Goal: Information Seeking & Learning: Learn about a topic

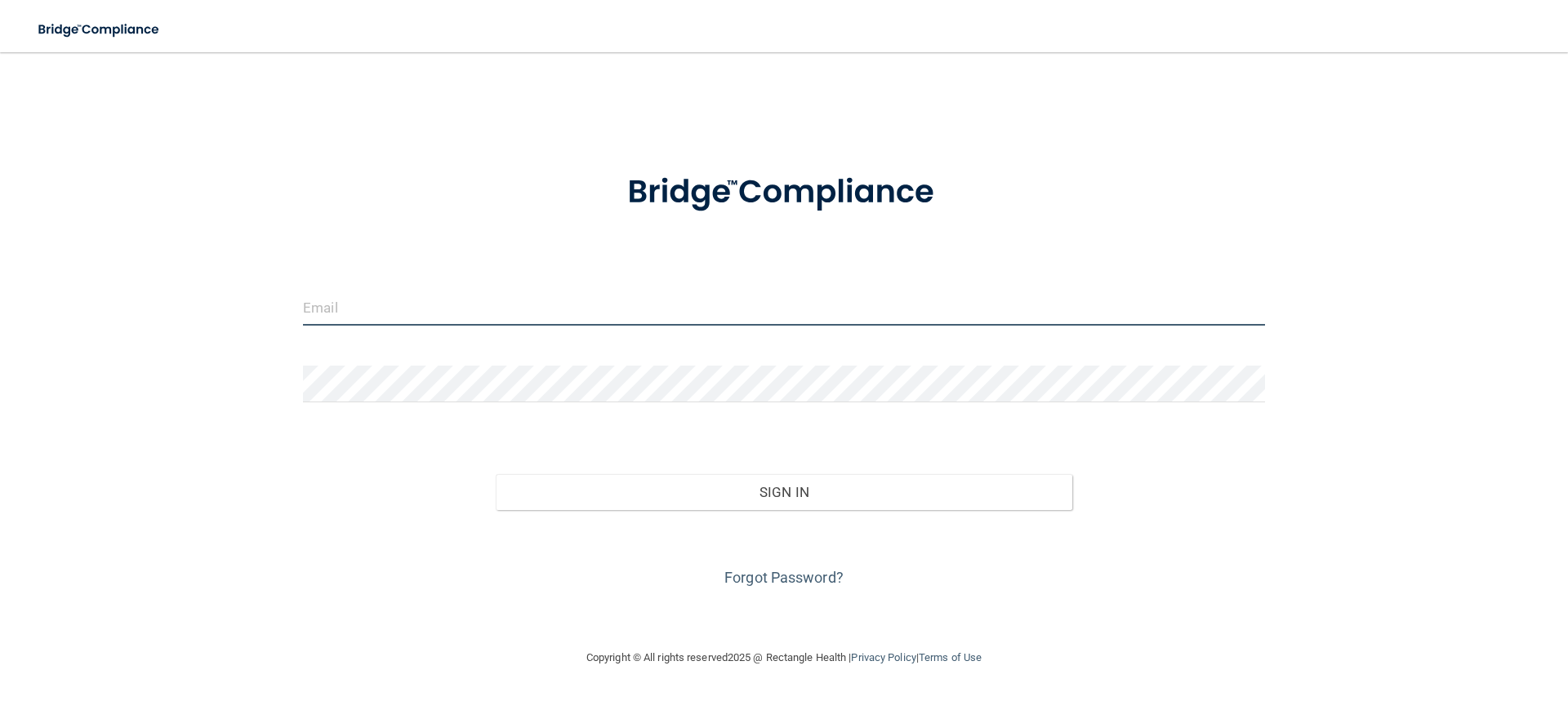
click at [482, 310] on input "email" at bounding box center [783, 307] width 961 height 37
type input "[EMAIL_ADDRESS][DOMAIN_NAME]"
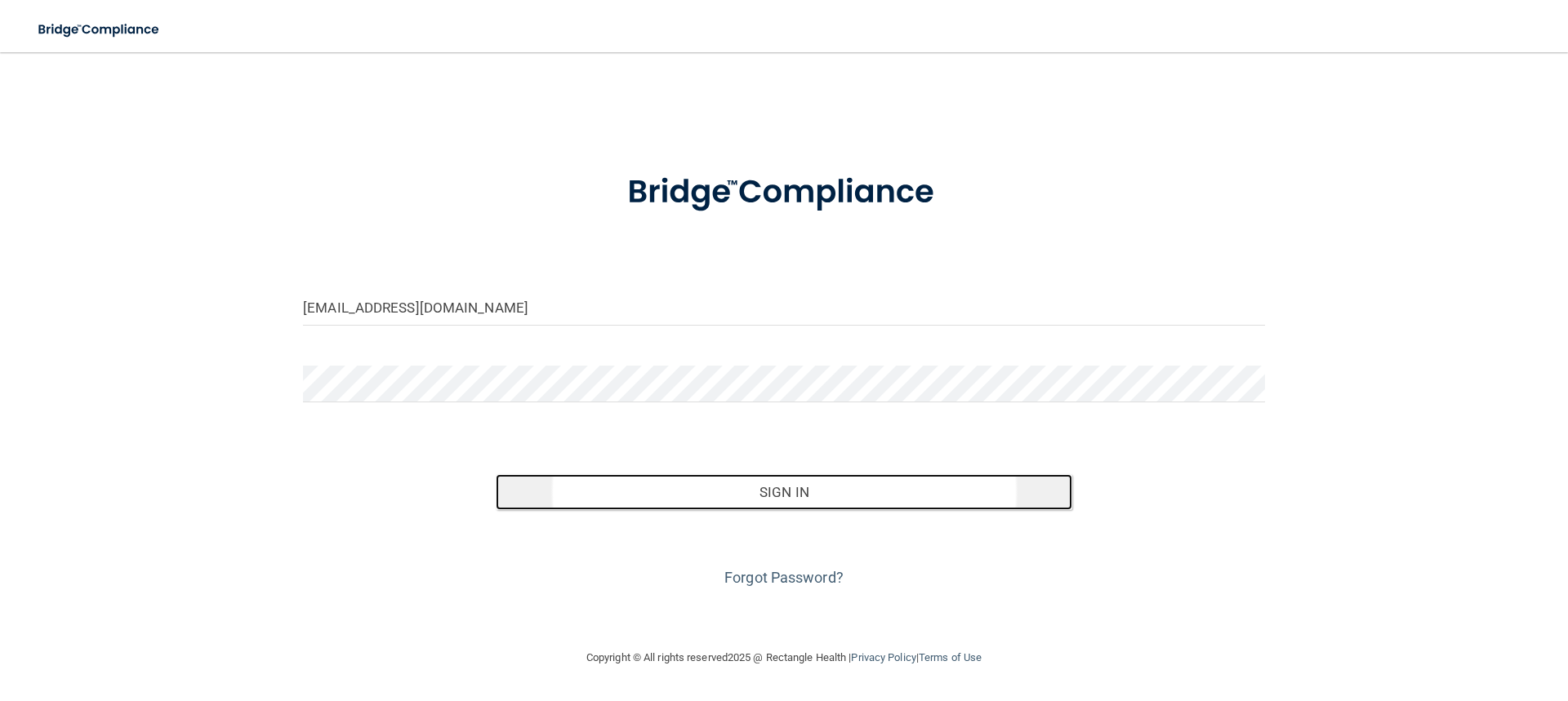
click at [774, 488] on button "Sign In" at bounding box center [784, 492] width 577 height 36
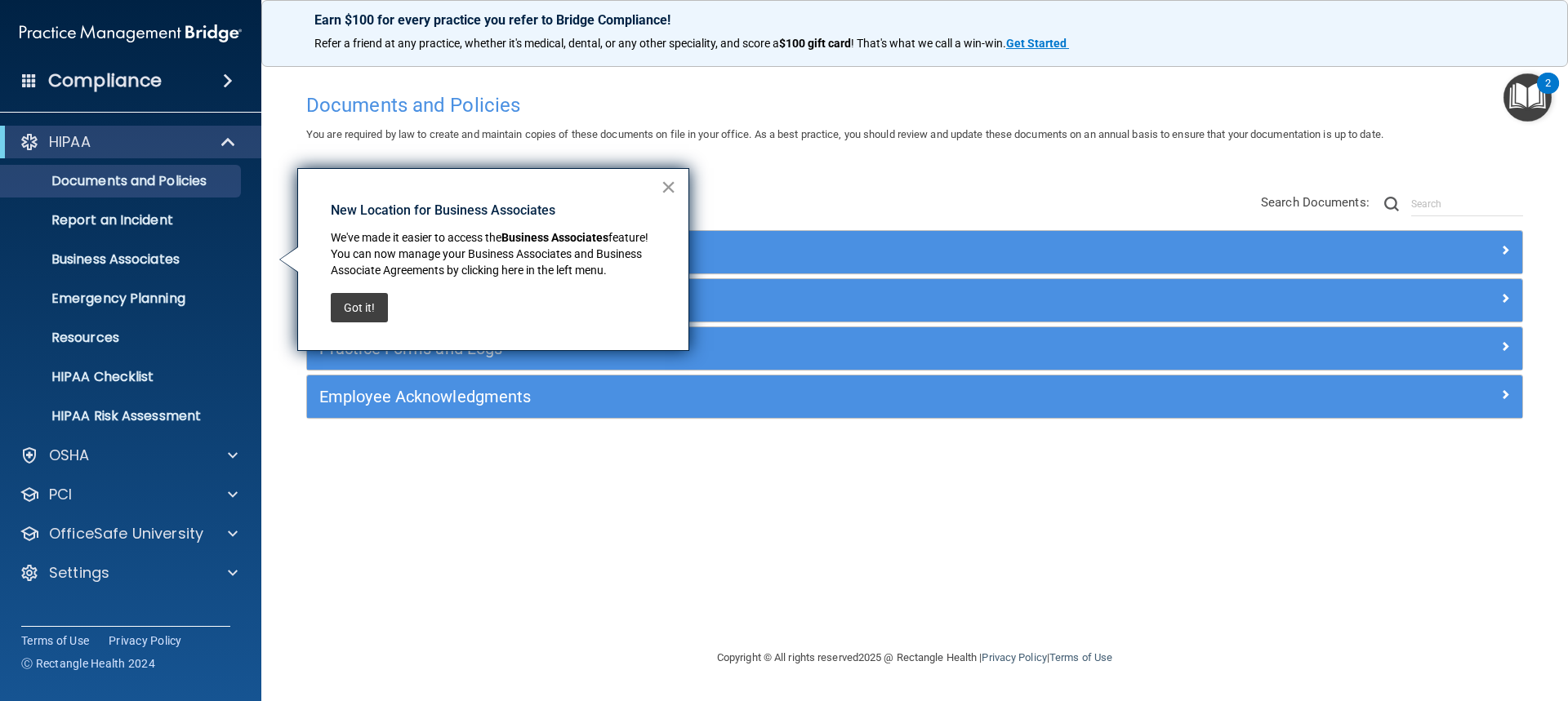
click at [663, 183] on button "×" at bounding box center [668, 187] width 15 height 27
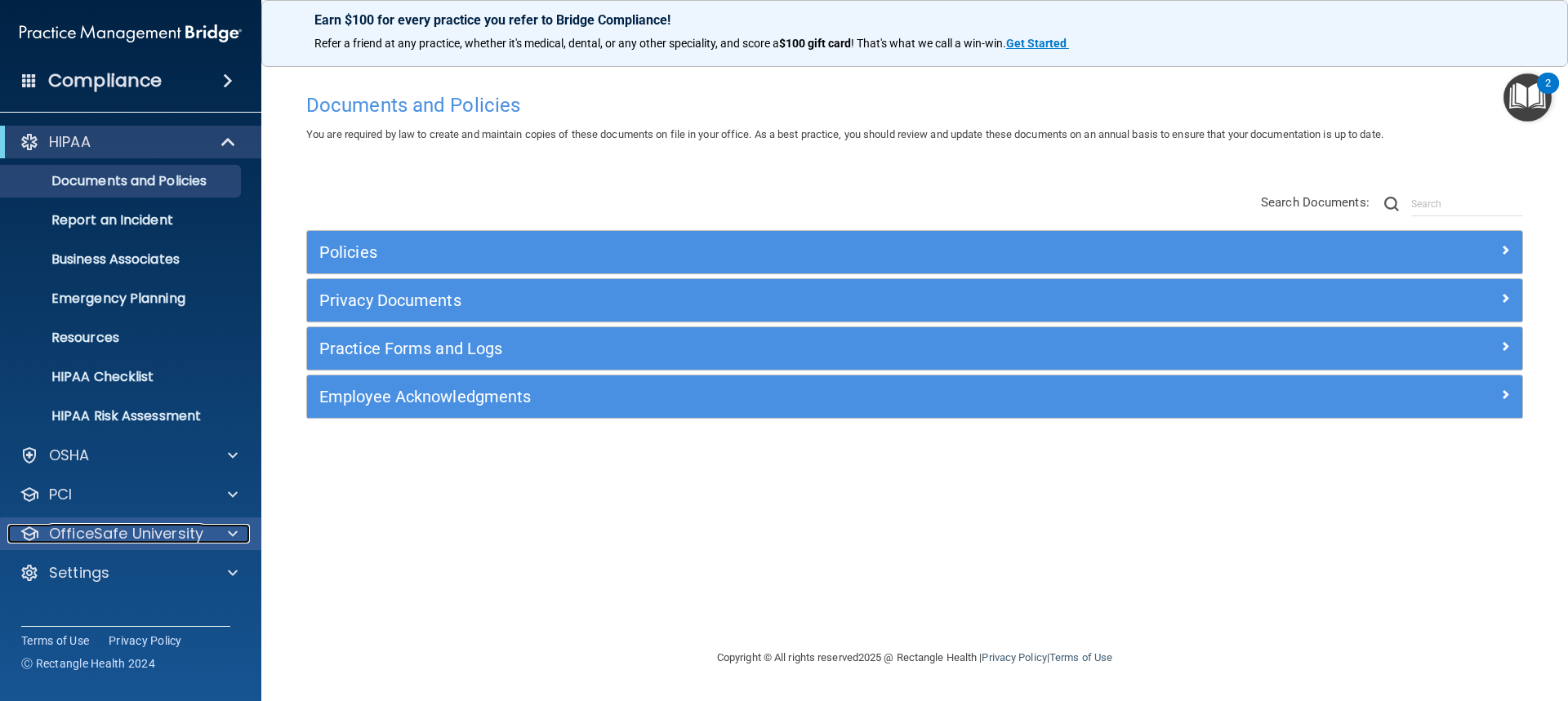
click at [232, 530] on span at bounding box center [233, 533] width 9 height 20
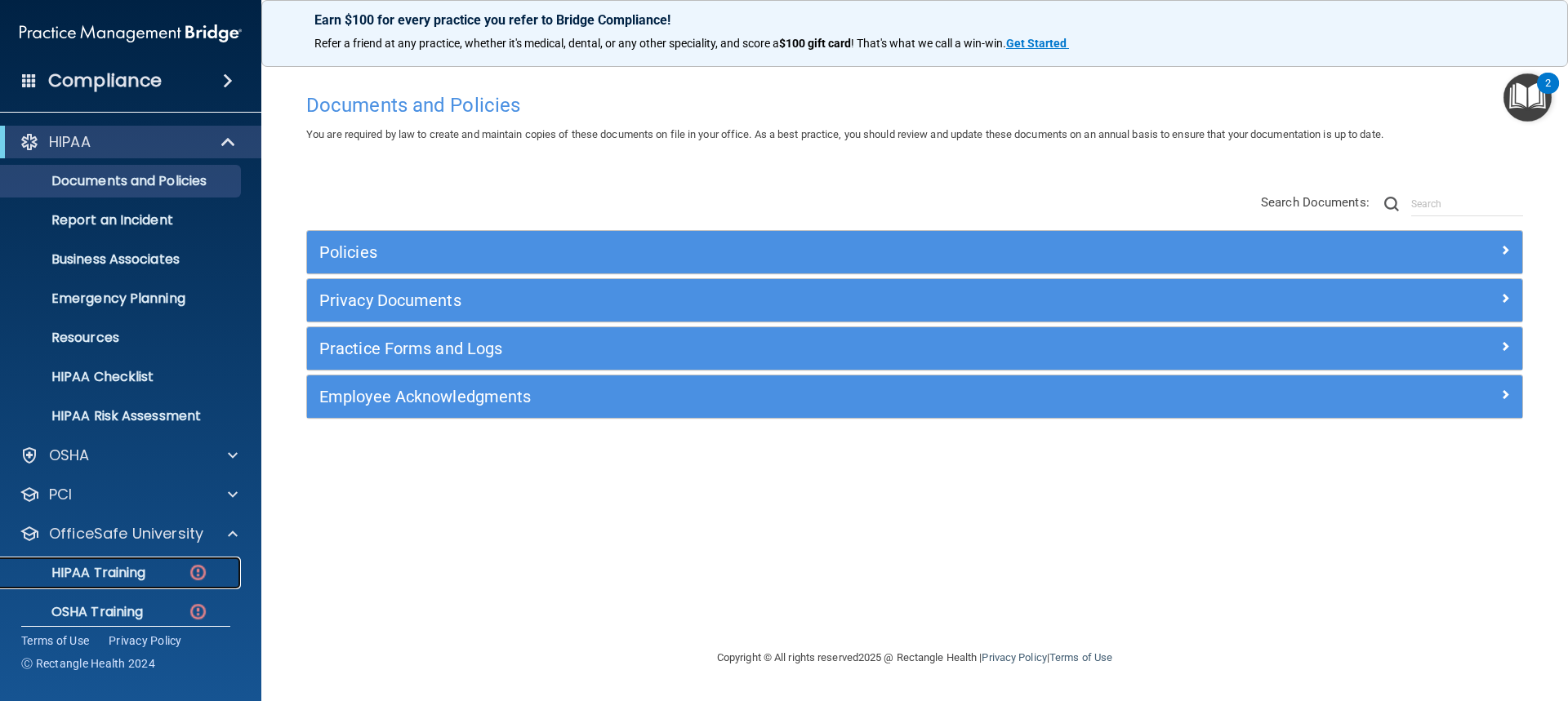
click at [138, 573] on p "HIPAA Training" at bounding box center [78, 572] width 135 height 16
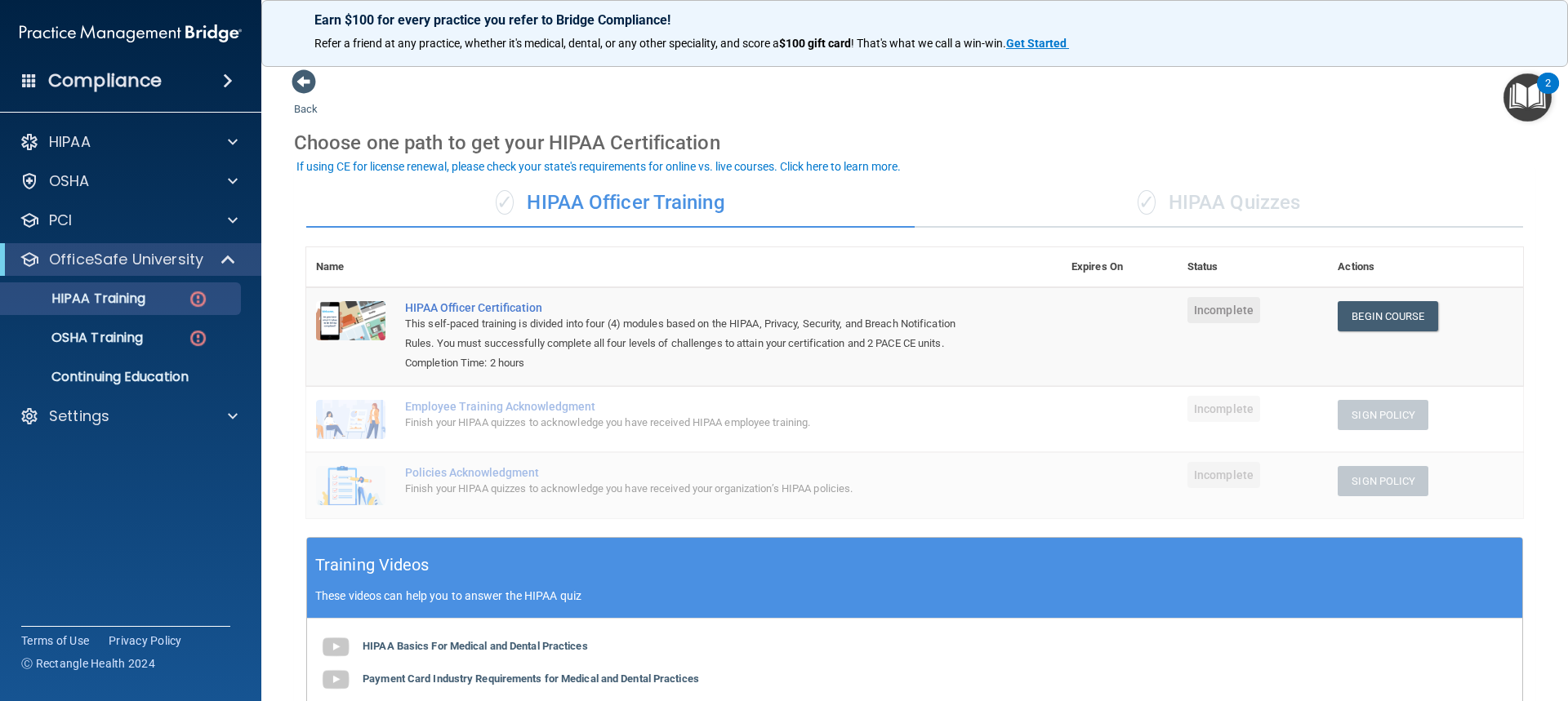
click at [1232, 208] on div "✓ HIPAA Quizzes" at bounding box center [1219, 203] width 608 height 49
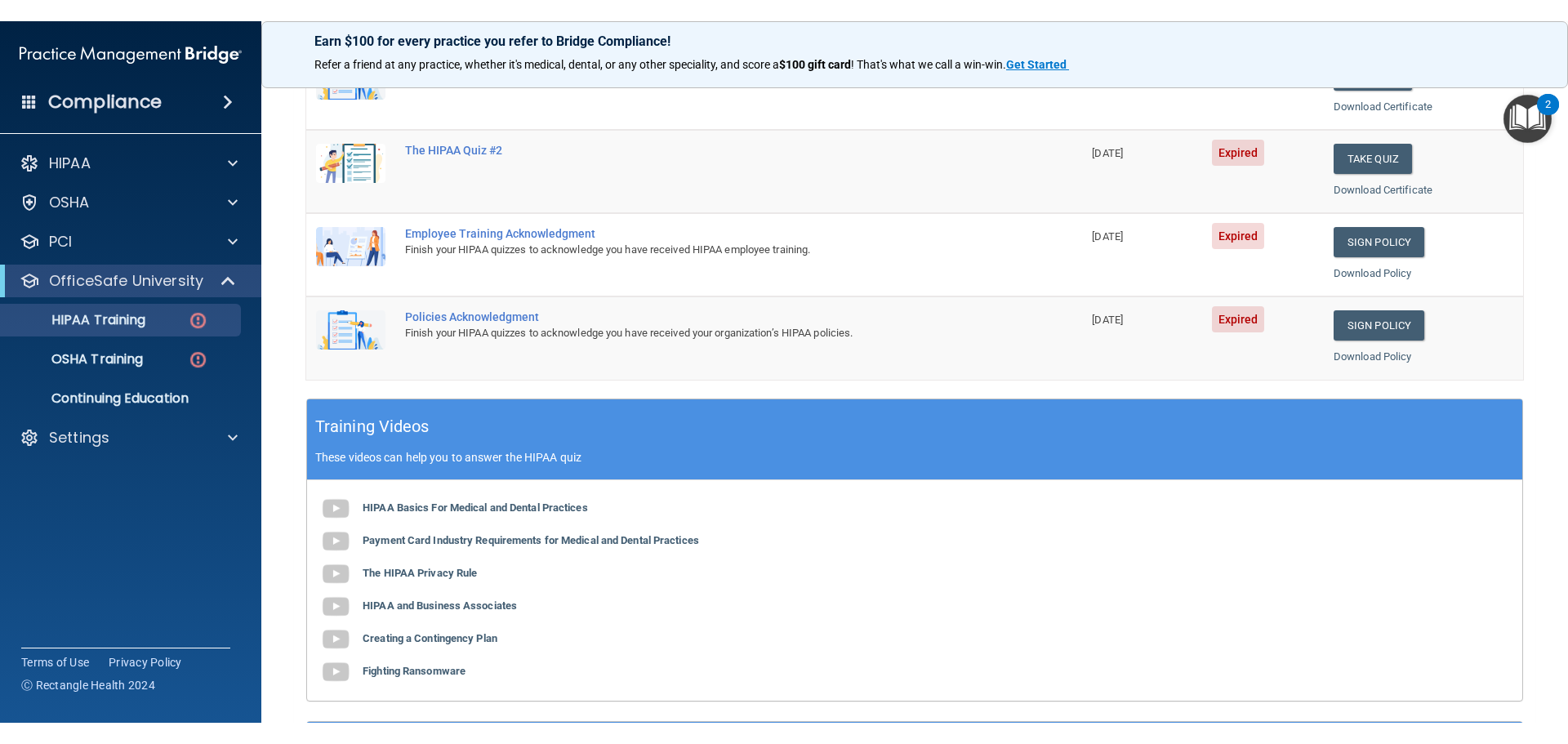
scroll to position [284, 0]
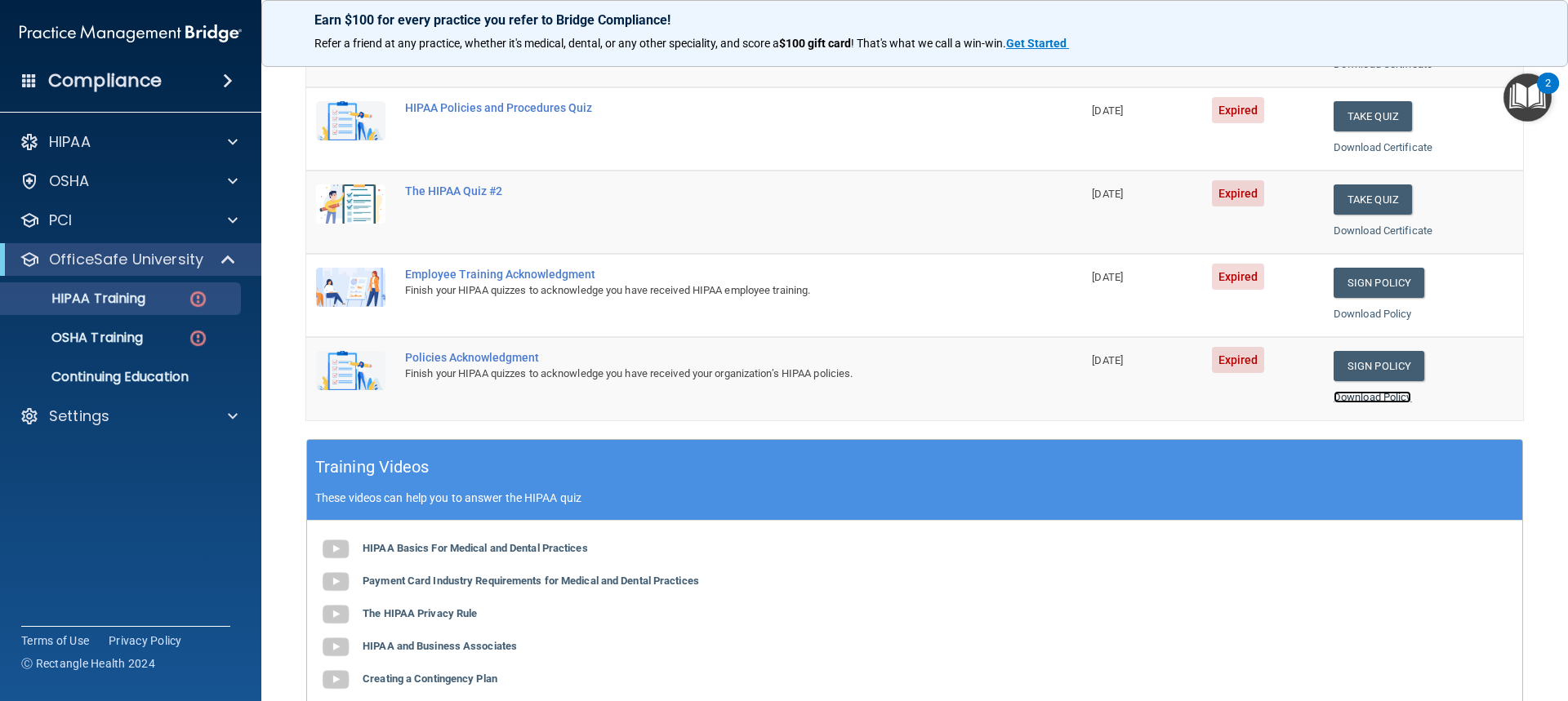
click at [1363, 396] on link "Download Policy" at bounding box center [1372, 397] width 79 height 12
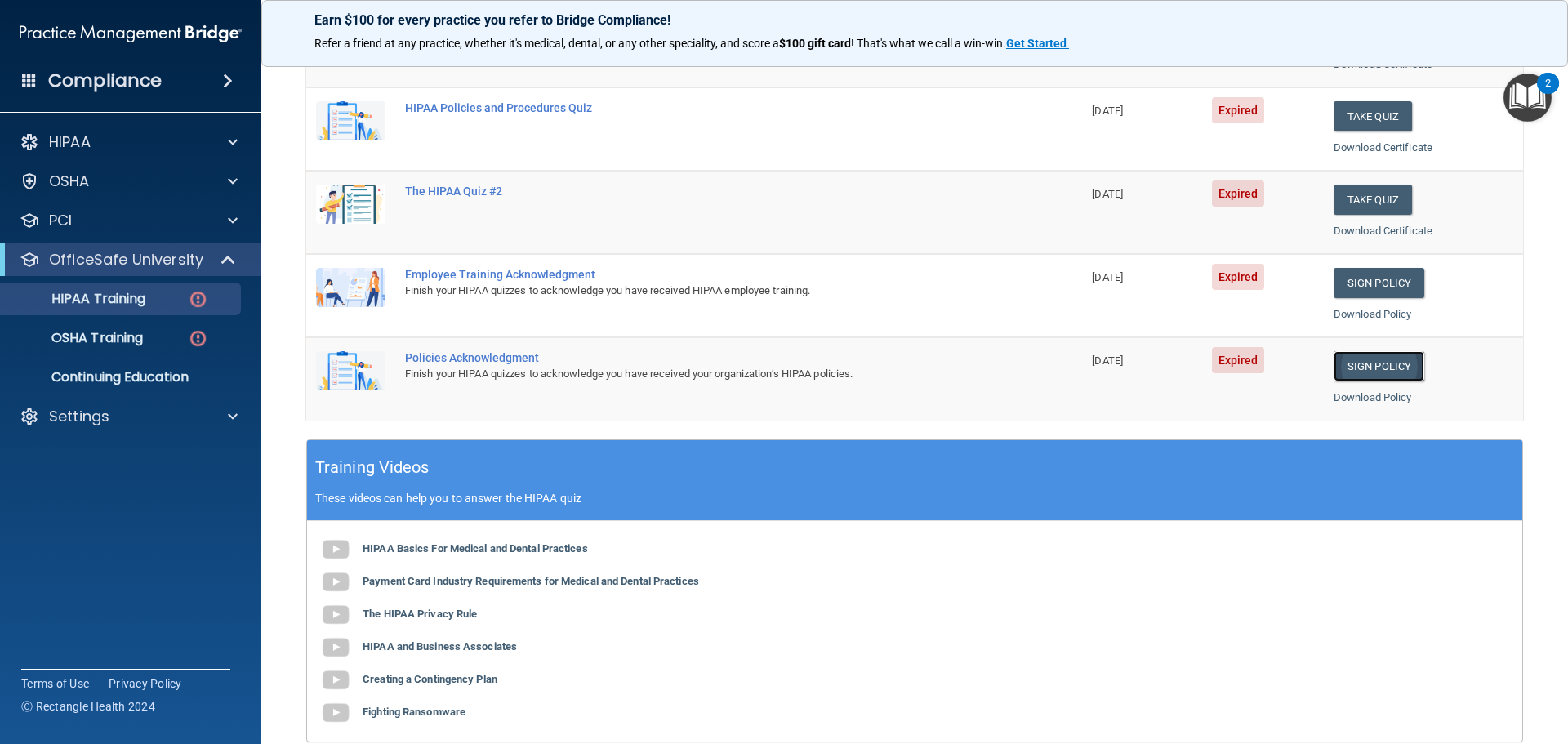
click at [1368, 365] on link "Sign Policy" at bounding box center [1378, 366] width 90 height 30
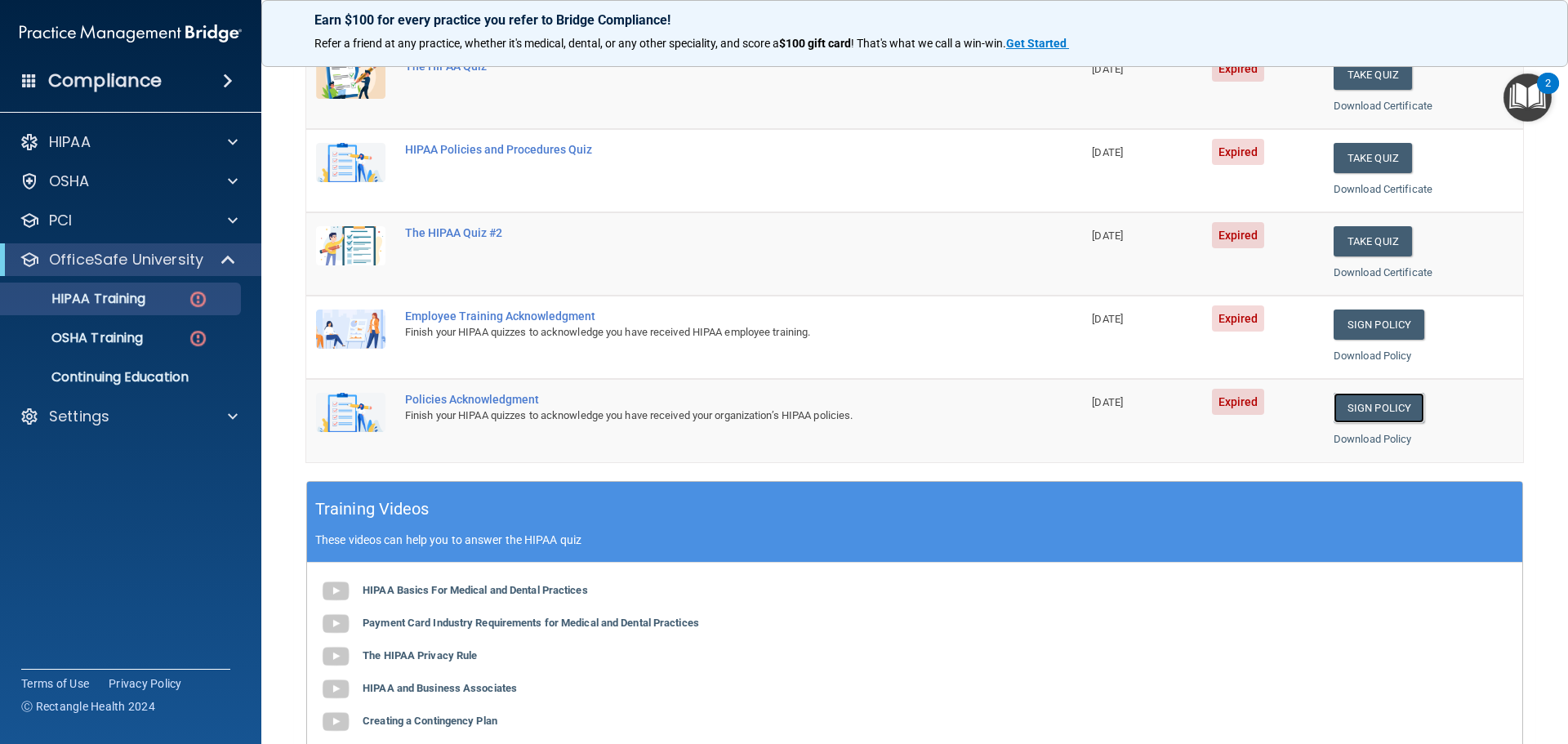
scroll to position [201, 0]
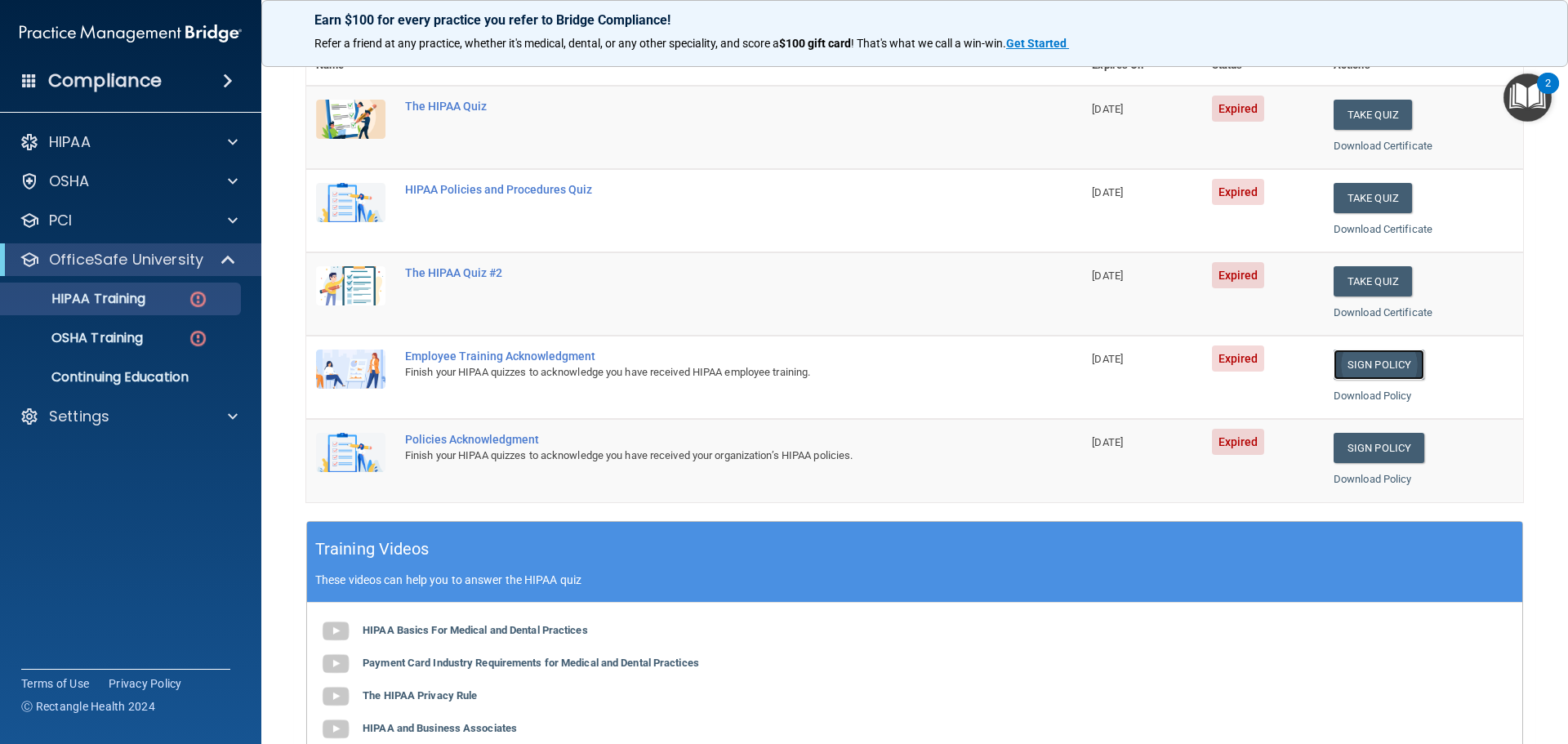
click at [1359, 363] on link "Sign Policy" at bounding box center [1378, 364] width 90 height 30
click at [204, 297] on img at bounding box center [198, 300] width 21 height 21
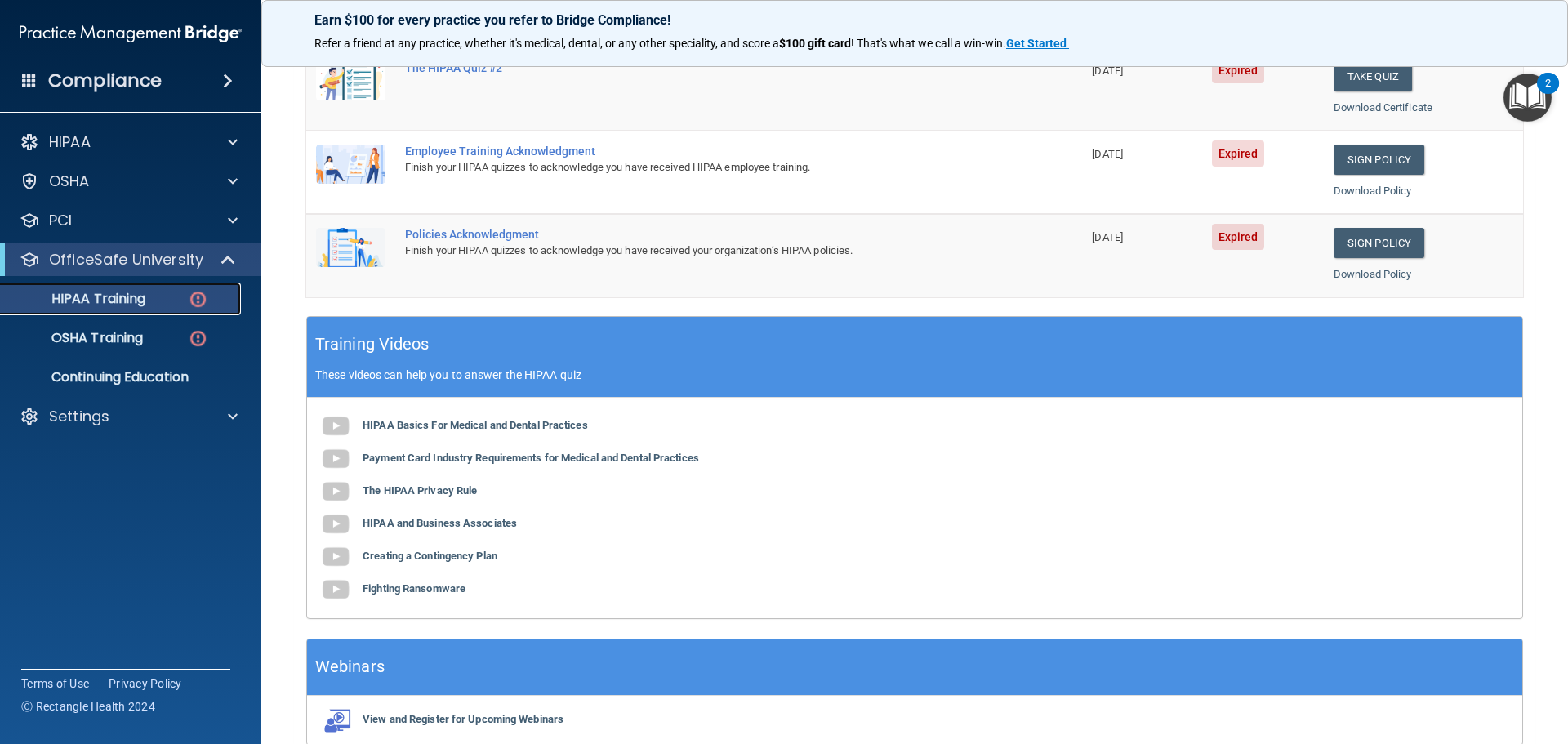
scroll to position [447, 0]
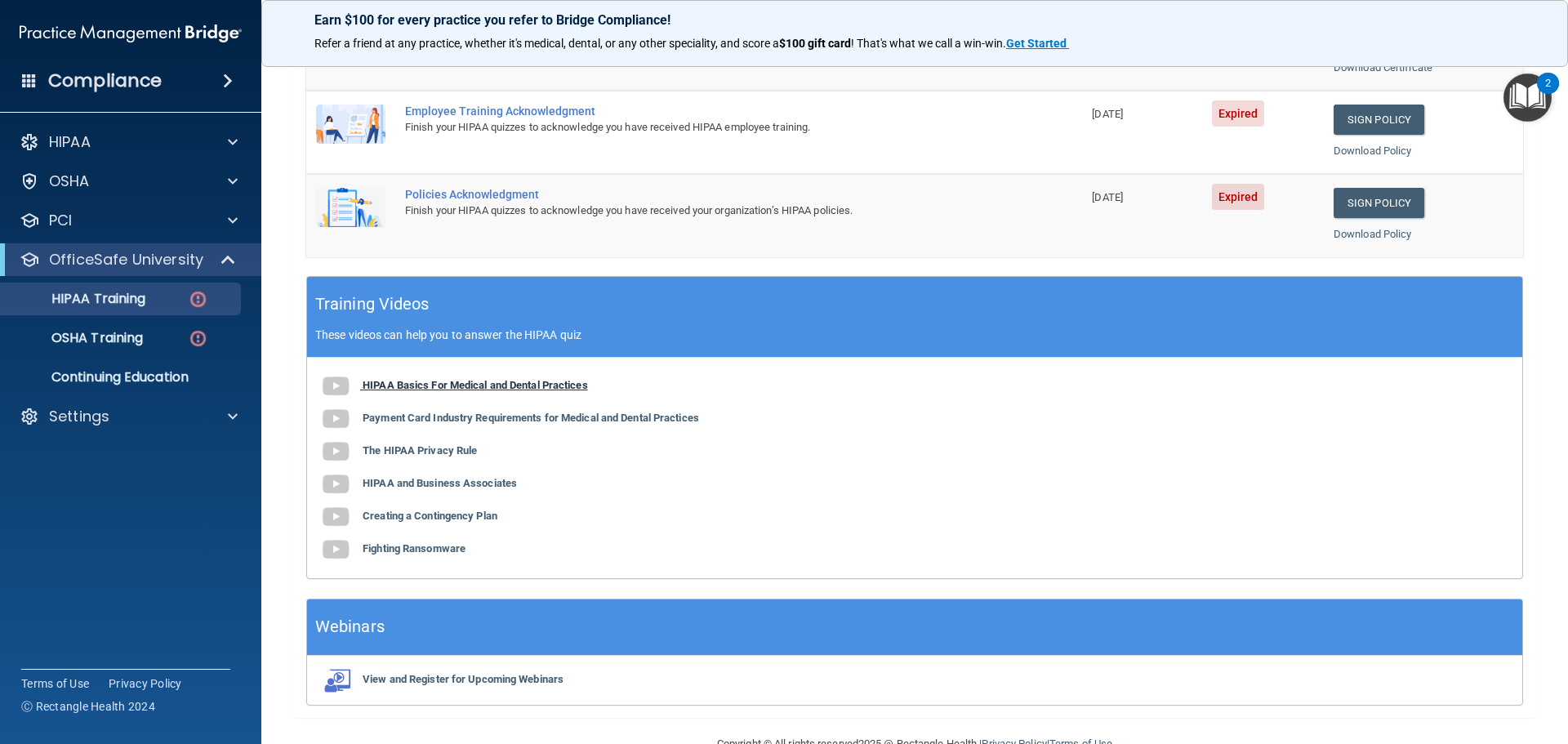
click at [529, 383] on b "HIPAA Basics For Medical and Dental Practices" at bounding box center [475, 384] width 225 height 12
click at [658, 418] on b "Payment Card Industry Requirements for Medical and Dental Practices" at bounding box center [531, 418] width 336 height 12
click at [439, 446] on b "The HIPAA Privacy Rule" at bounding box center [420, 450] width 114 height 12
click at [437, 484] on b "HIPAA and Business Associates" at bounding box center [439, 482] width 155 height 12
click at [450, 515] on b "Creating a Contingency Plan" at bounding box center [430, 515] width 135 height 12
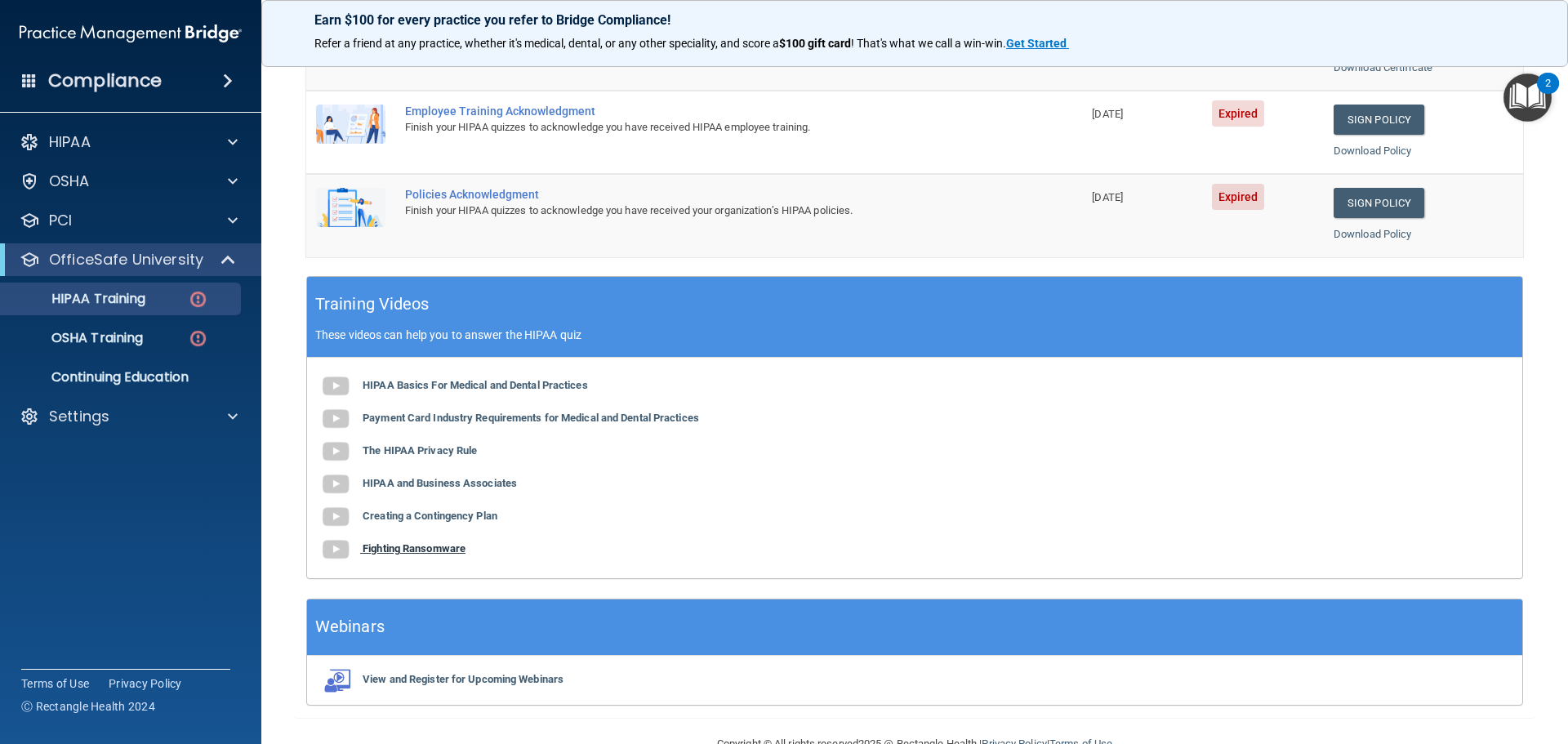
click at [427, 551] on b "Fighting Ransomware" at bounding box center [414, 548] width 103 height 12
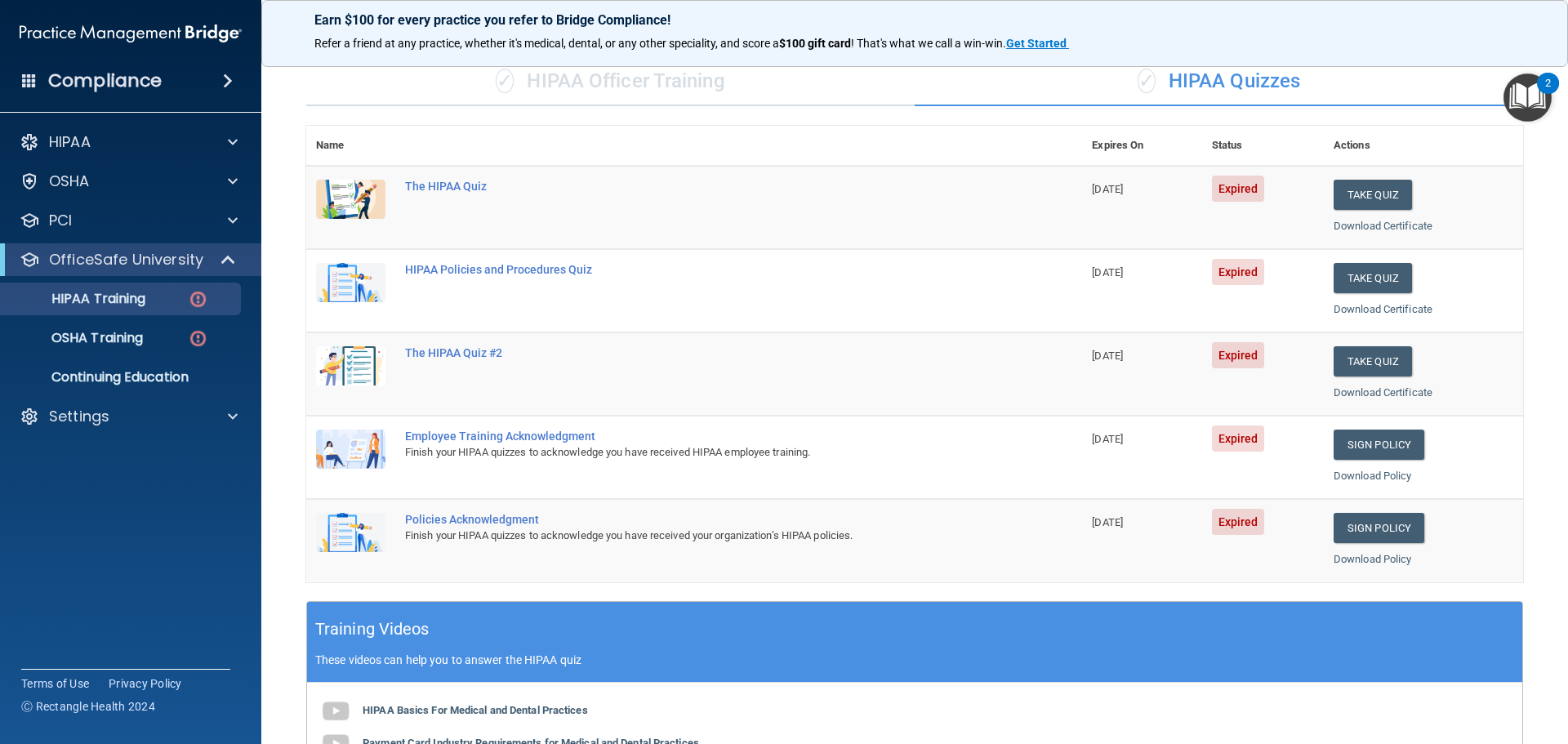
scroll to position [120, 0]
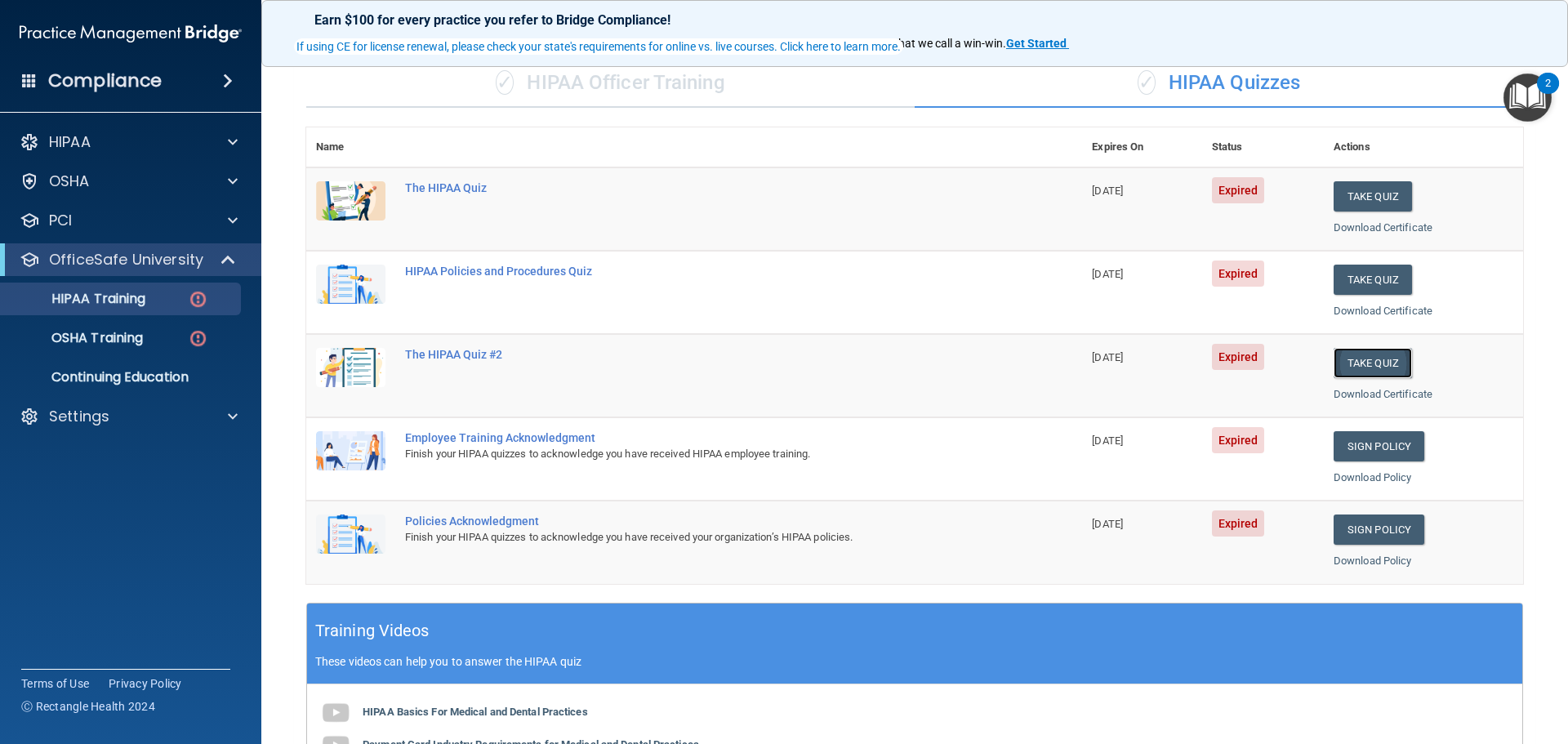
click at [1360, 362] on button "Take Quiz" at bounding box center [1372, 363] width 79 height 30
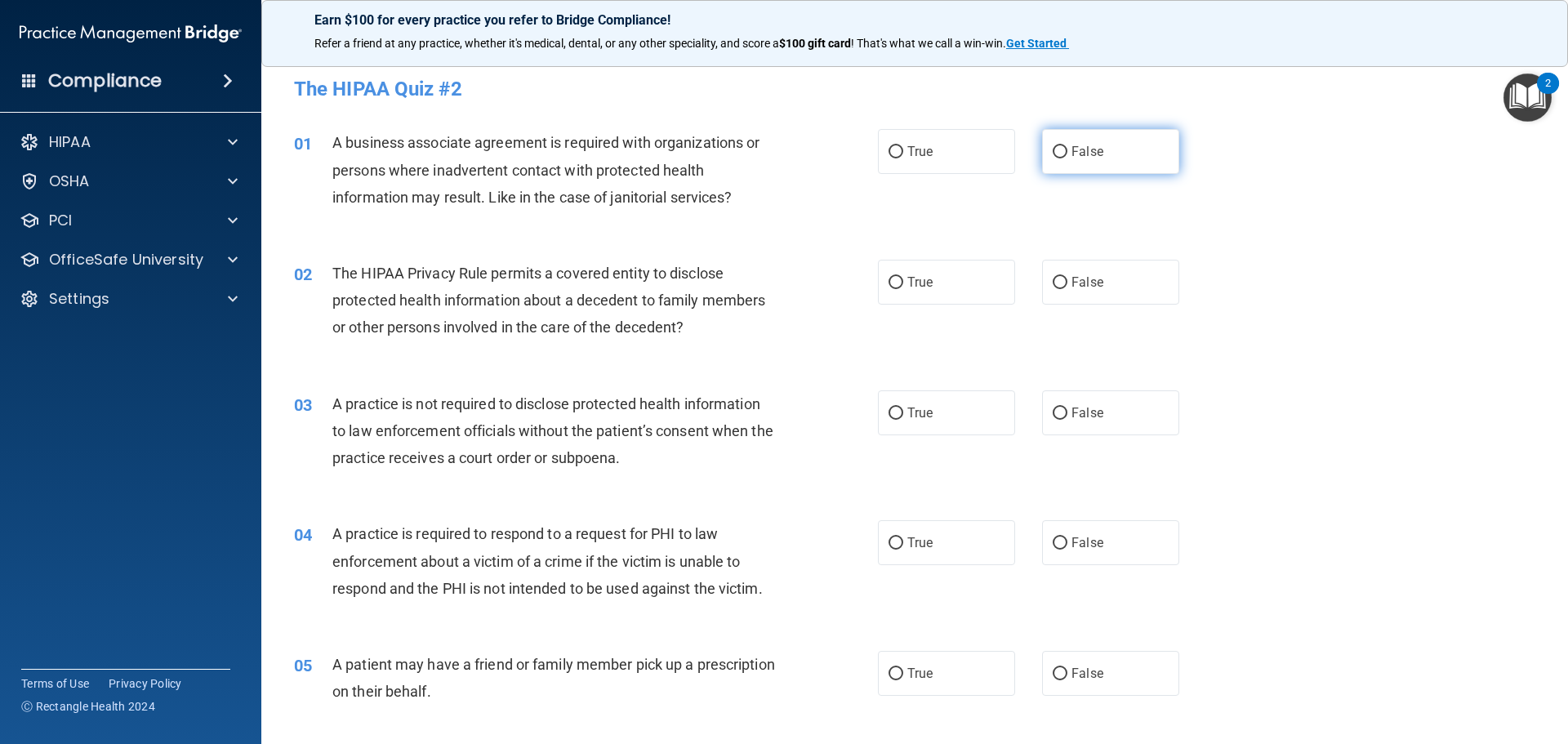
click at [1055, 152] on input "False" at bounding box center [1059, 152] width 14 height 12
radio input "true"
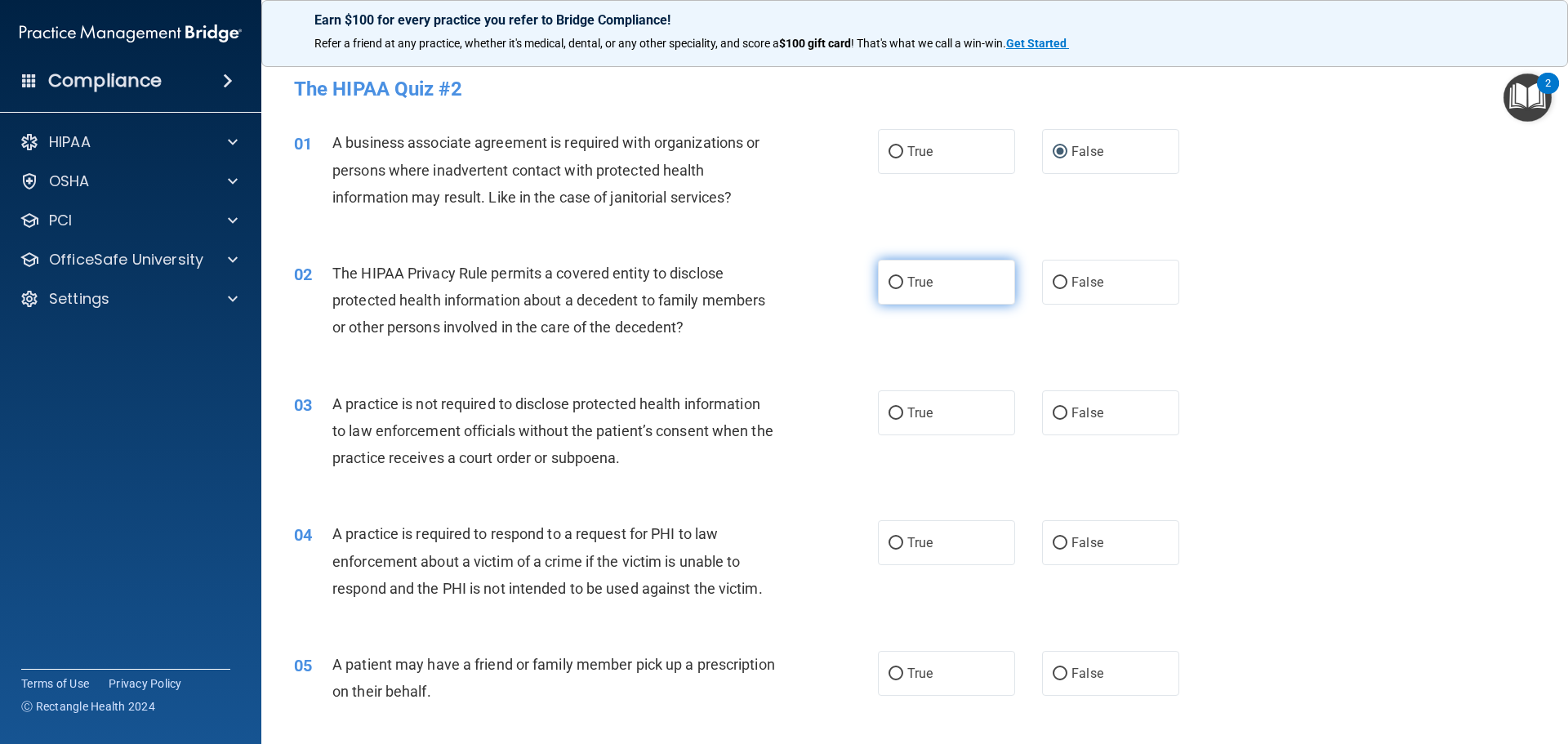
click at [890, 277] on input "True" at bounding box center [895, 283] width 14 height 12
radio input "true"
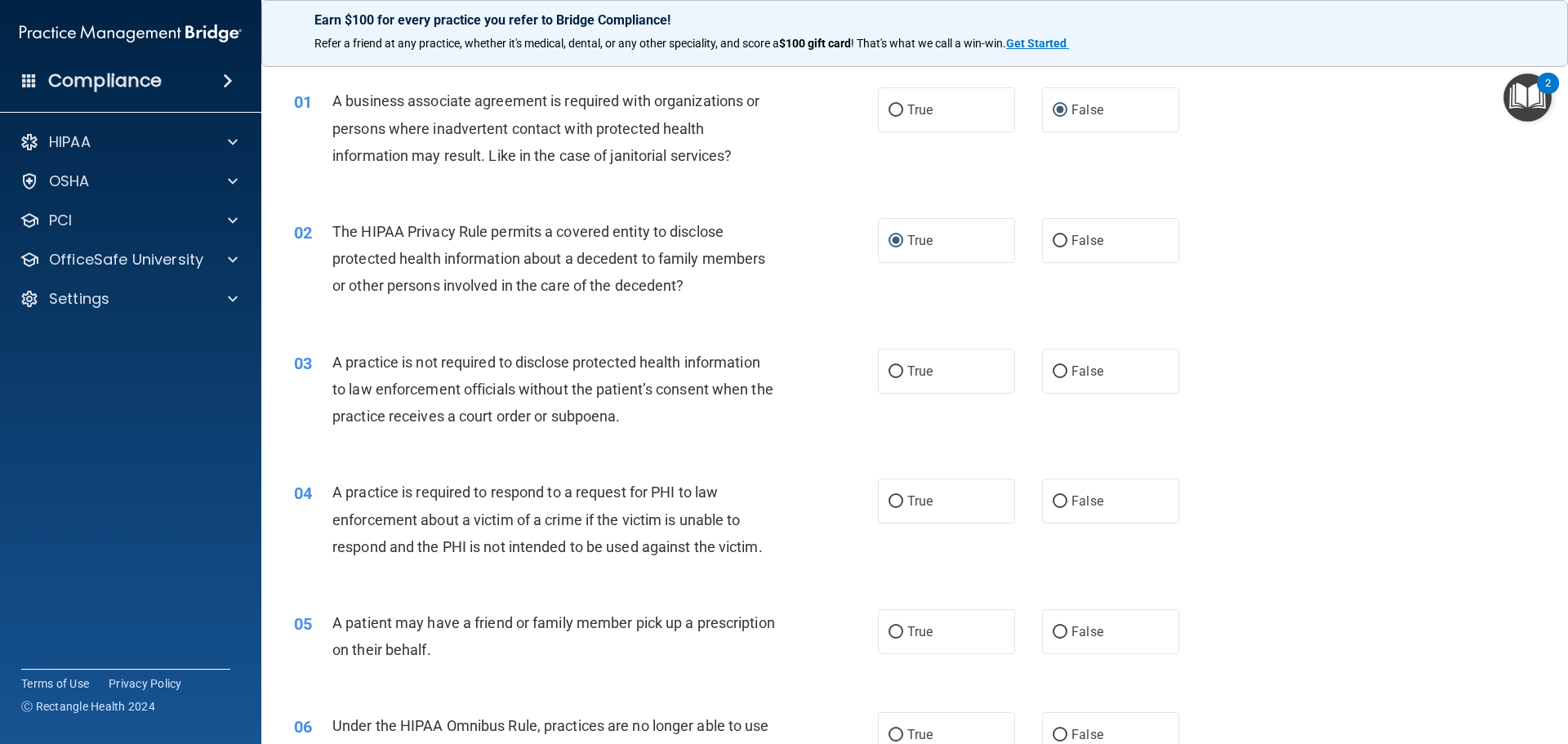
scroll to position [82, 0]
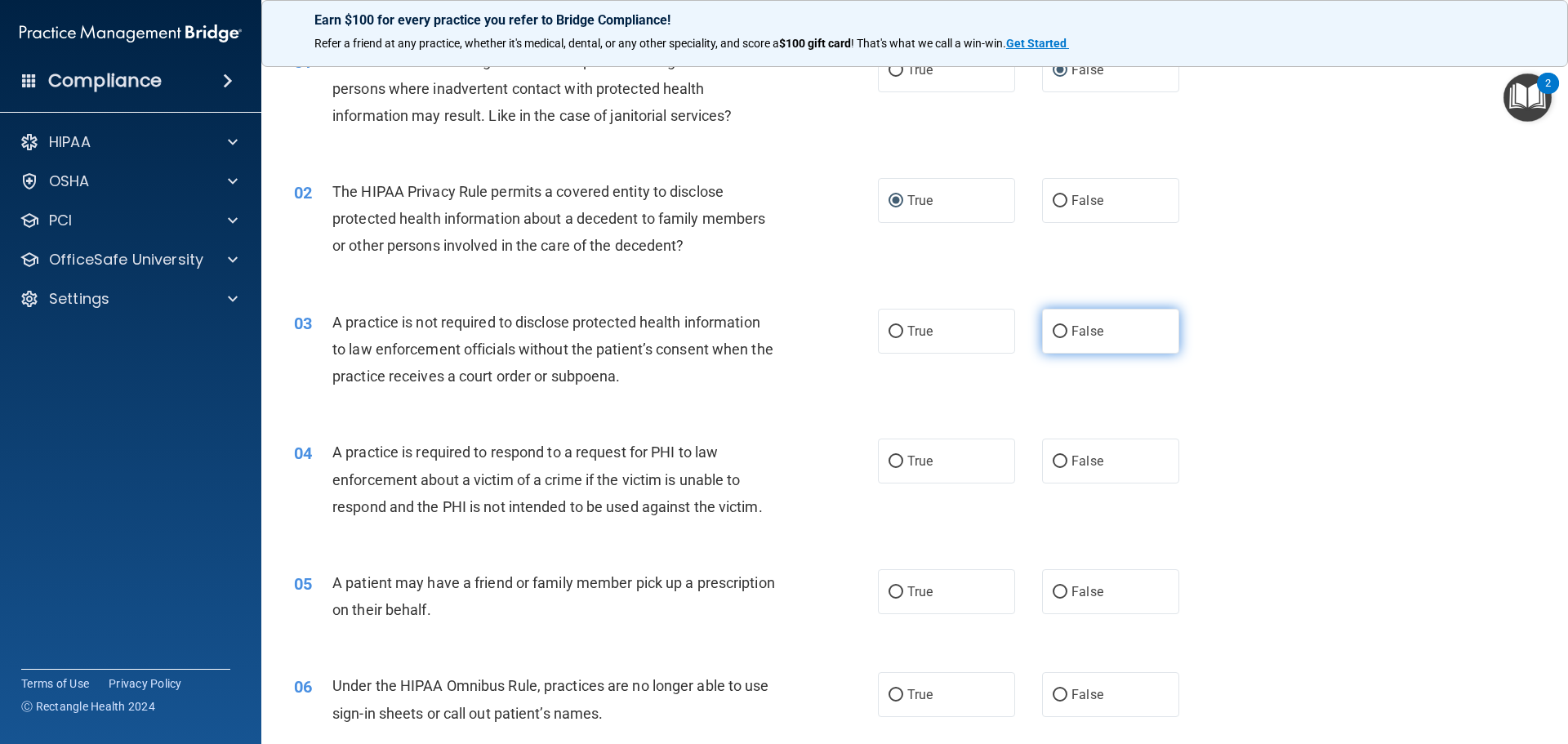
click at [1053, 333] on input "False" at bounding box center [1059, 331] width 14 height 12
radio input "true"
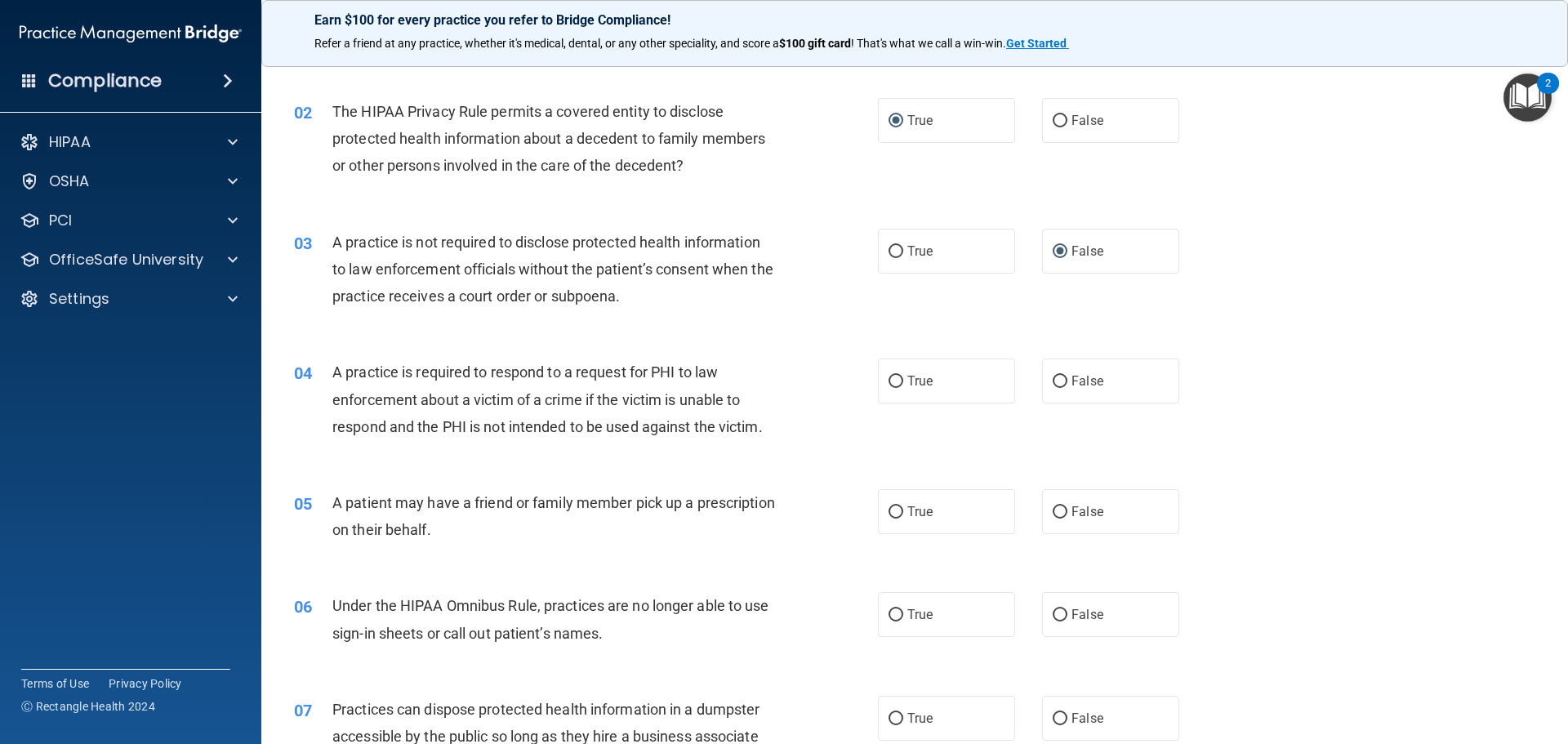
scroll to position [163, 0]
click at [897, 380] on input "True" at bounding box center [895, 380] width 14 height 12
radio input "true"
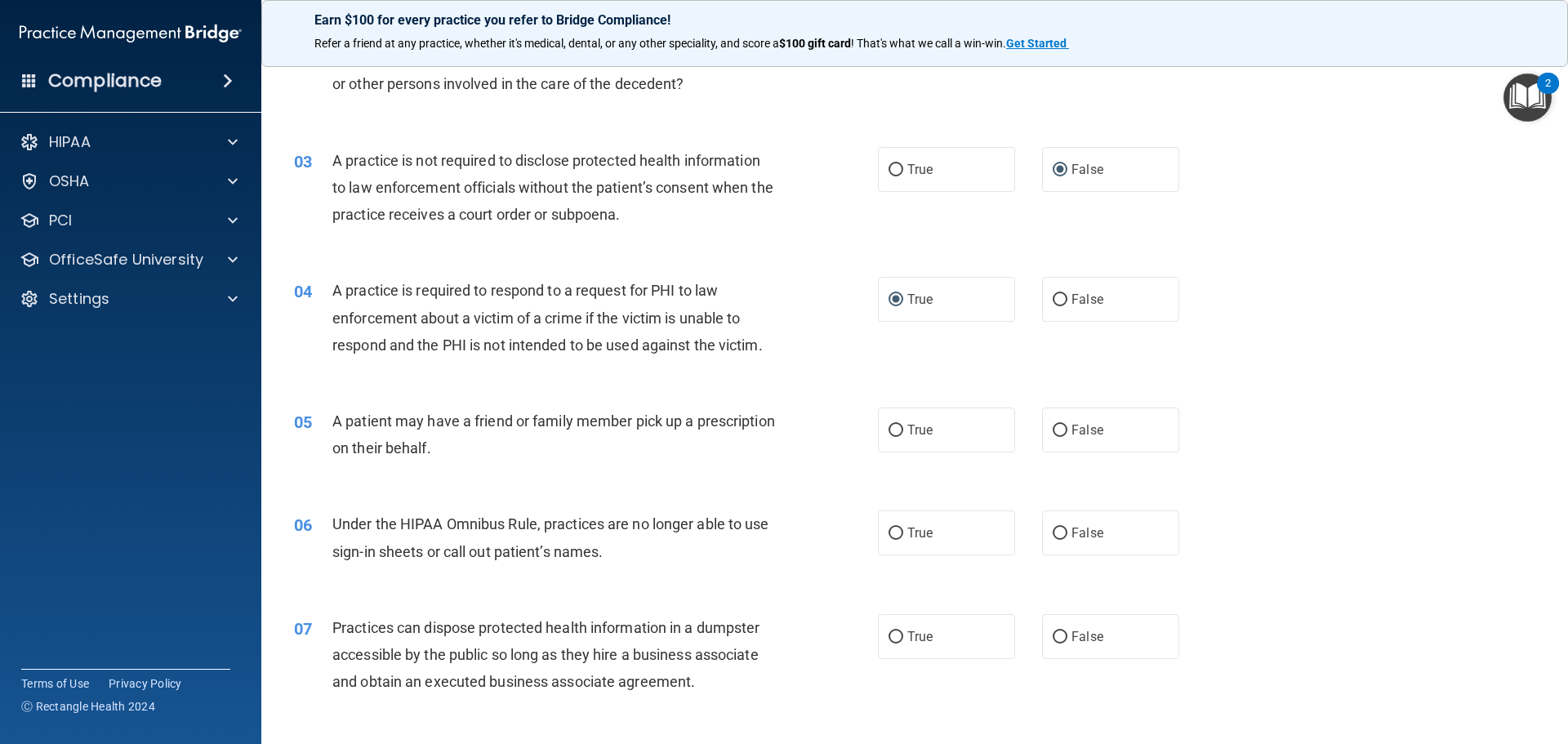
scroll to position [245, 0]
click at [896, 423] on input "True" at bounding box center [895, 429] width 14 height 12
radio input "true"
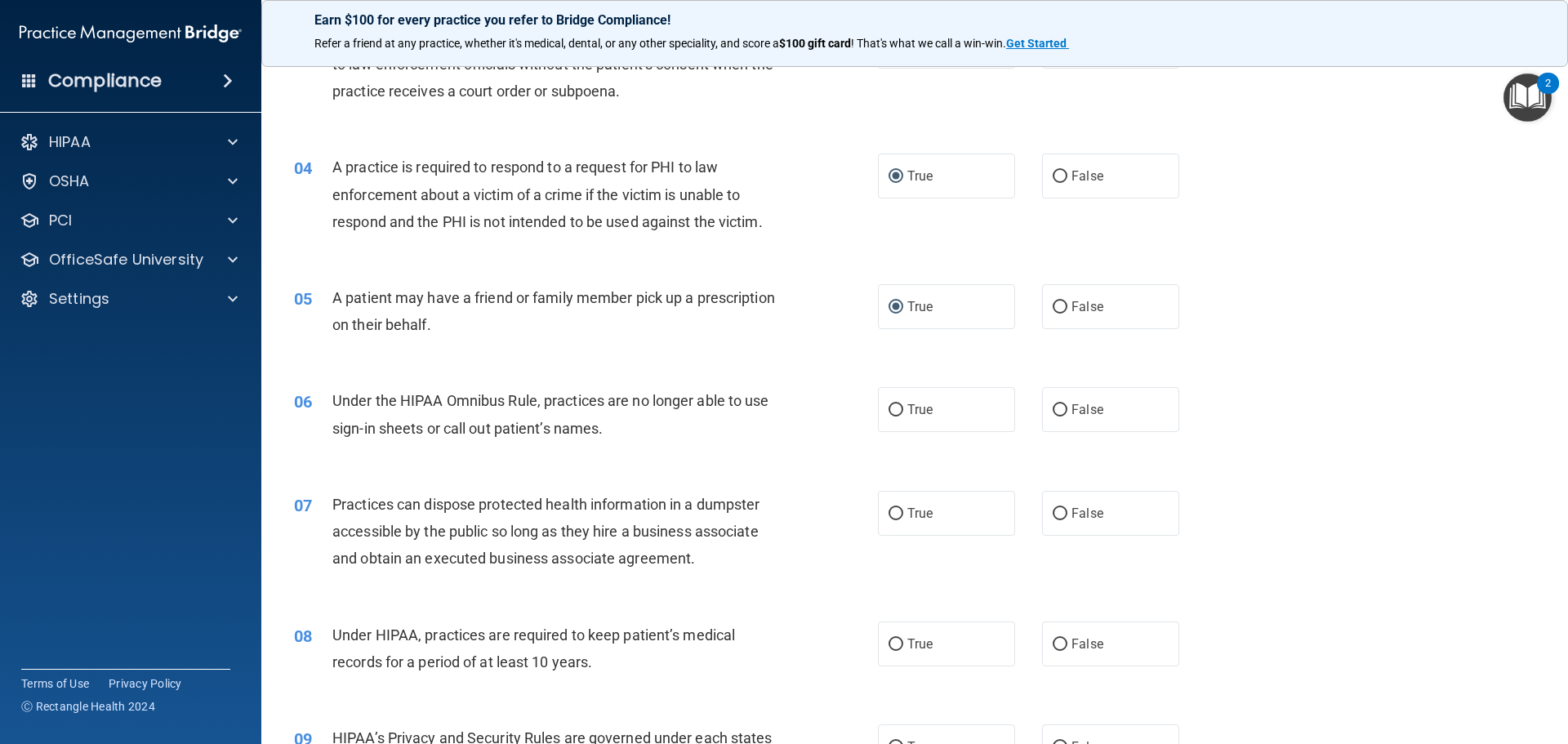
scroll to position [408, 0]
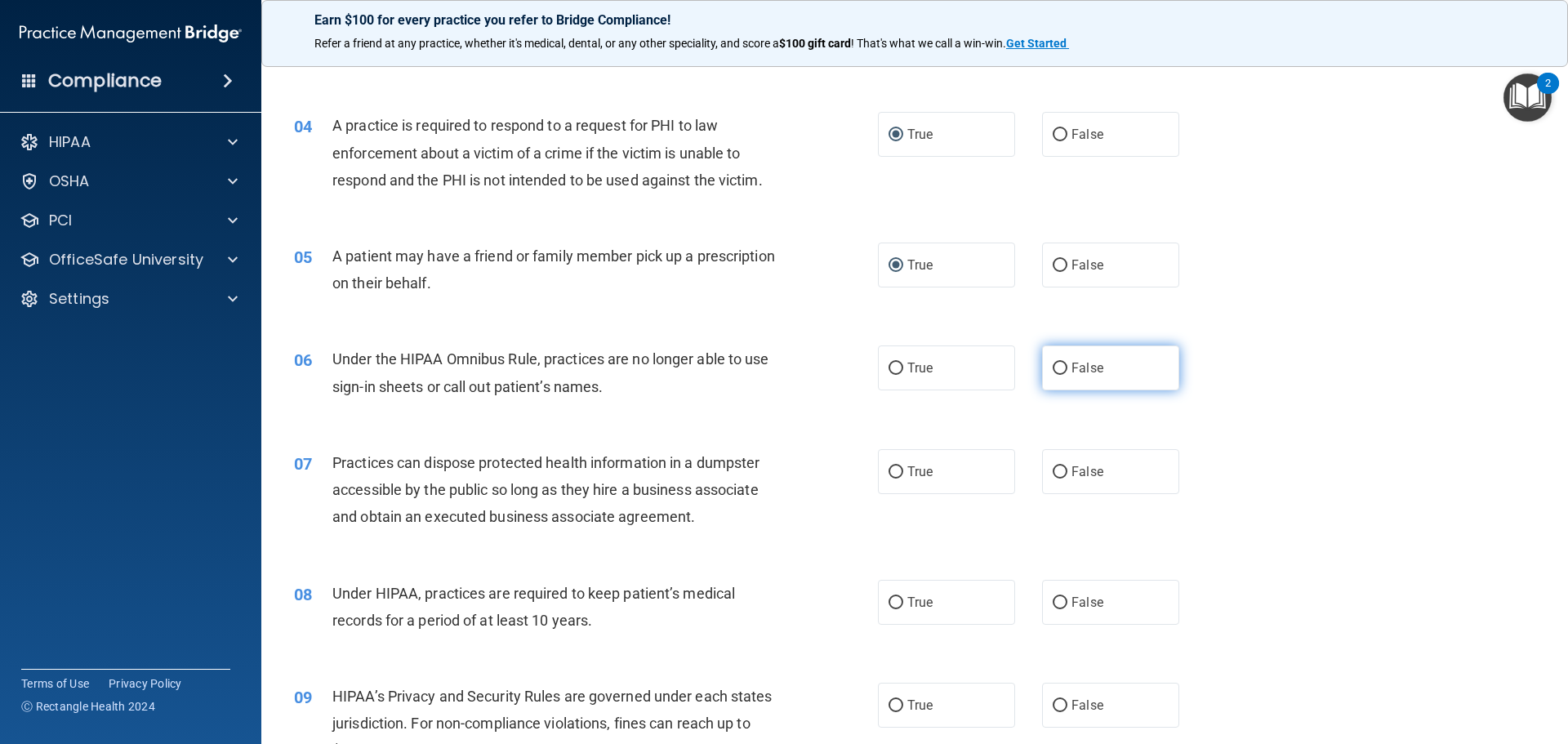
click at [1058, 364] on input "False" at bounding box center [1059, 368] width 14 height 12
radio input "true"
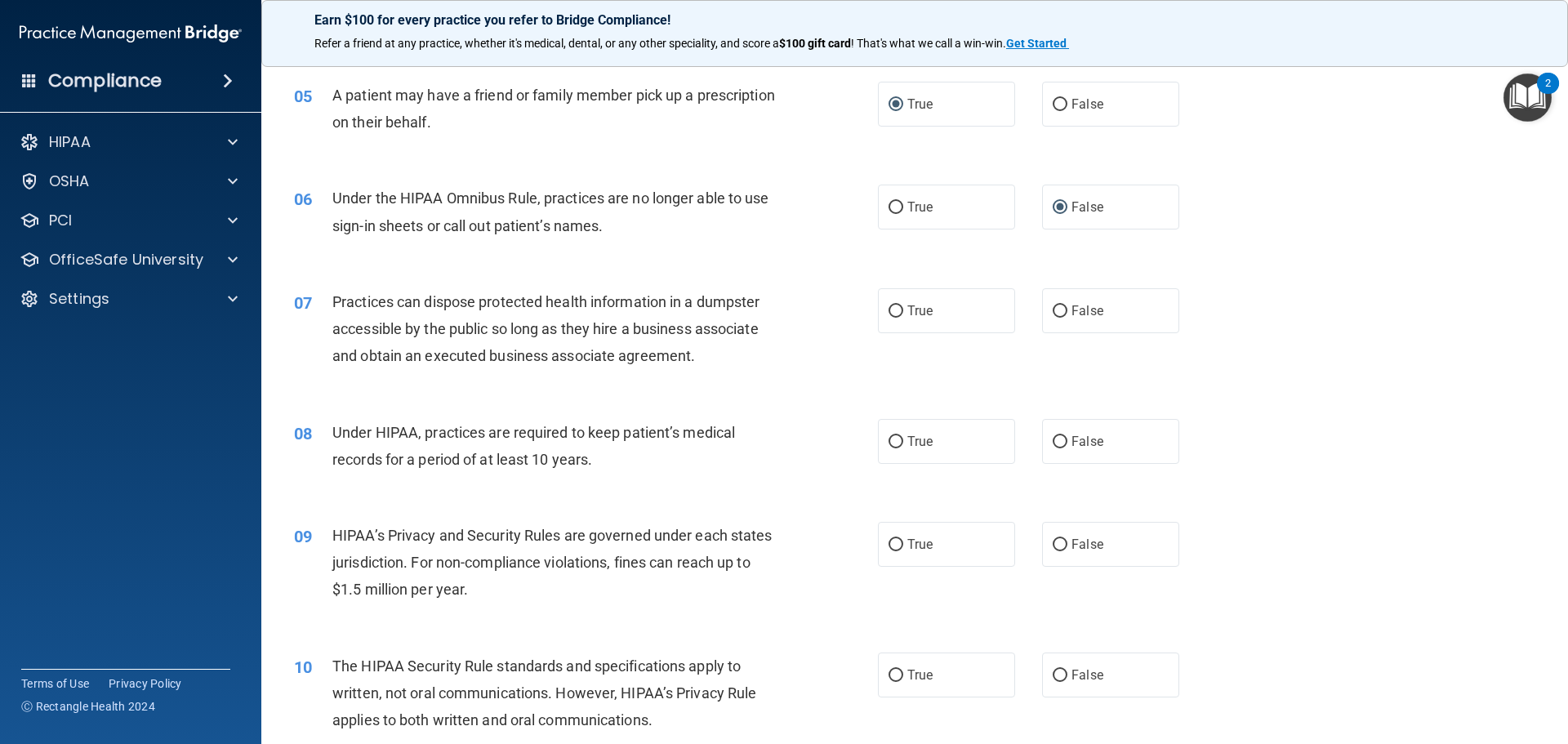
scroll to position [571, 0]
click at [1060, 306] on label "False" at bounding box center [1111, 307] width 138 height 45
click at [1060, 306] on input "False" at bounding box center [1059, 308] width 14 height 12
radio input "true"
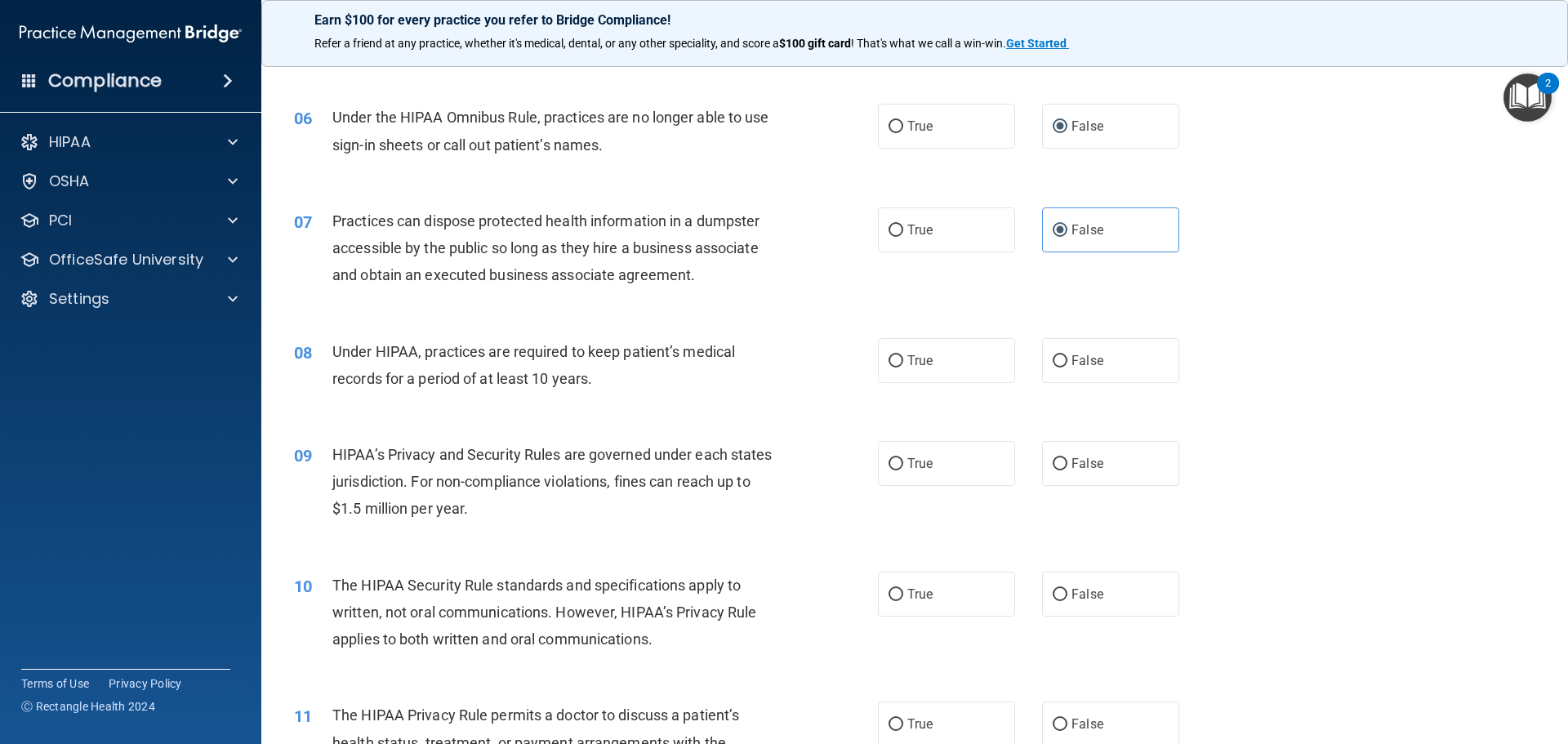
scroll to position [653, 0]
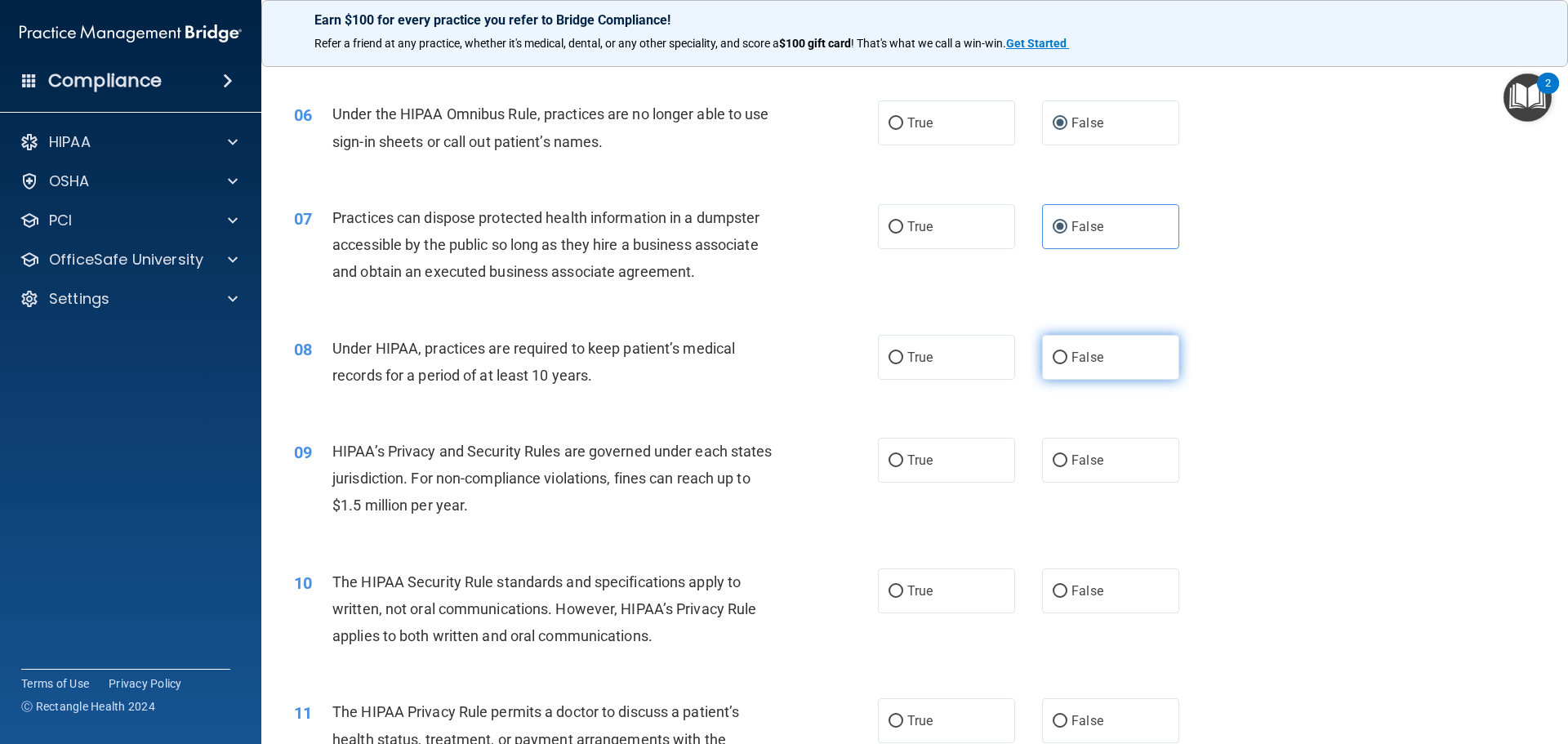
click at [1053, 360] on input "False" at bounding box center [1059, 358] width 14 height 12
radio input "true"
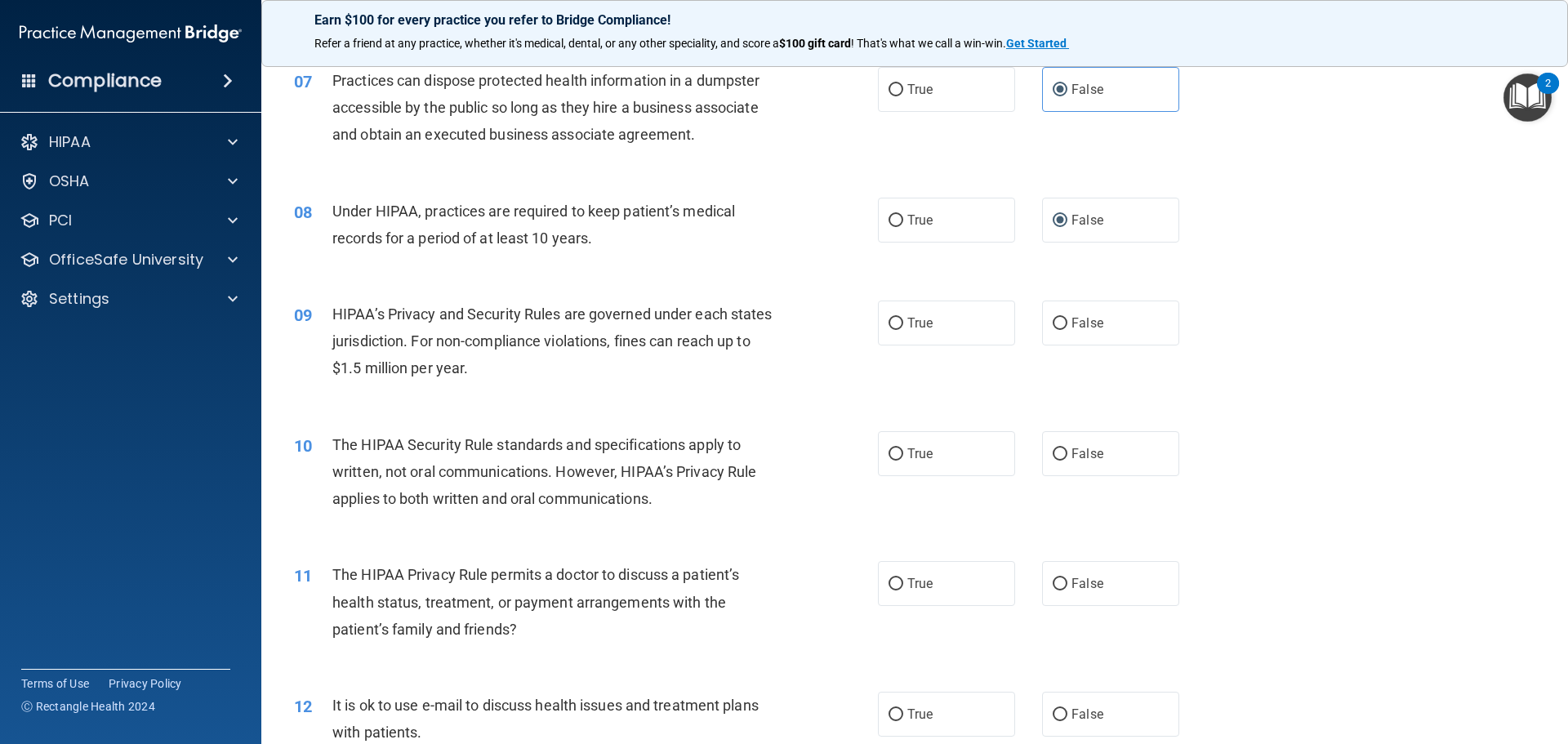
scroll to position [816, 0]
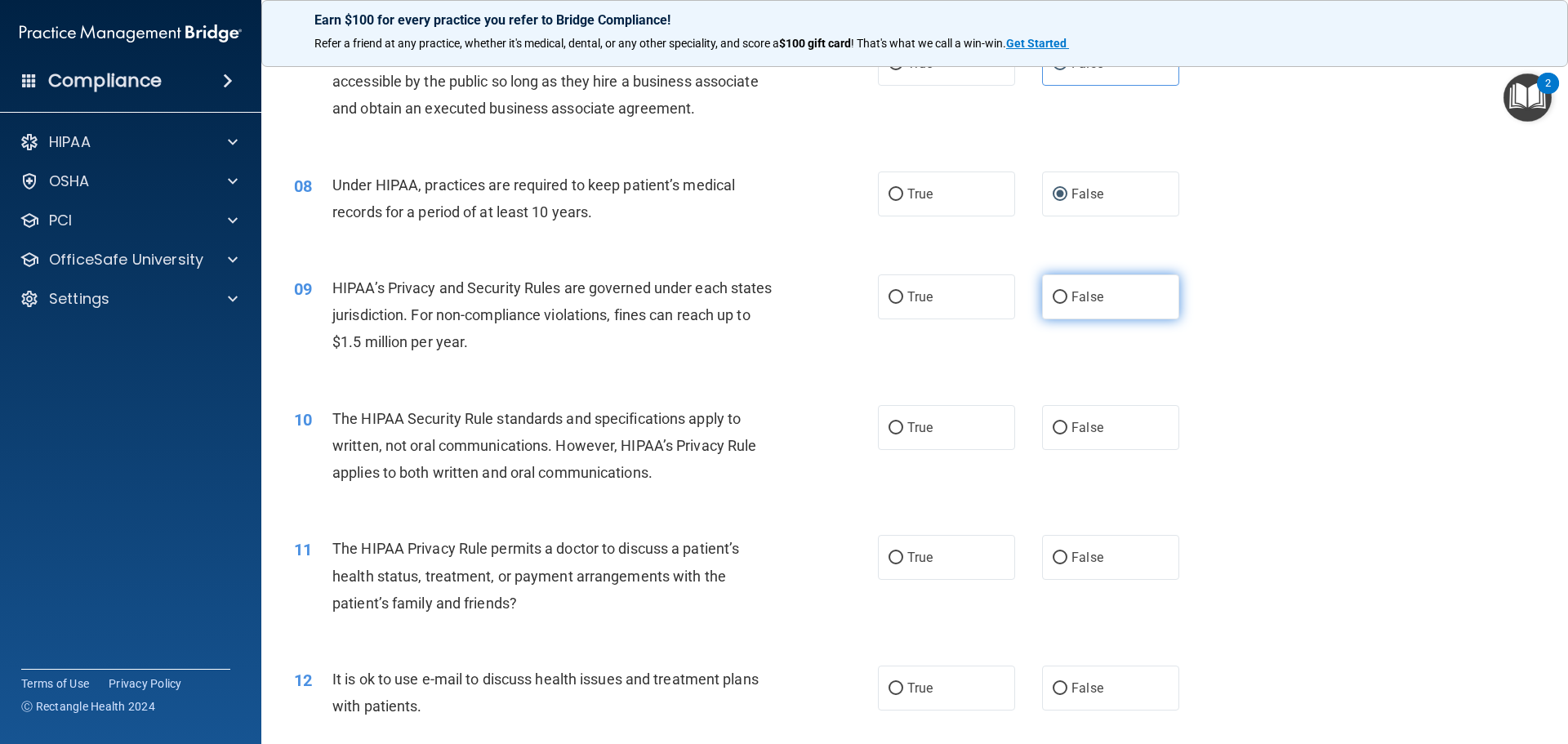
click at [1053, 291] on input "False" at bounding box center [1059, 297] width 14 height 12
radio input "true"
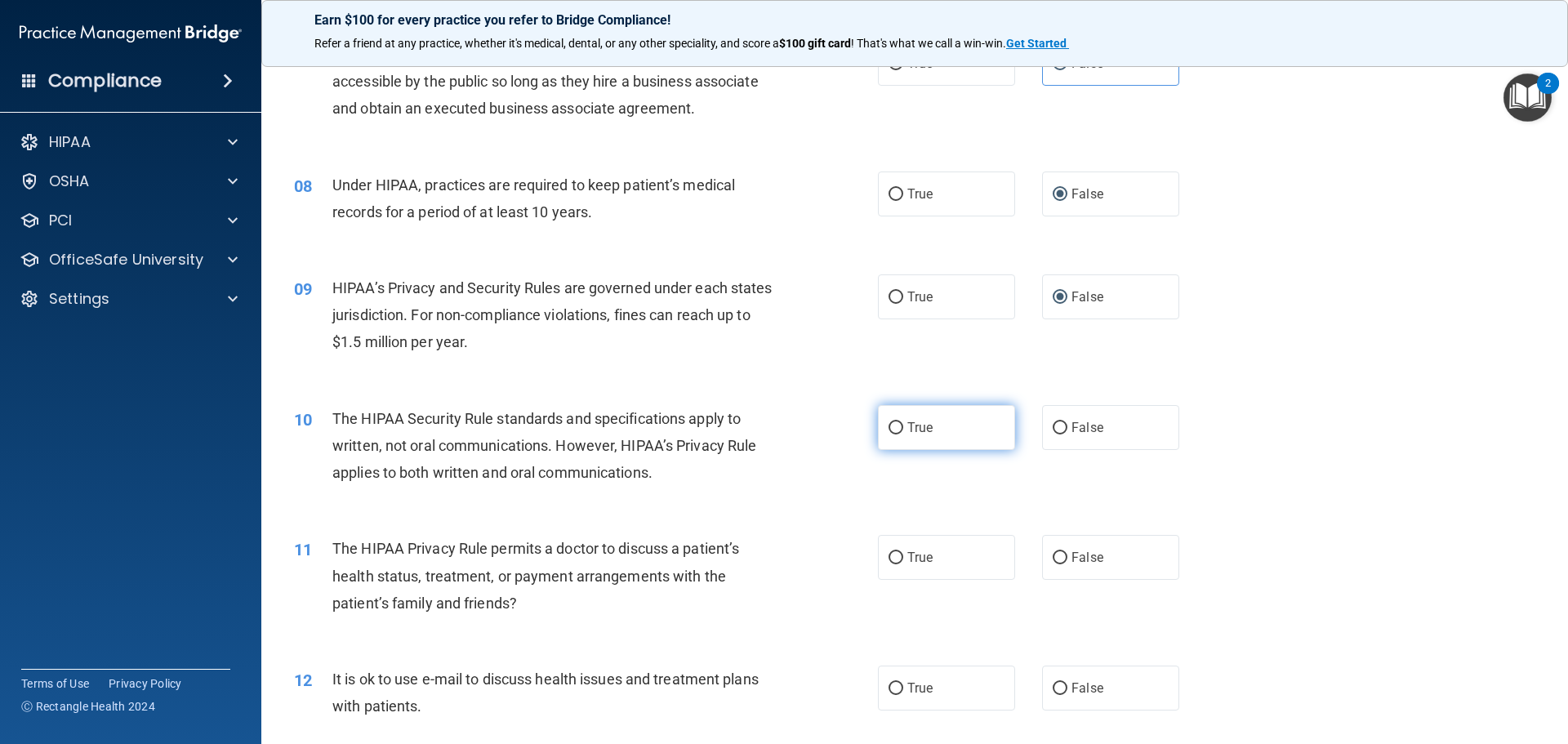
click at [888, 426] on input "True" at bounding box center [895, 428] width 14 height 12
radio input "true"
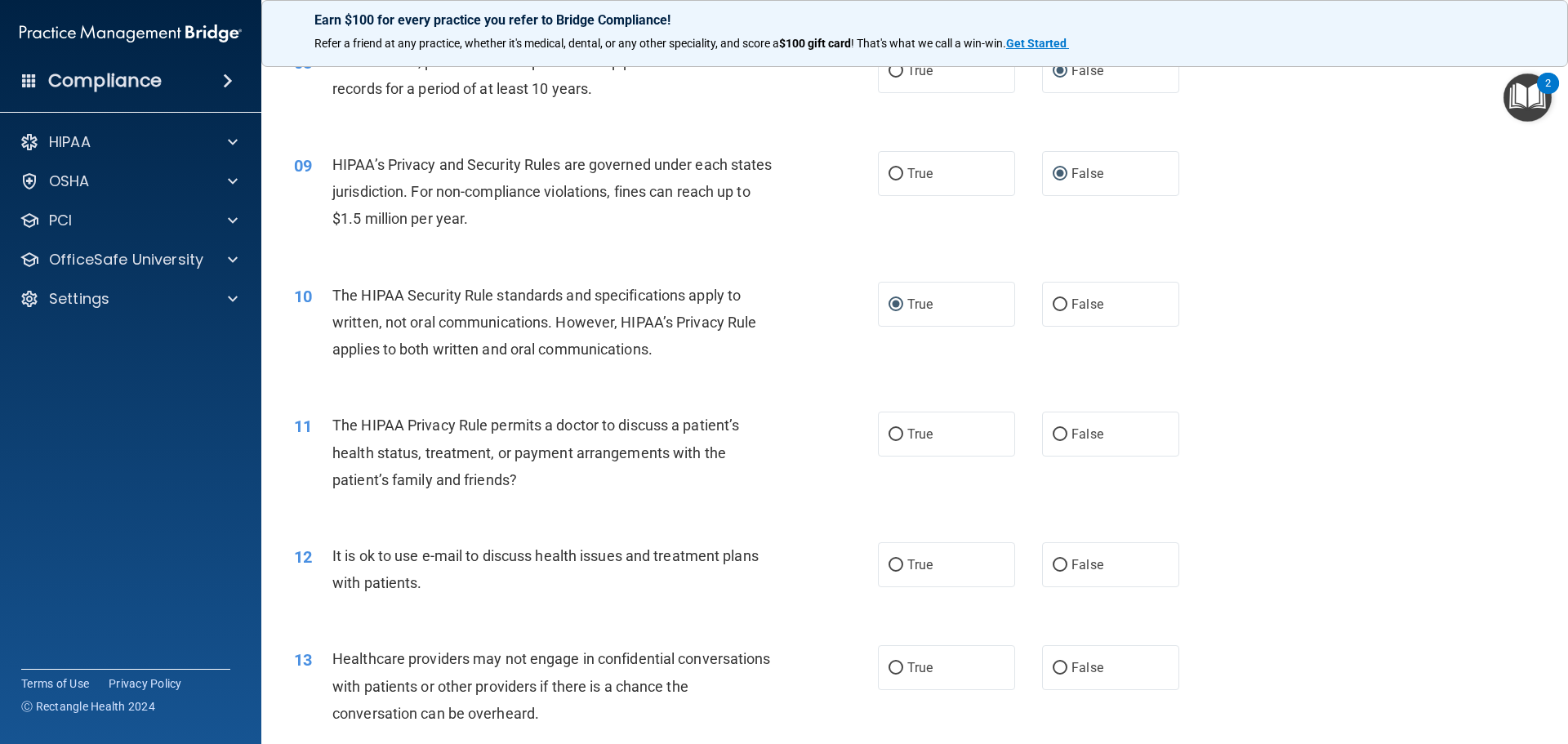
scroll to position [979, 0]
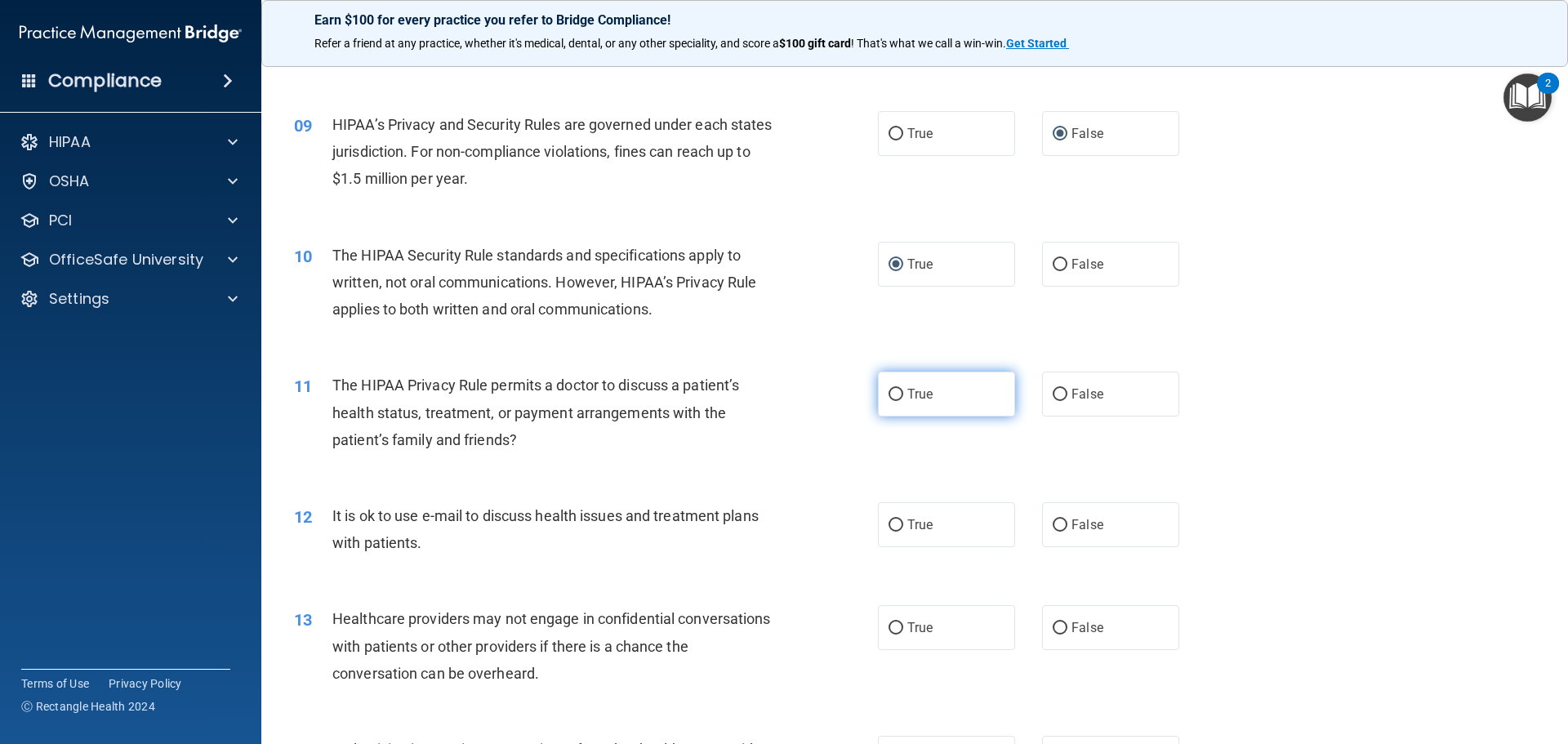
click at [888, 397] on input "True" at bounding box center [895, 394] width 14 height 12
radio input "true"
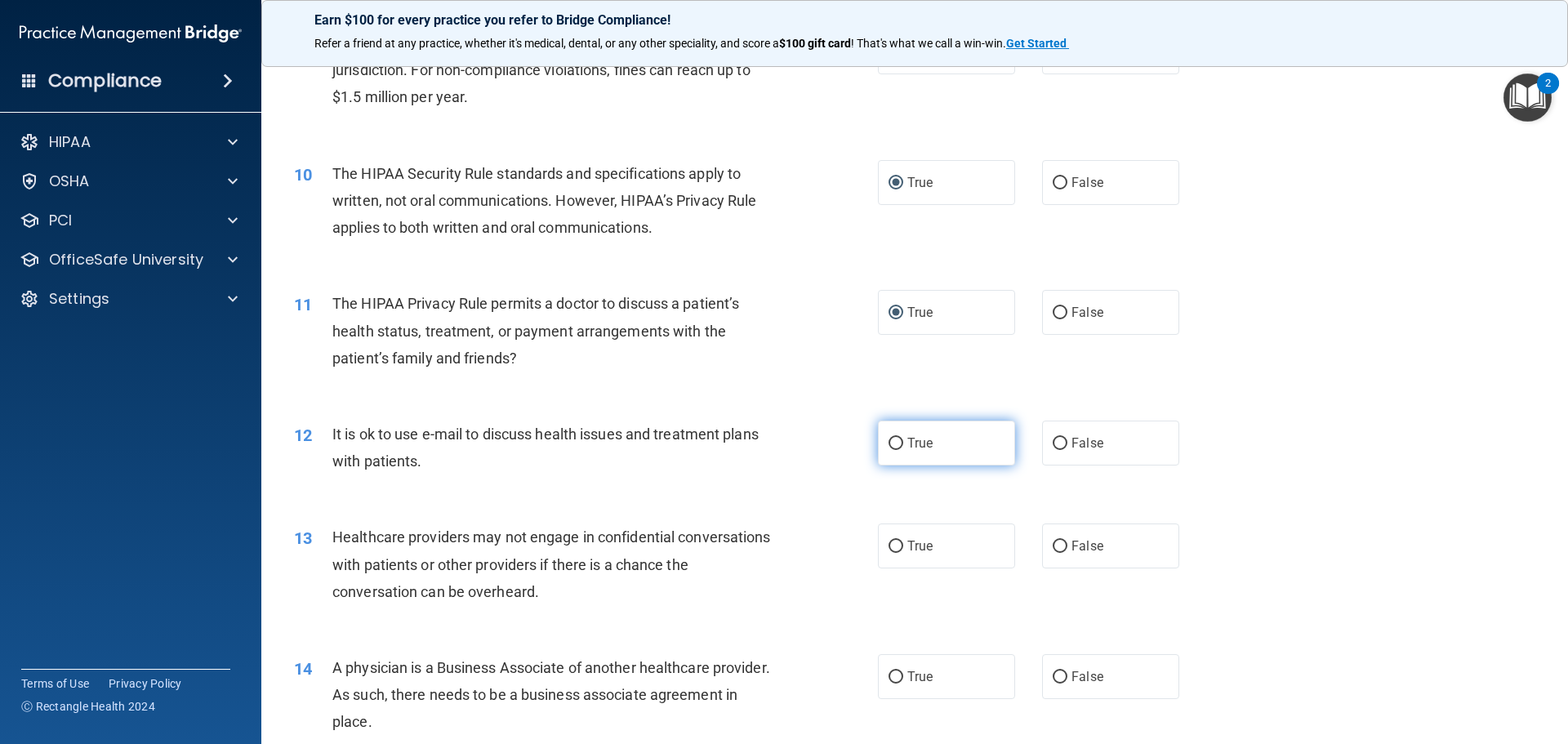
click at [901, 448] on label "True" at bounding box center [946, 442] width 138 height 45
click at [901, 448] on input "True" at bounding box center [895, 443] width 14 height 12
radio input "true"
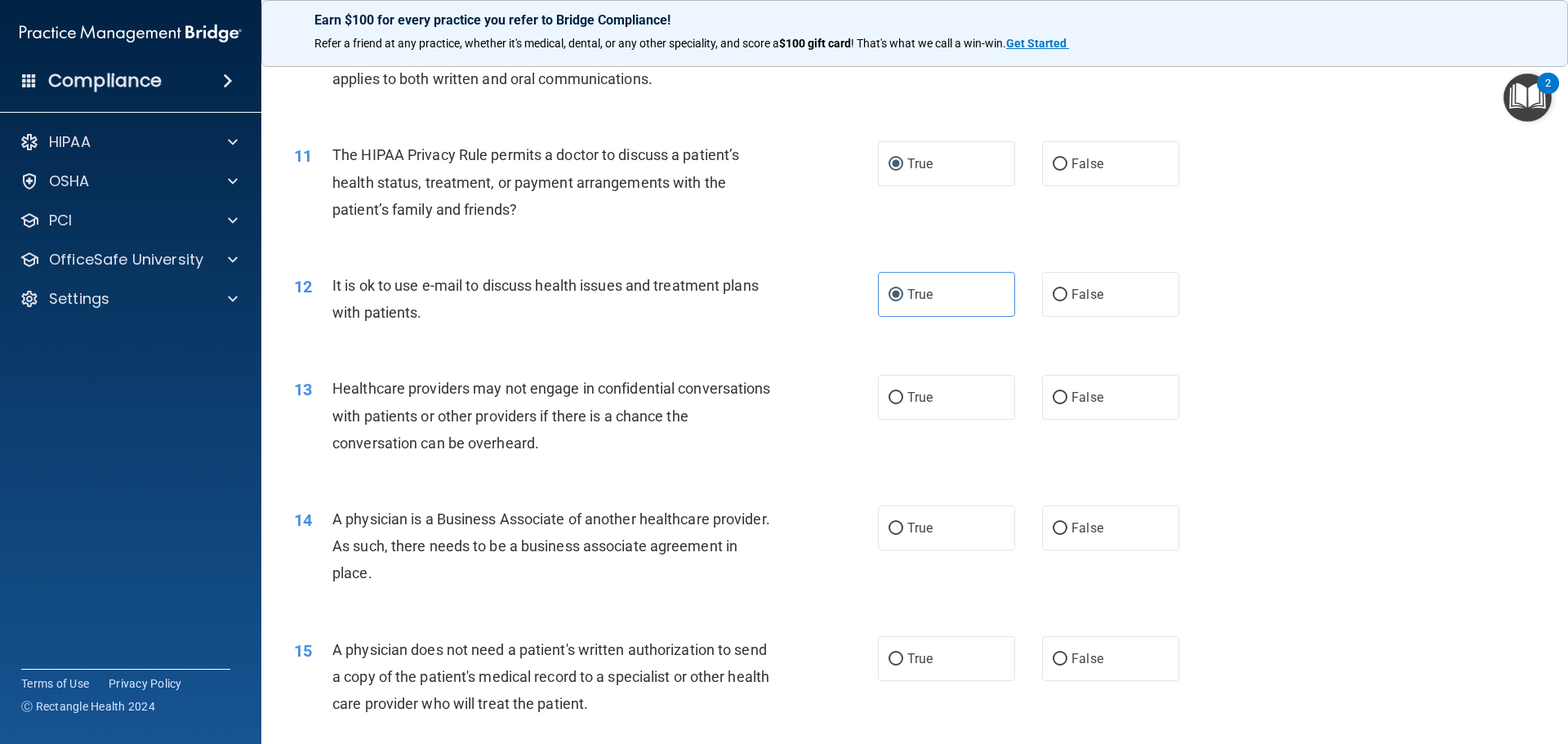
scroll to position [1224, 0]
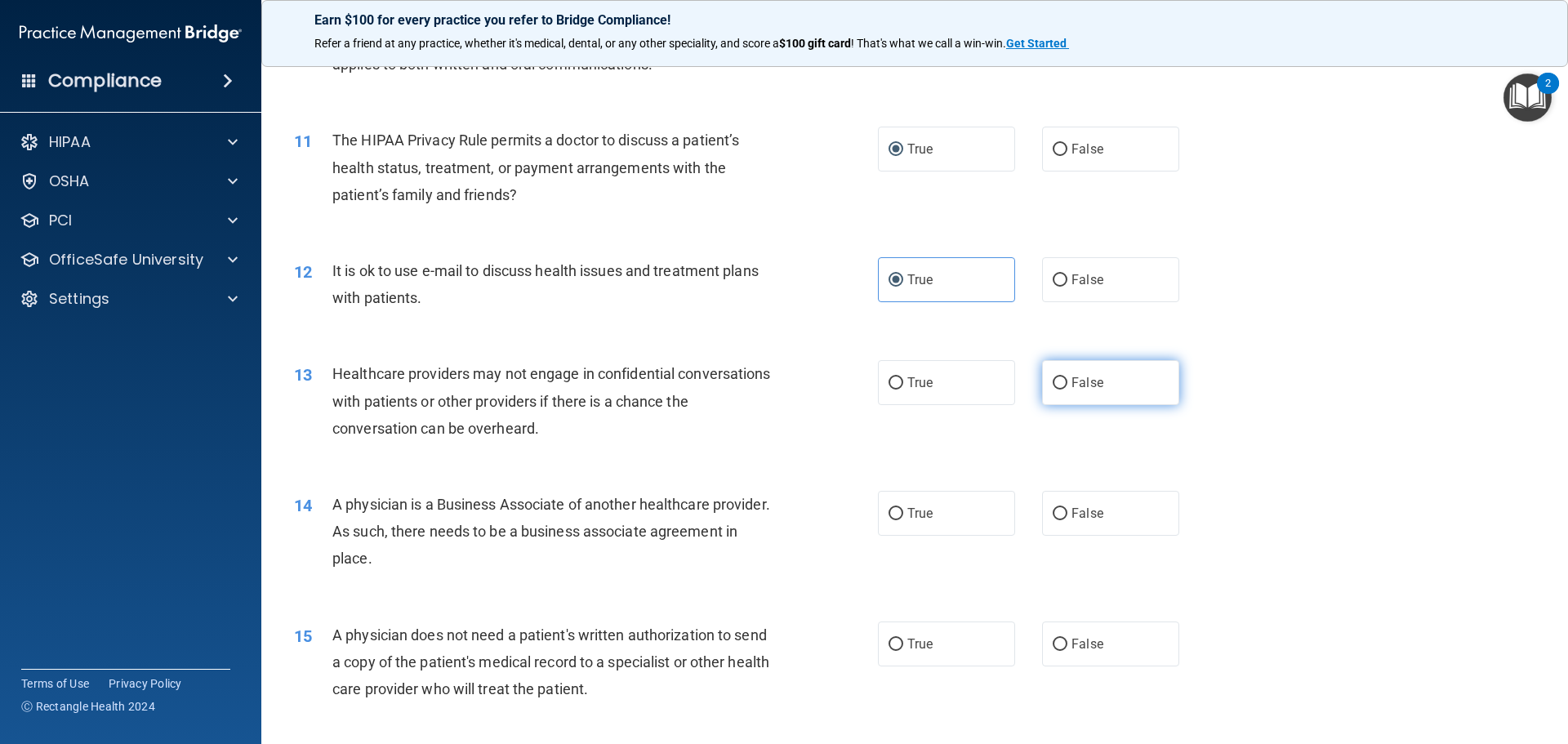
click at [1053, 381] on input "False" at bounding box center [1059, 382] width 14 height 12
radio input "true"
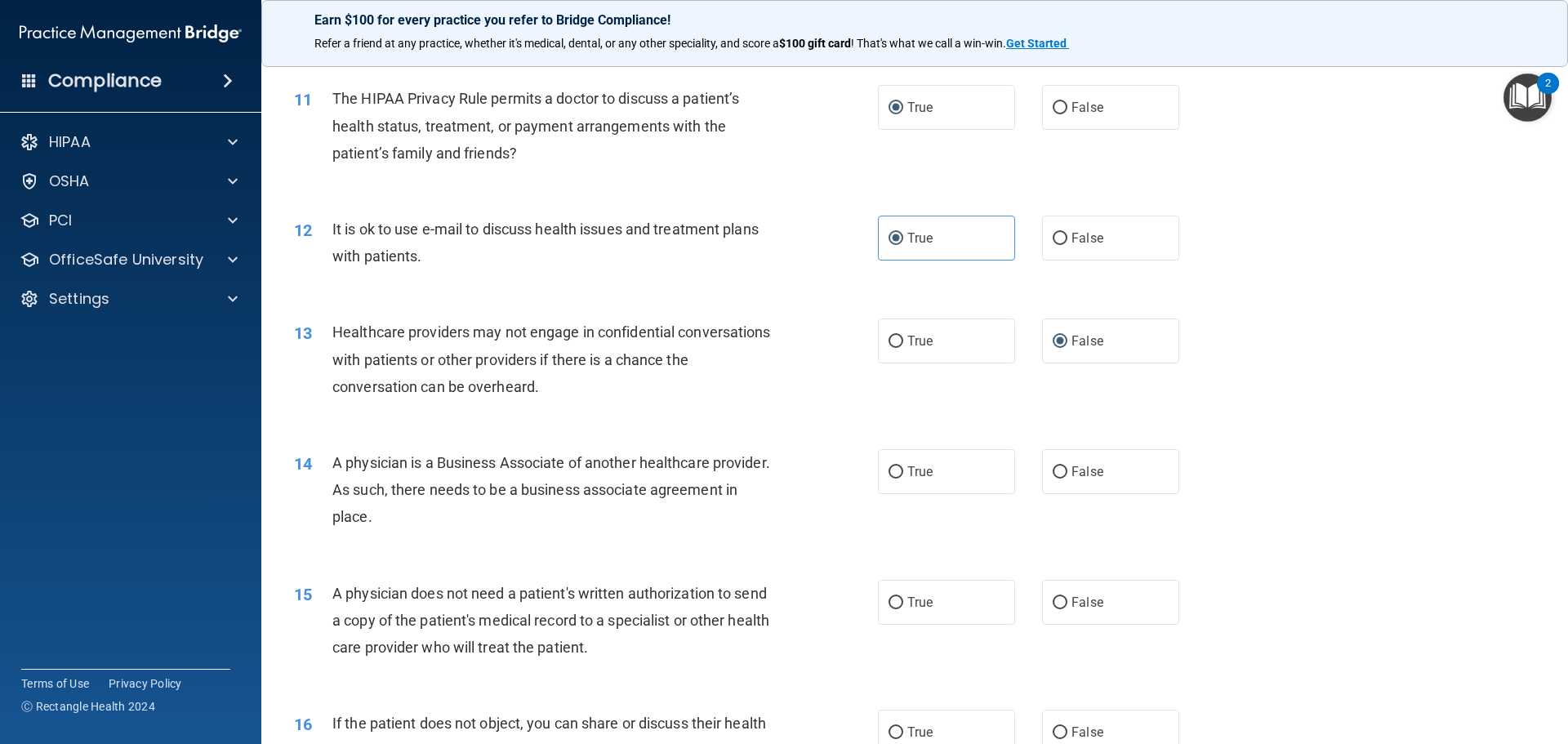
scroll to position [1306, 0]
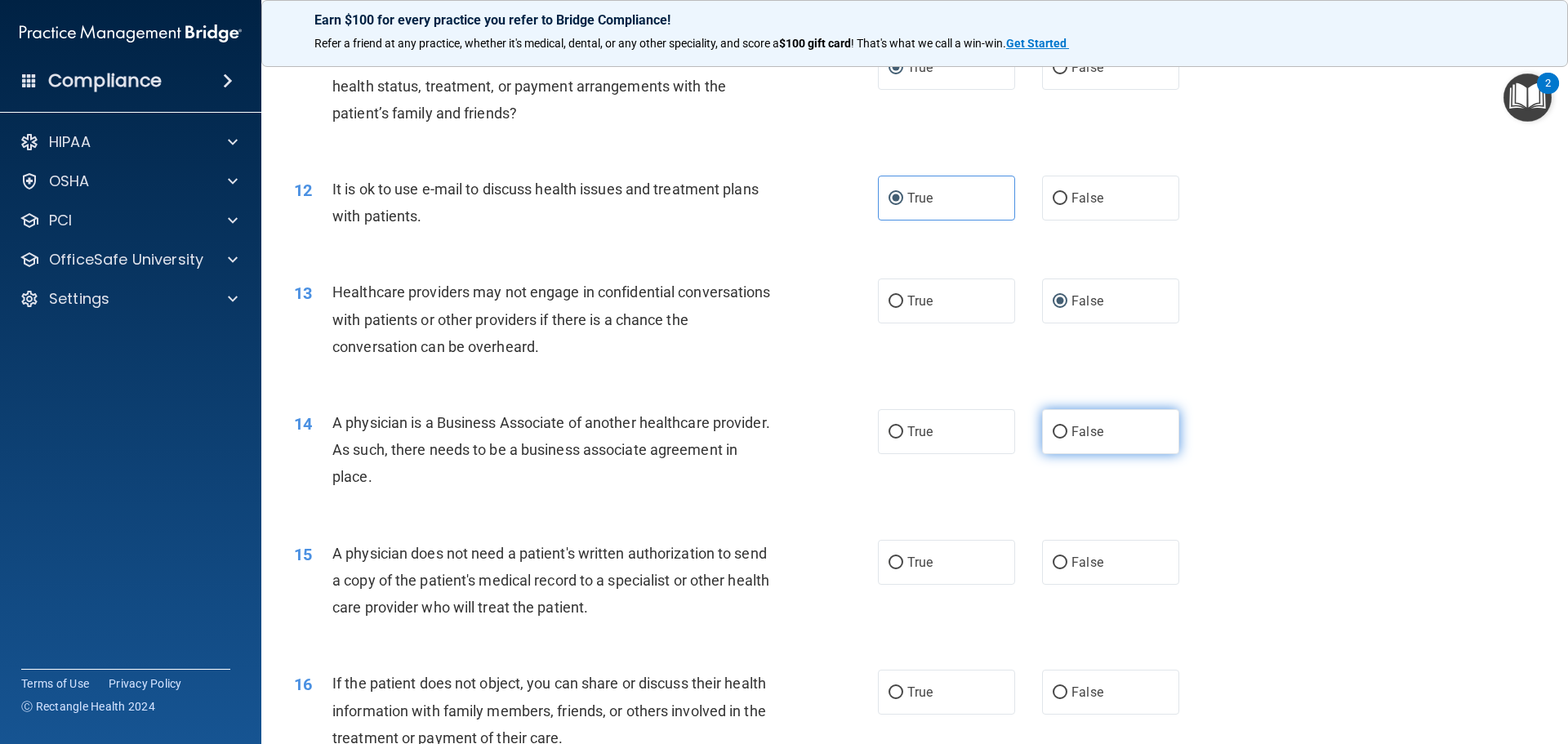
click at [1053, 432] on input "False" at bounding box center [1059, 432] width 14 height 12
radio input "true"
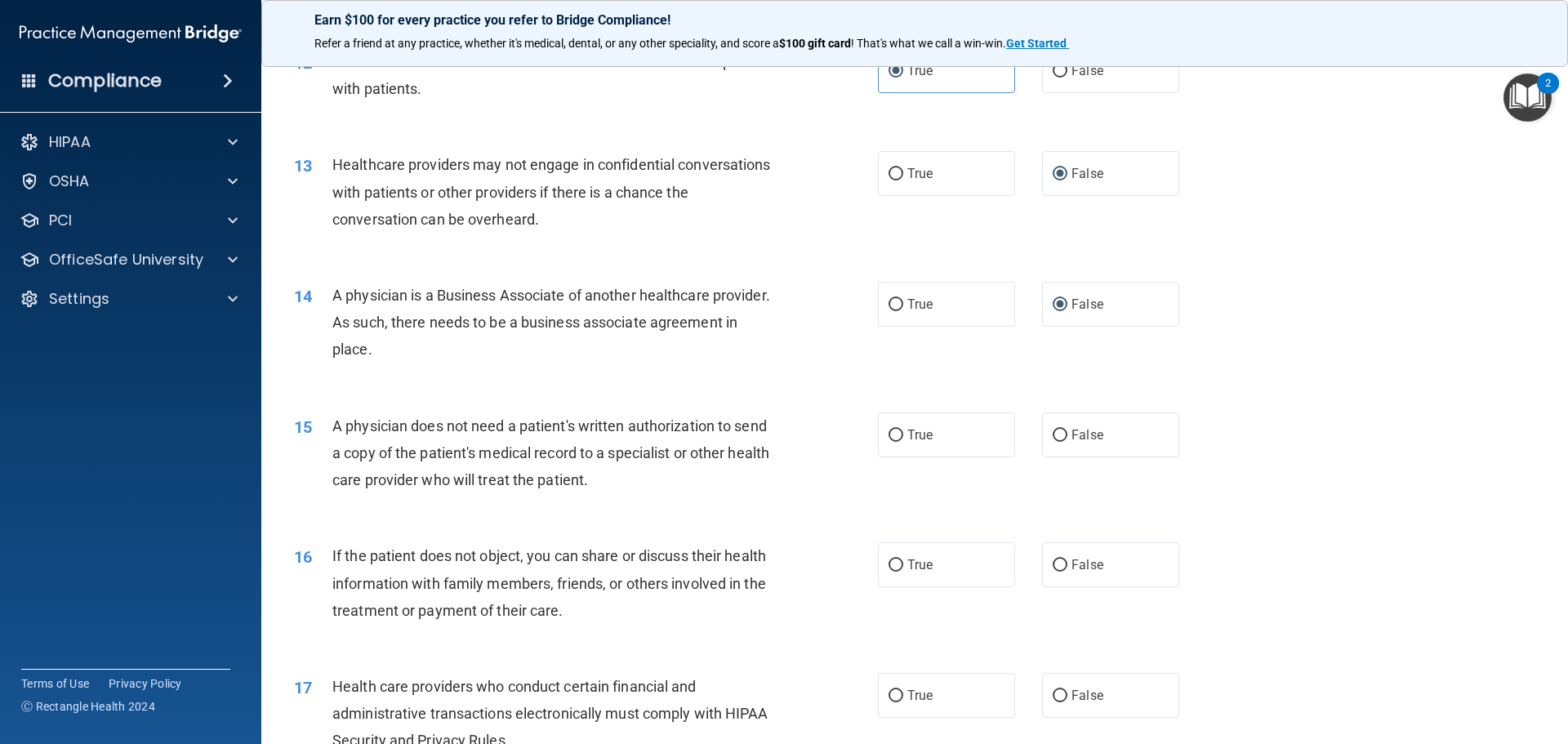
scroll to position [1470, 0]
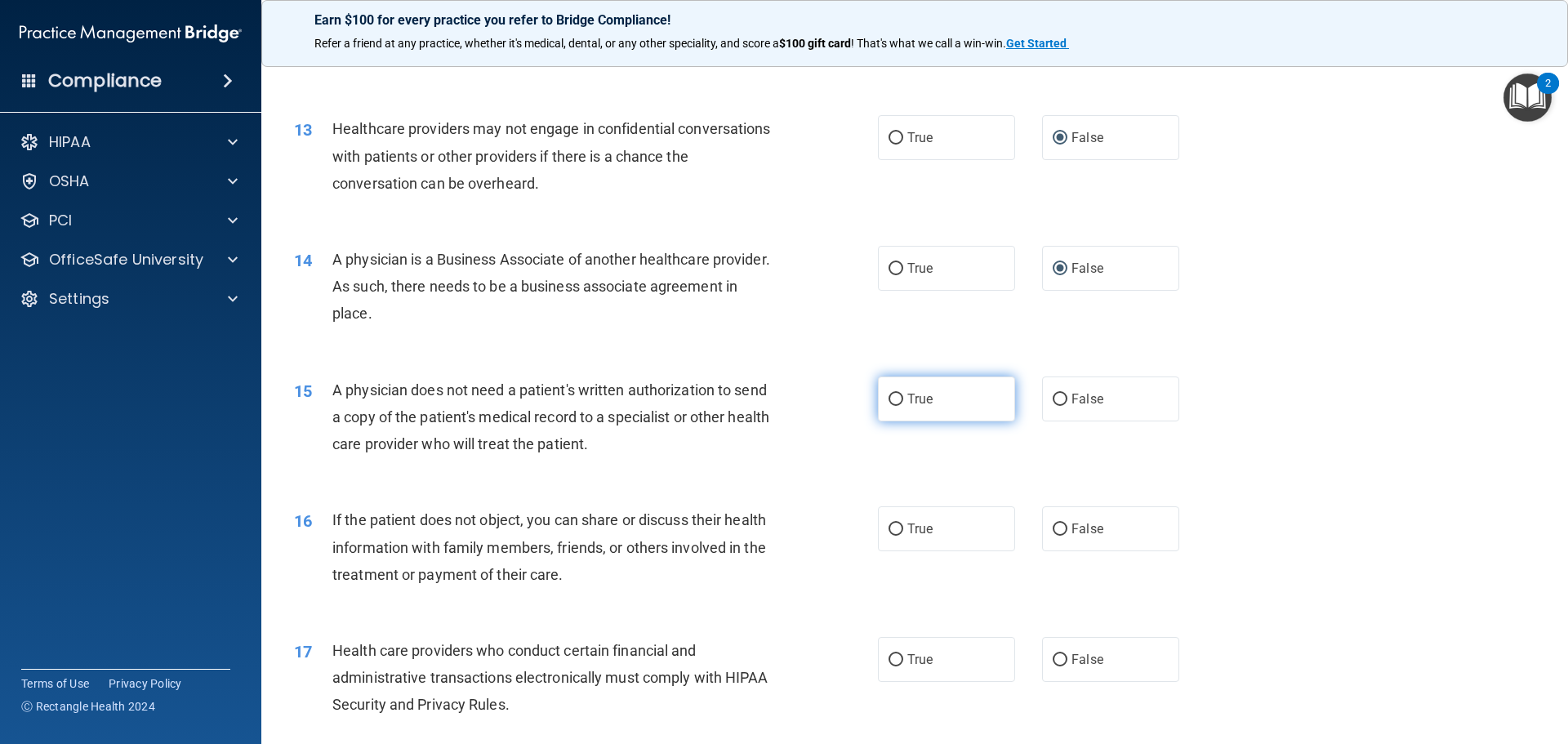
click at [891, 399] on input "True" at bounding box center [895, 400] width 14 height 12
radio input "true"
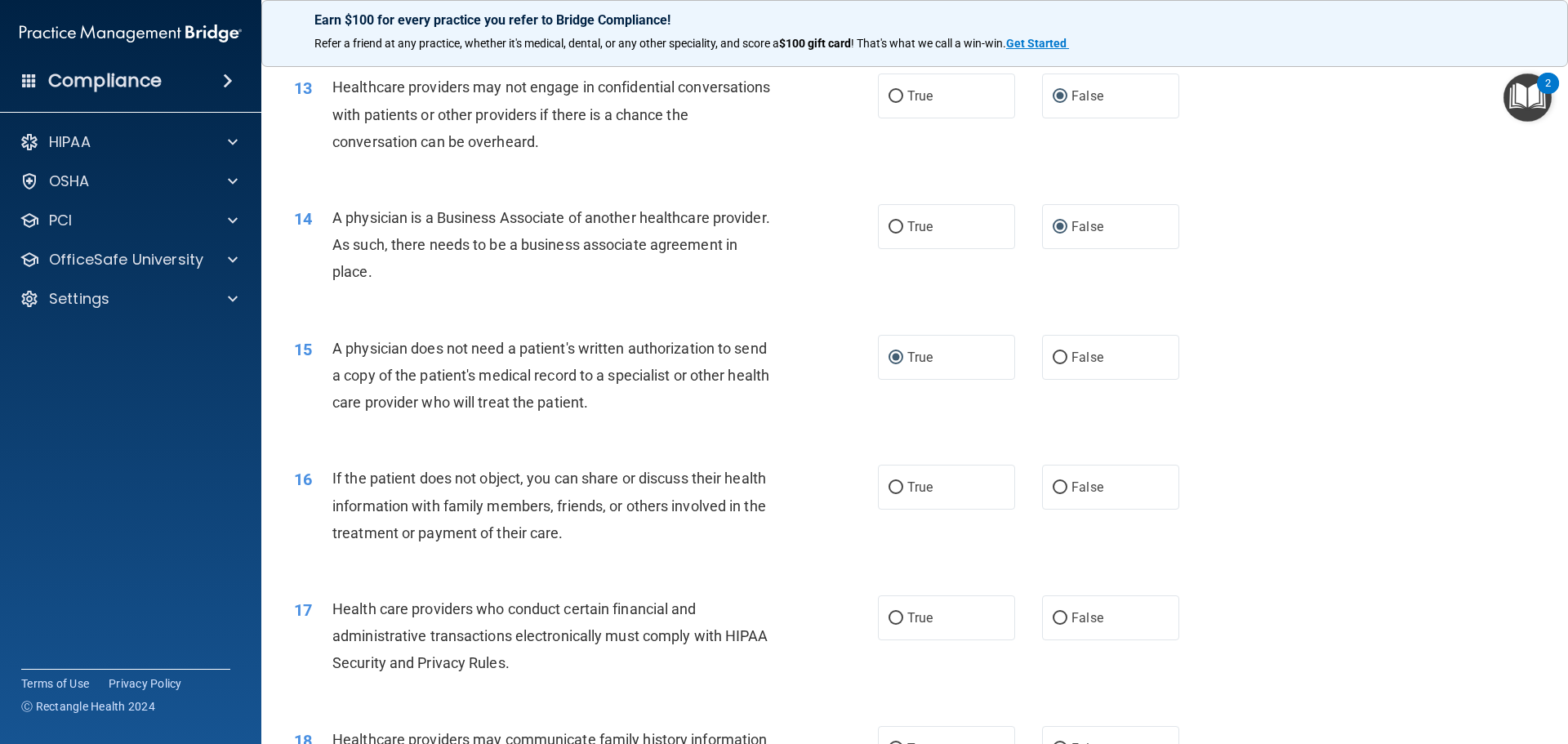
scroll to position [1552, 0]
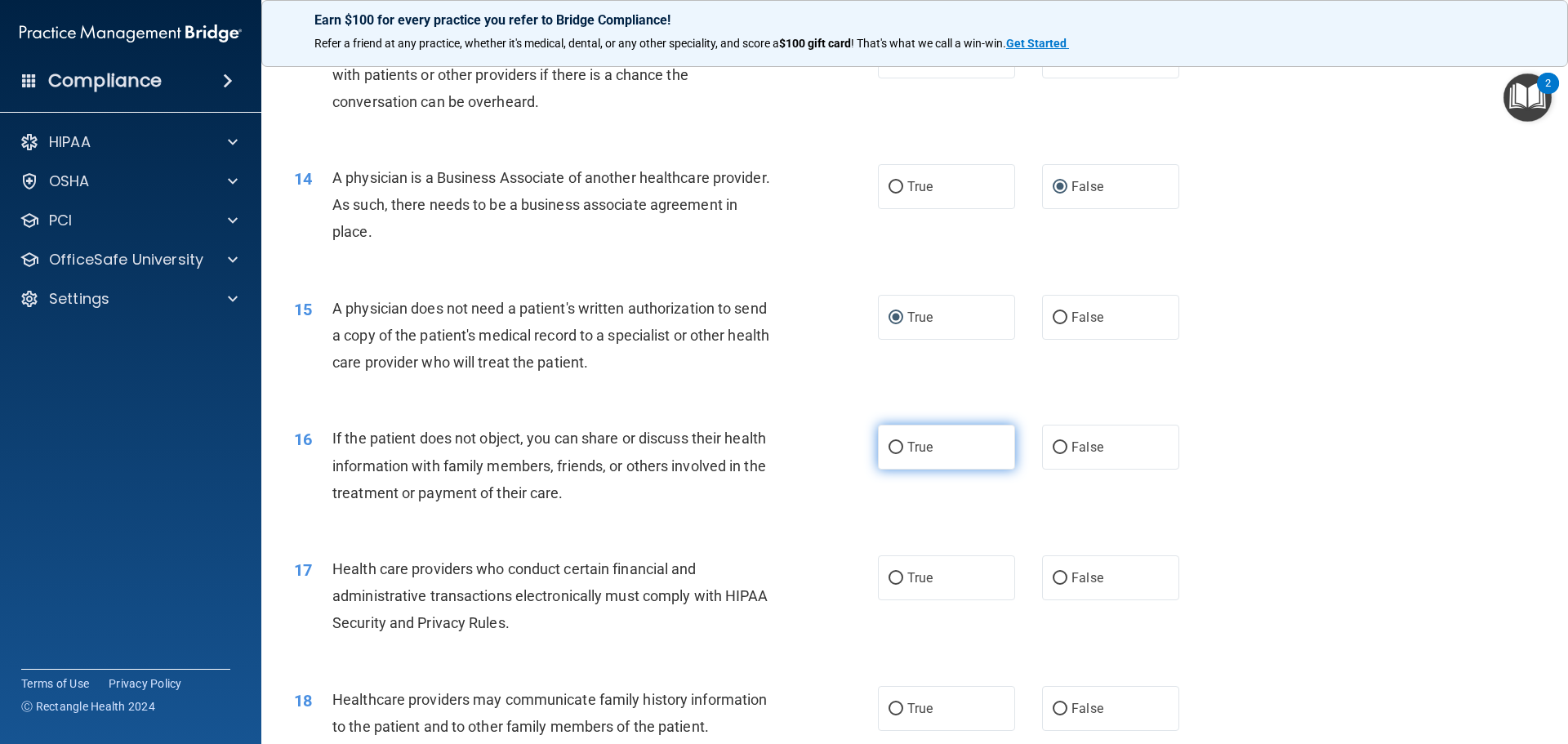
click at [897, 452] on input "True" at bounding box center [895, 447] width 14 height 12
radio input "true"
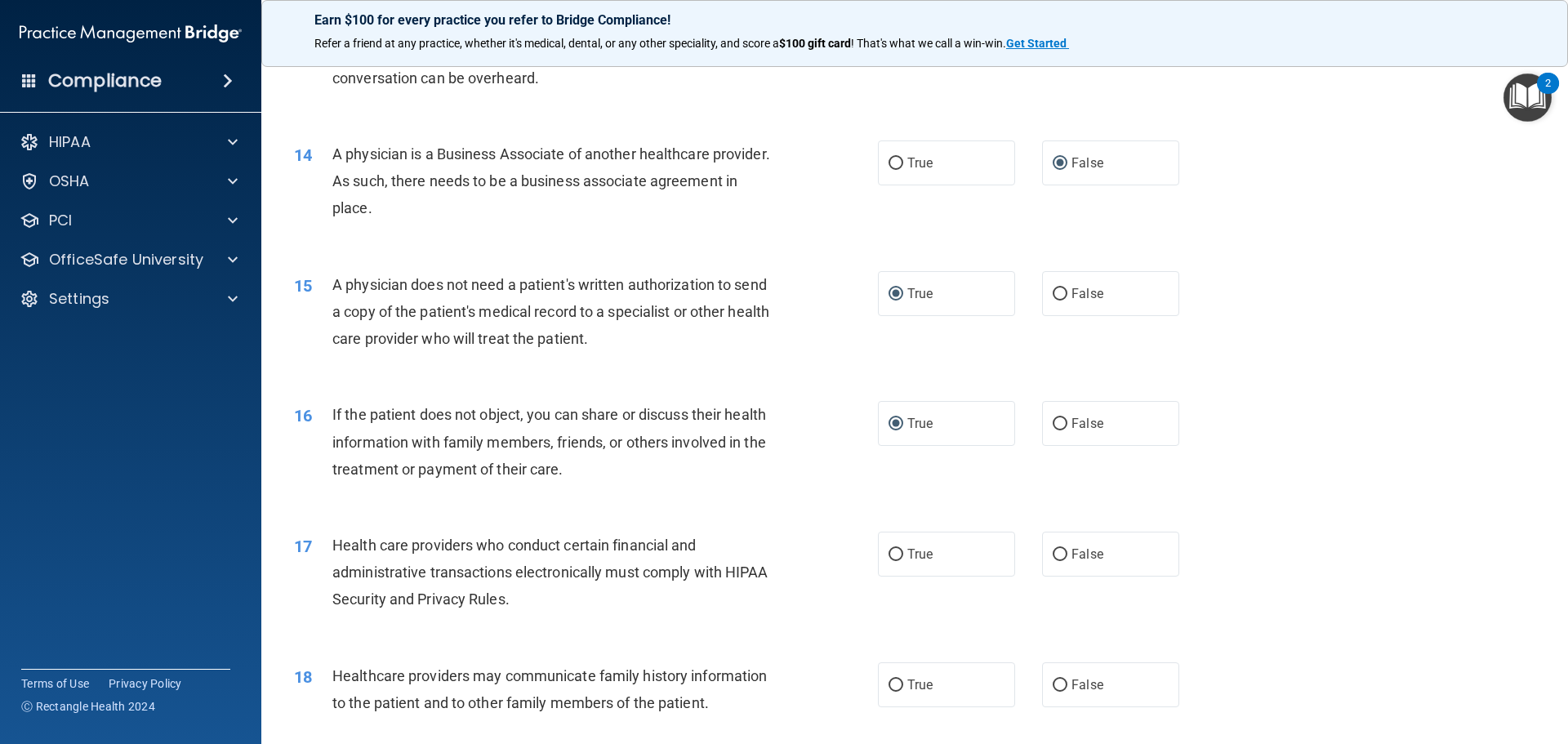
scroll to position [1633, 0]
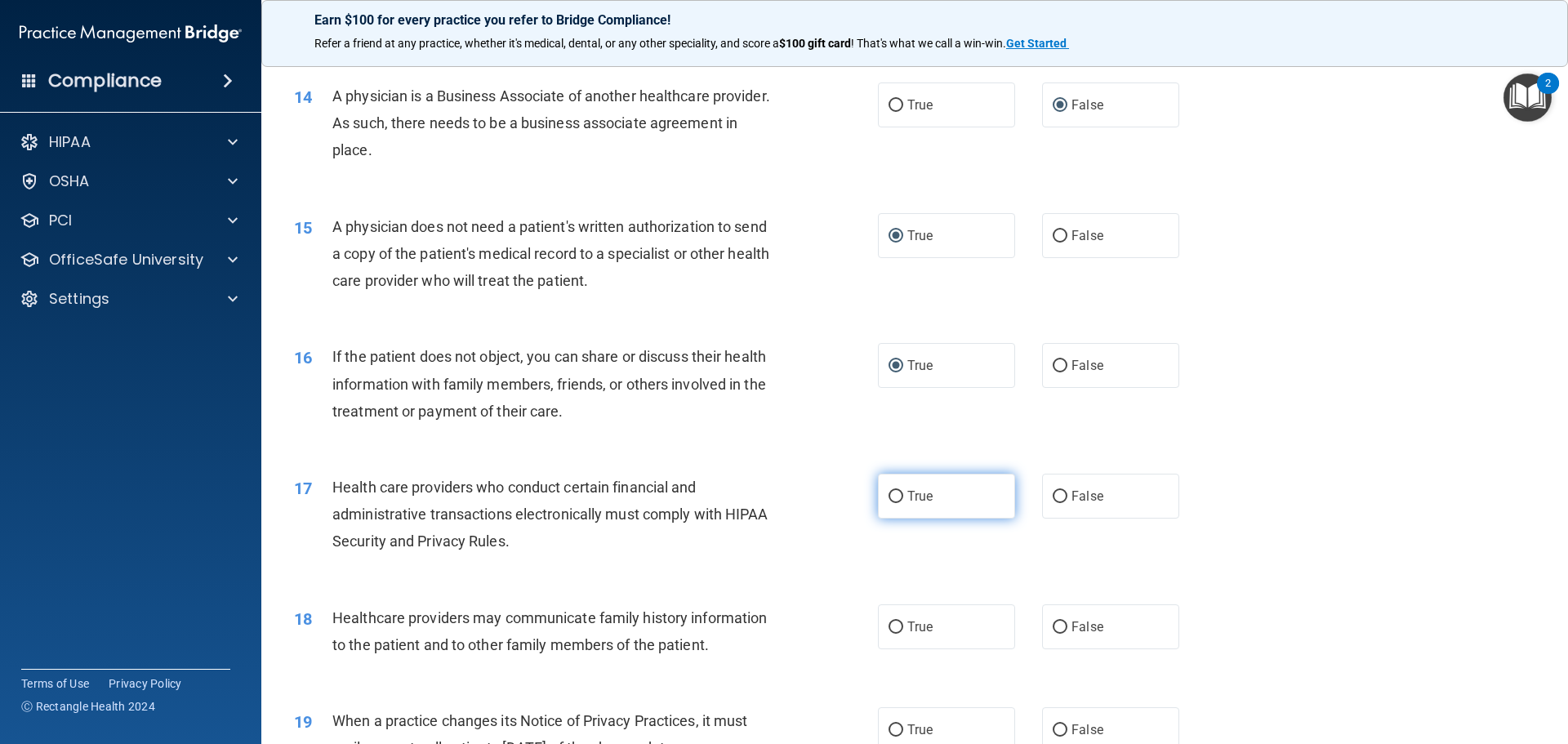
click at [891, 495] on input "True" at bounding box center [895, 496] width 14 height 12
radio input "true"
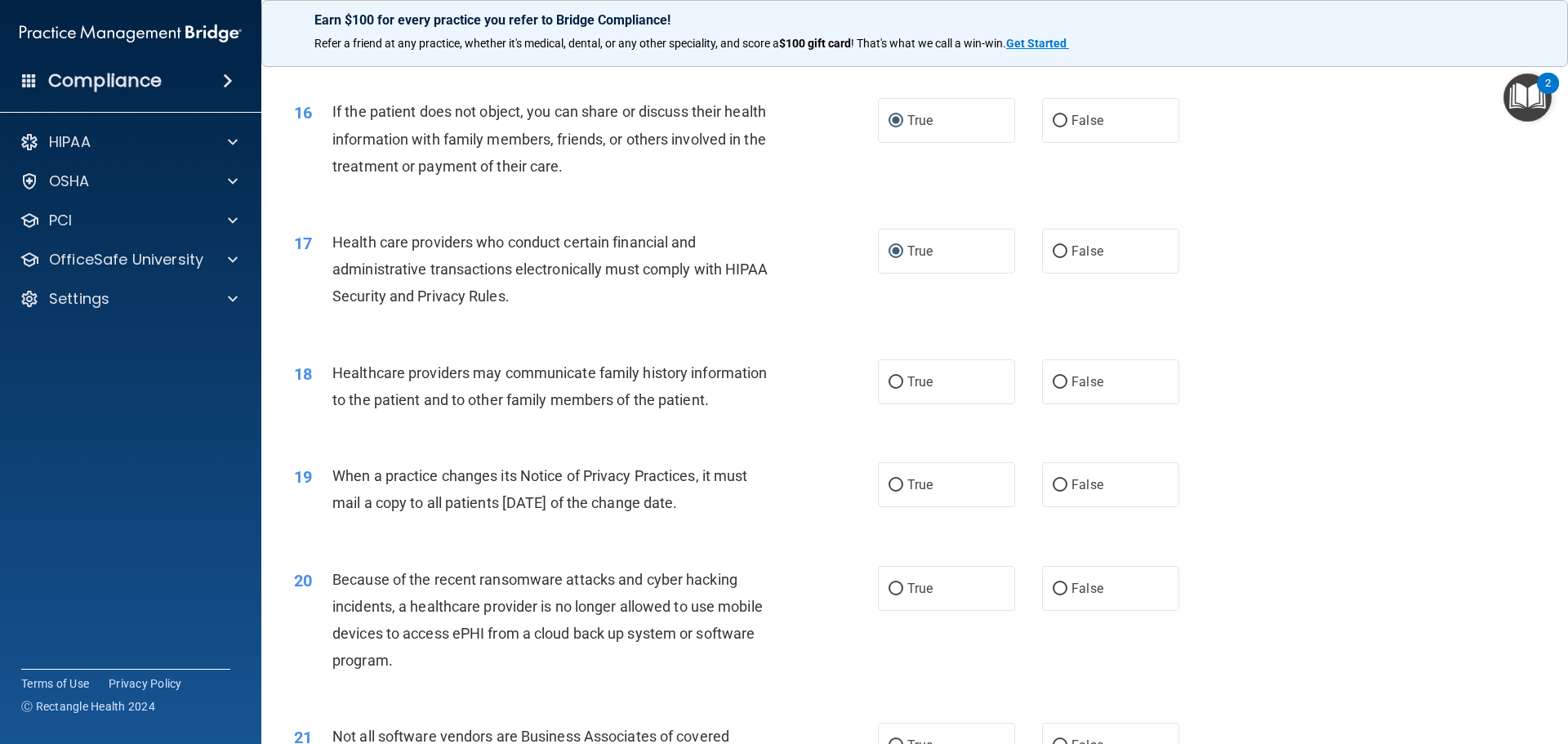
scroll to position [1796, 0]
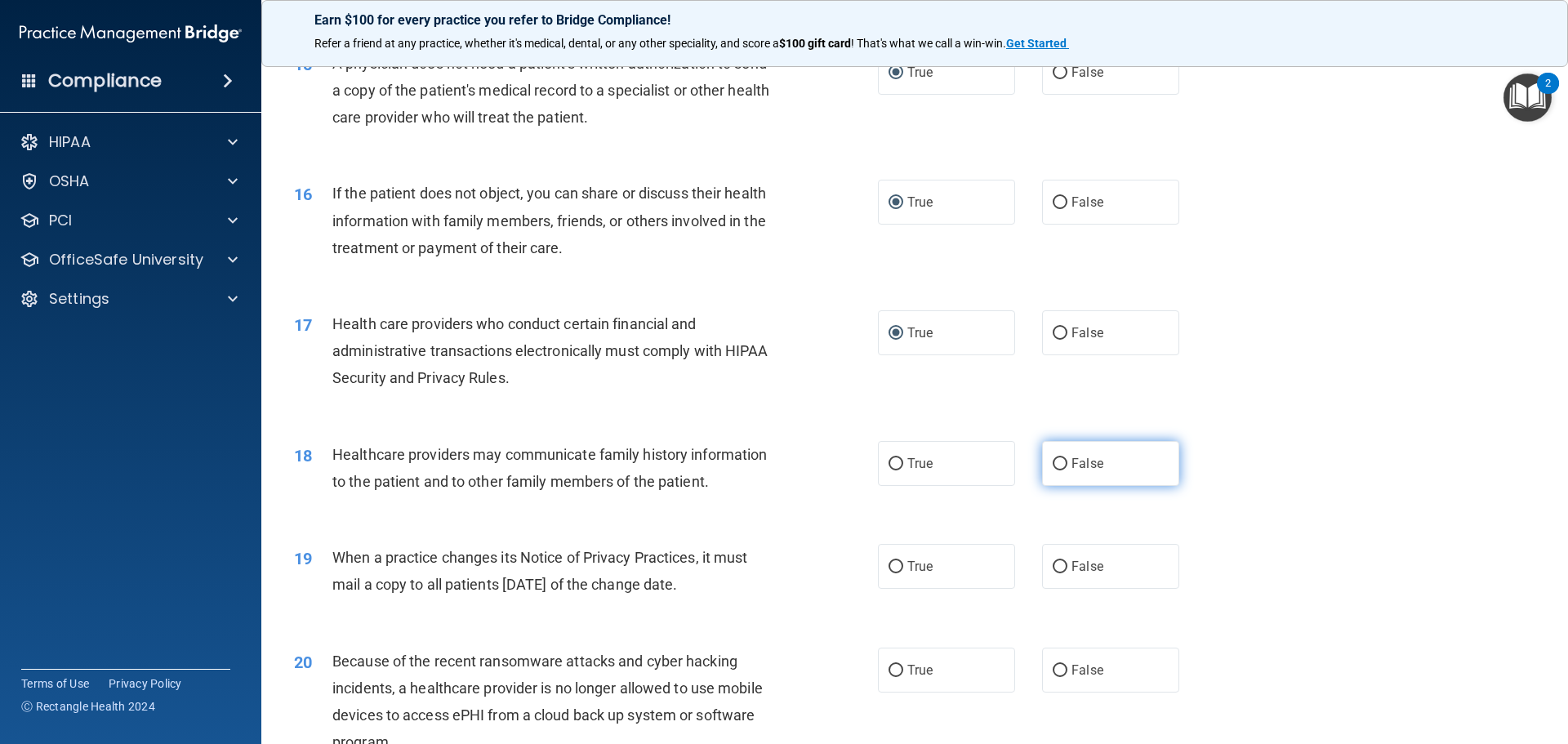
click at [1054, 466] on input "False" at bounding box center [1059, 464] width 14 height 12
radio input "true"
click at [1043, 568] on label "False" at bounding box center [1111, 566] width 138 height 45
click at [1053, 568] on input "False" at bounding box center [1059, 567] width 14 height 12
radio input "true"
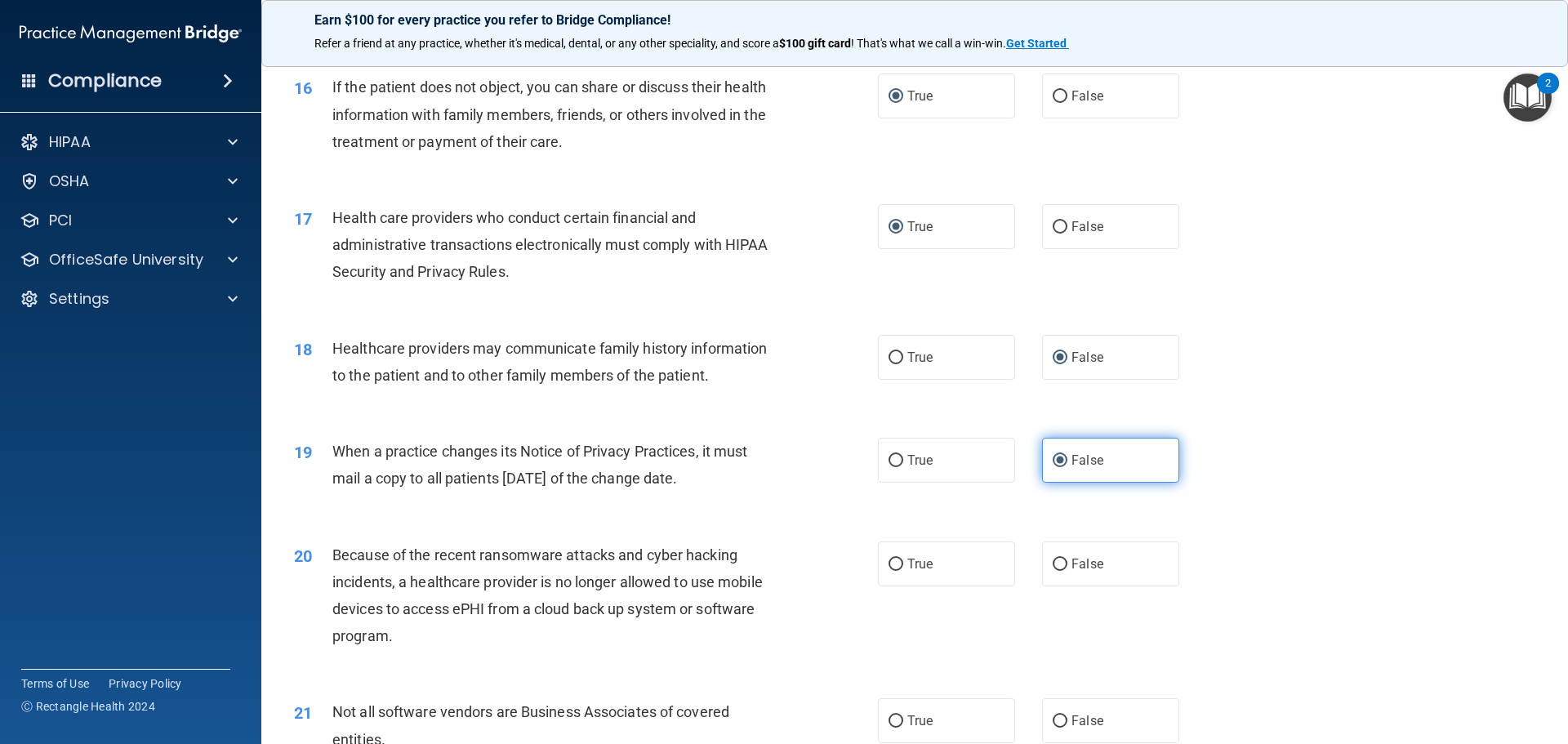
scroll to position [1960, 0]
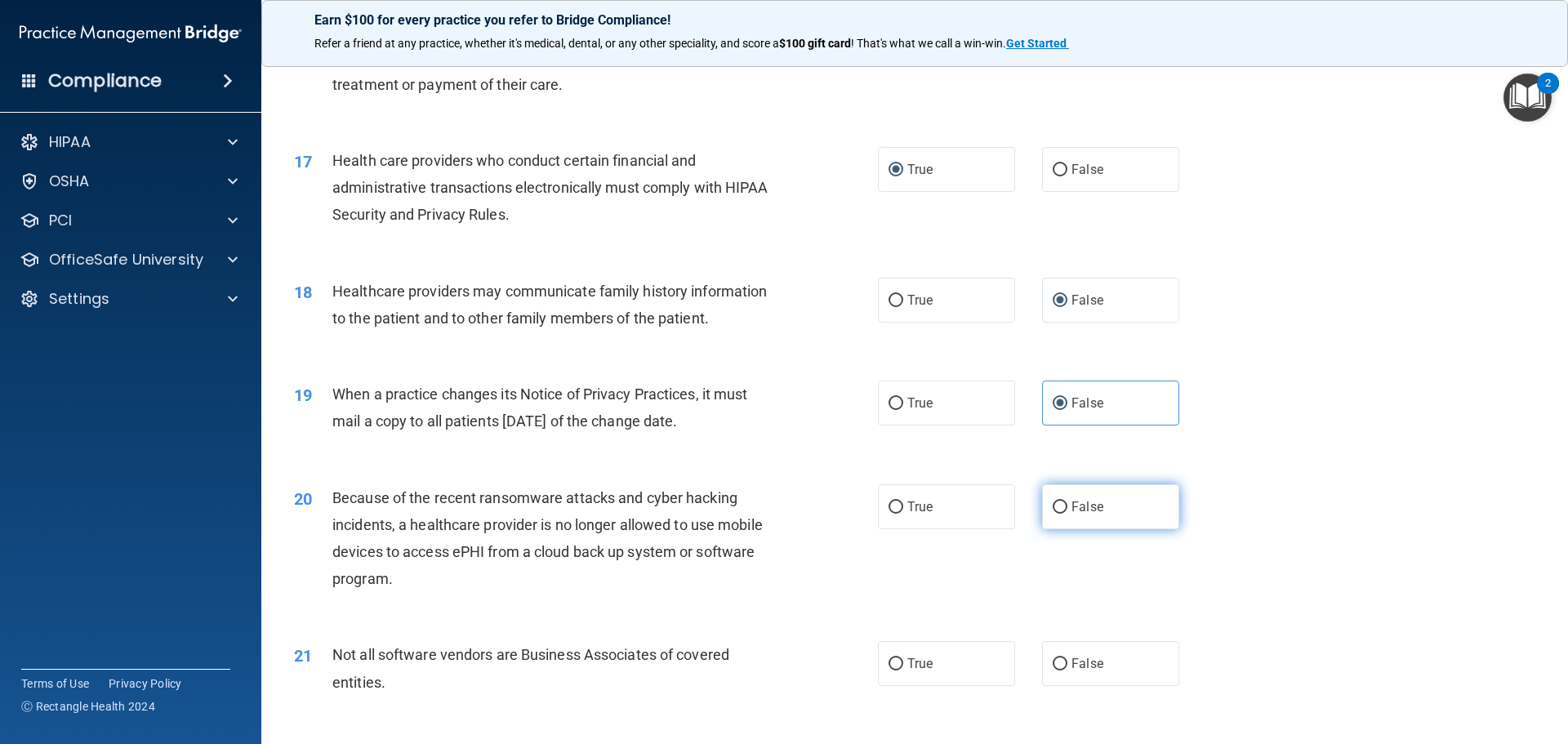
click at [1054, 505] on input "False" at bounding box center [1059, 507] width 14 height 12
radio input "true"
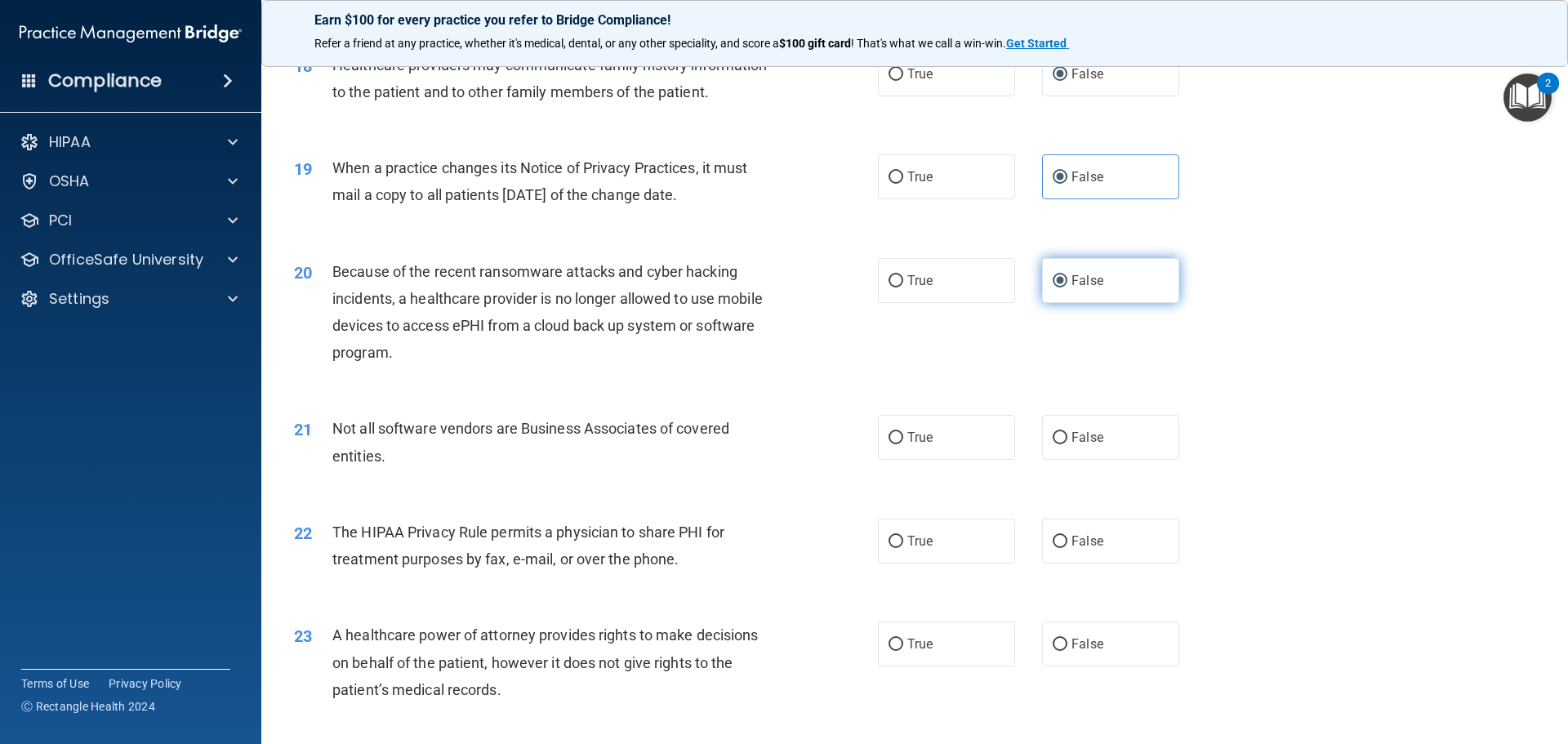
scroll to position [2204, 0]
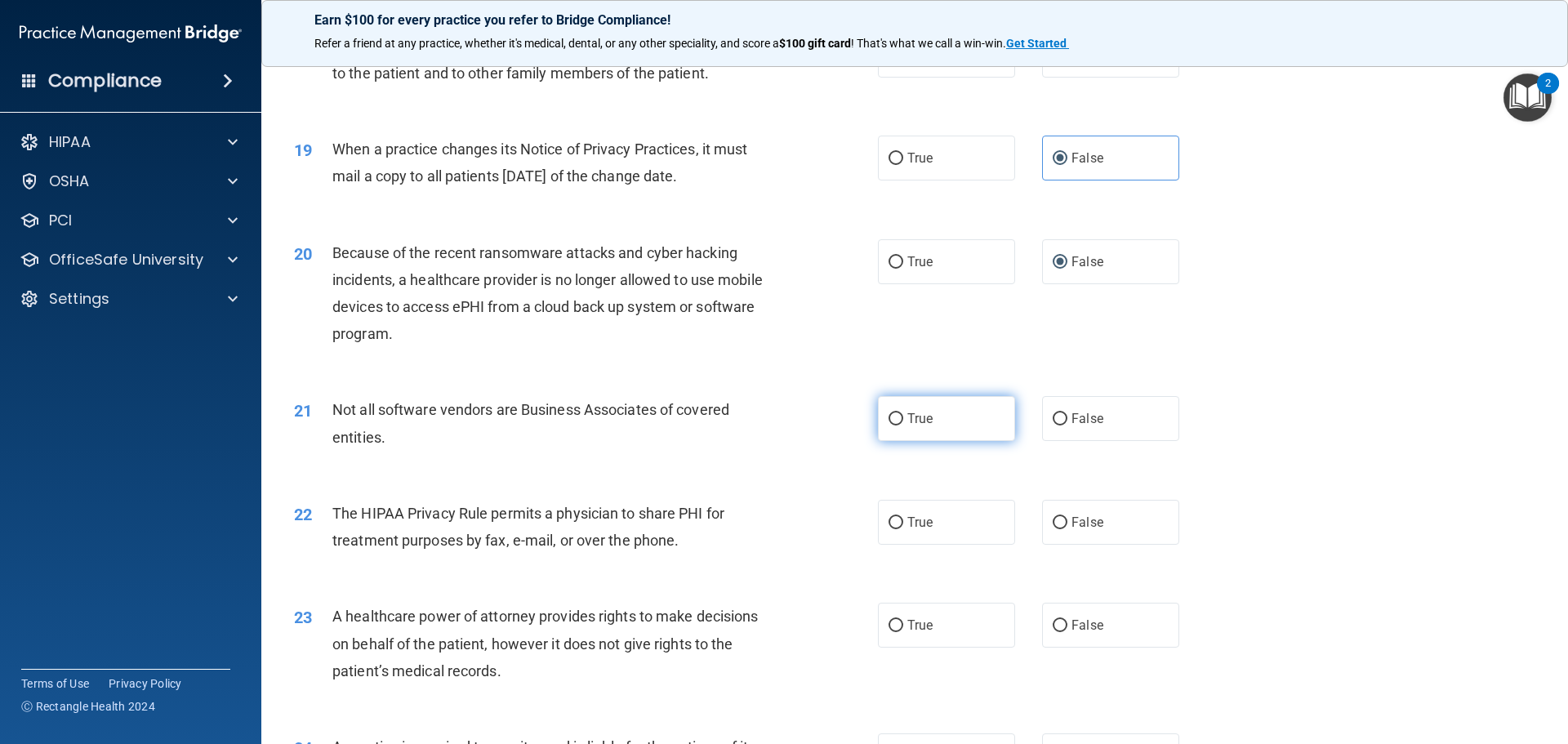
click at [891, 421] on input "True" at bounding box center [895, 418] width 14 height 12
radio input "true"
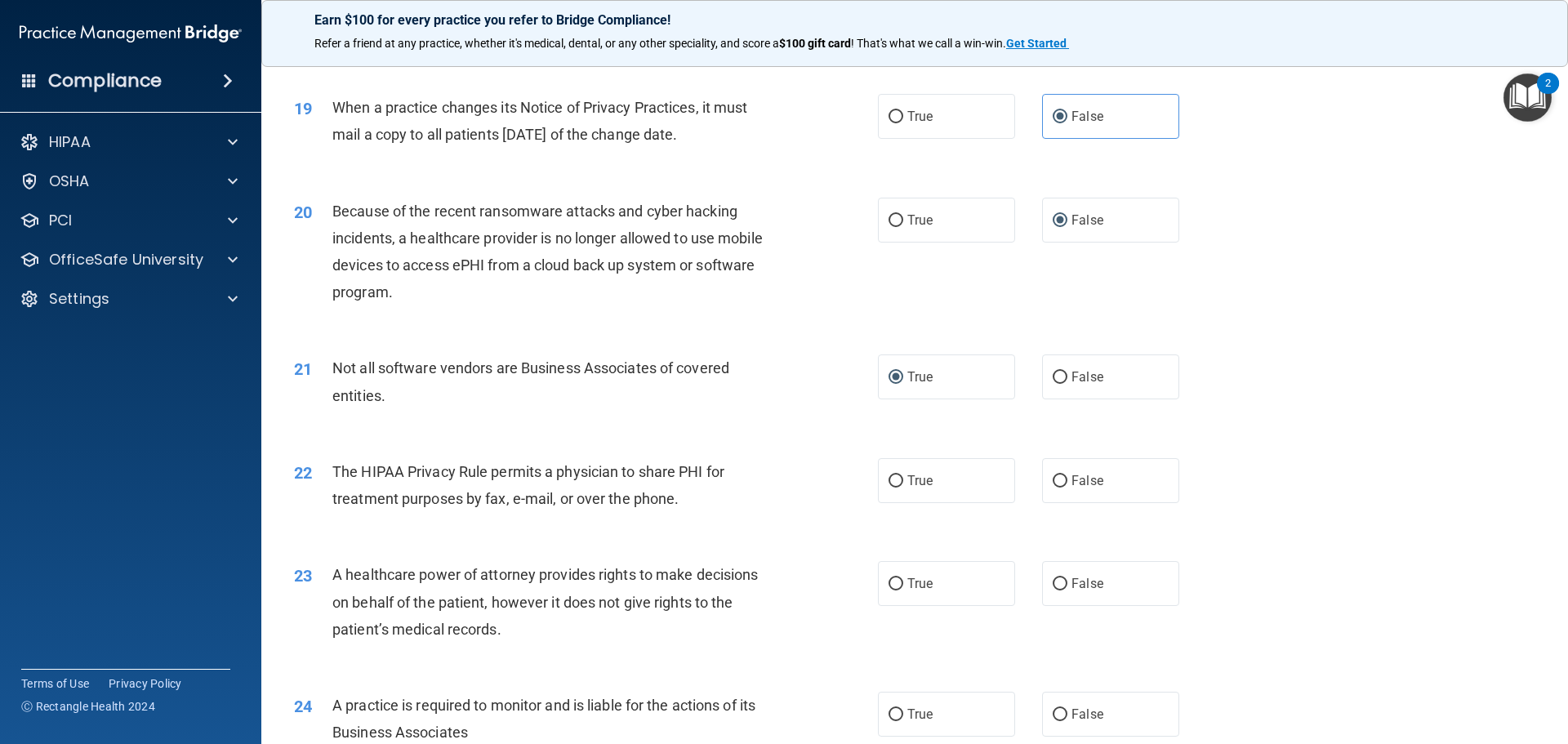
scroll to position [2286, 0]
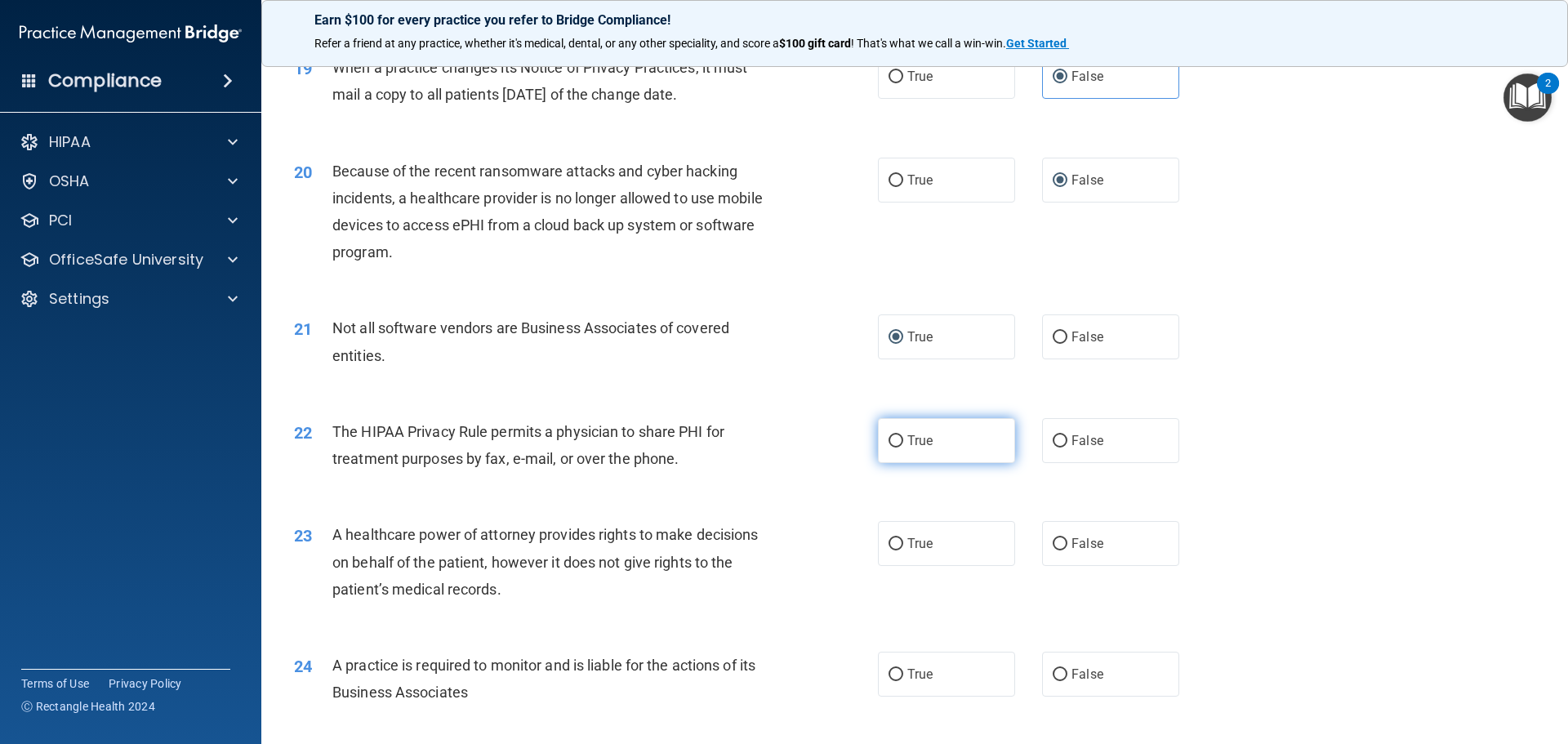
click at [890, 441] on input "True" at bounding box center [895, 441] width 14 height 12
radio input "true"
click at [1053, 541] on input "False" at bounding box center [1059, 544] width 14 height 12
radio input "true"
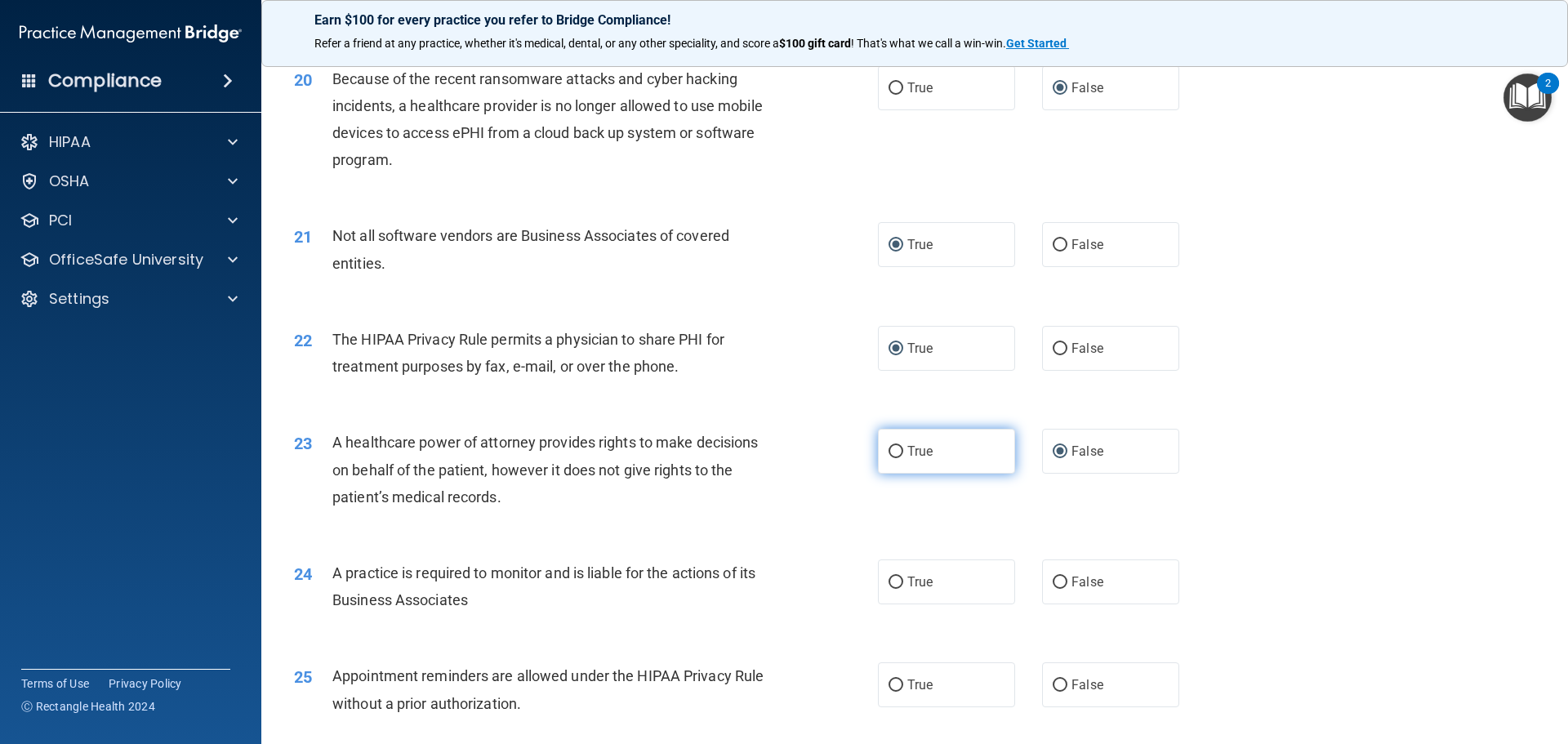
scroll to position [2449, 0]
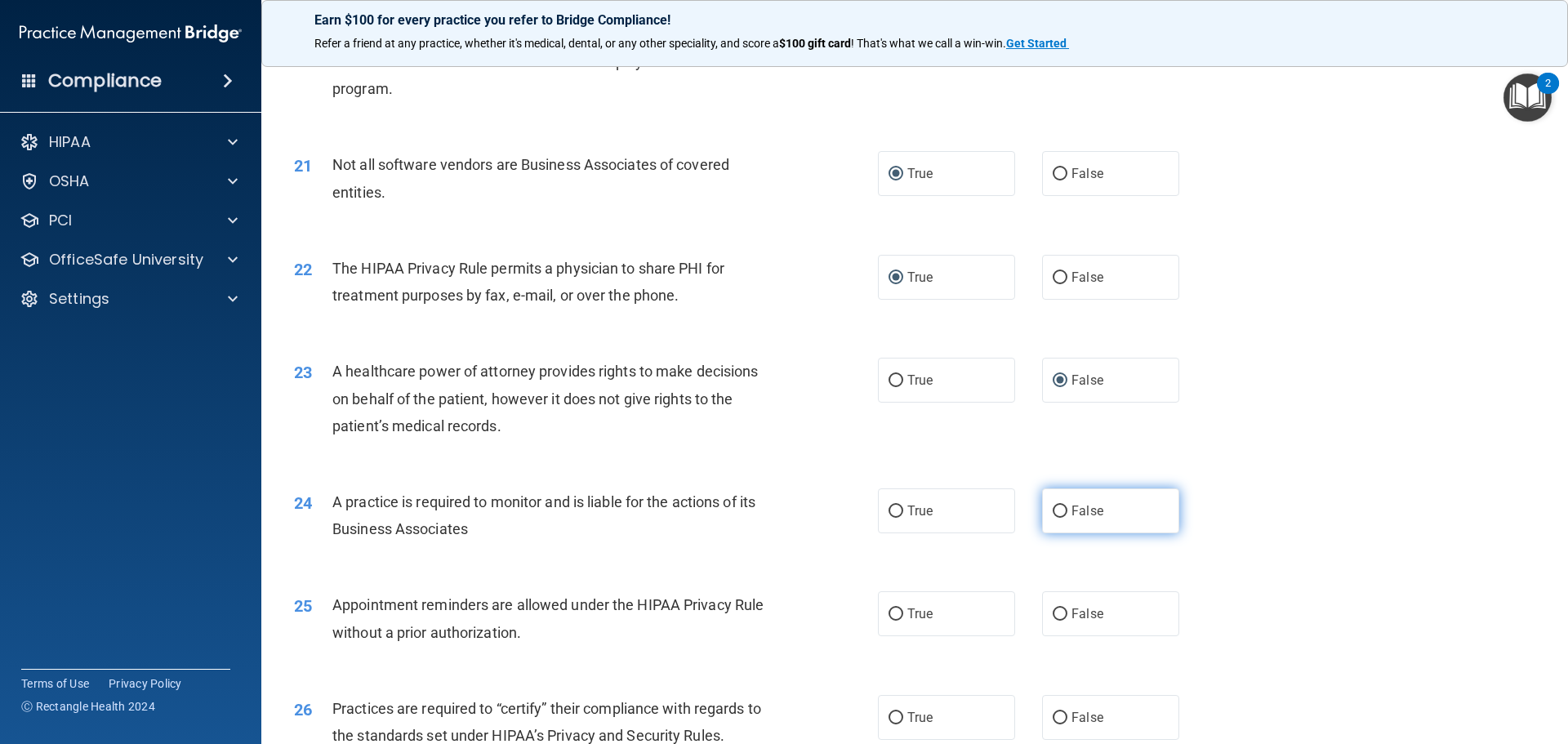
click at [1053, 508] on input "False" at bounding box center [1059, 512] width 14 height 12
radio input "true"
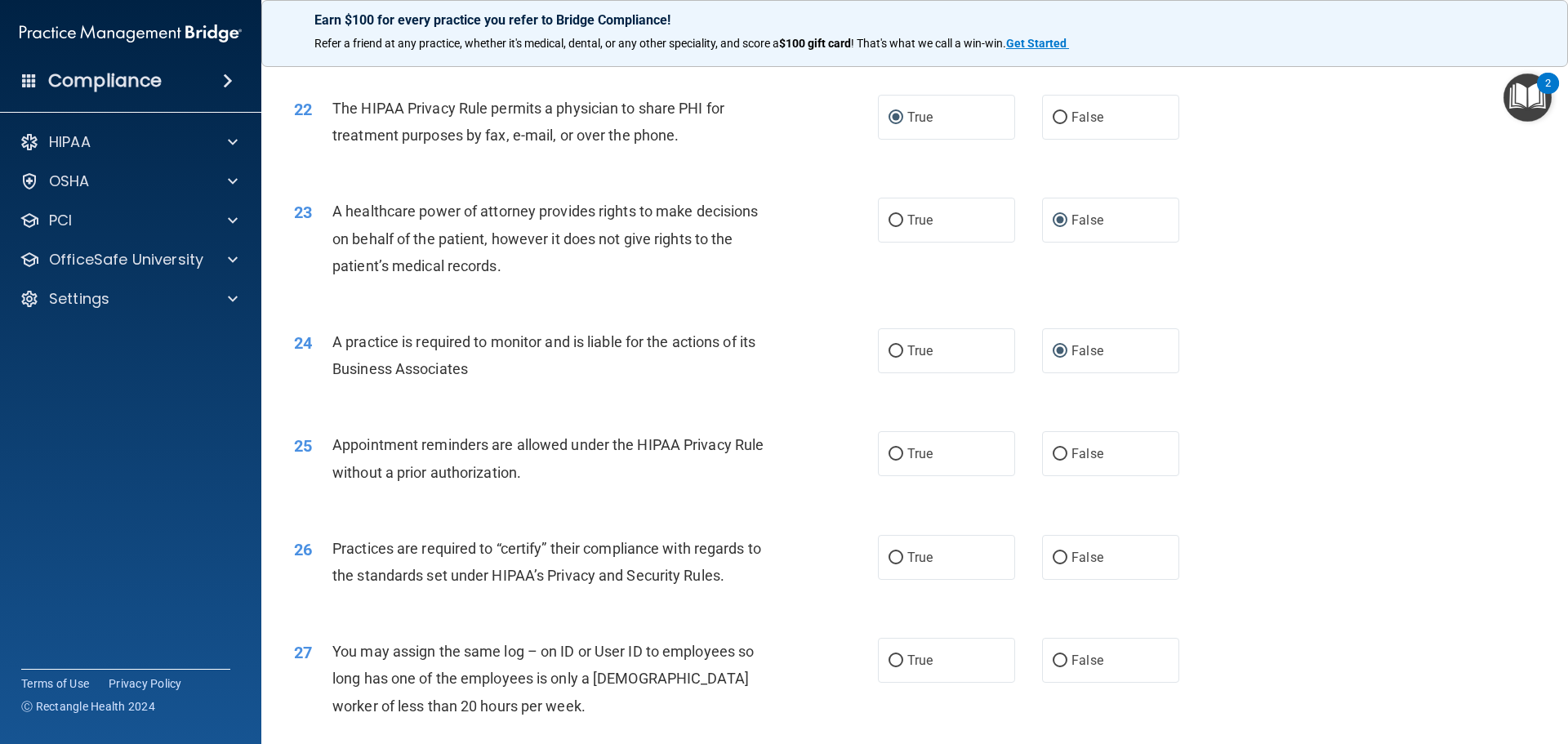
scroll to position [2613, 0]
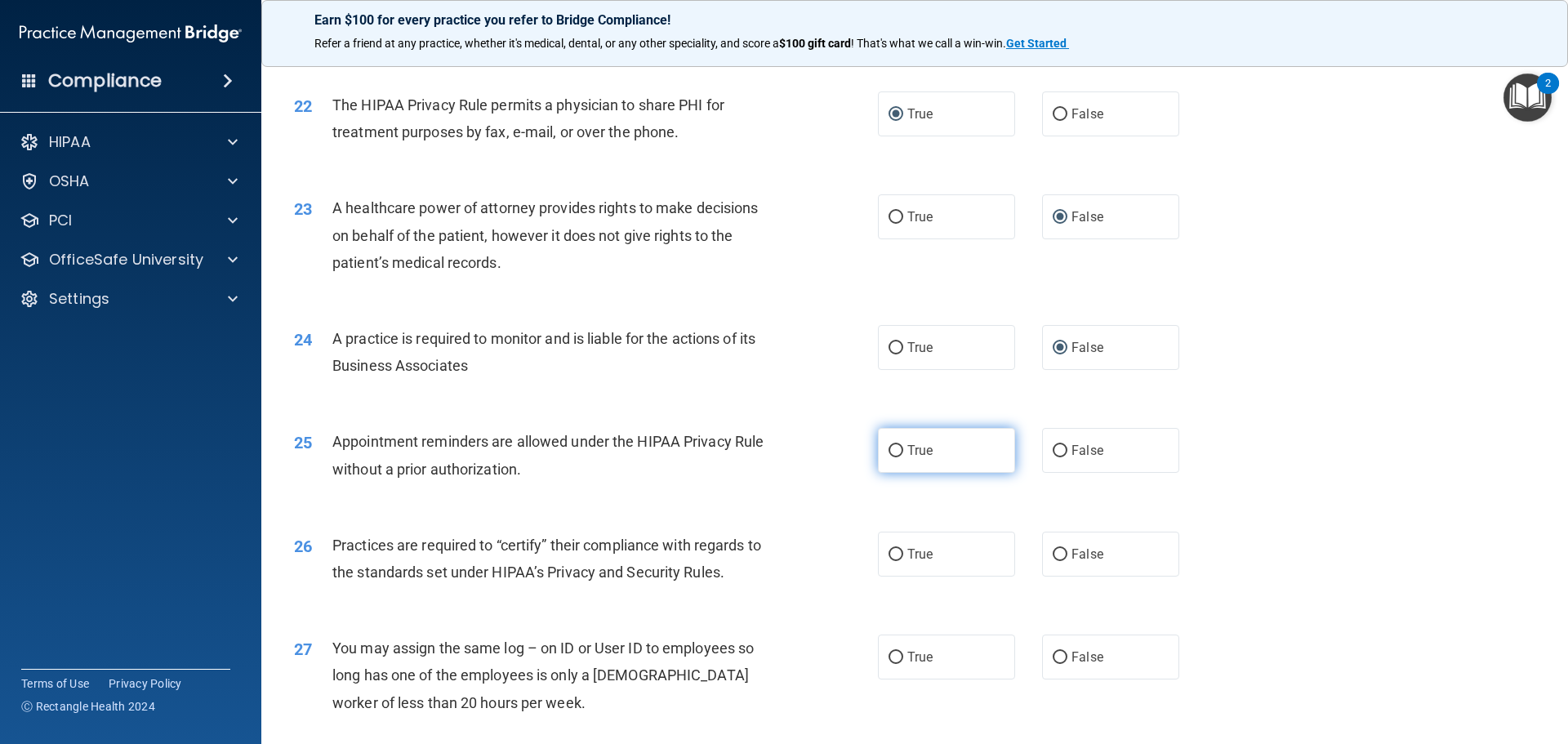
click at [888, 453] on input "True" at bounding box center [895, 451] width 14 height 12
radio input "true"
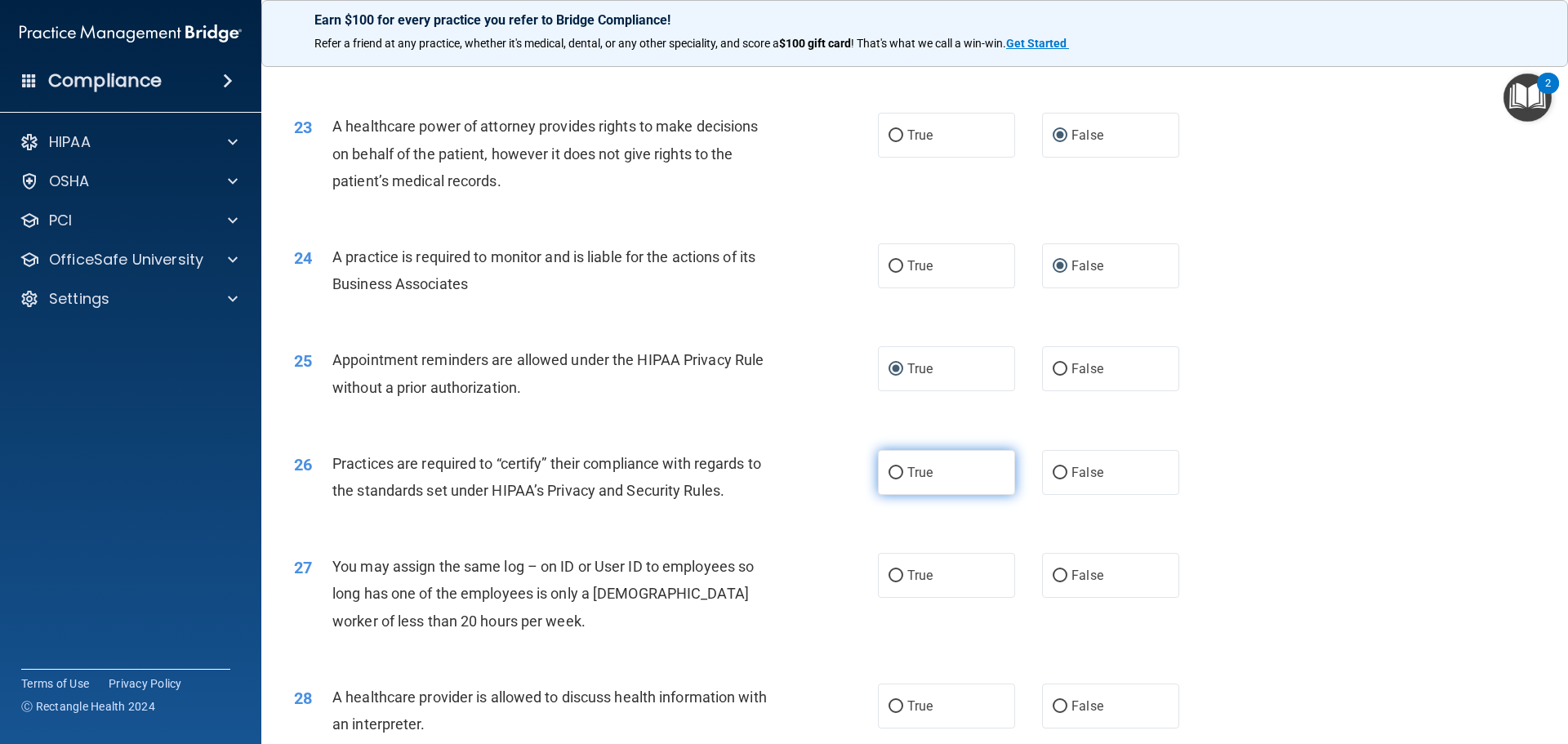
click at [888, 476] on input "True" at bounding box center [895, 473] width 14 height 12
radio input "true"
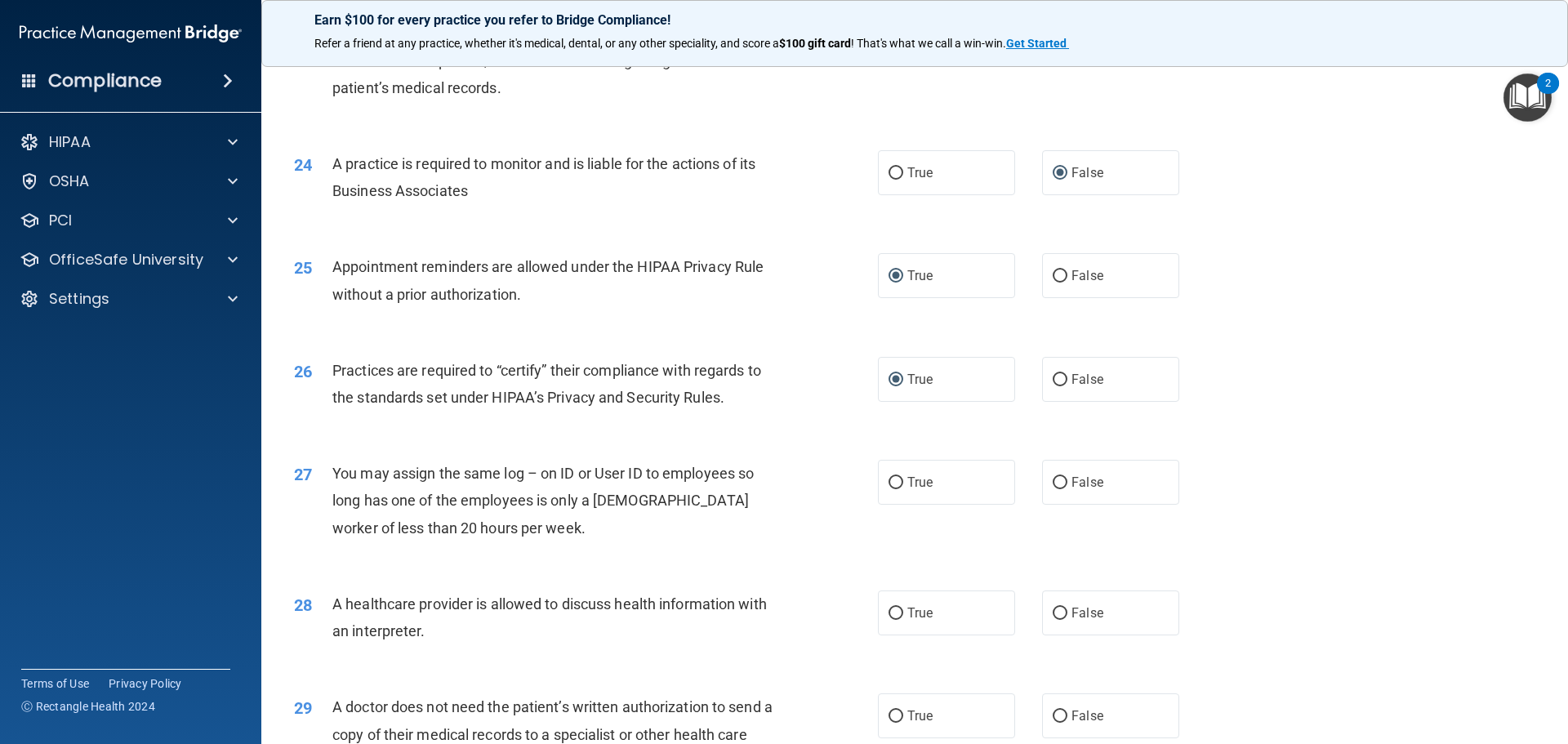
scroll to position [2857, 0]
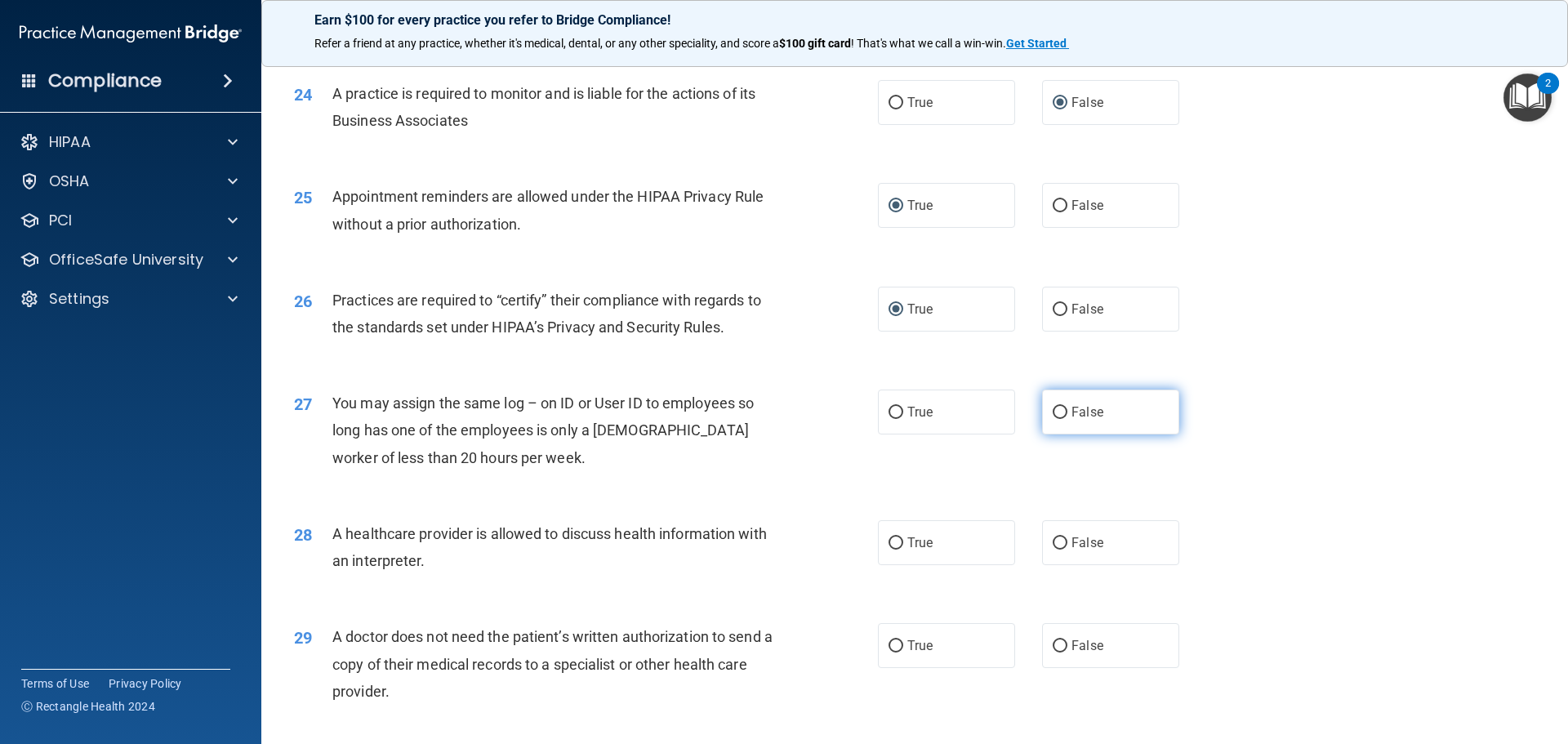
click at [1055, 409] on input "False" at bounding box center [1059, 412] width 14 height 12
radio input "true"
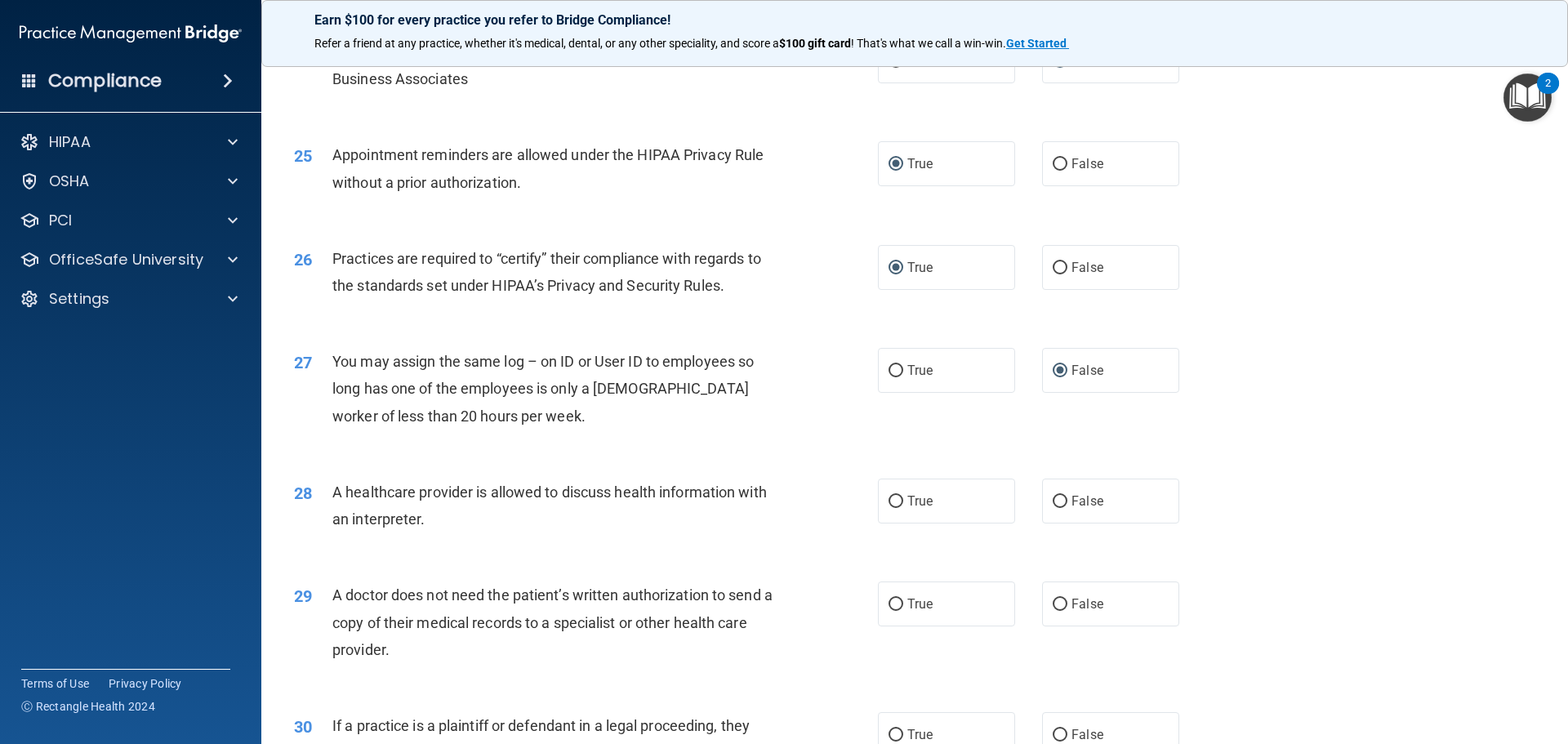
scroll to position [2939, 0]
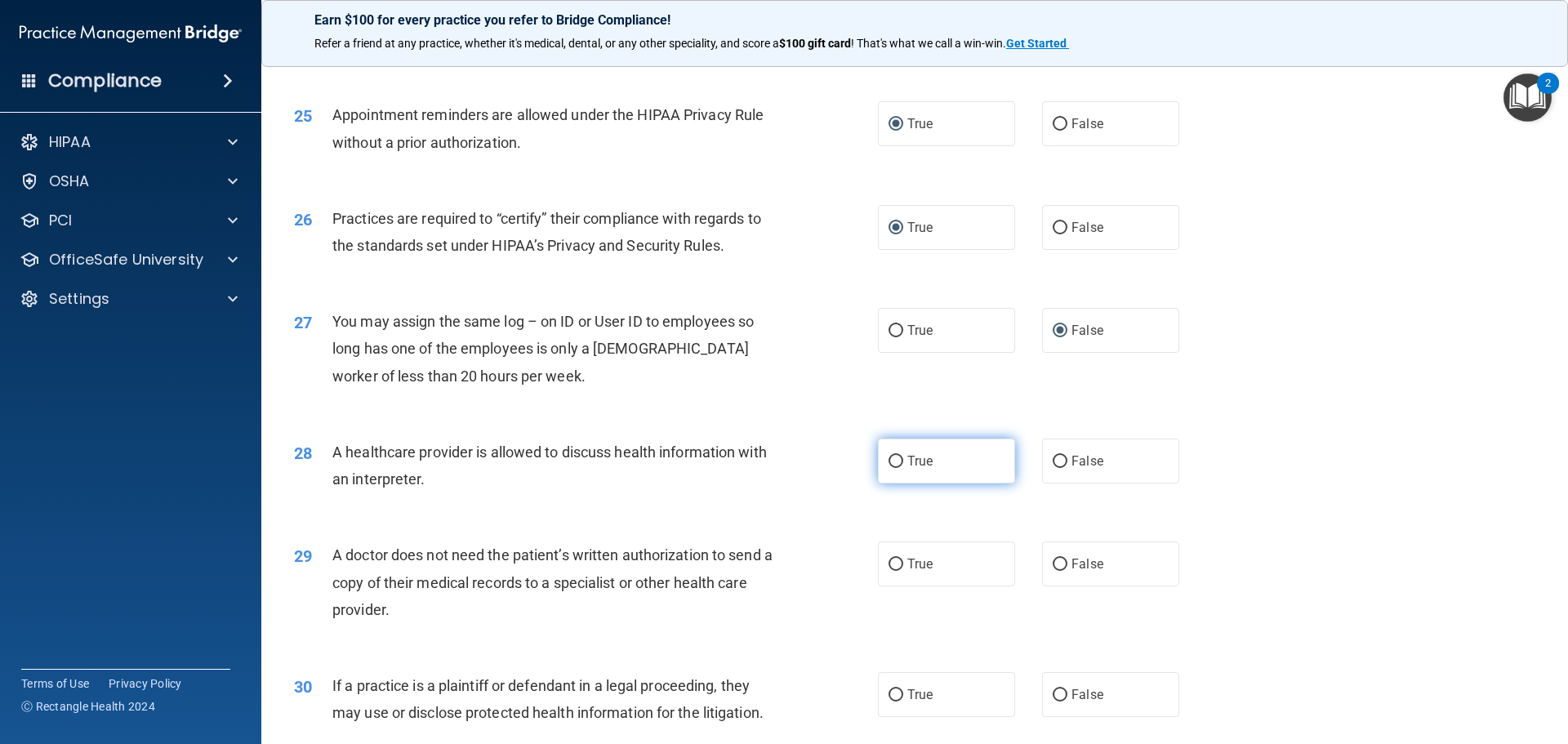
click at [888, 465] on input "True" at bounding box center [895, 461] width 14 height 12
radio input "true"
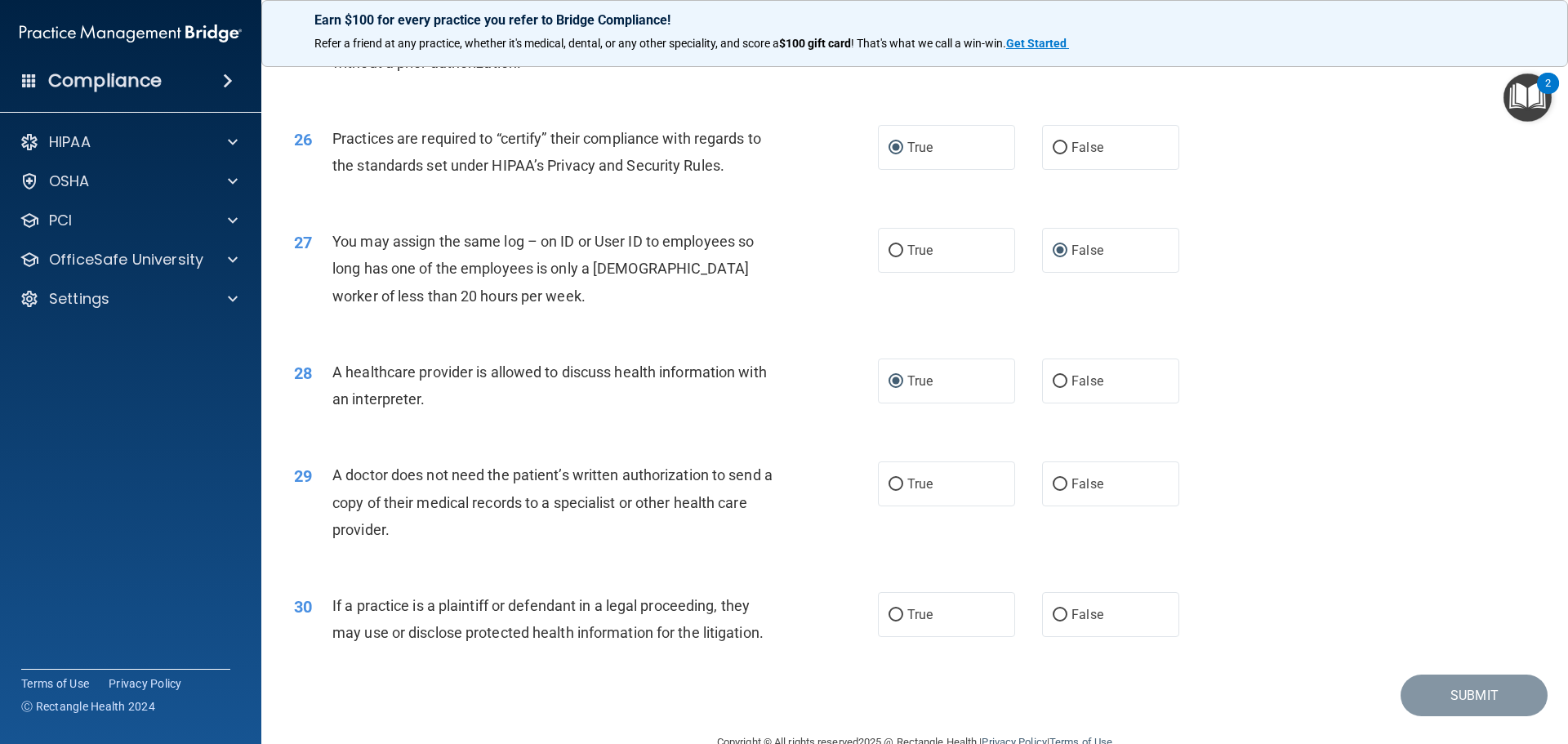
scroll to position [3021, 0]
click at [894, 482] on input "True" at bounding box center [895, 482] width 14 height 12
radio input "true"
drag, startPoint x: 889, startPoint y: 607, endPoint x: 1190, endPoint y: 656, distance: 305.0
click at [891, 607] on input "True" at bounding box center [895, 613] width 14 height 12
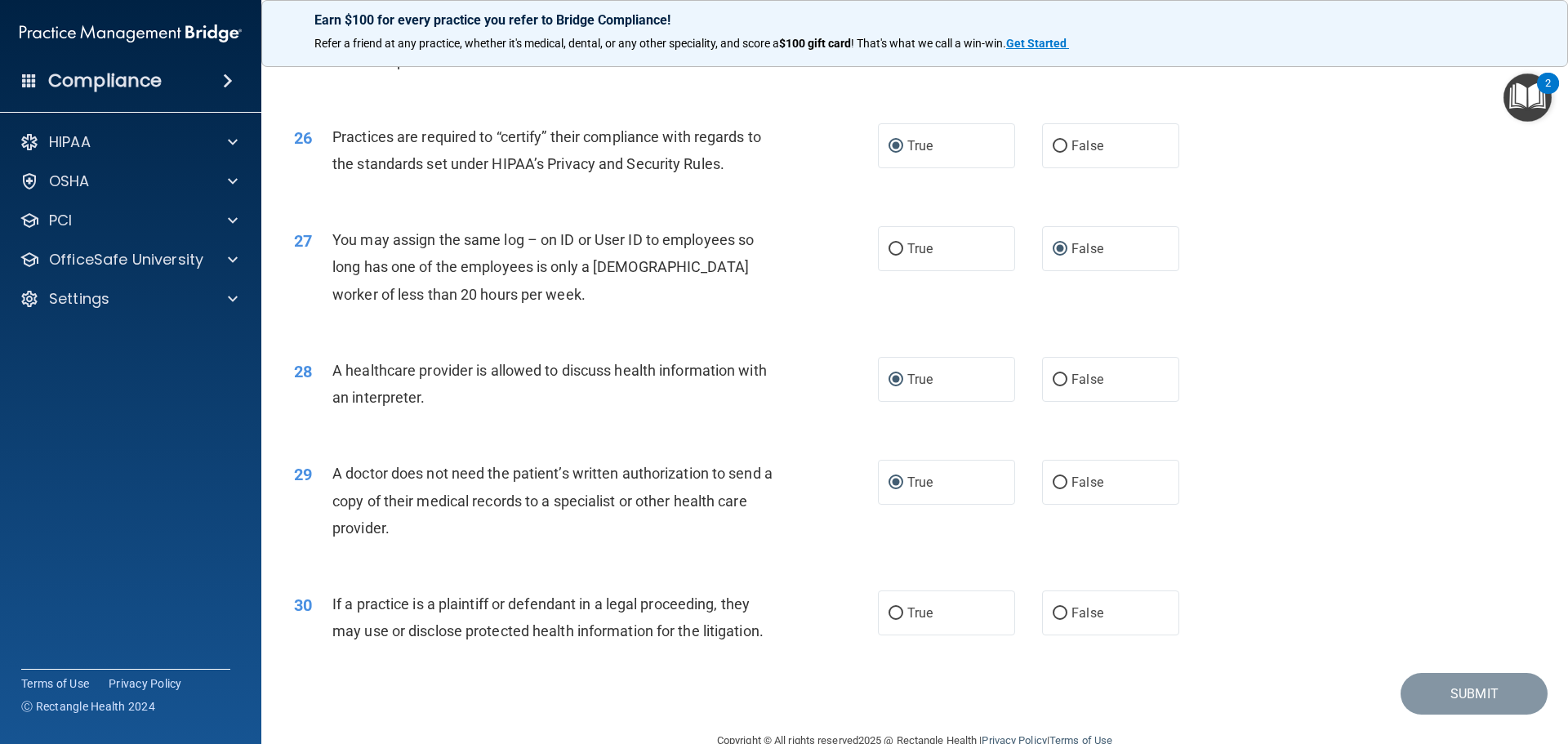
radio input "true"
click at [1466, 689] on button "Submit" at bounding box center [1473, 694] width 147 height 42
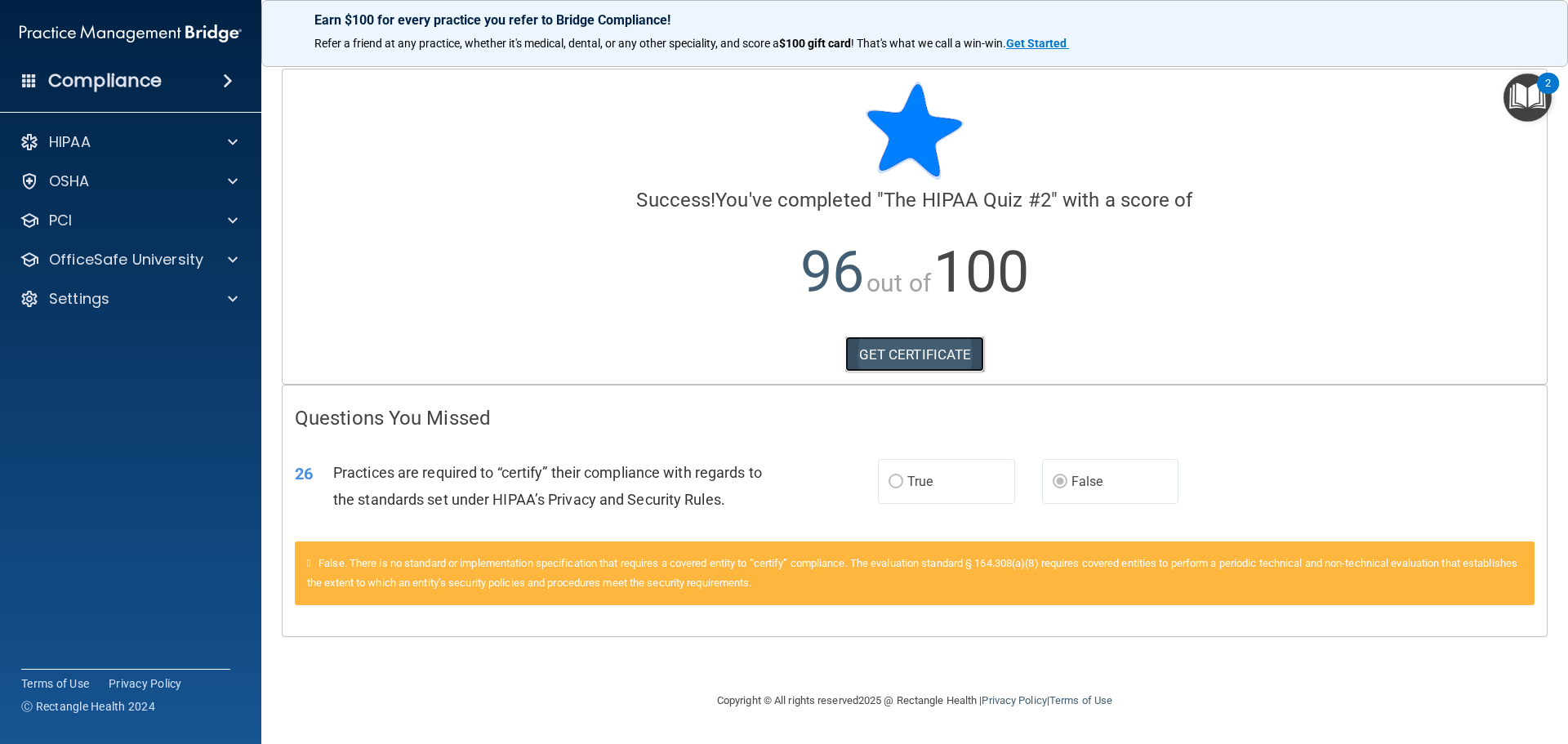
click at [903, 353] on link "GET CERTIFICATE" at bounding box center [914, 354] width 140 height 36
click at [233, 251] on span at bounding box center [233, 259] width 9 height 20
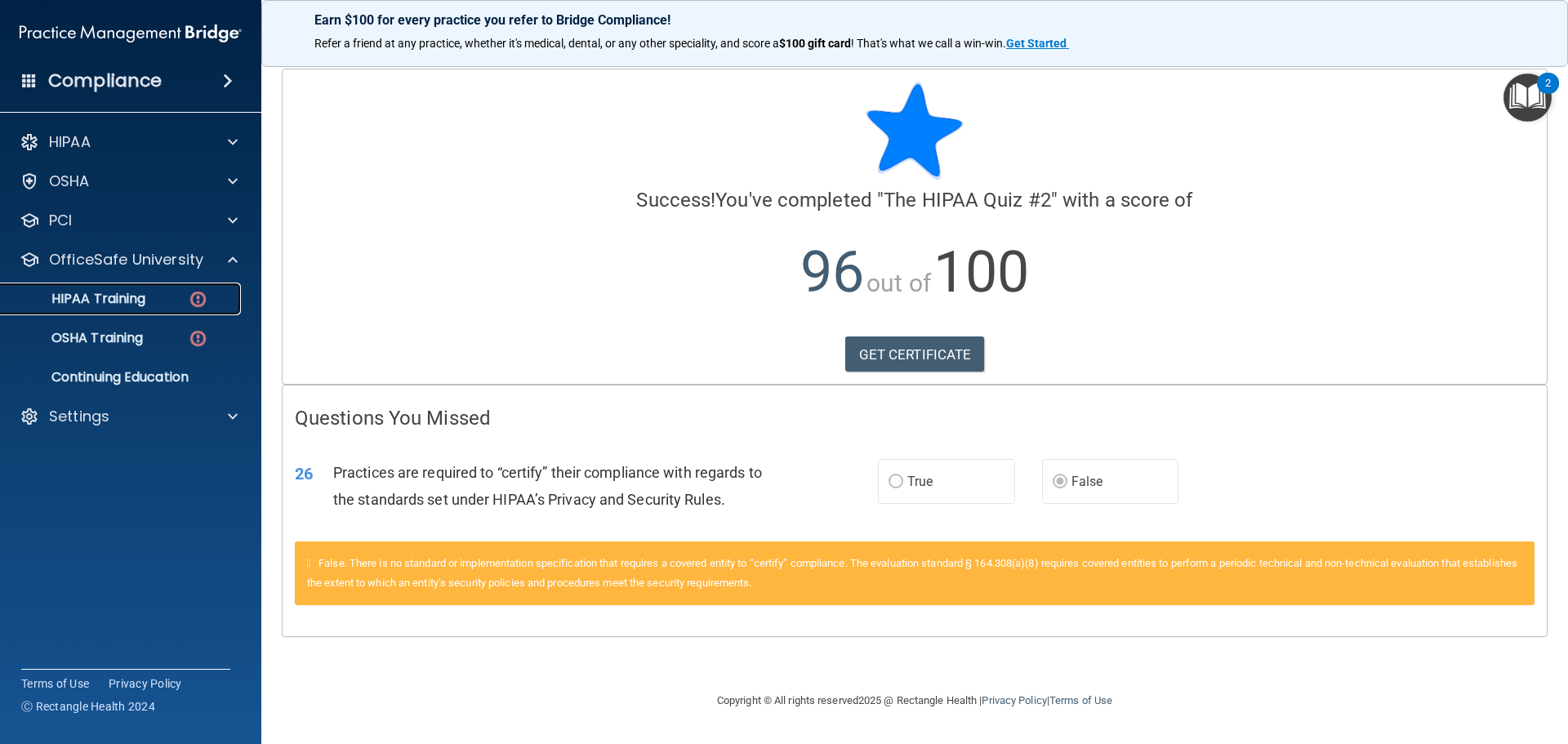
click at [196, 294] on img at bounding box center [198, 300] width 21 height 21
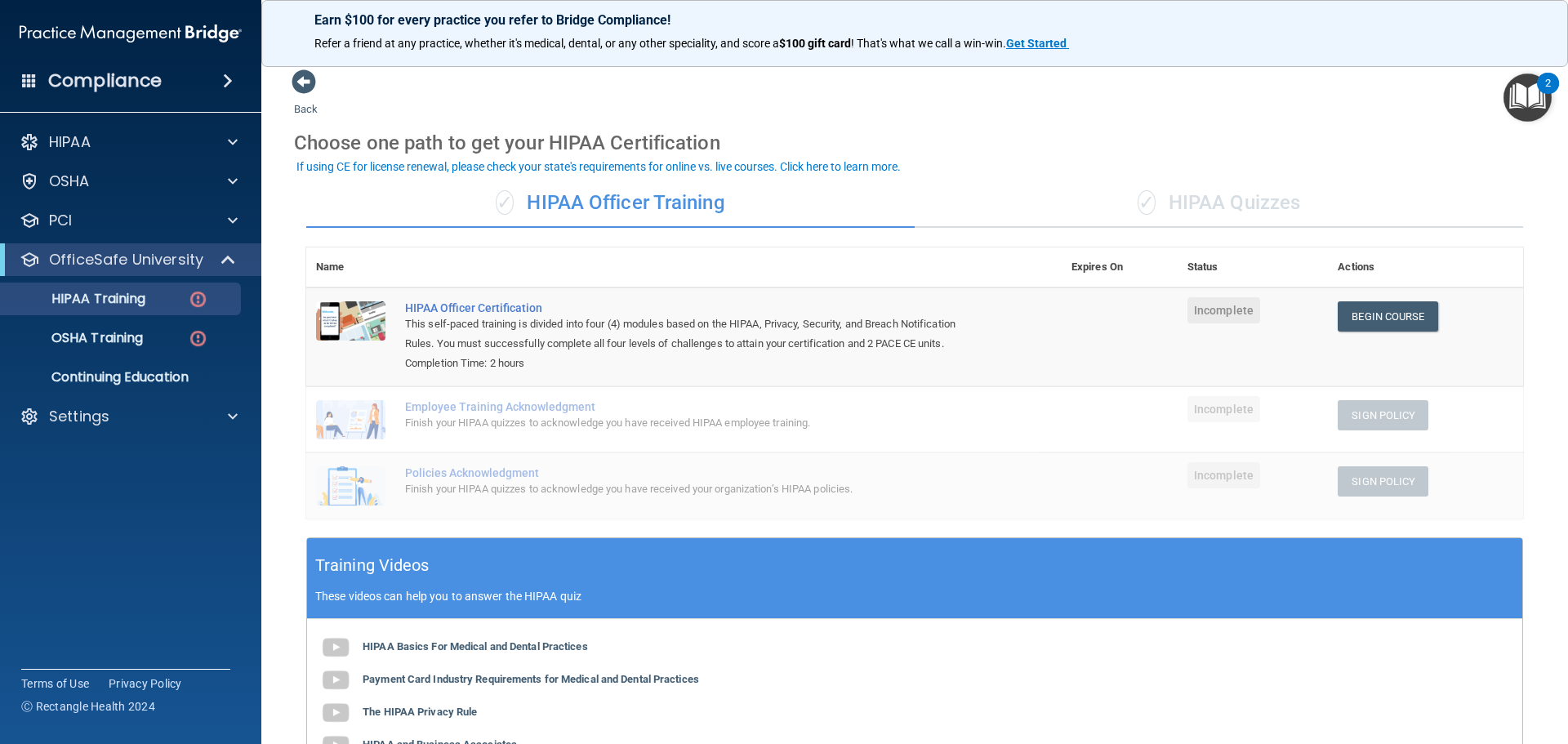
click at [1257, 200] on div "✓ HIPAA Quizzes" at bounding box center [1219, 203] width 608 height 49
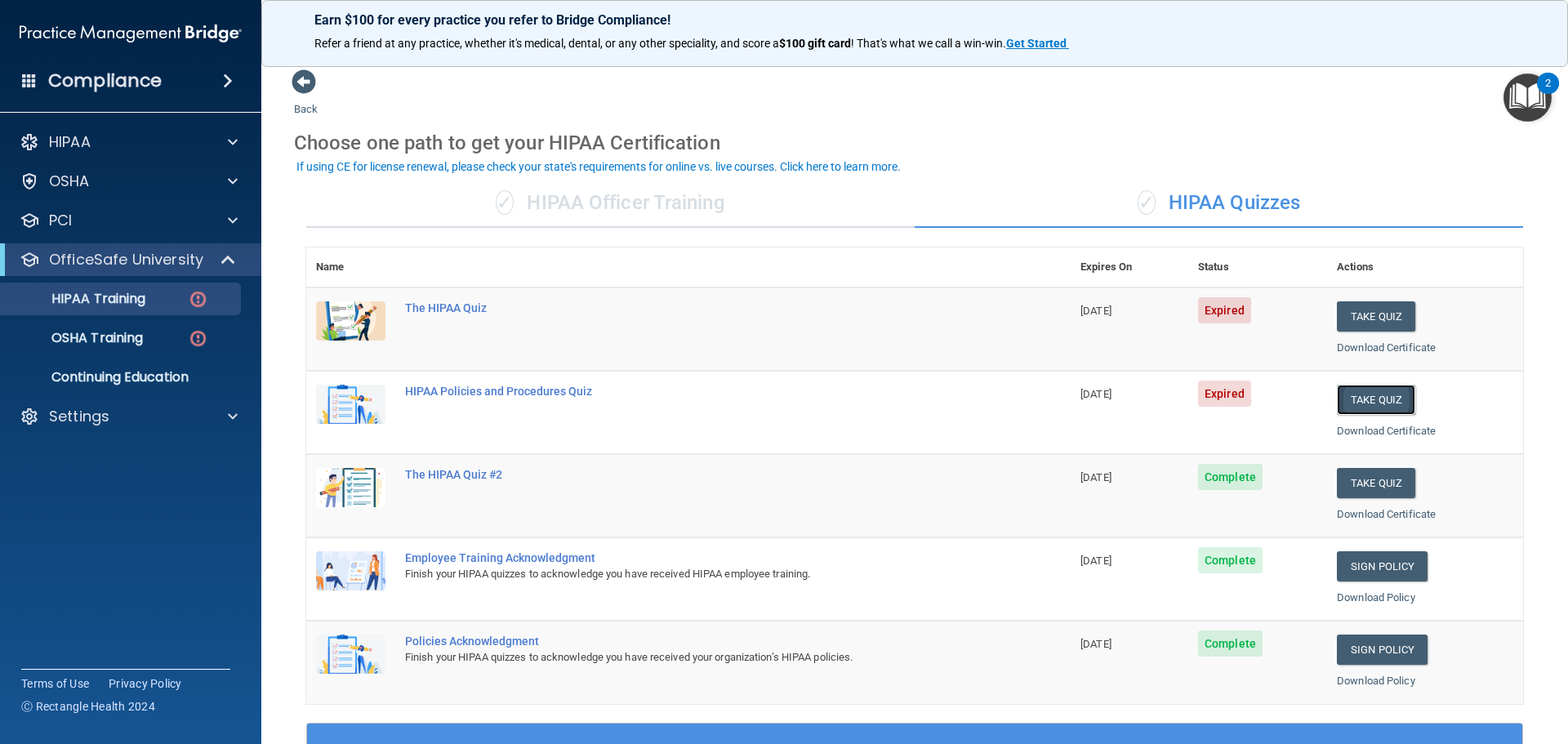
click at [1369, 400] on button "Take Quiz" at bounding box center [1375, 400] width 79 height 30
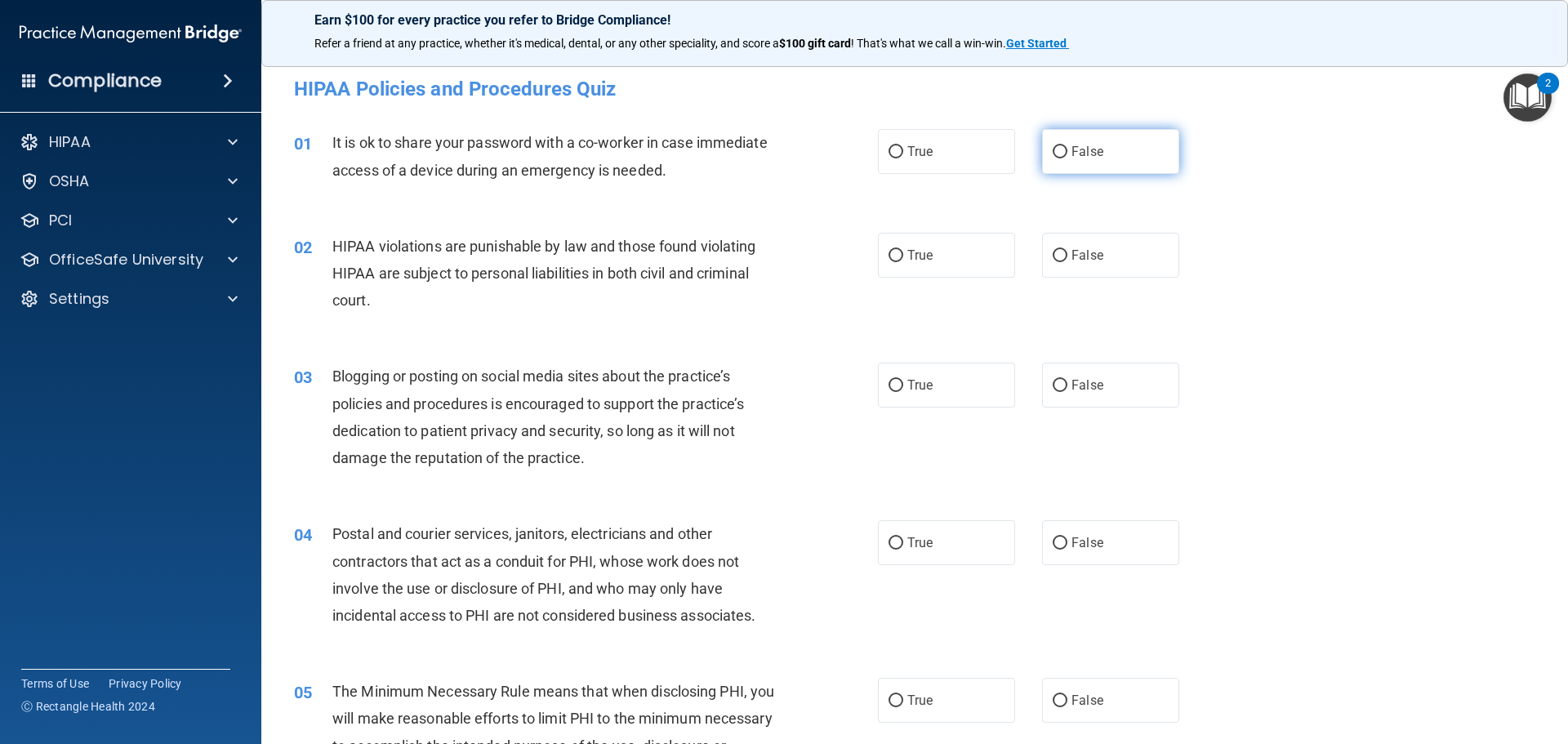
click at [1055, 149] on input "False" at bounding box center [1059, 152] width 14 height 12
radio input "true"
click at [888, 255] on input "True" at bounding box center [895, 255] width 14 height 12
radio input "true"
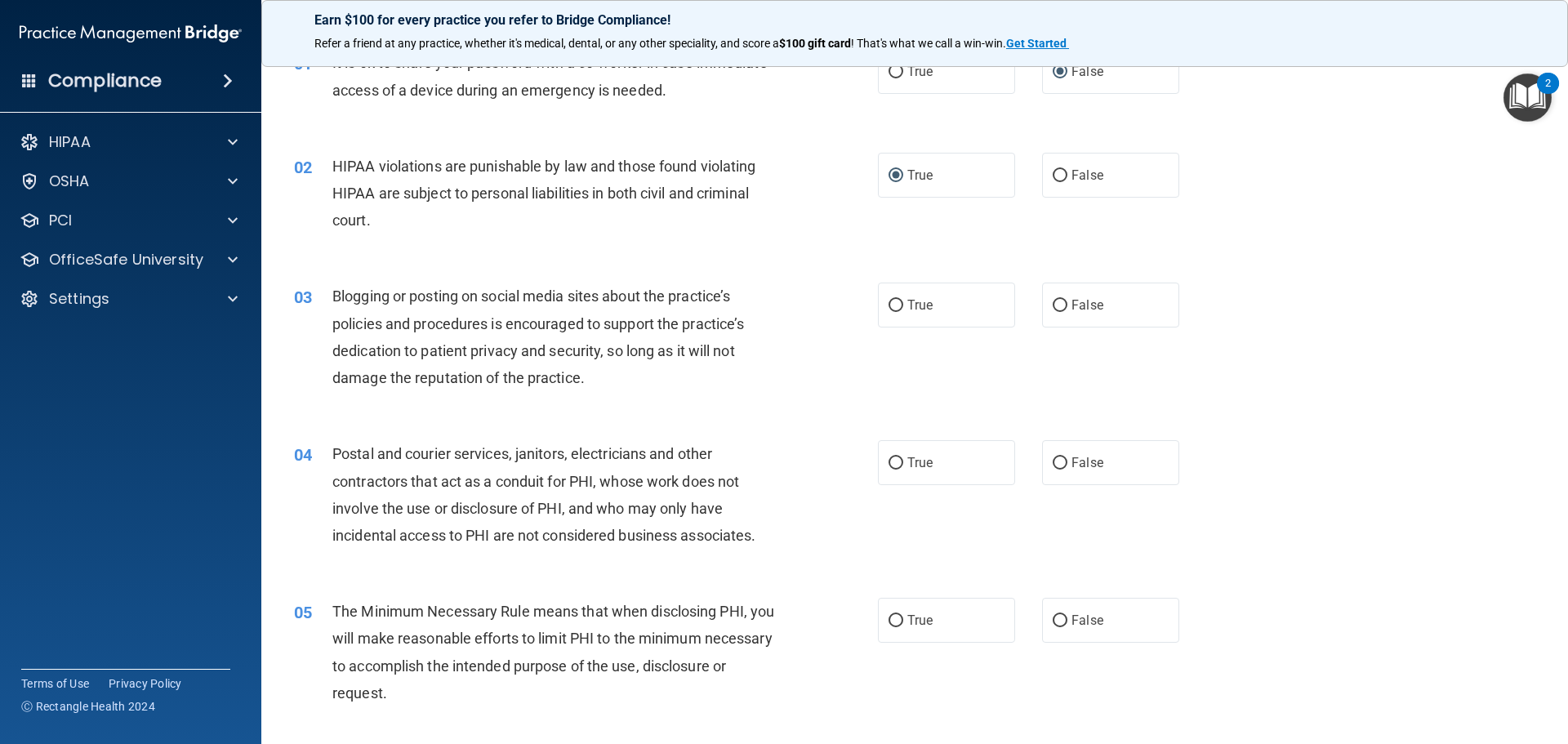
scroll to position [82, 0]
click at [1056, 299] on input "False" at bounding box center [1059, 304] width 14 height 12
radio input "true"
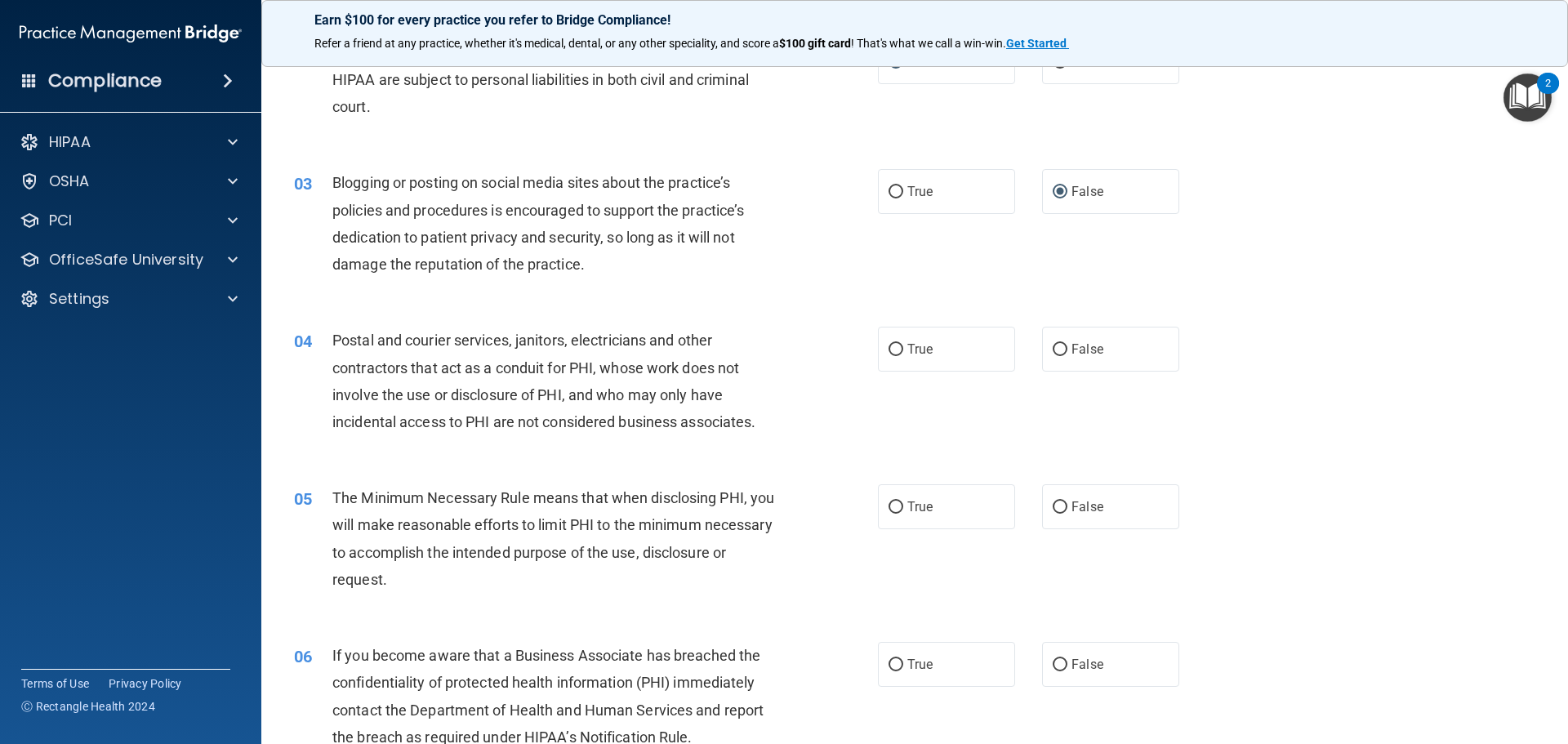
scroll to position [245, 0]
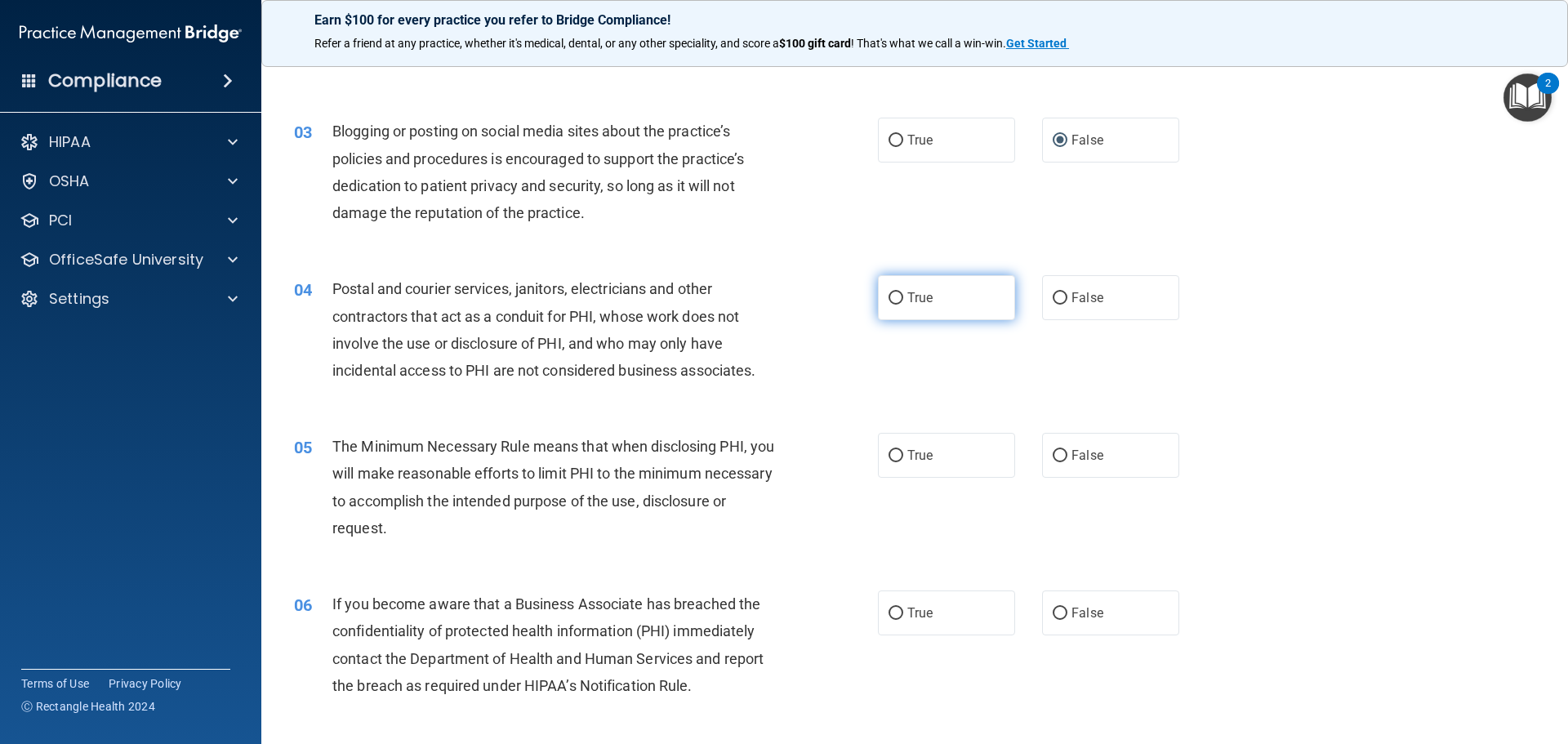
click at [892, 297] on input "True" at bounding box center [895, 298] width 14 height 12
radio input "true"
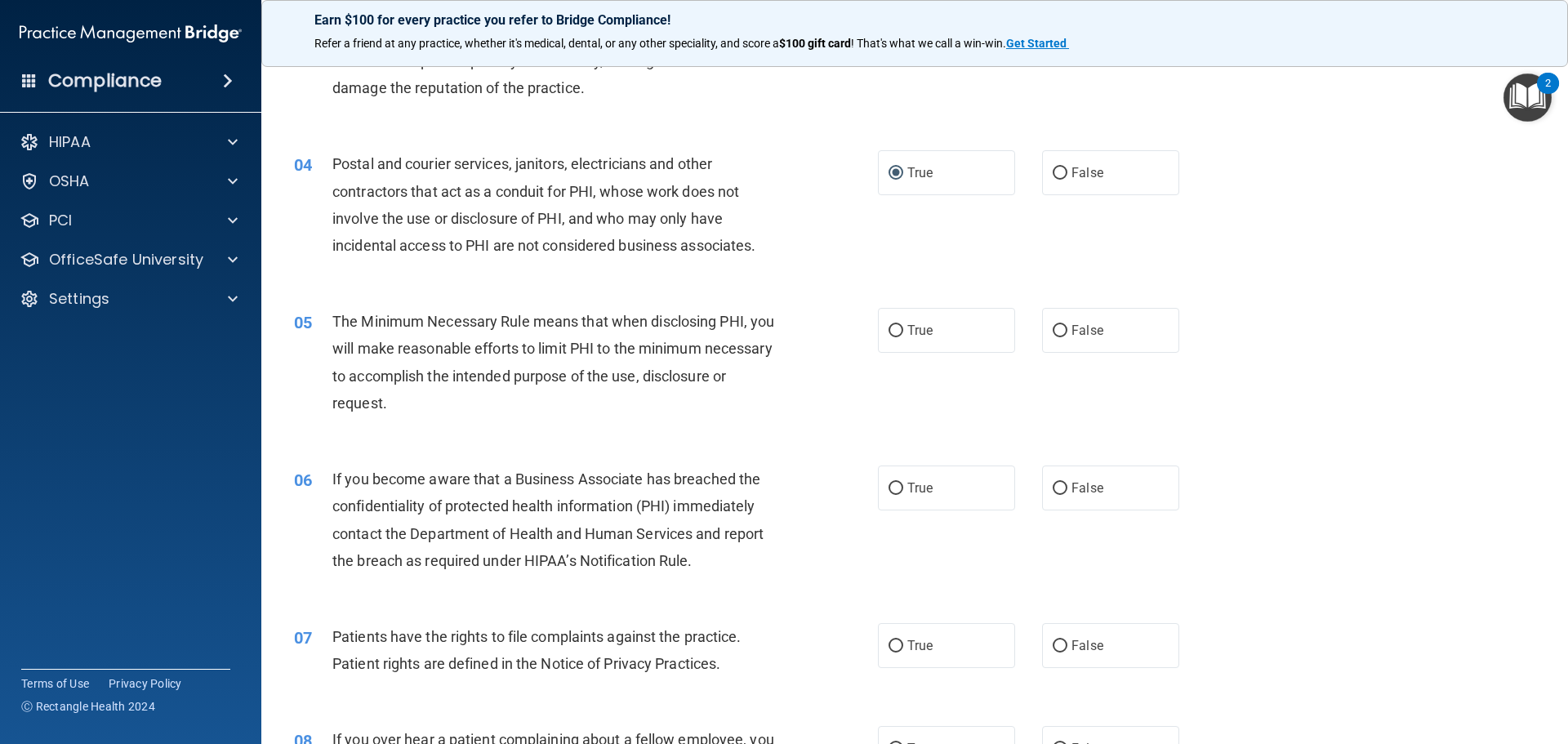
scroll to position [408, 0]
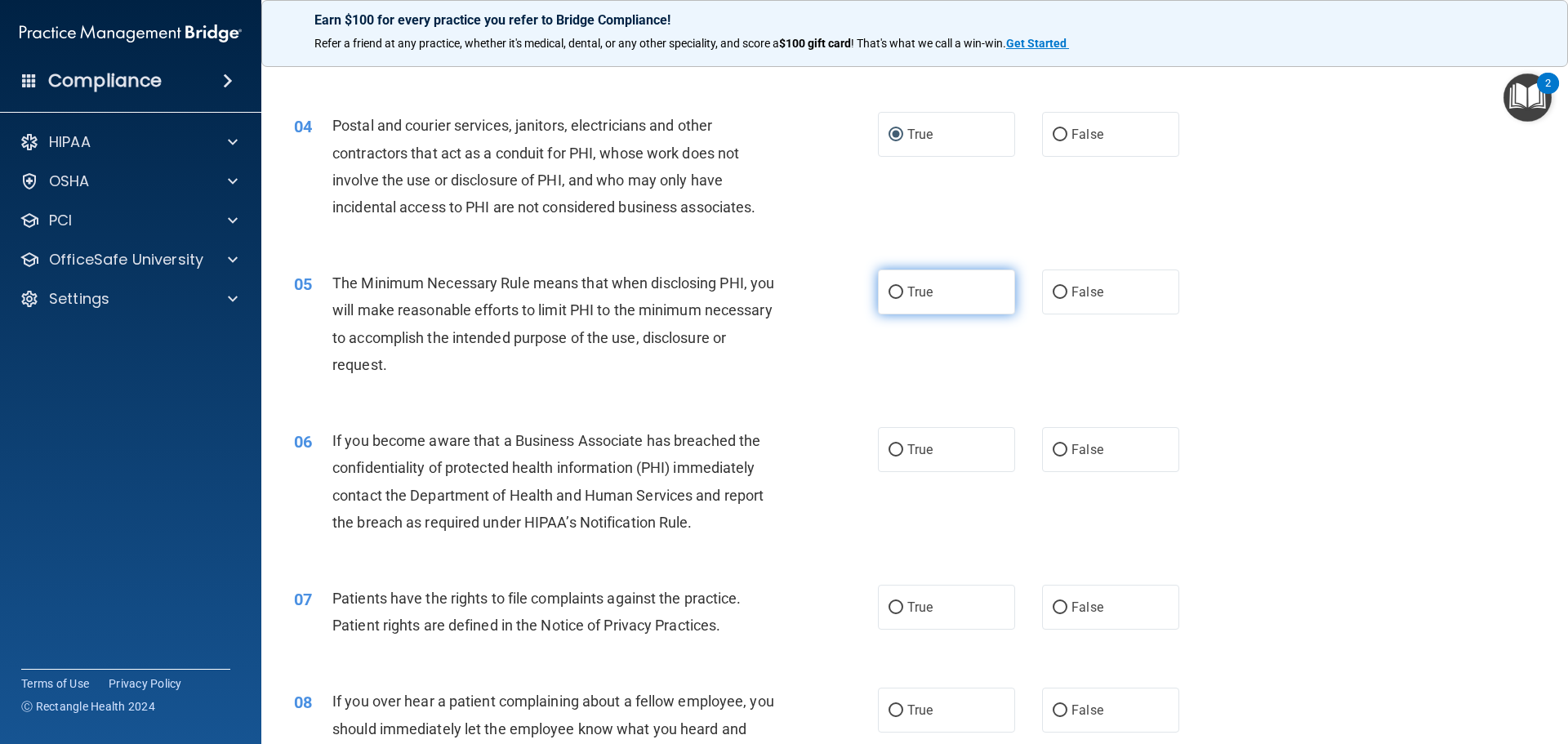
click at [888, 293] on input "True" at bounding box center [895, 292] width 14 height 12
radio input "true"
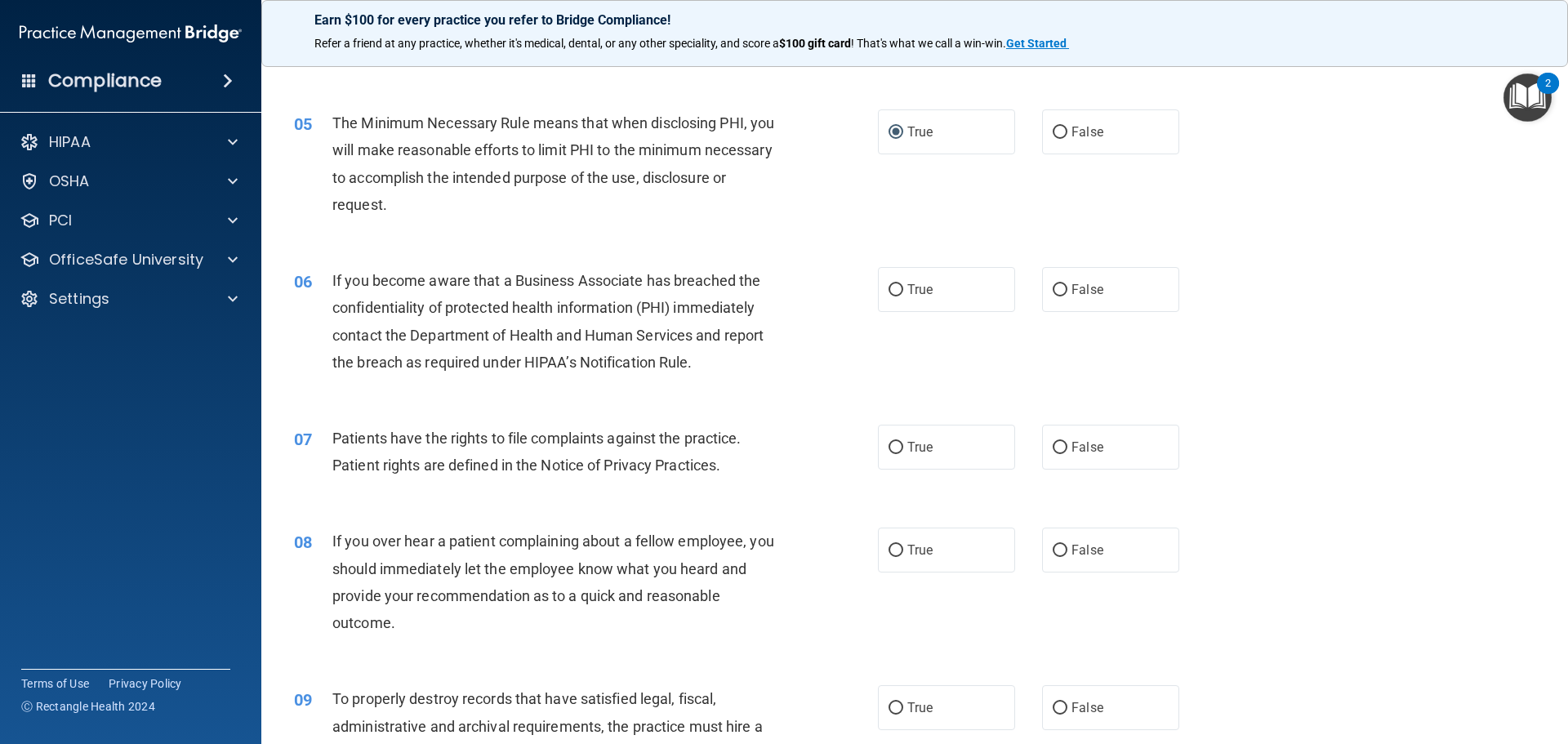
scroll to position [571, 0]
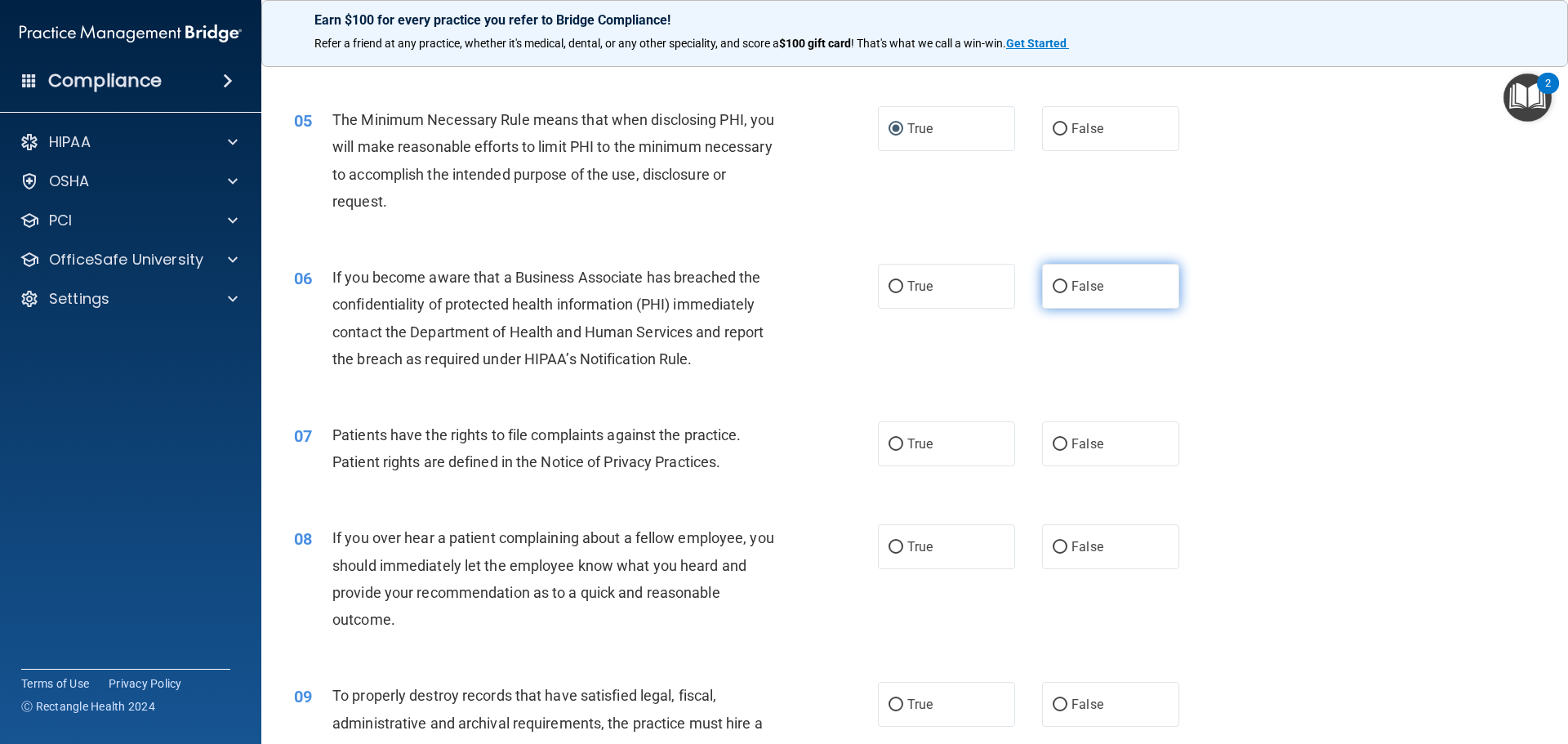
click at [1055, 287] on input "False" at bounding box center [1059, 287] width 14 height 12
radio input "true"
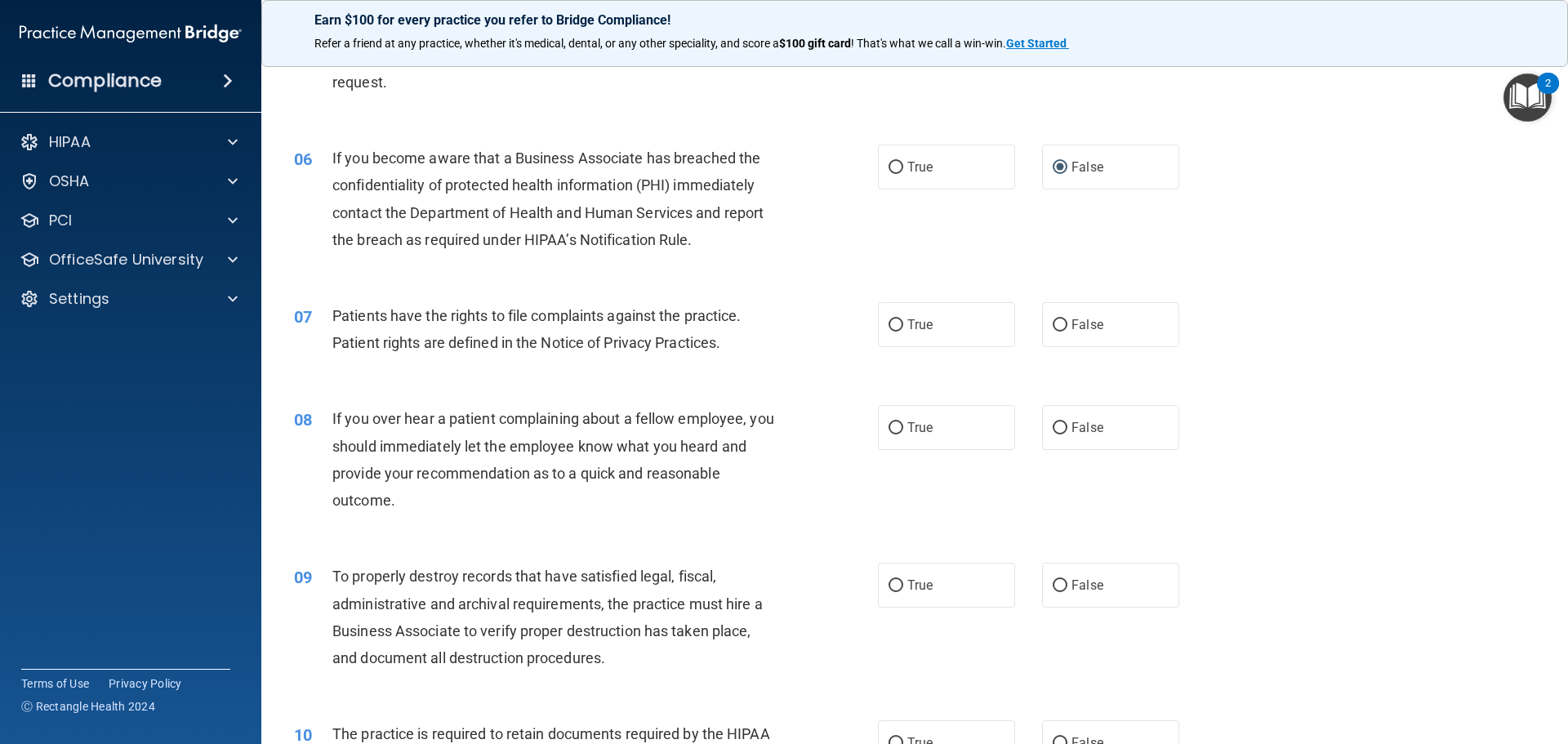
scroll to position [735, 0]
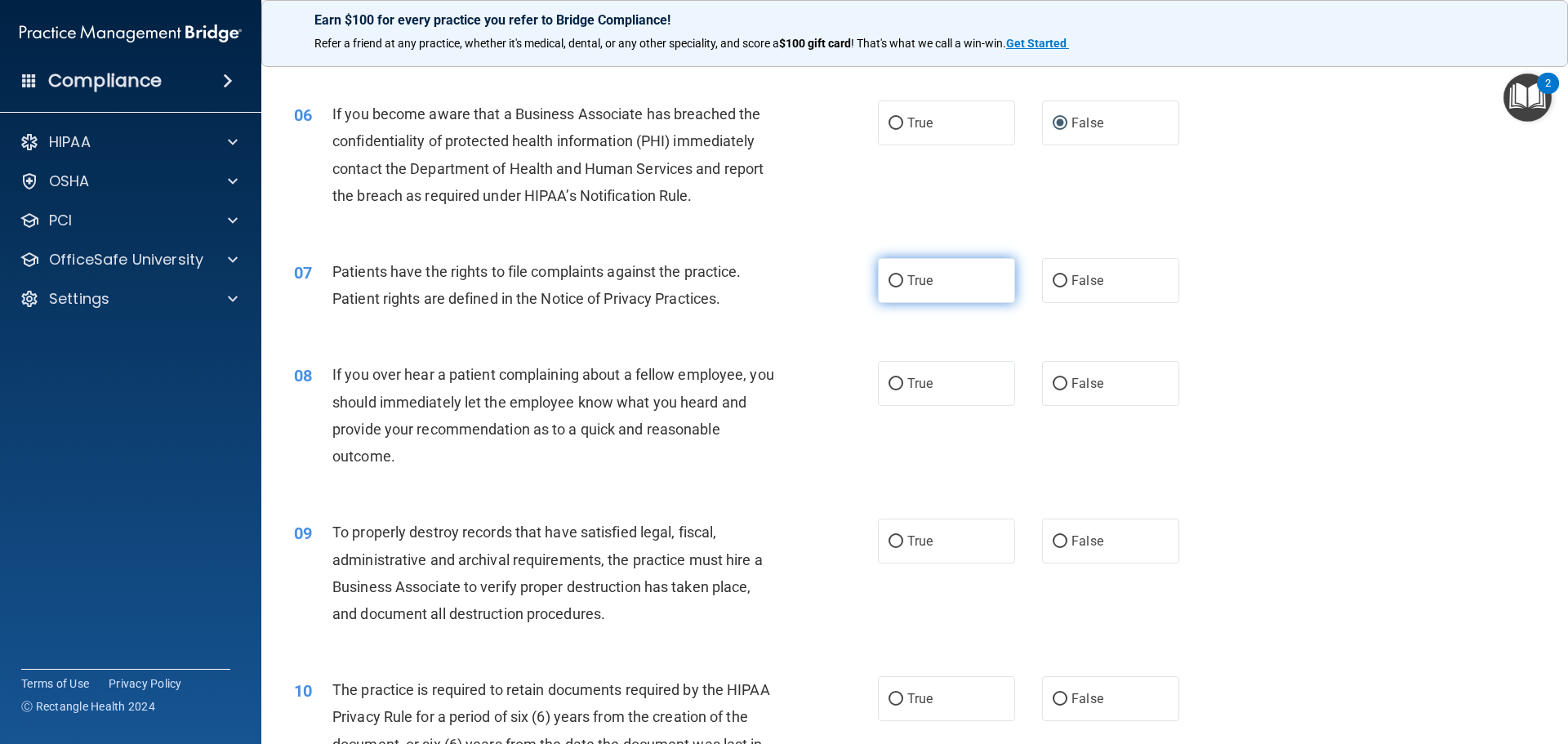
click at [888, 276] on input "True" at bounding box center [895, 281] width 14 height 12
radio input "true"
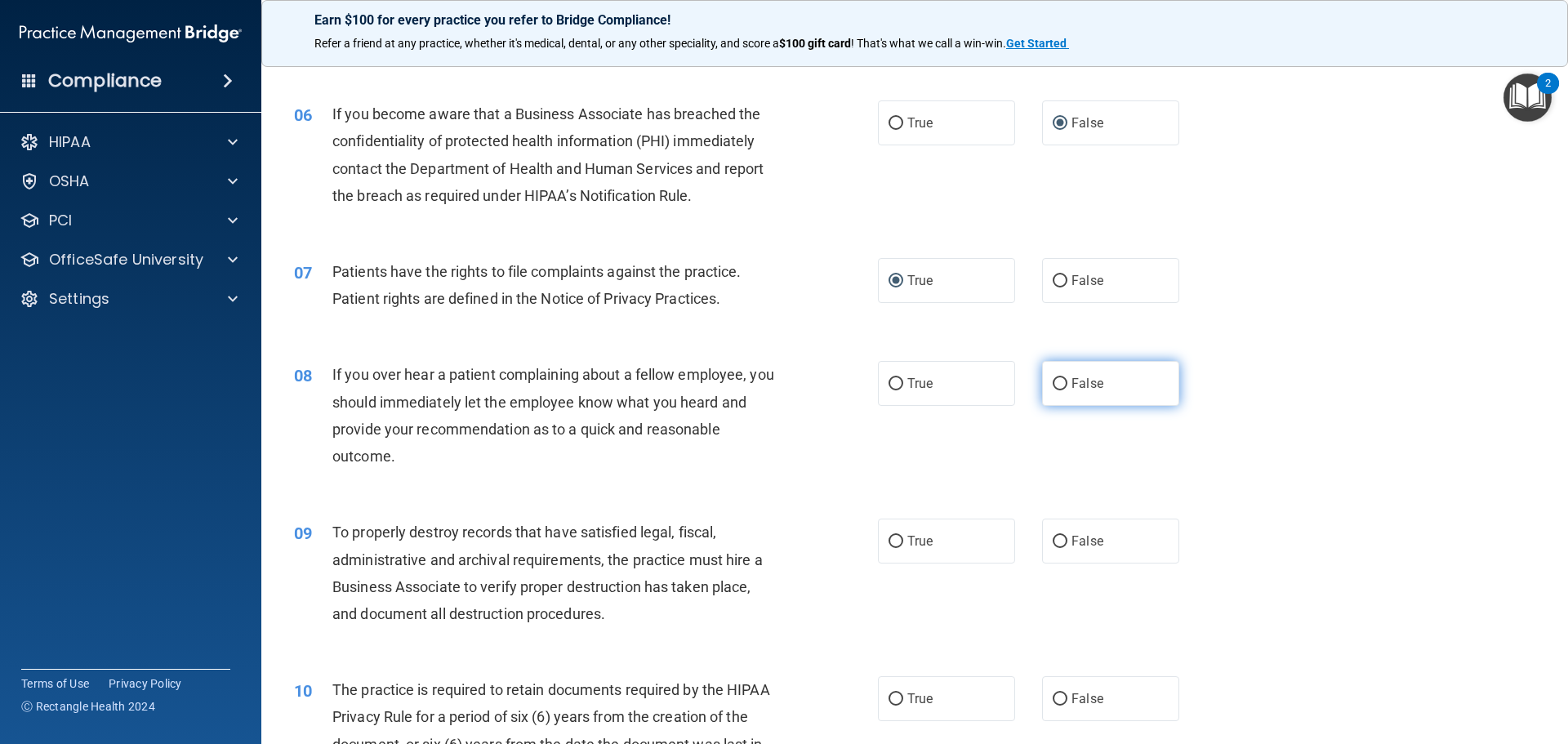
click at [1055, 378] on input "False" at bounding box center [1059, 383] width 14 height 12
radio input "true"
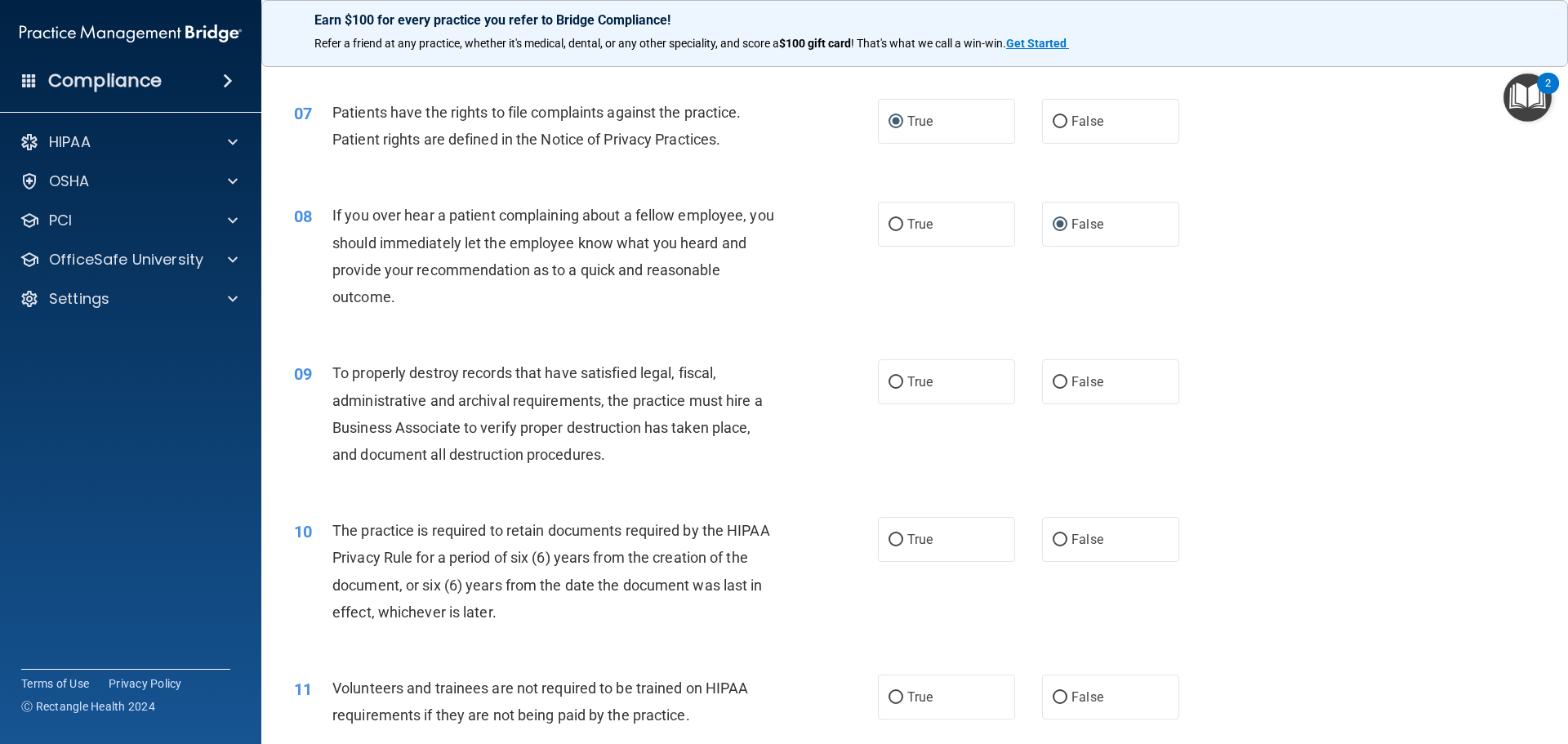
scroll to position [898, 0]
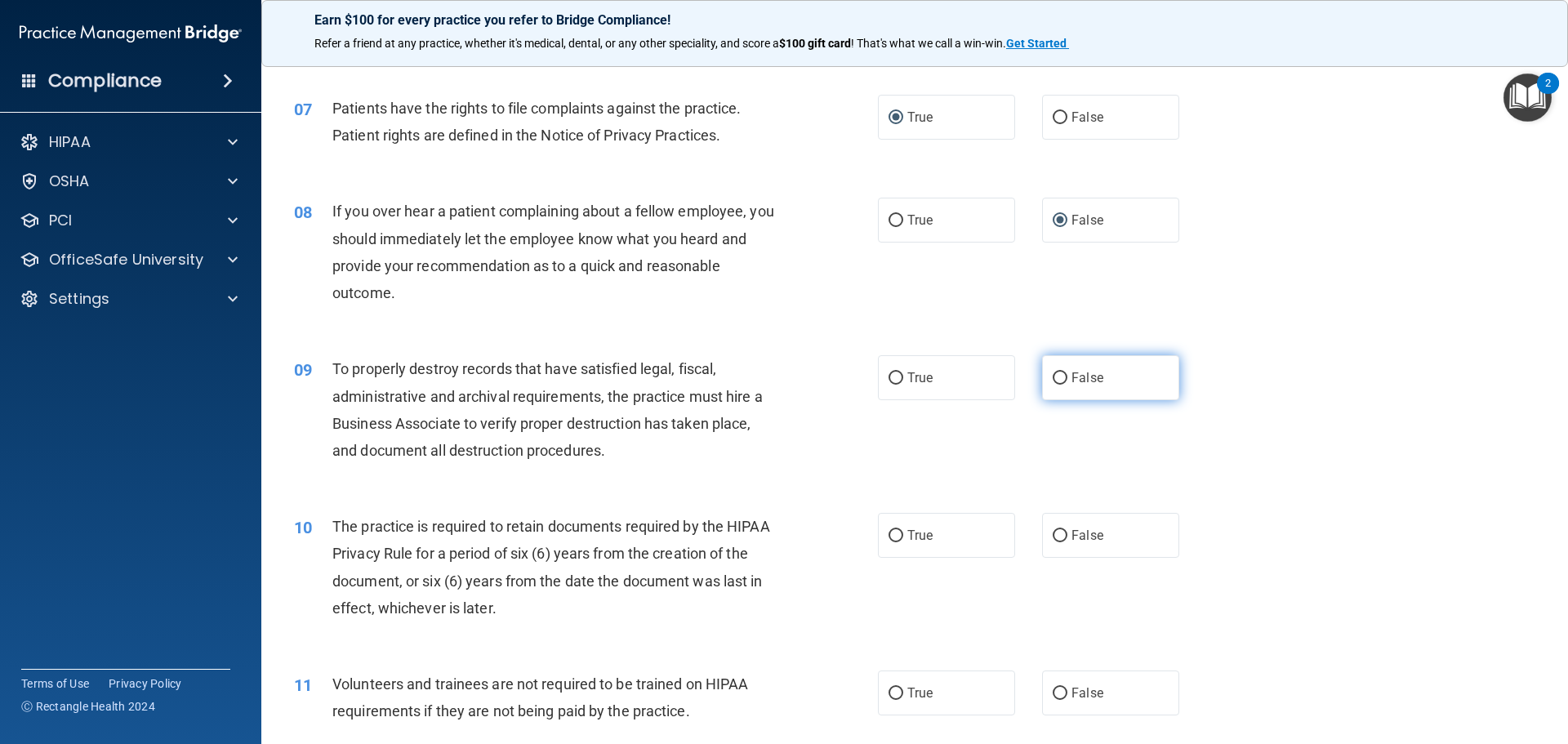
click at [1056, 381] on input "False" at bounding box center [1059, 378] width 14 height 12
radio input "true"
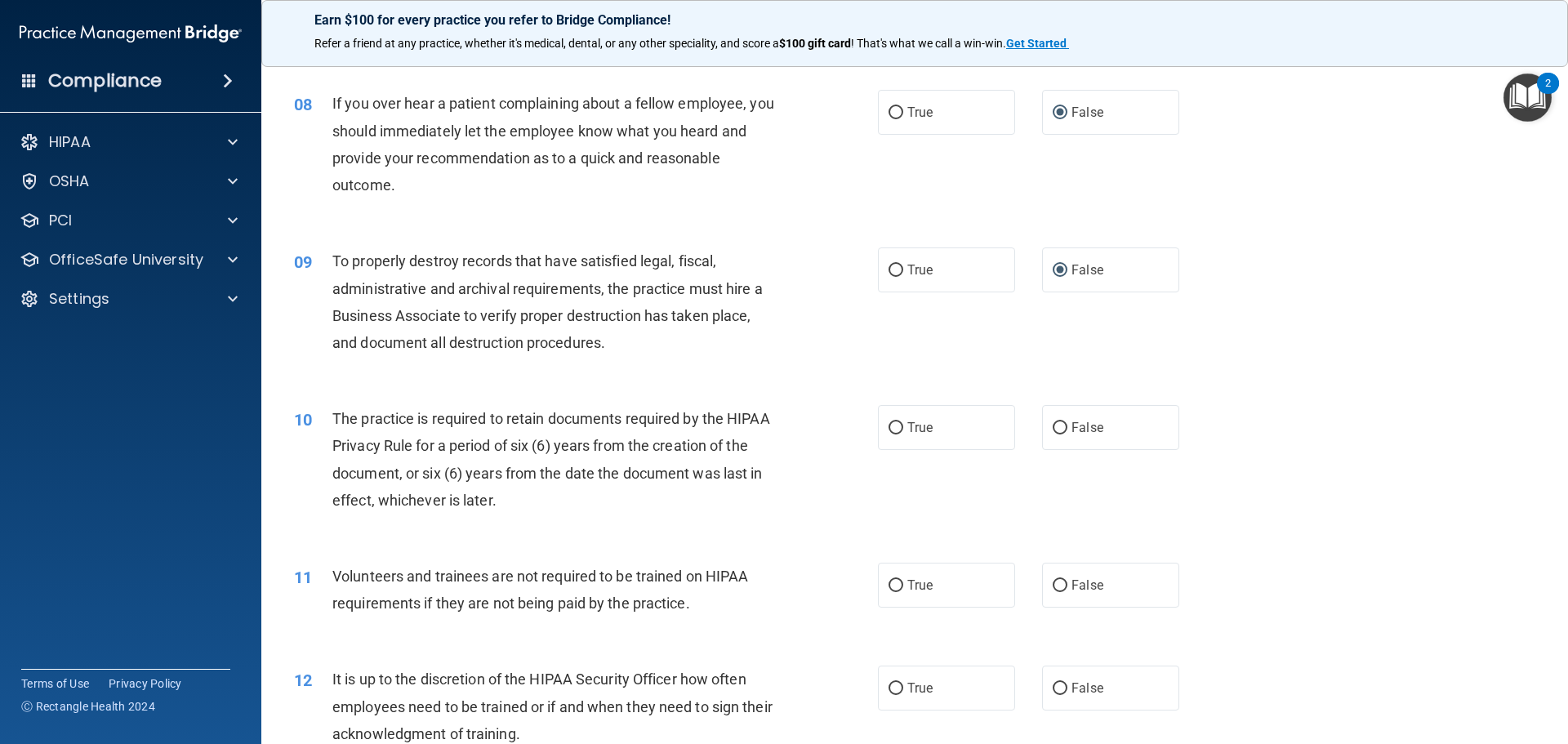
scroll to position [1061, 0]
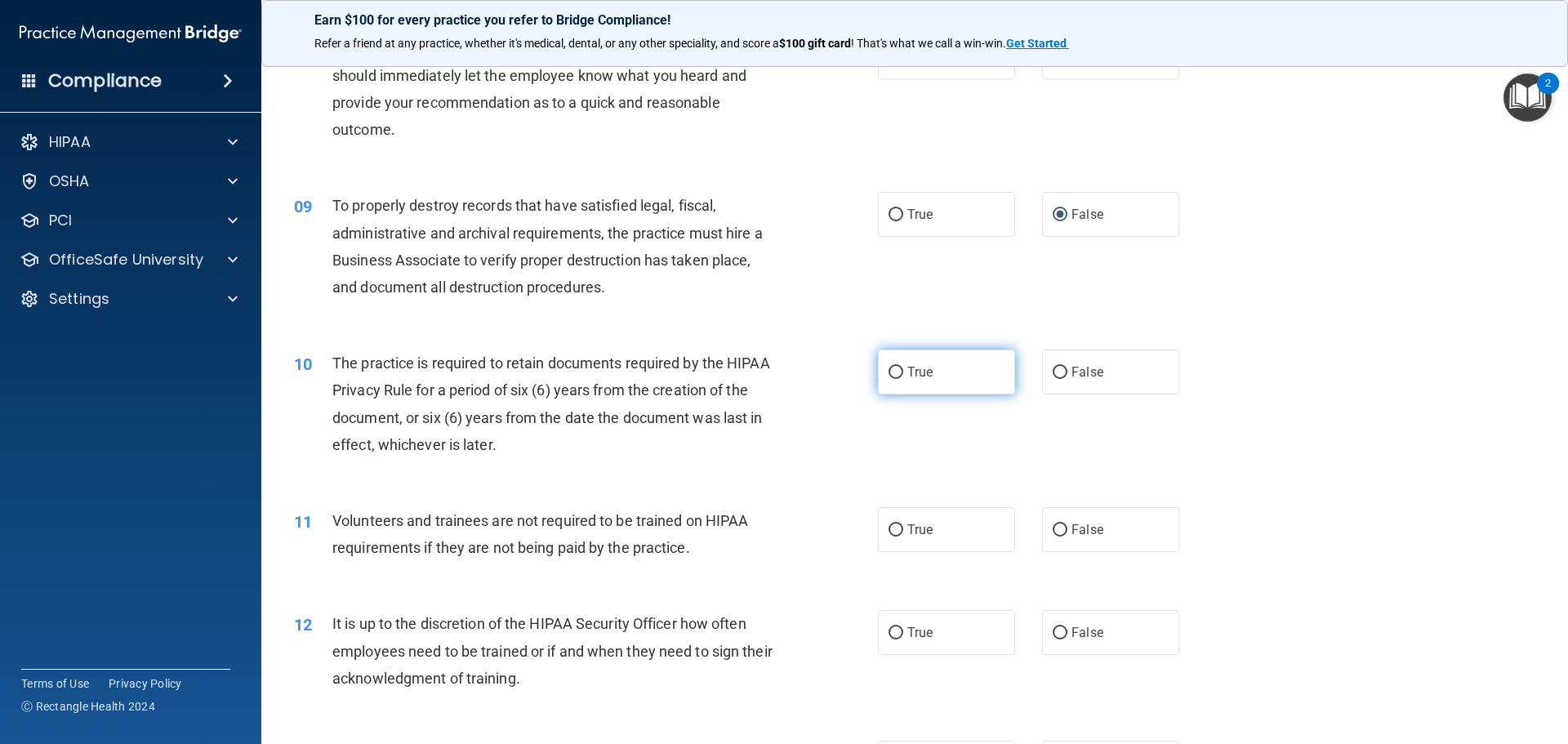
click at [888, 366] on input "True" at bounding box center [895, 372] width 14 height 12
radio input "true"
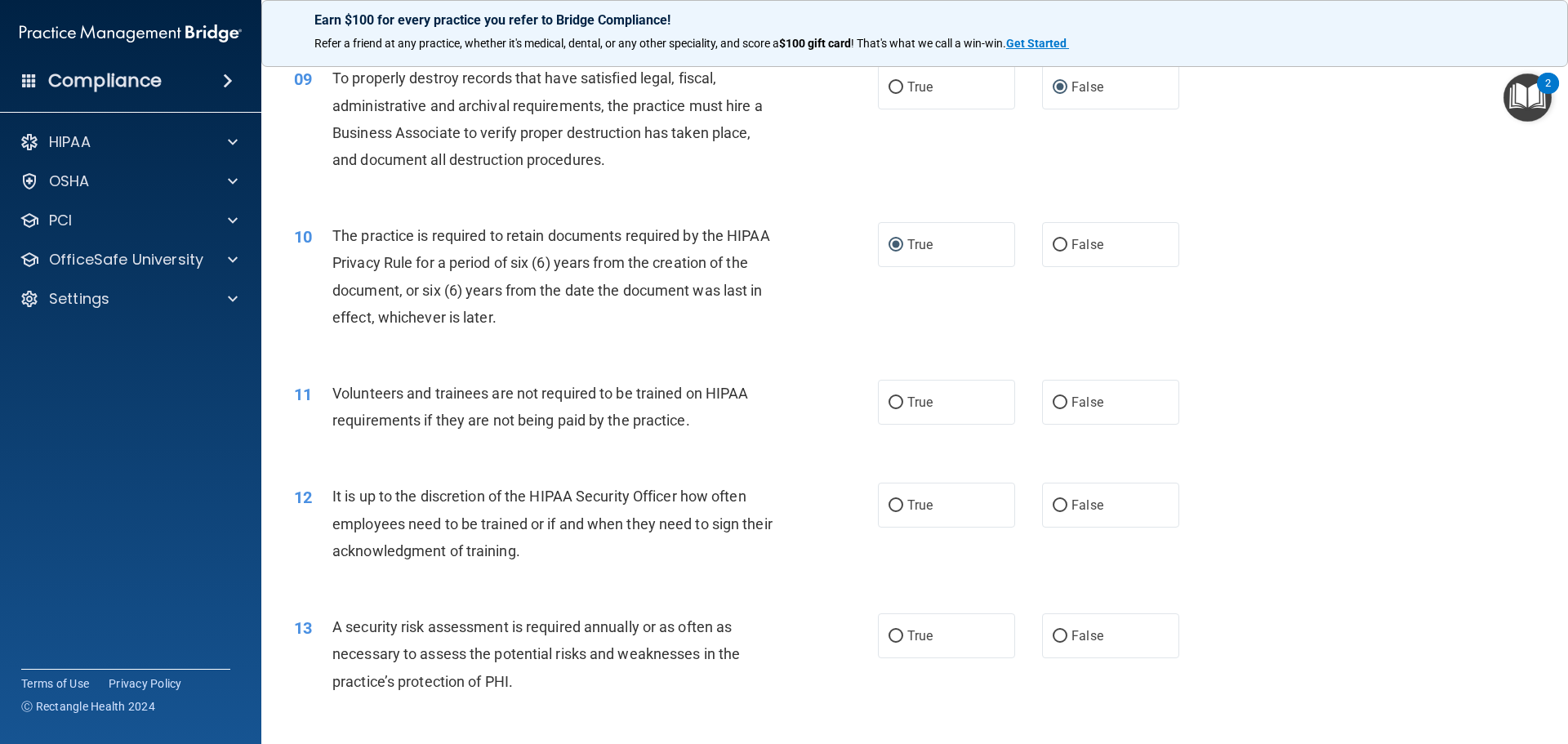
scroll to position [1224, 0]
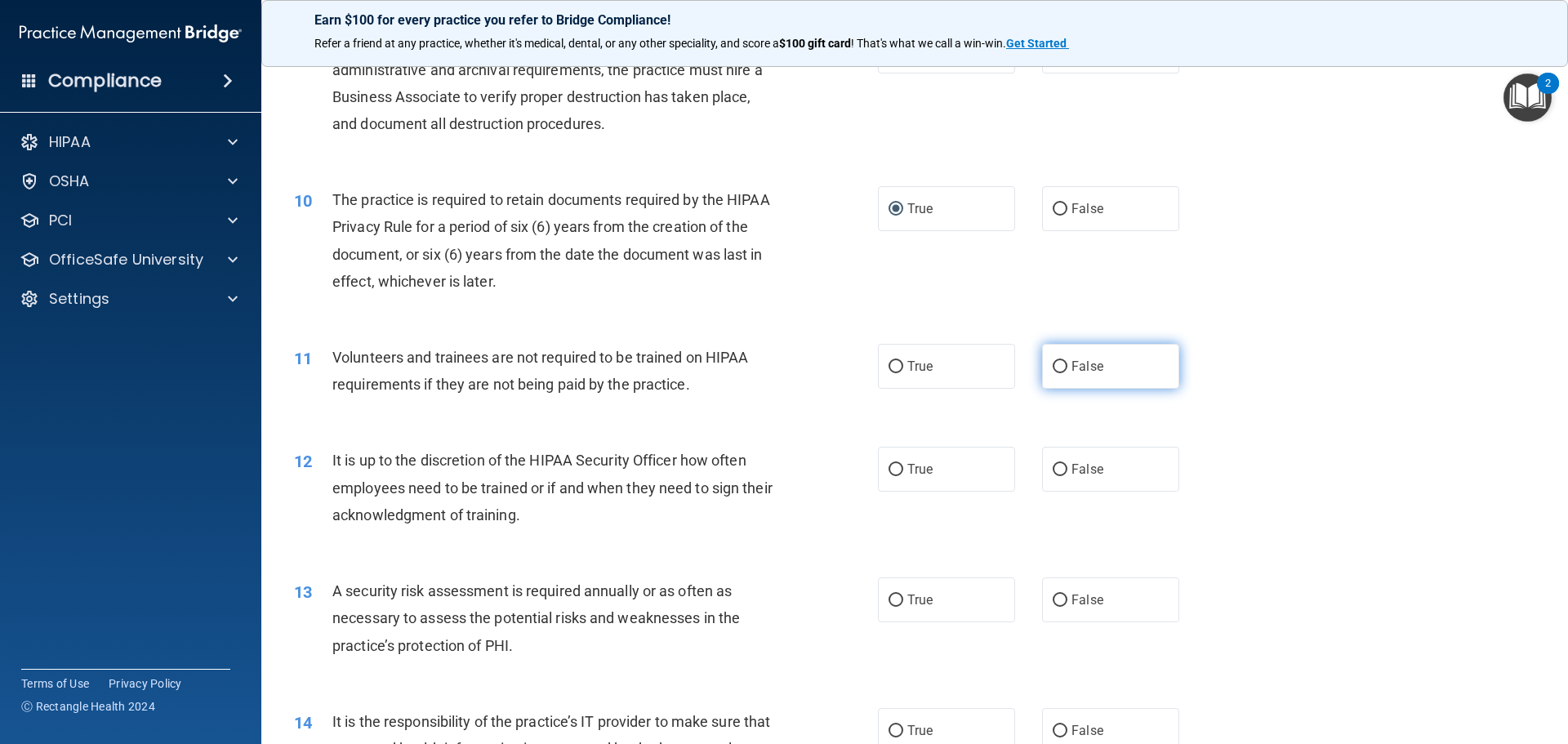
click at [1053, 365] on input "False" at bounding box center [1059, 366] width 14 height 12
radio input "true"
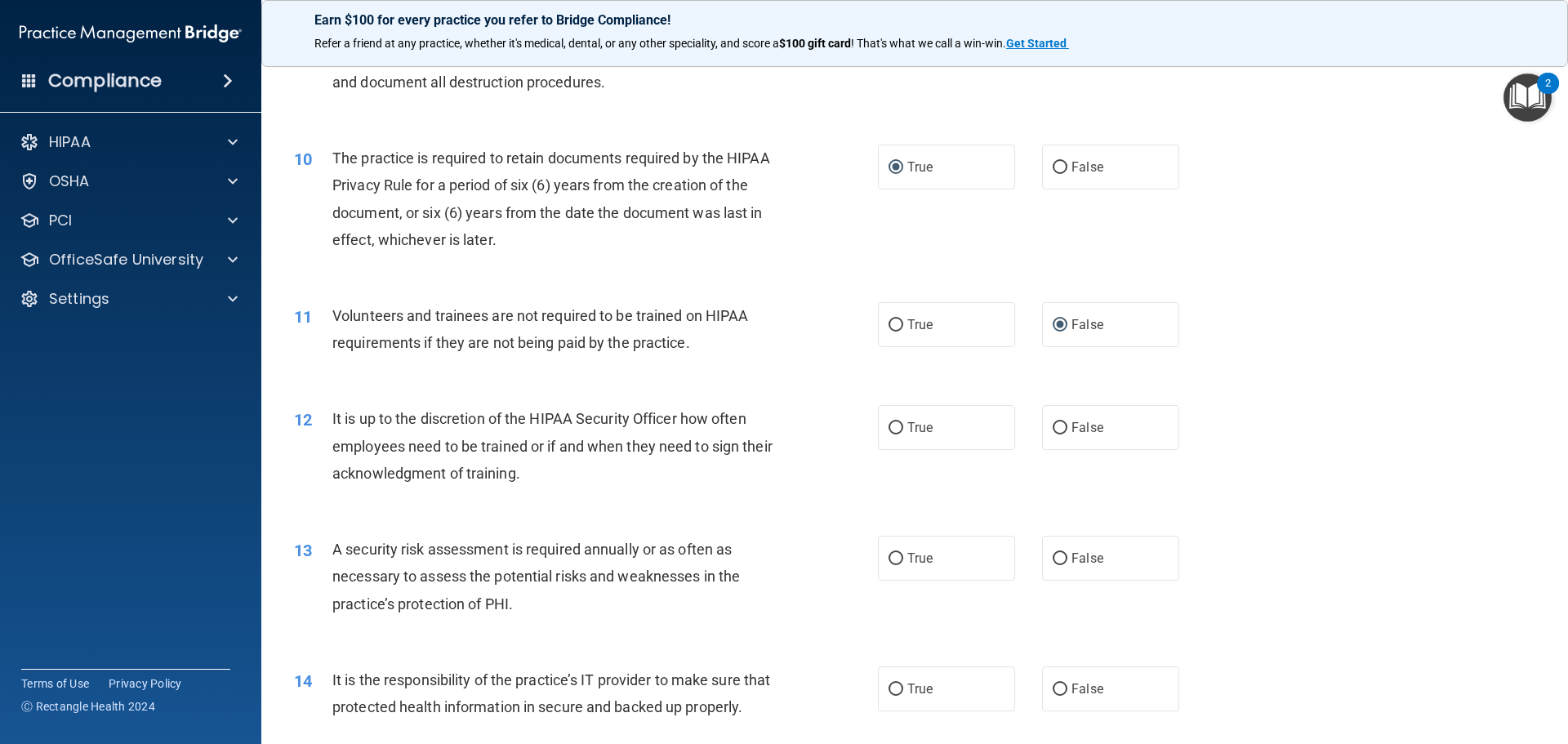
scroll to position [1306, 0]
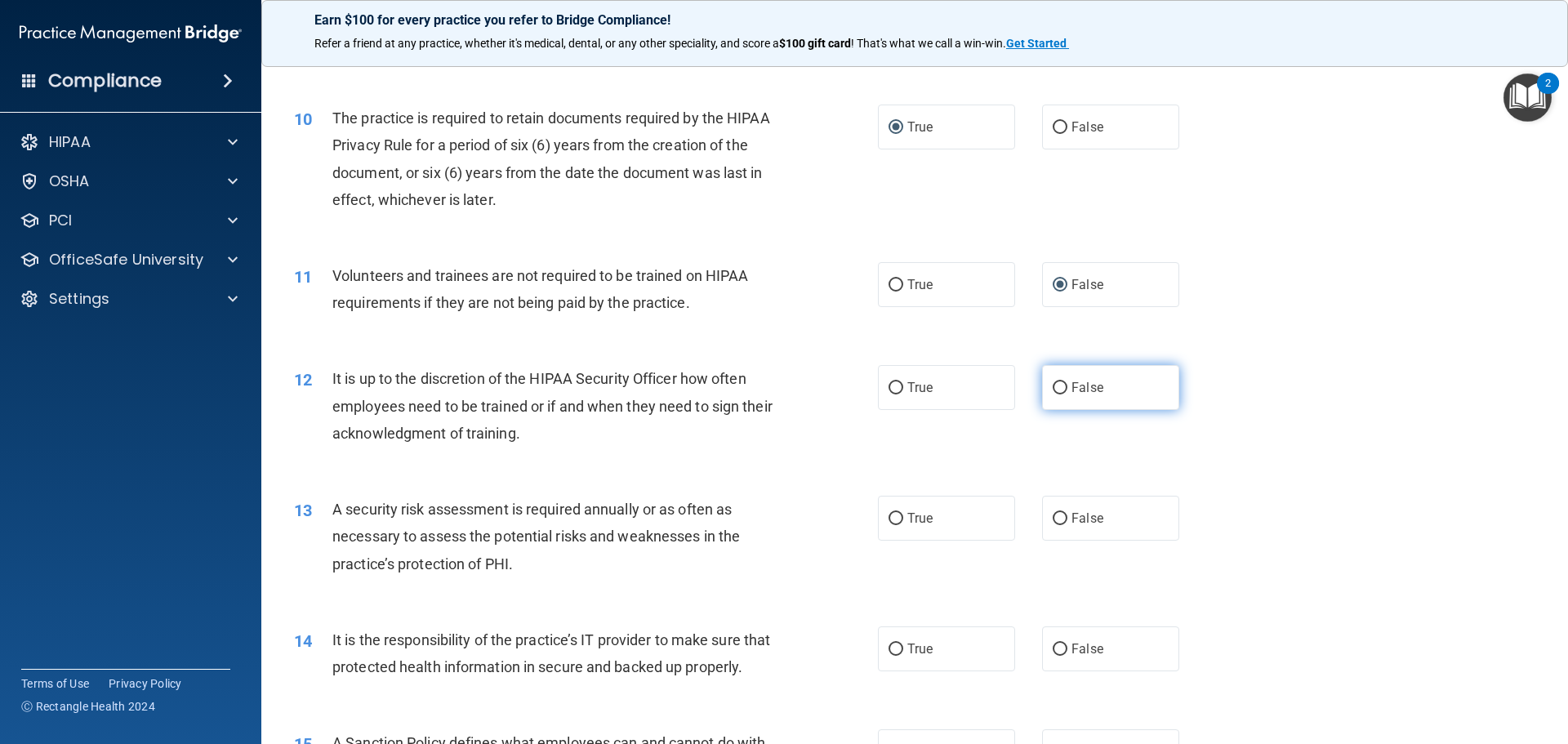
click at [1056, 388] on input "False" at bounding box center [1059, 388] width 14 height 12
radio input "true"
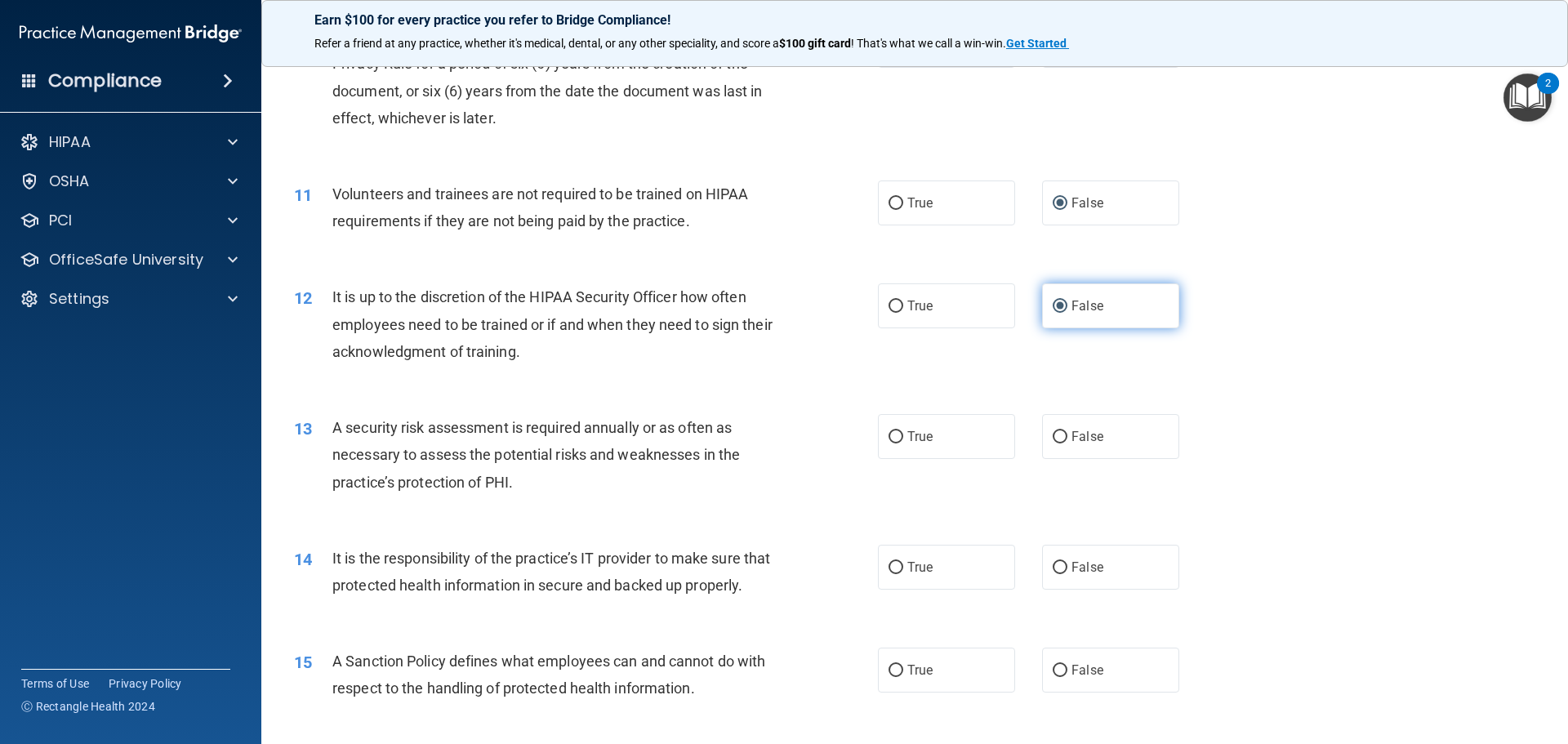
scroll to position [1470, 0]
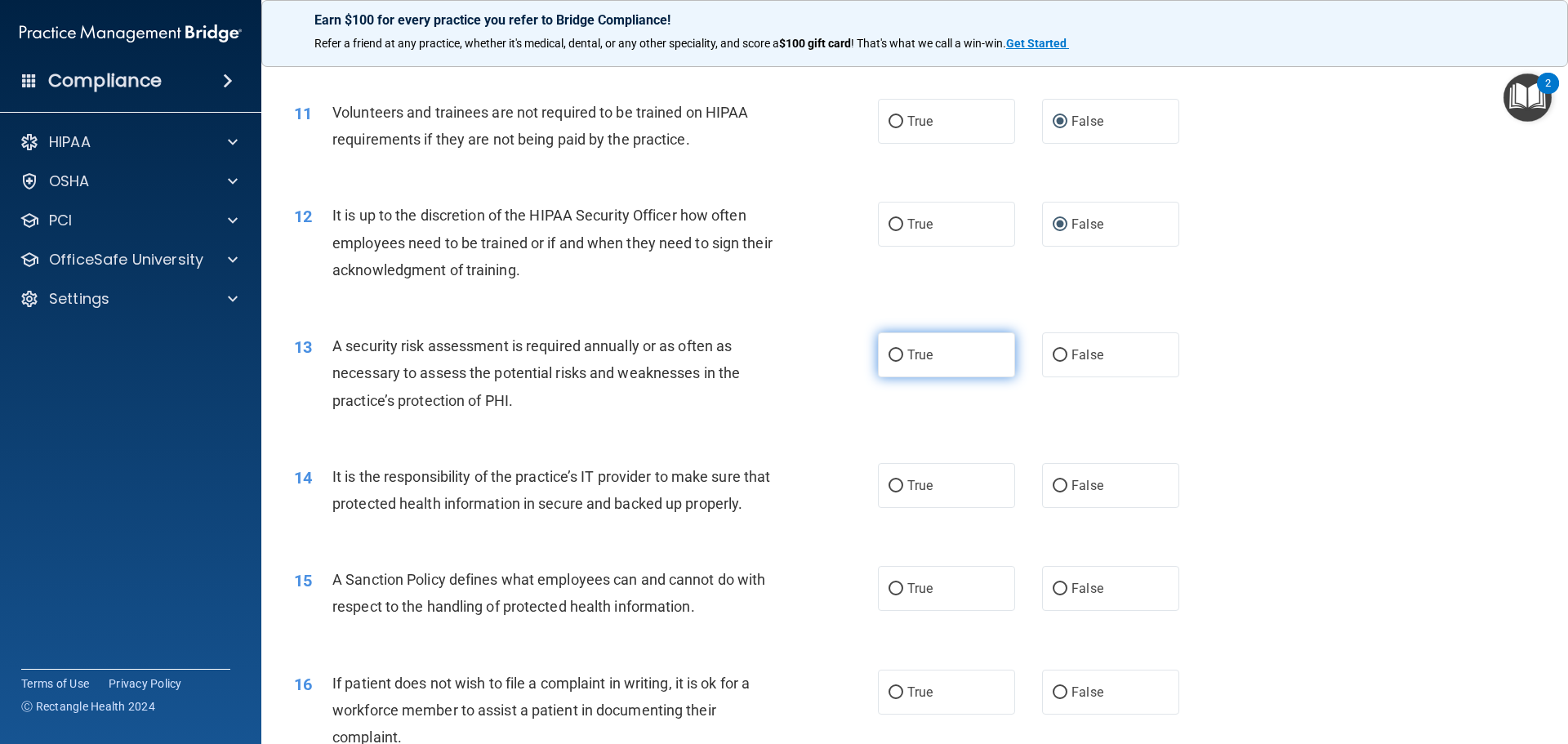
click at [888, 355] on input "True" at bounding box center [895, 355] width 14 height 12
radio input "true"
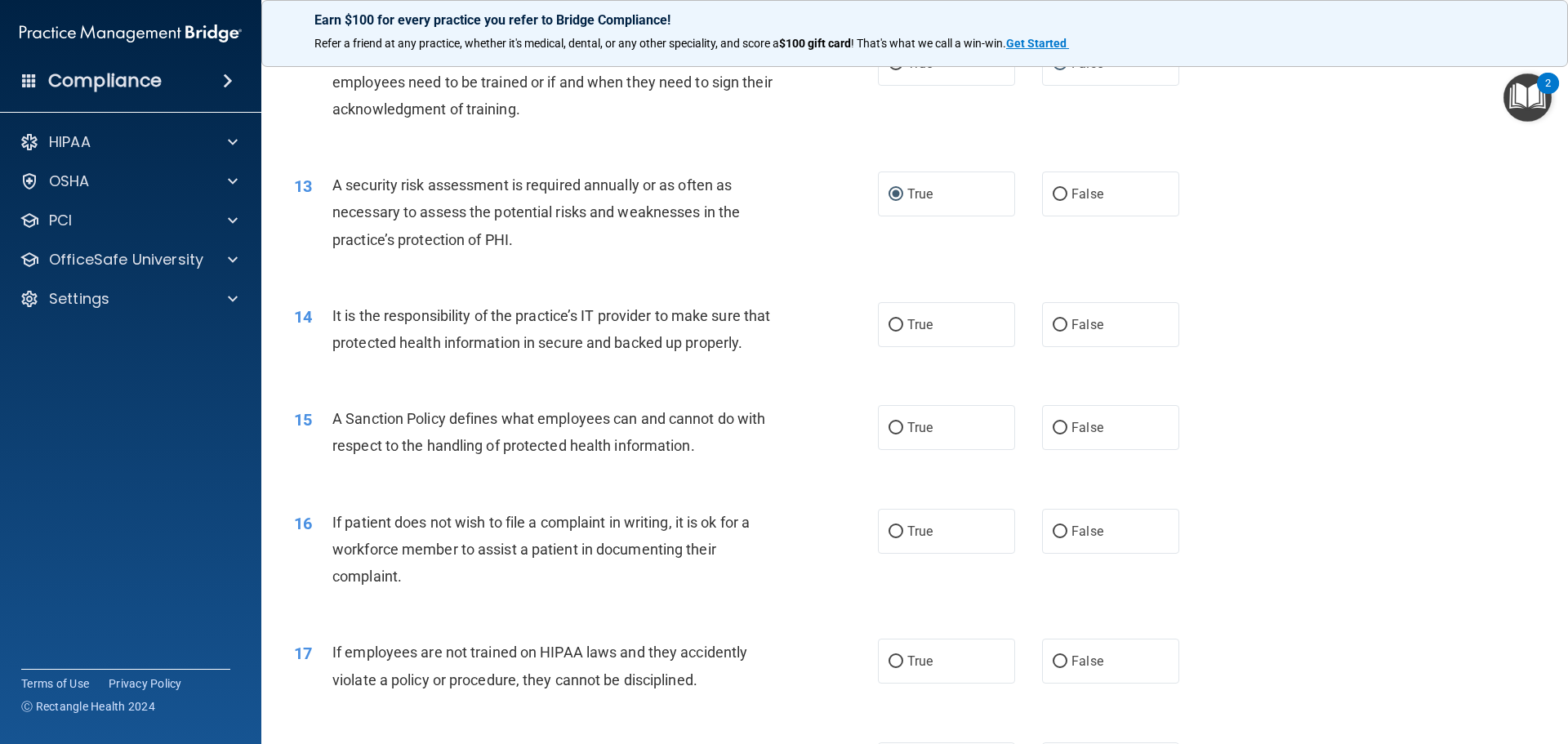
scroll to position [1633, 0]
click at [1053, 322] on input "False" at bounding box center [1059, 323] width 14 height 12
radio input "true"
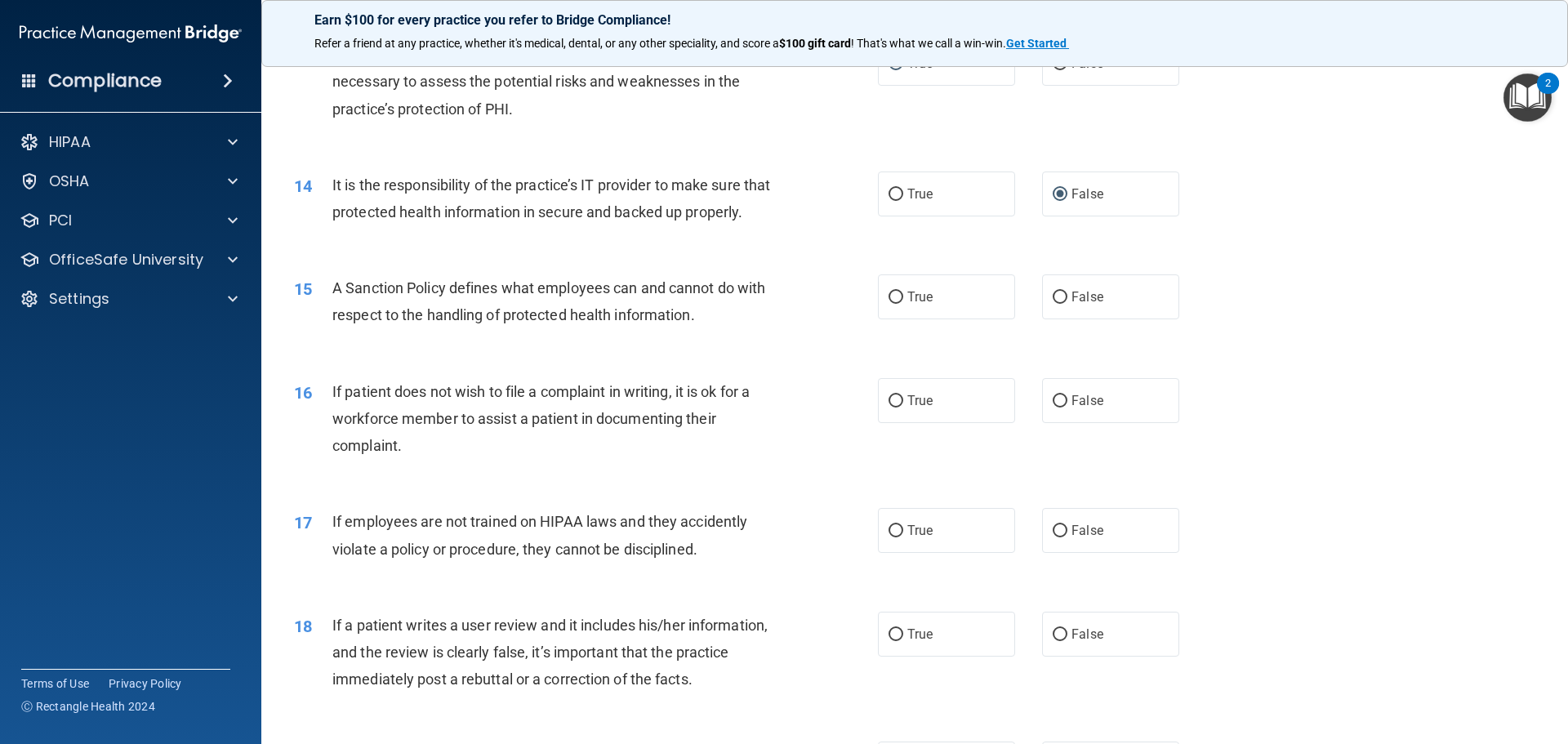
scroll to position [1796, 0]
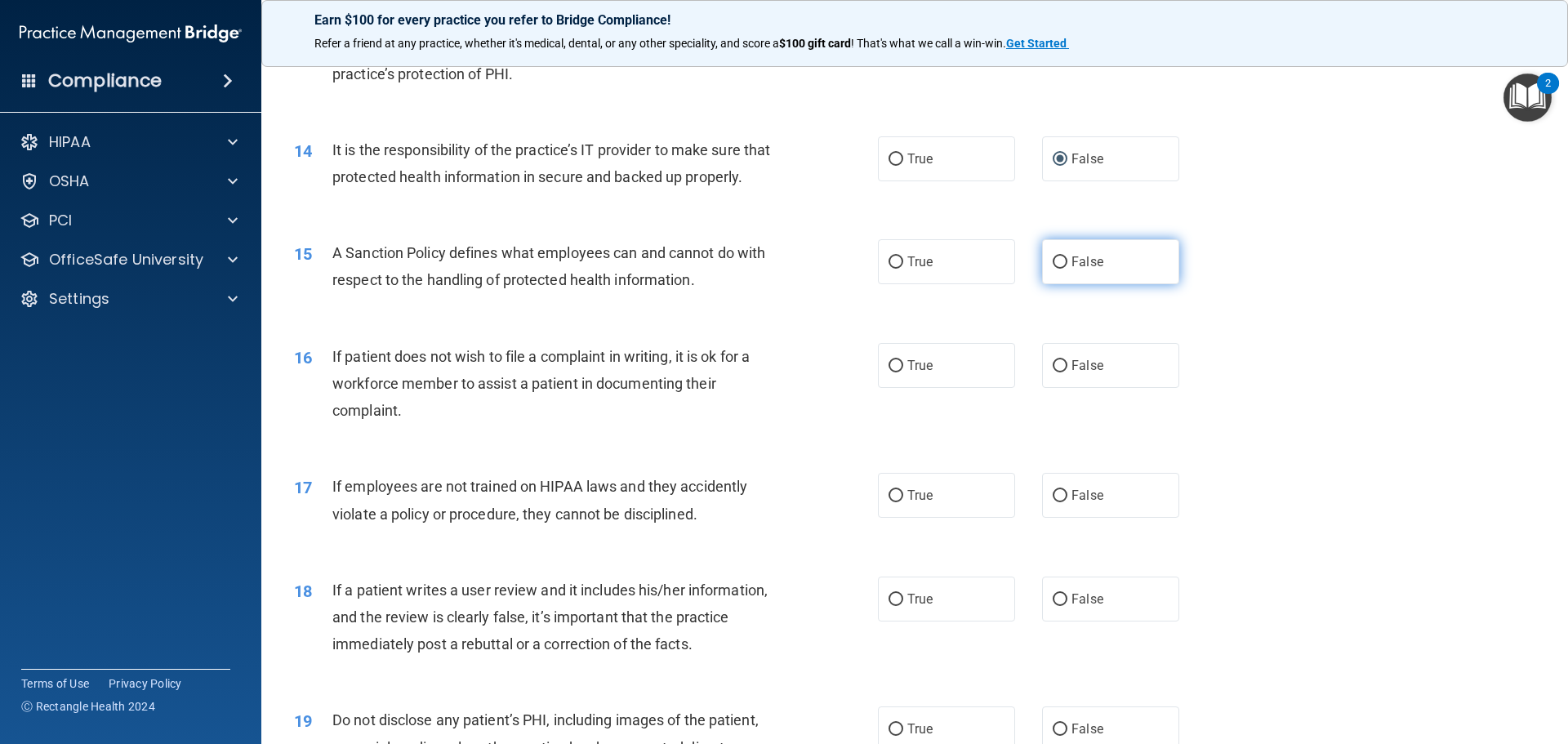
click at [1053, 269] on input "False" at bounding box center [1059, 262] width 14 height 12
radio input "true"
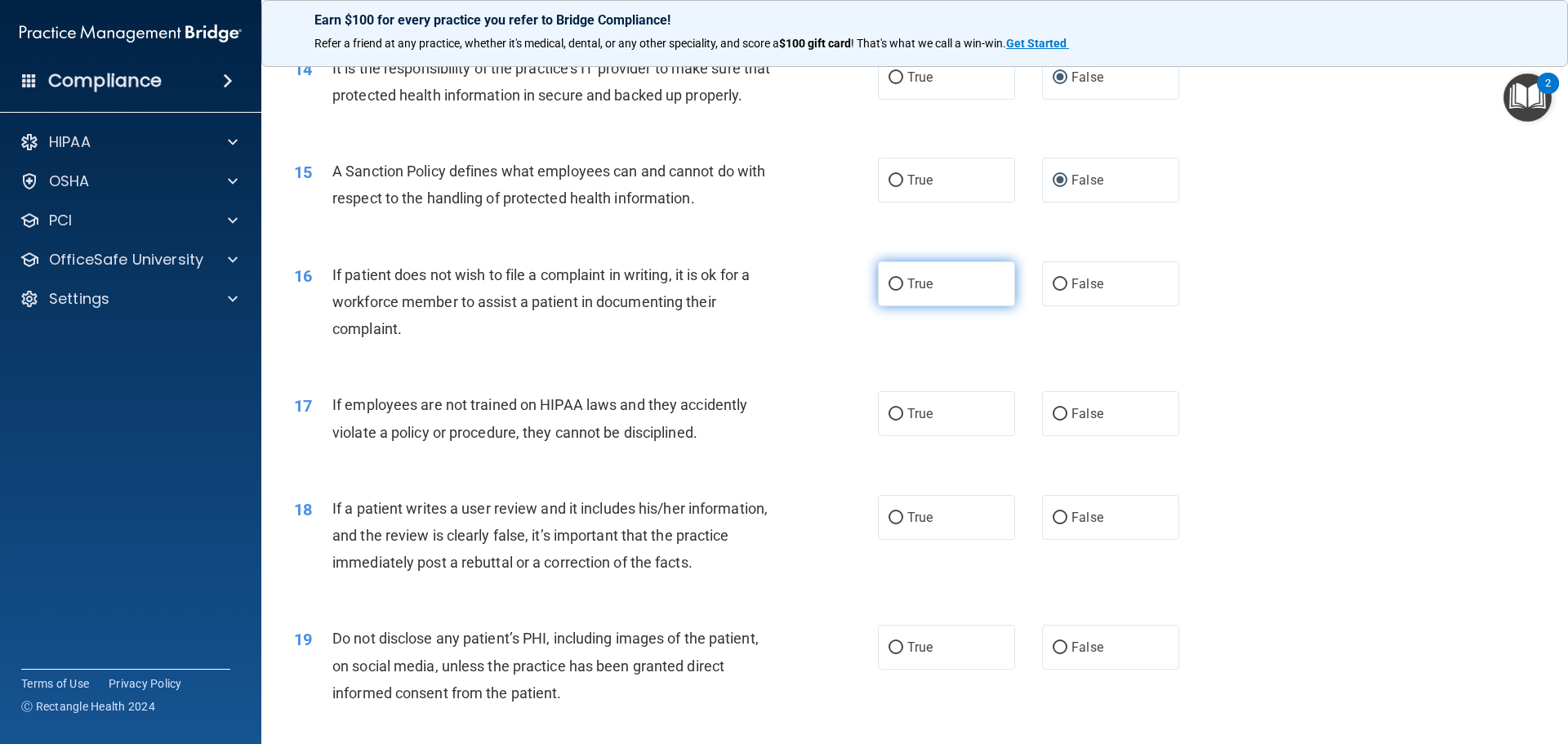
click at [891, 290] on input "True" at bounding box center [895, 284] width 14 height 12
radio input "true"
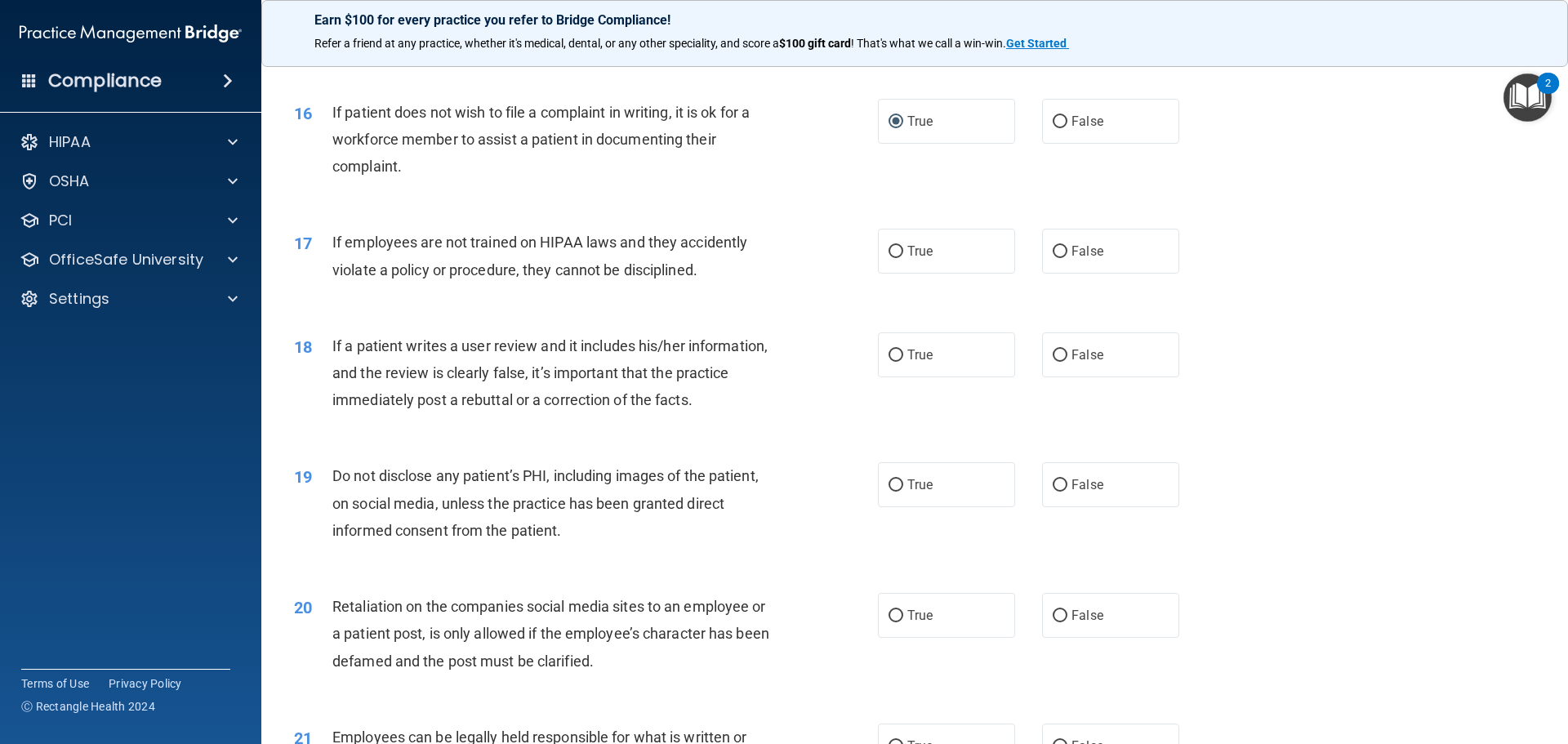
scroll to position [2041, 0]
click at [1053, 257] on input "False" at bounding box center [1059, 251] width 14 height 12
radio input "true"
click at [1053, 361] on input "False" at bounding box center [1059, 354] width 14 height 12
radio input "true"
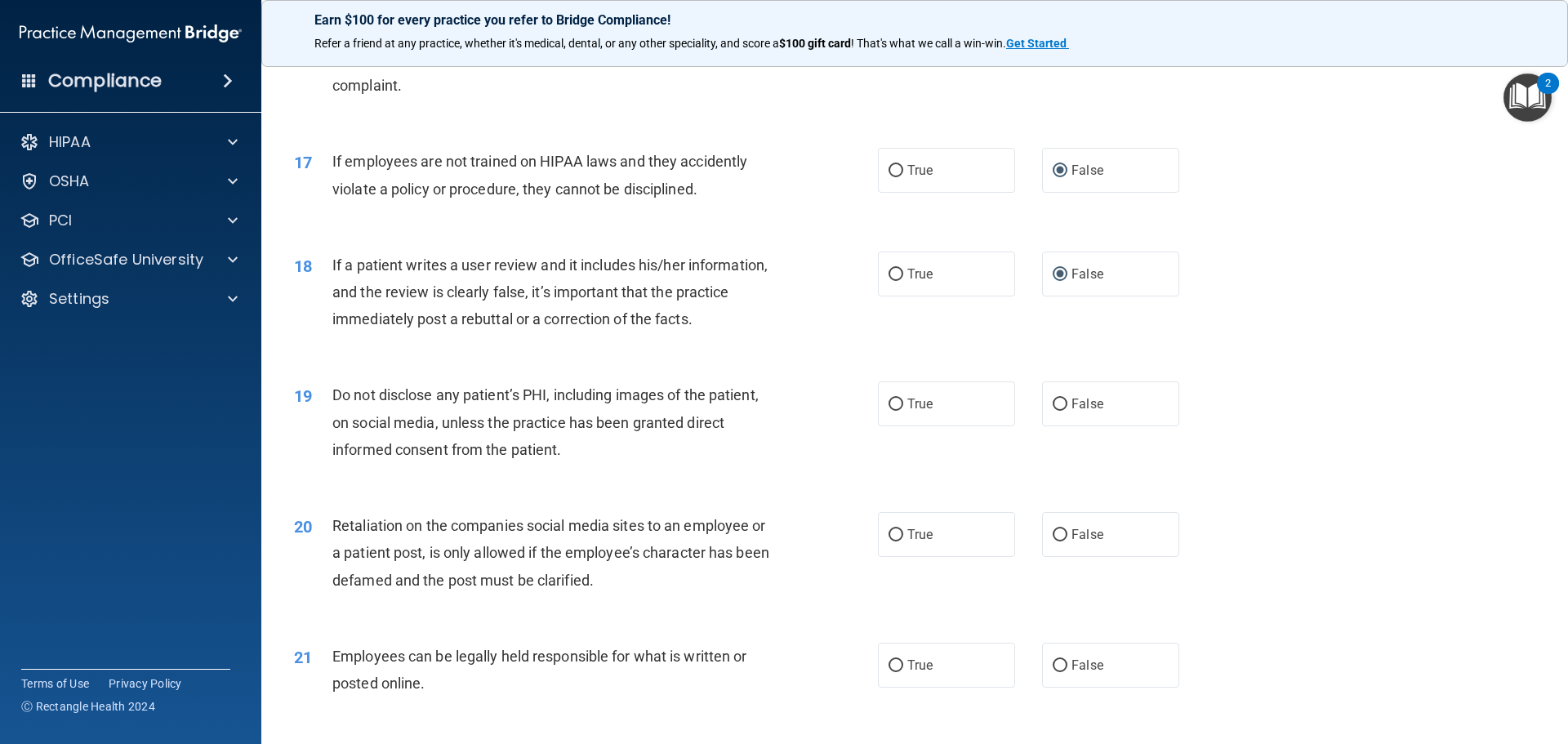
scroll to position [2123, 0]
click at [896, 409] on input "True" at bounding box center [895, 402] width 14 height 12
radio input "true"
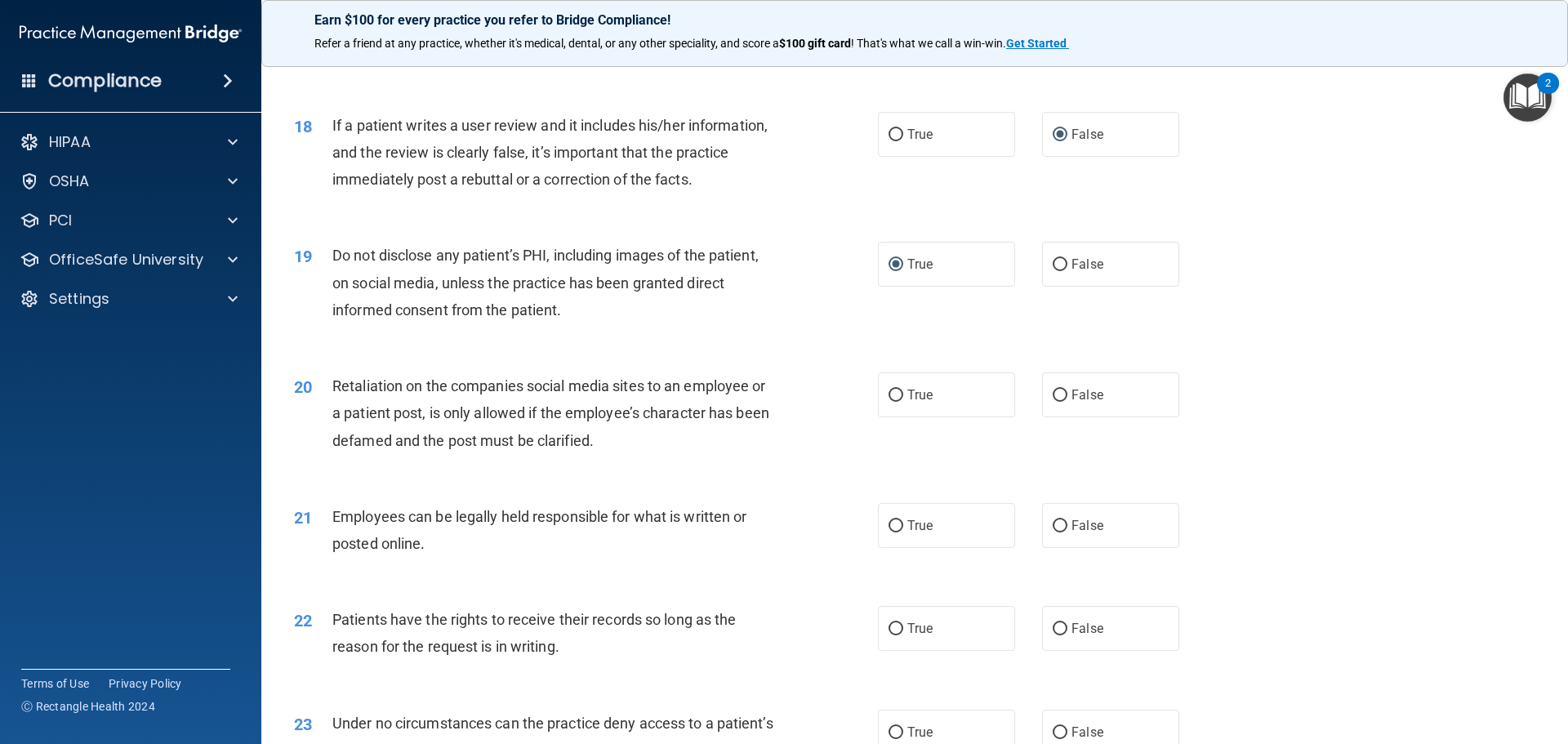
scroll to position [2286, 0]
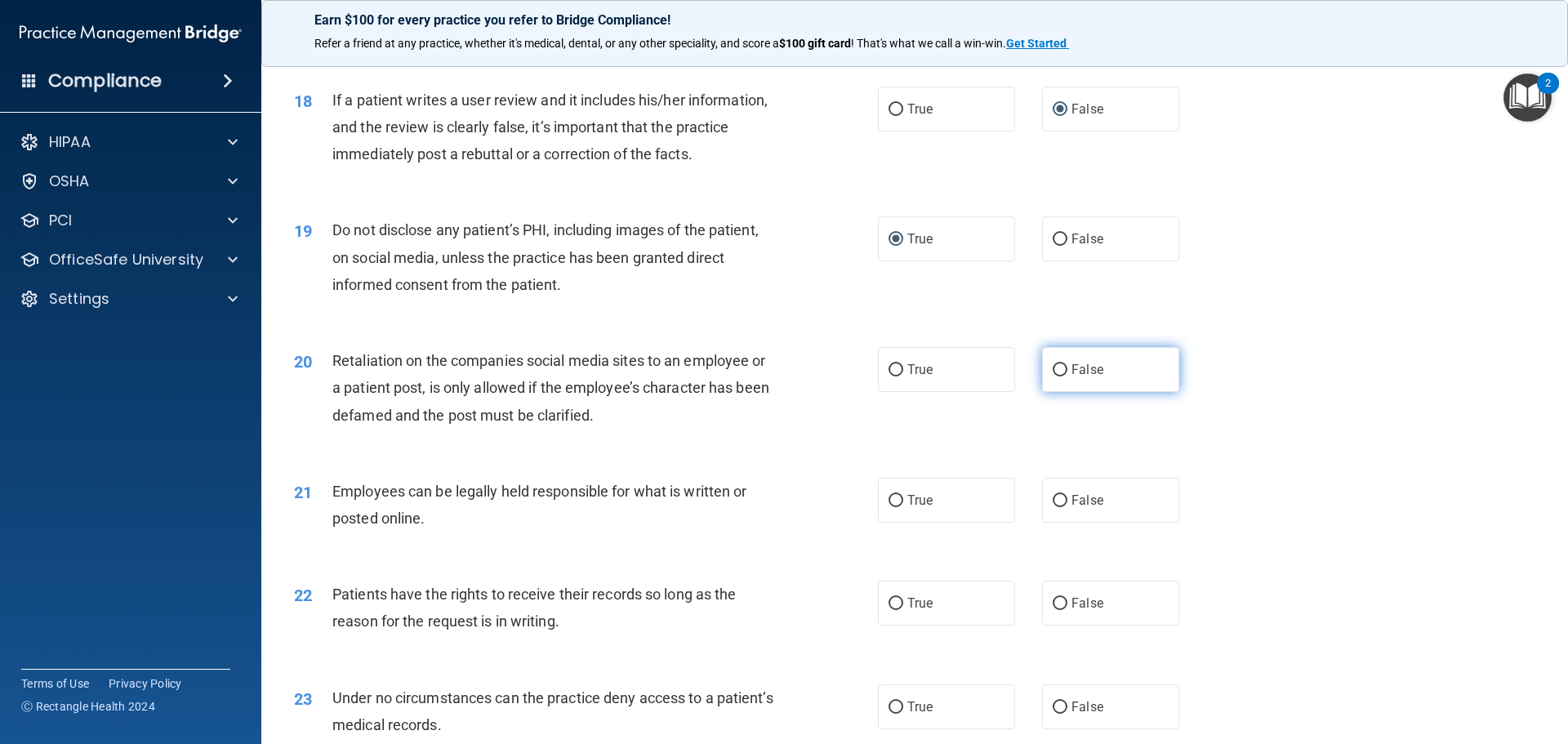
click at [1053, 377] on input "False" at bounding box center [1059, 370] width 14 height 12
radio input "true"
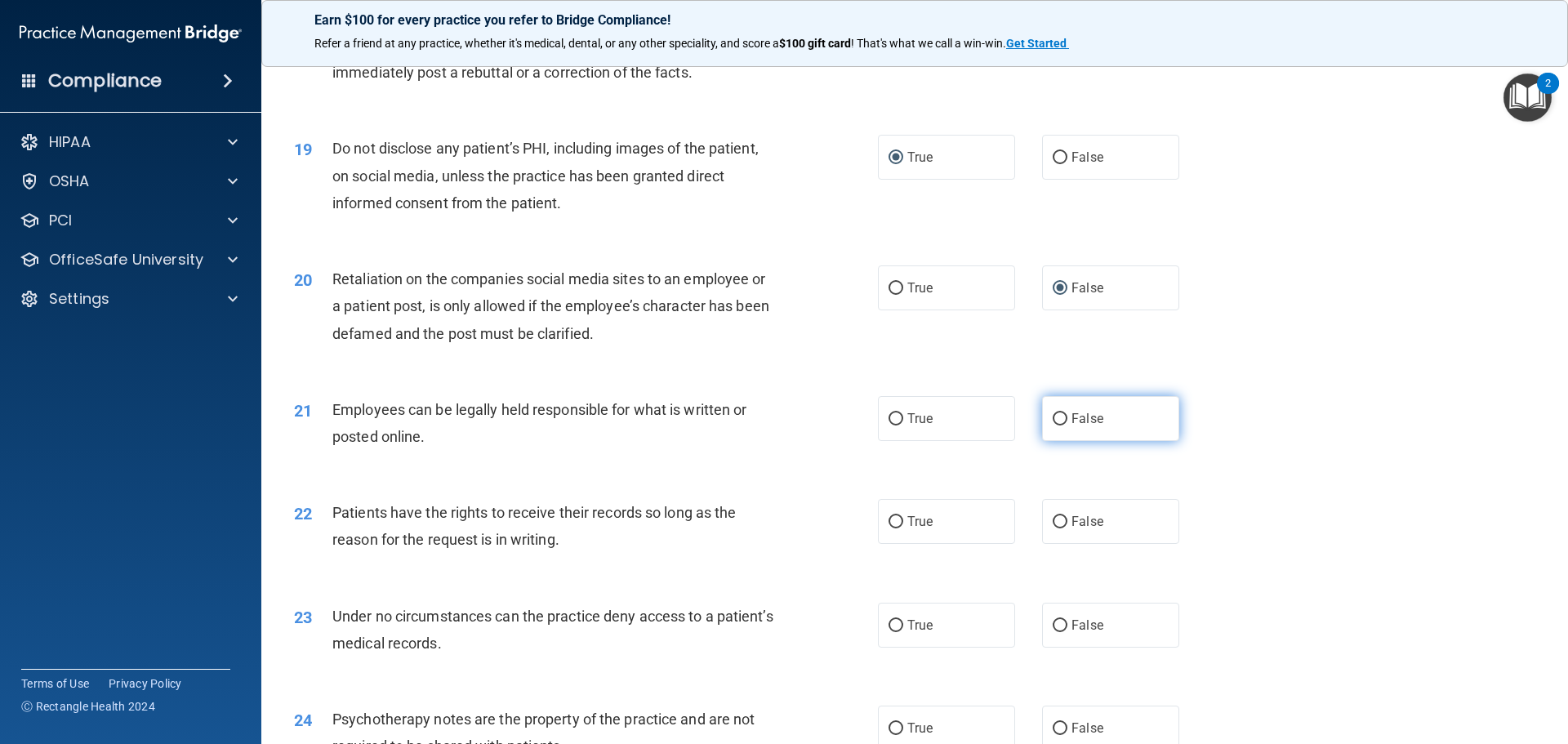
click at [1058, 425] on input "False" at bounding box center [1059, 418] width 14 height 12
radio input "true"
click at [891, 425] on input "True" at bounding box center [895, 418] width 14 height 12
radio input "true"
radio input "false"
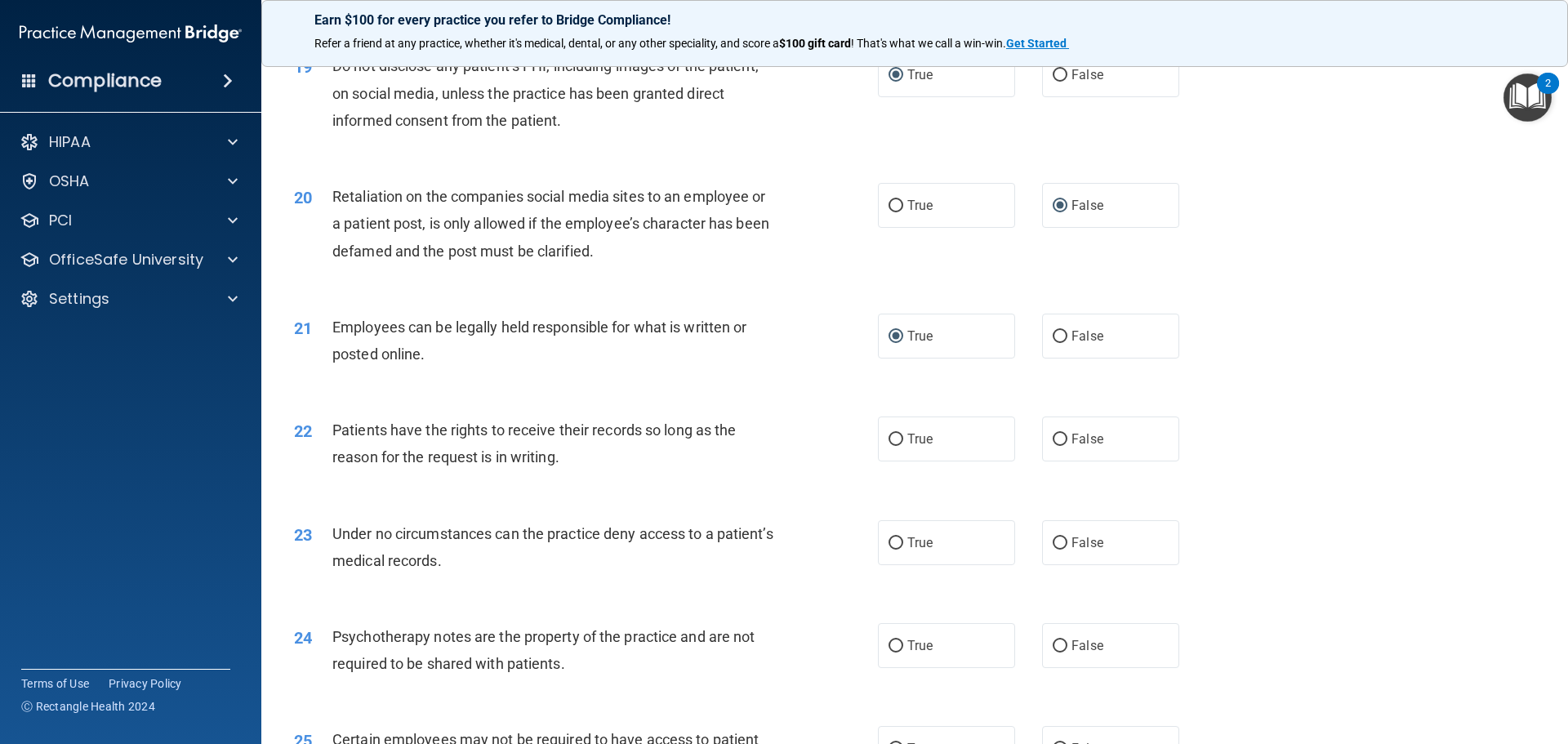
scroll to position [2531, 0]
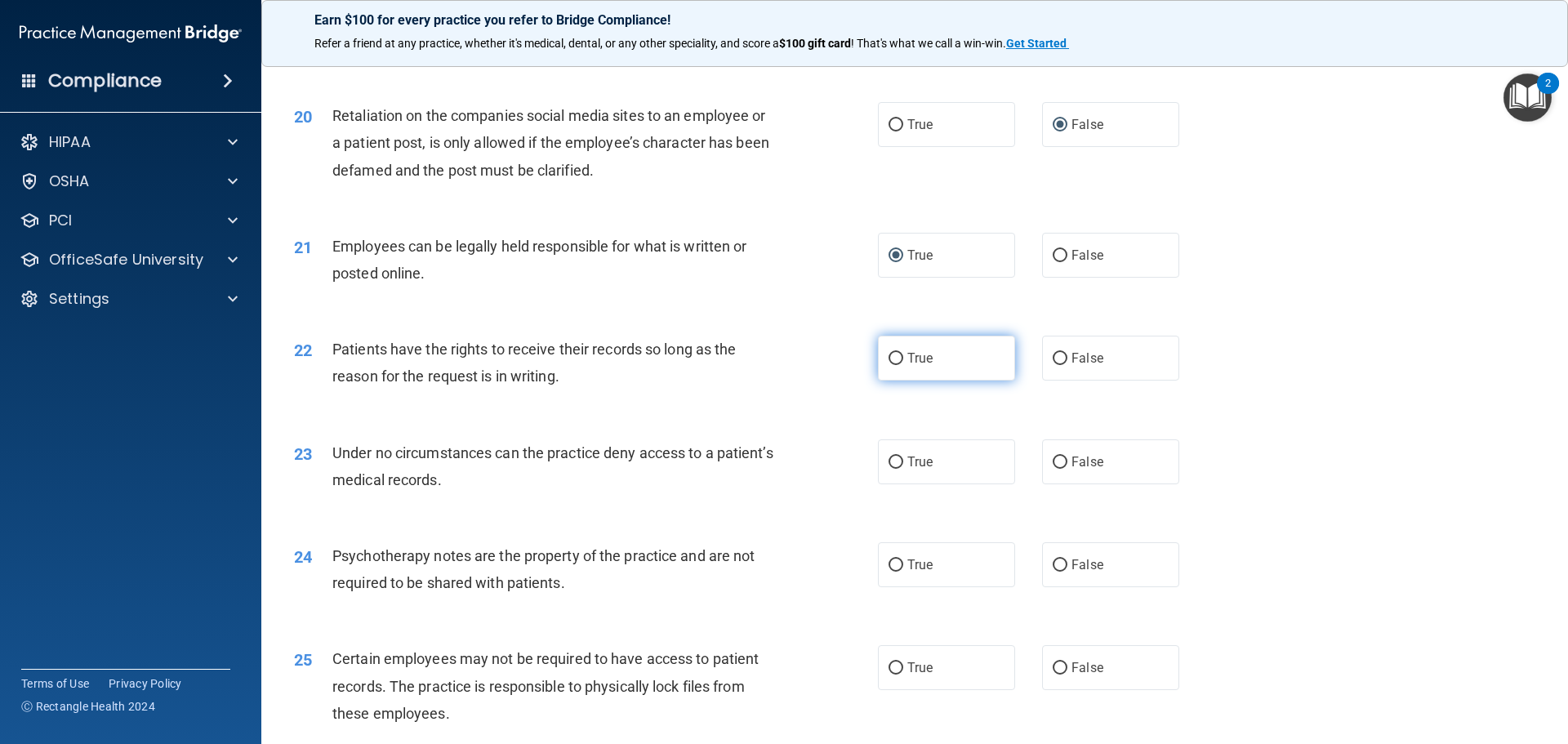
click at [891, 365] on input "True" at bounding box center [895, 359] width 14 height 12
radio input "true"
click at [1053, 365] on input "False" at bounding box center [1059, 359] width 14 height 12
radio input "true"
radio input "false"
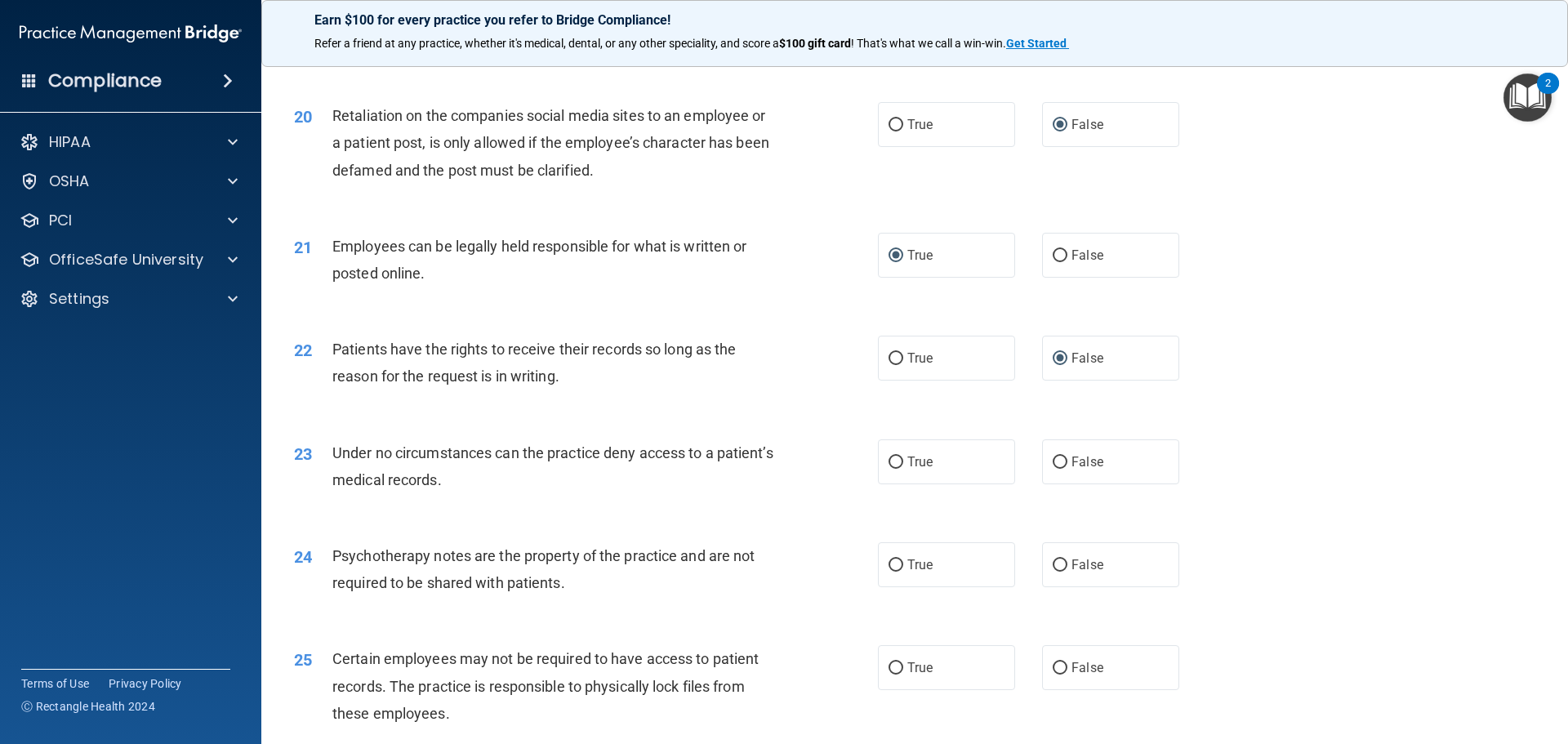
scroll to position [2613, 0]
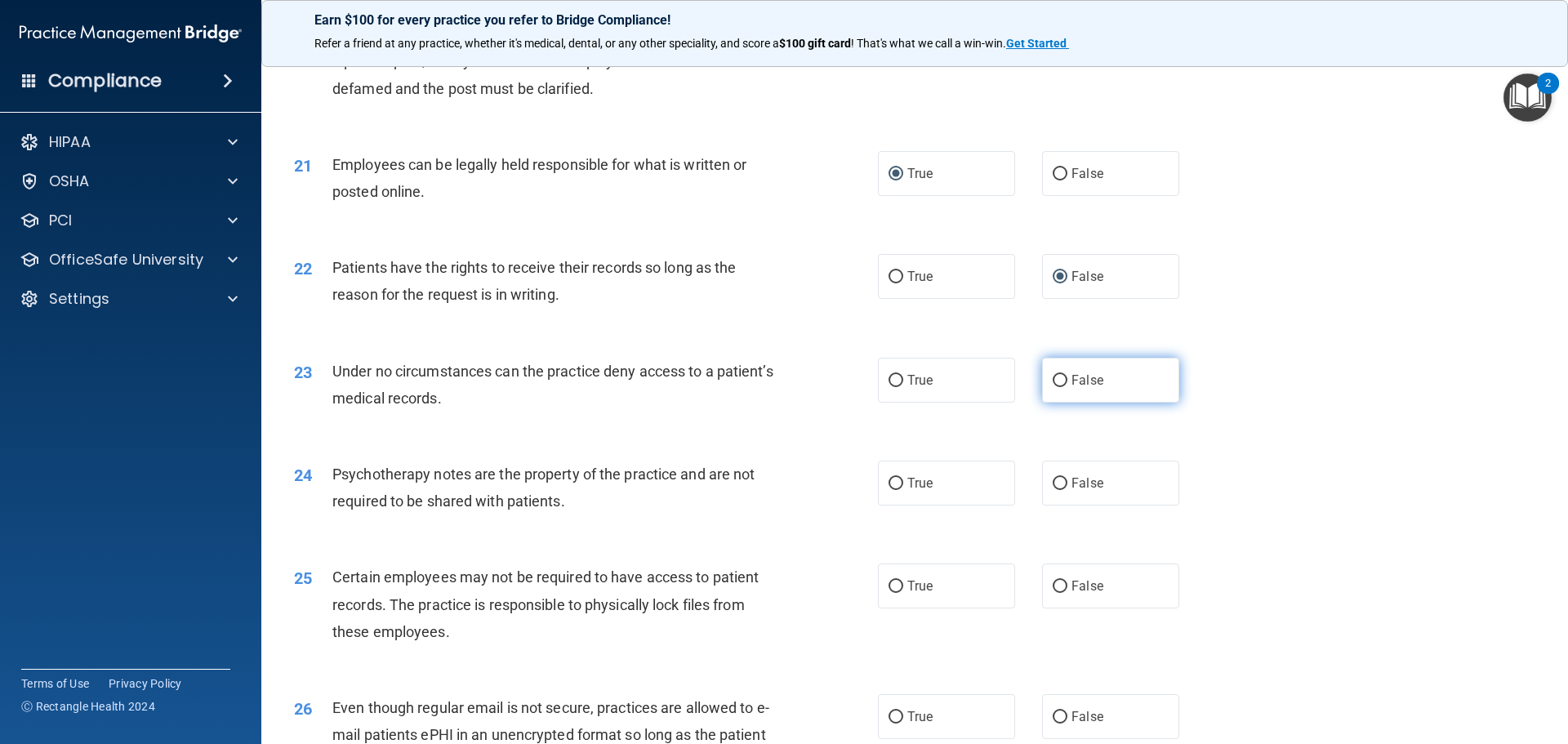
click at [1054, 387] on input "False" at bounding box center [1059, 381] width 14 height 12
radio input "true"
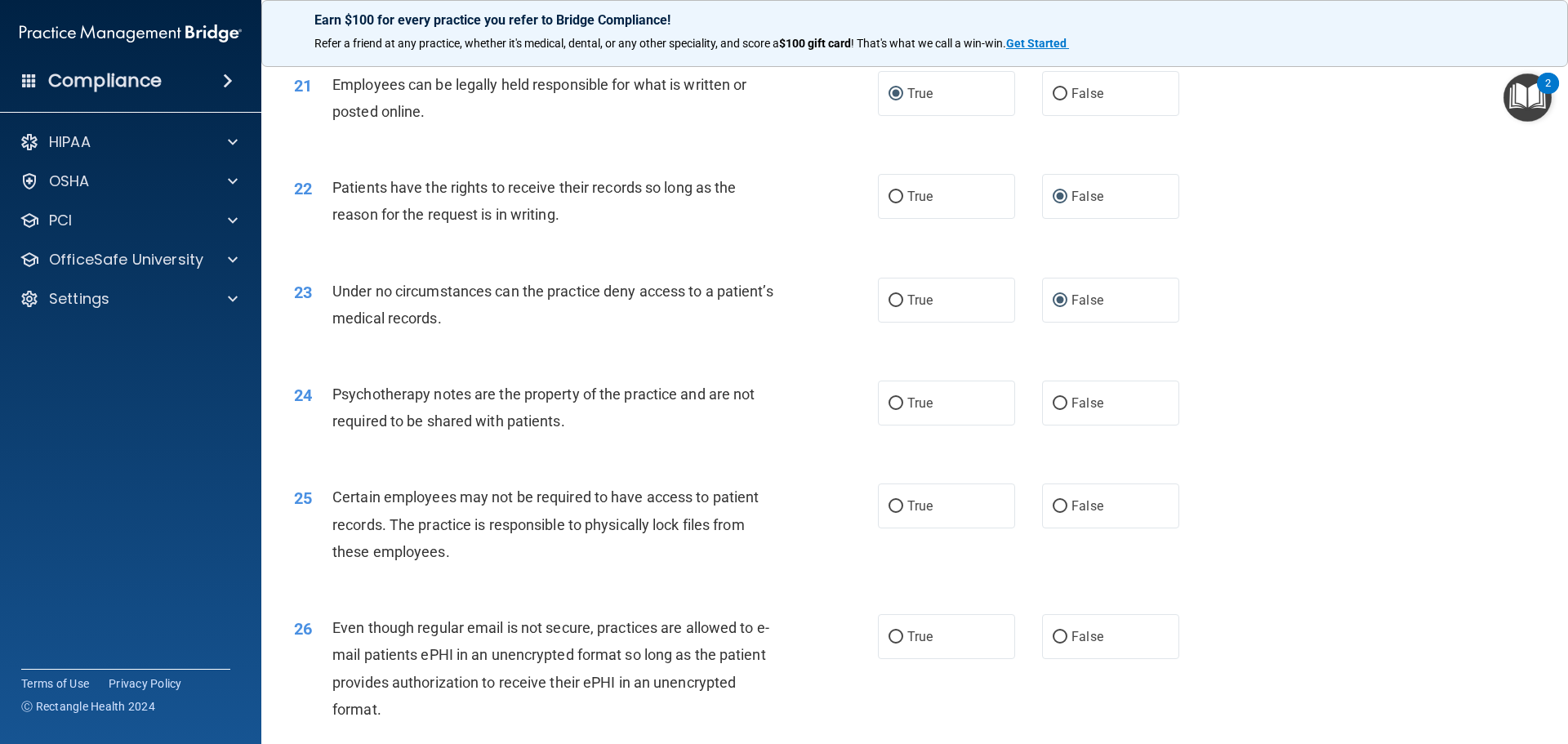
scroll to position [2694, 0]
click at [1053, 408] on input "False" at bounding box center [1059, 401] width 14 height 12
radio input "true"
click at [891, 408] on input "True" at bounding box center [895, 401] width 14 height 12
radio input "true"
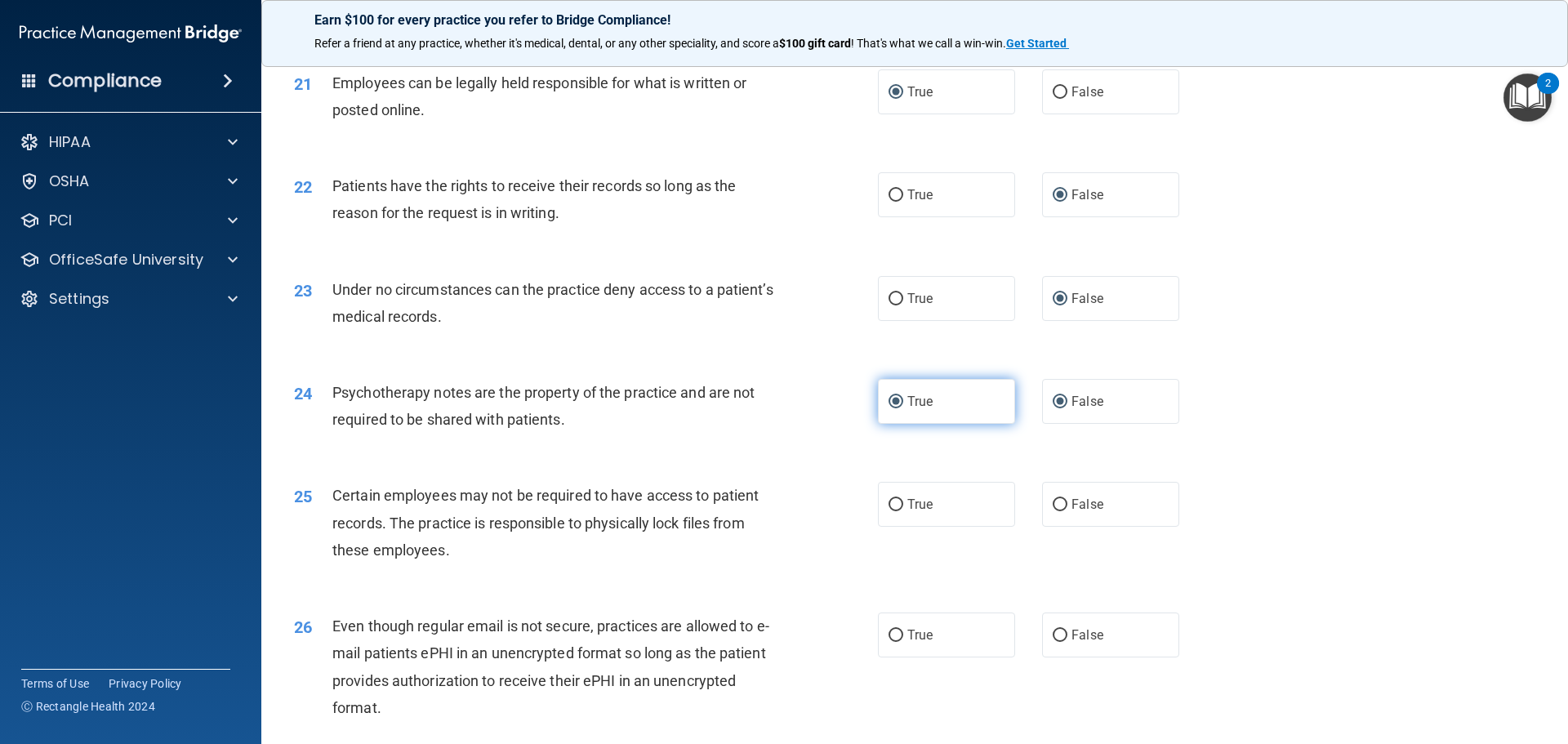
radio input "false"
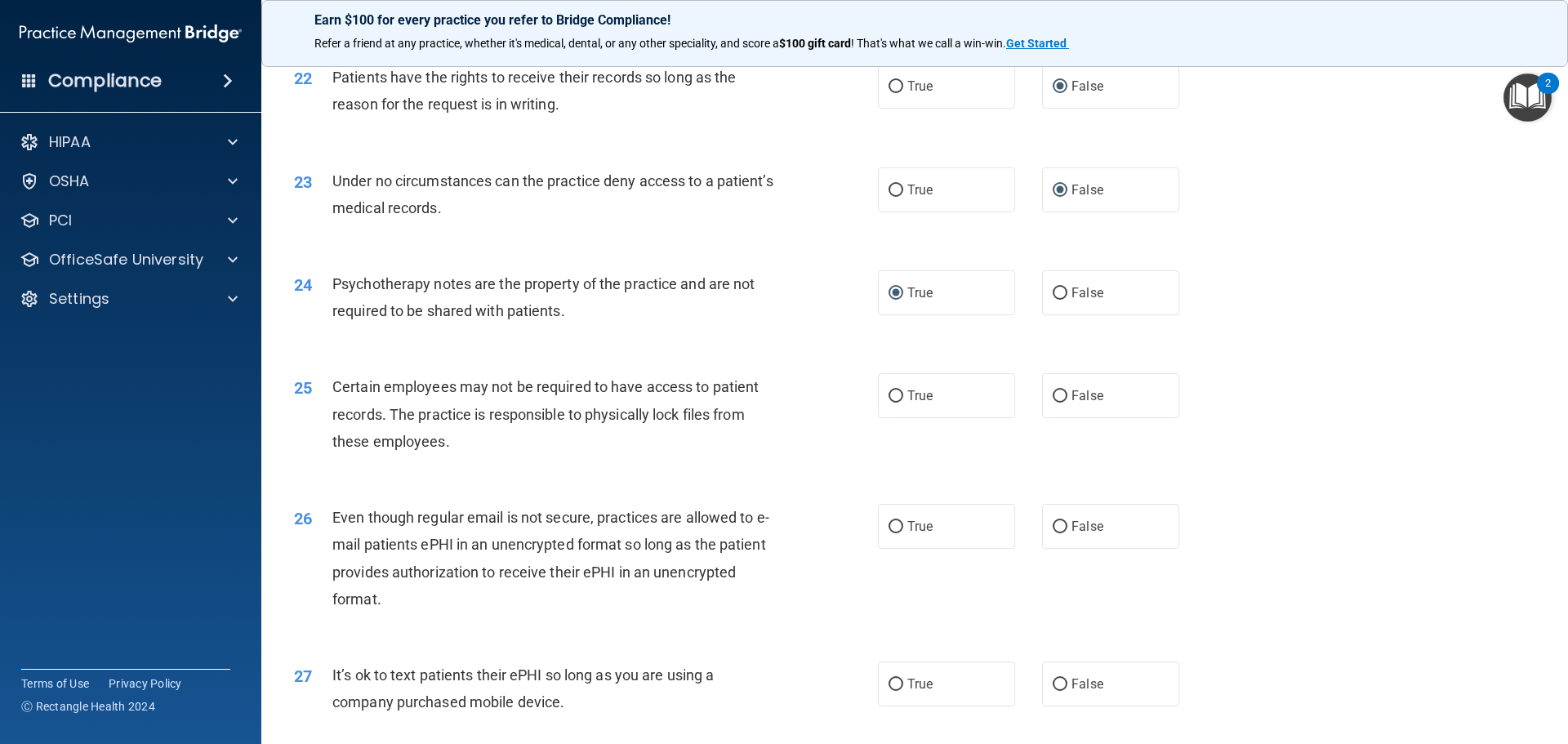
scroll to position [2857, 0]
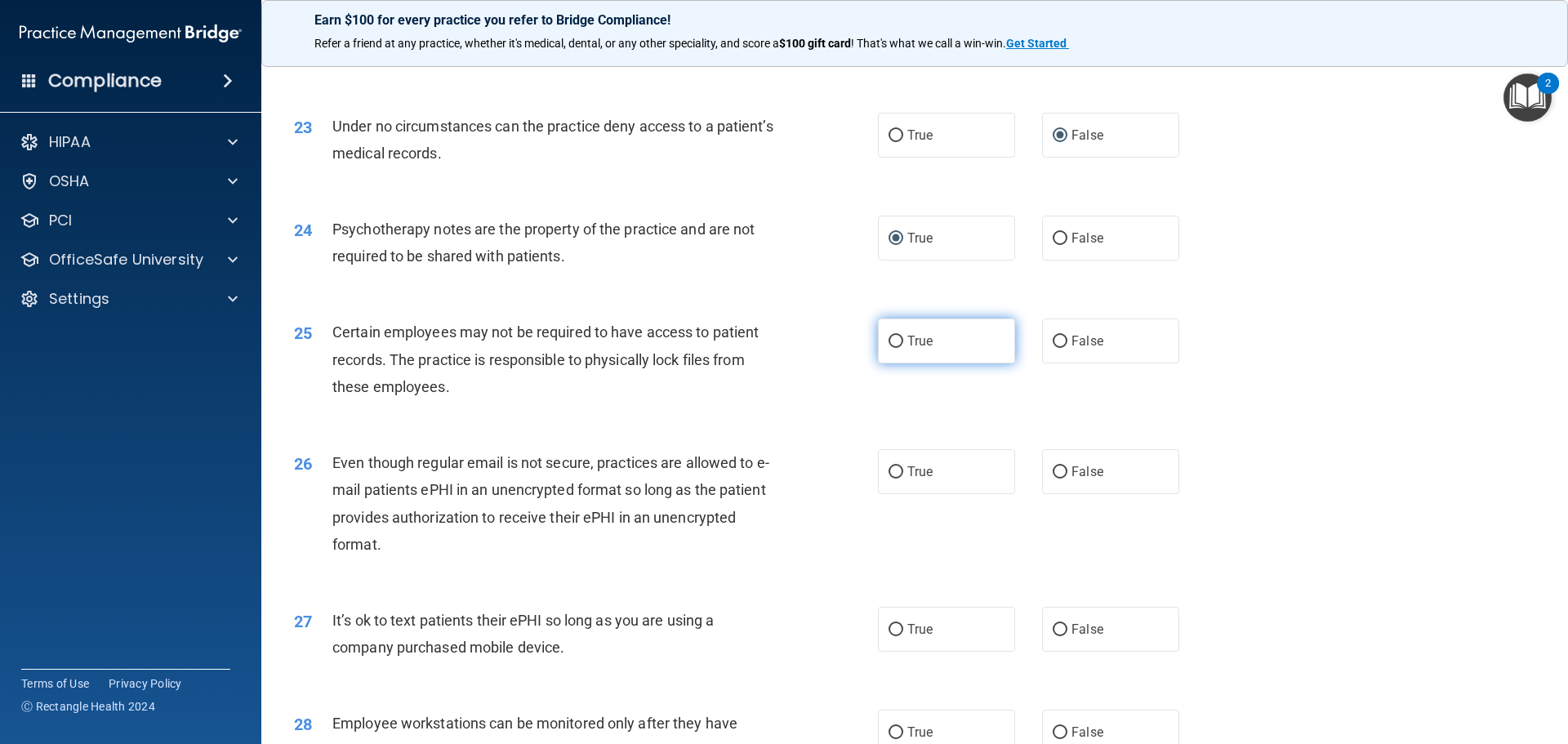
click at [892, 347] on input "True" at bounding box center [895, 342] width 14 height 12
radio input "true"
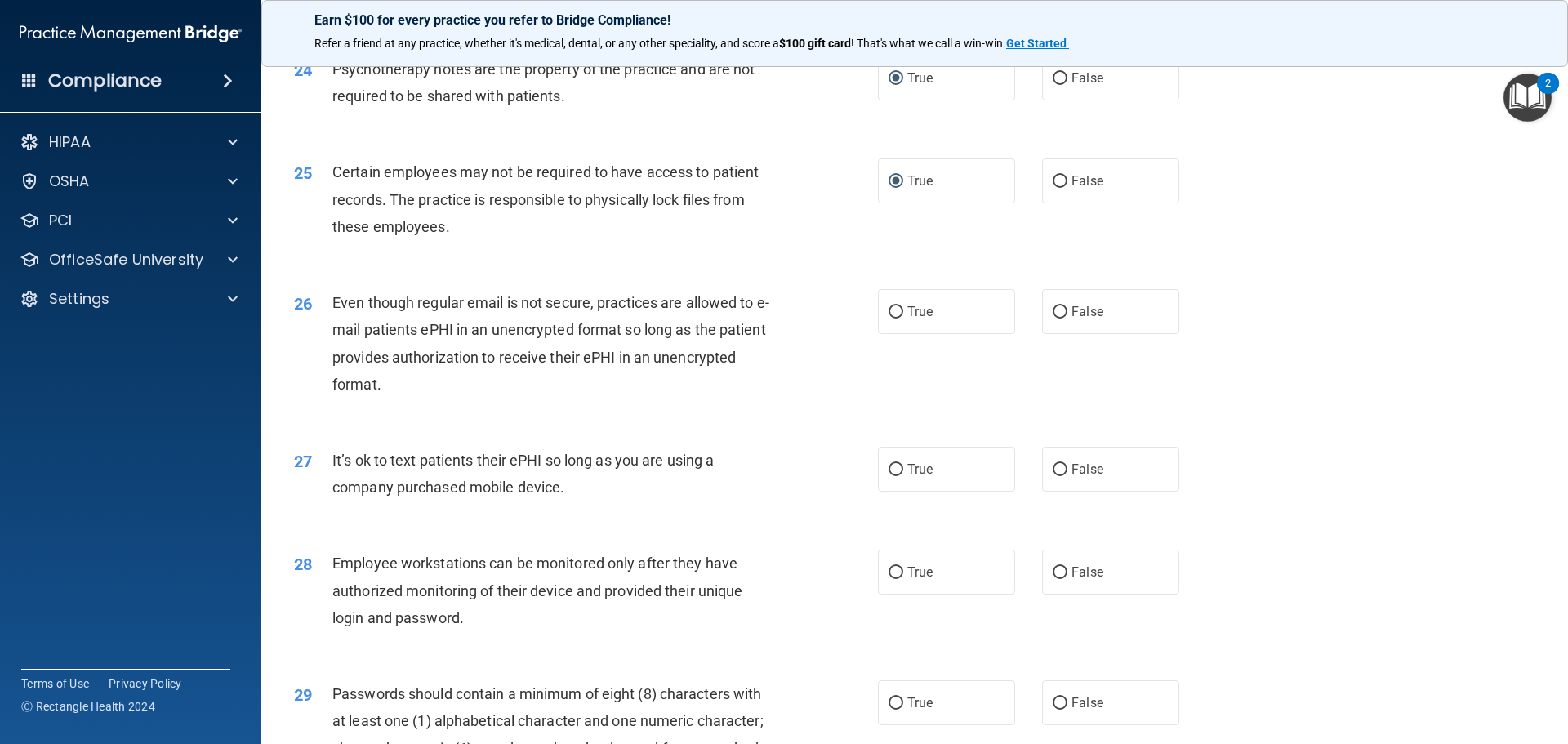
scroll to position [3021, 0]
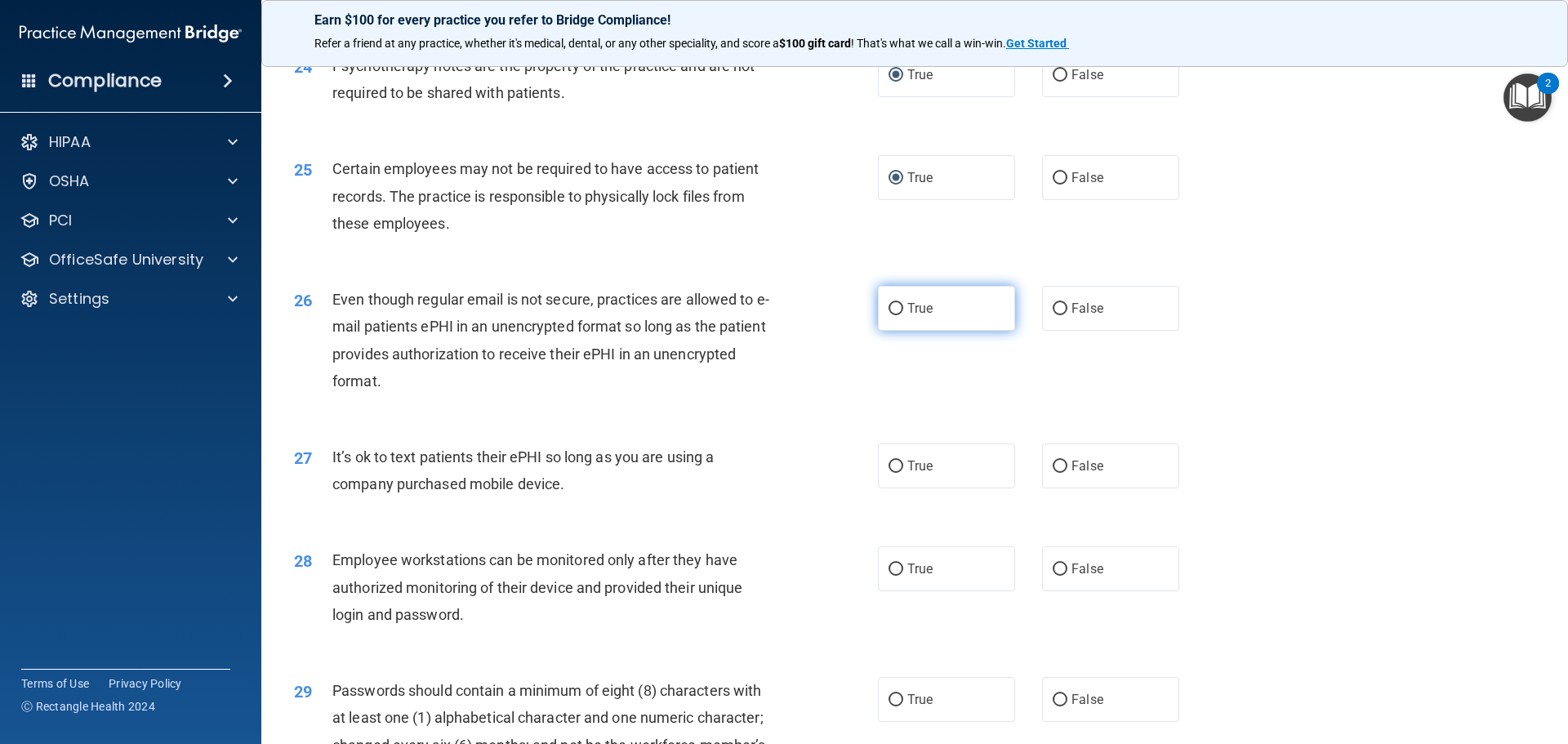
click at [888, 315] on input "True" at bounding box center [895, 308] width 14 height 12
radio input "true"
click at [1053, 473] on input "False" at bounding box center [1059, 466] width 14 height 12
radio input "true"
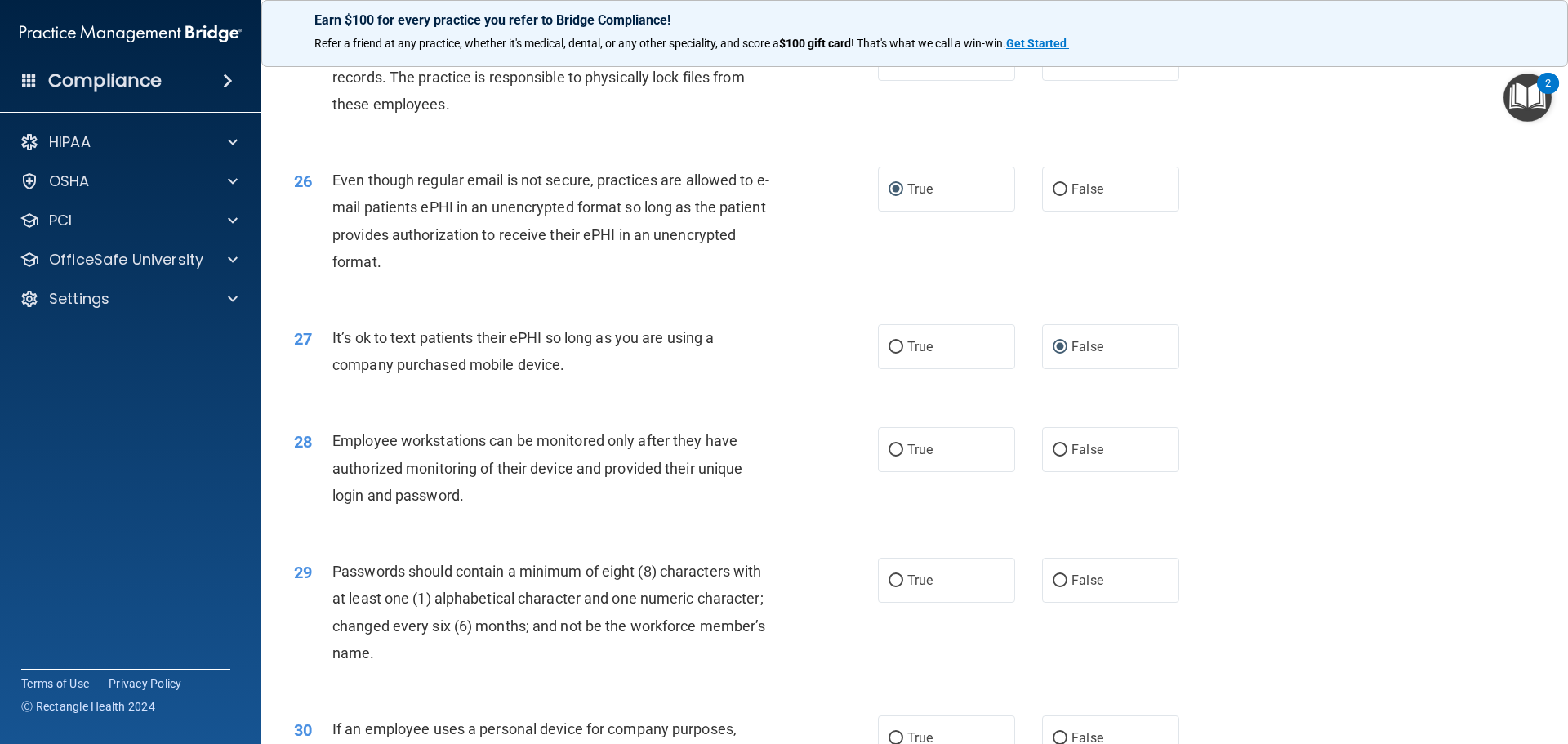
scroll to position [3184, 0]
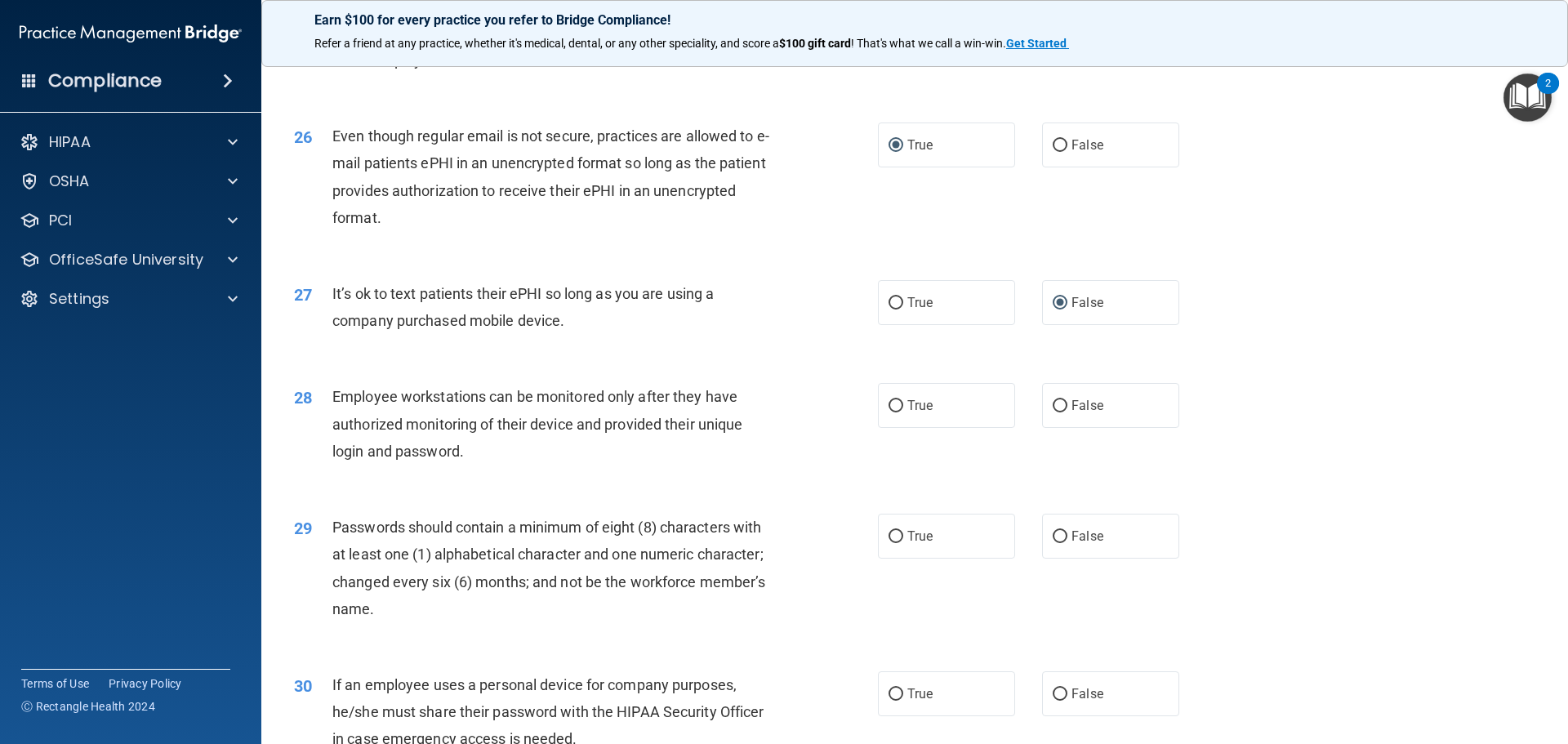
drag, startPoint x: 1051, startPoint y: 427, endPoint x: 984, endPoint y: 457, distance: 73.4
click at [1053, 412] on input "False" at bounding box center [1059, 406] width 14 height 12
radio input "true"
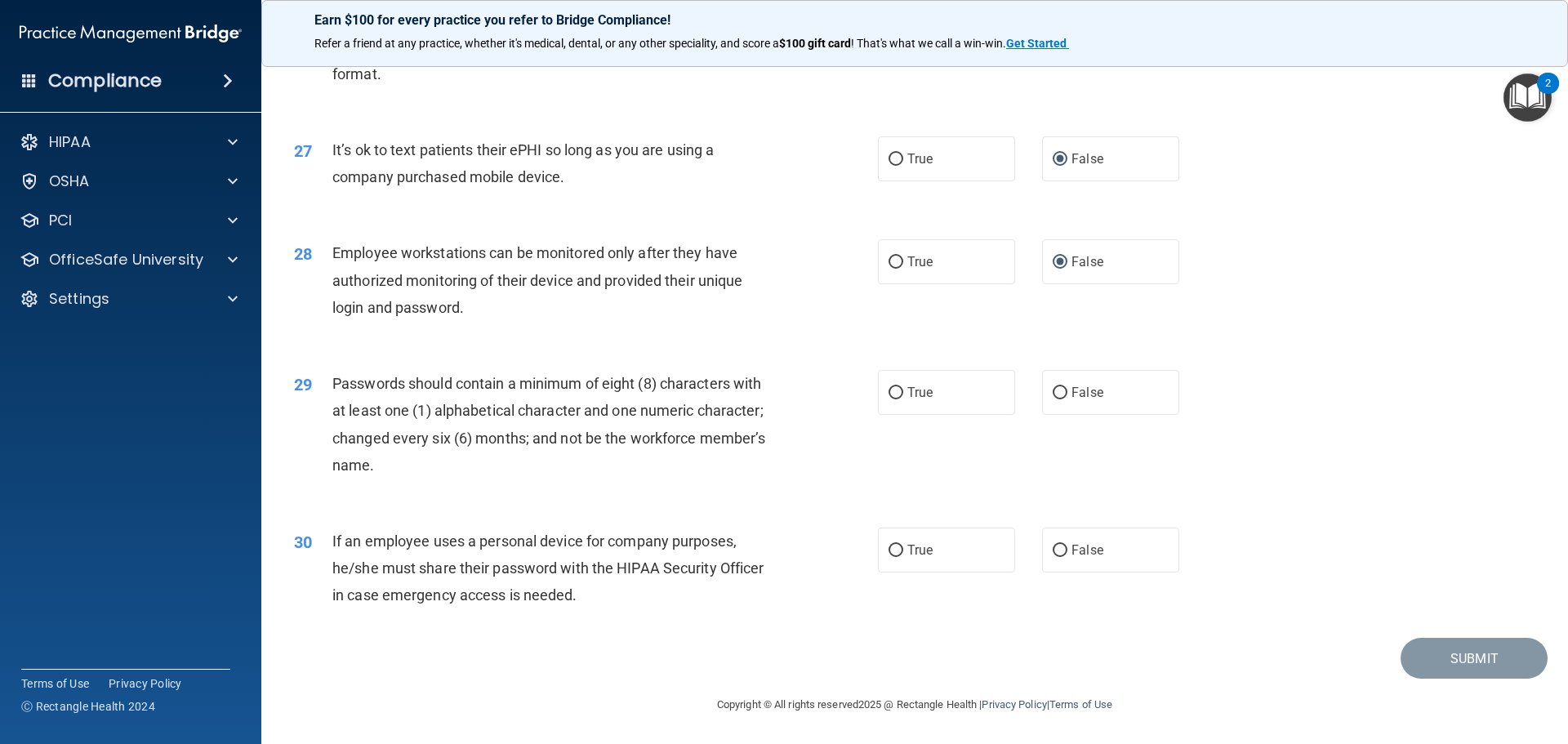
scroll to position [3347, 0]
click at [890, 400] on input "True" at bounding box center [895, 393] width 14 height 12
radio input "true"
click at [1053, 549] on input "False" at bounding box center [1059, 550] width 14 height 12
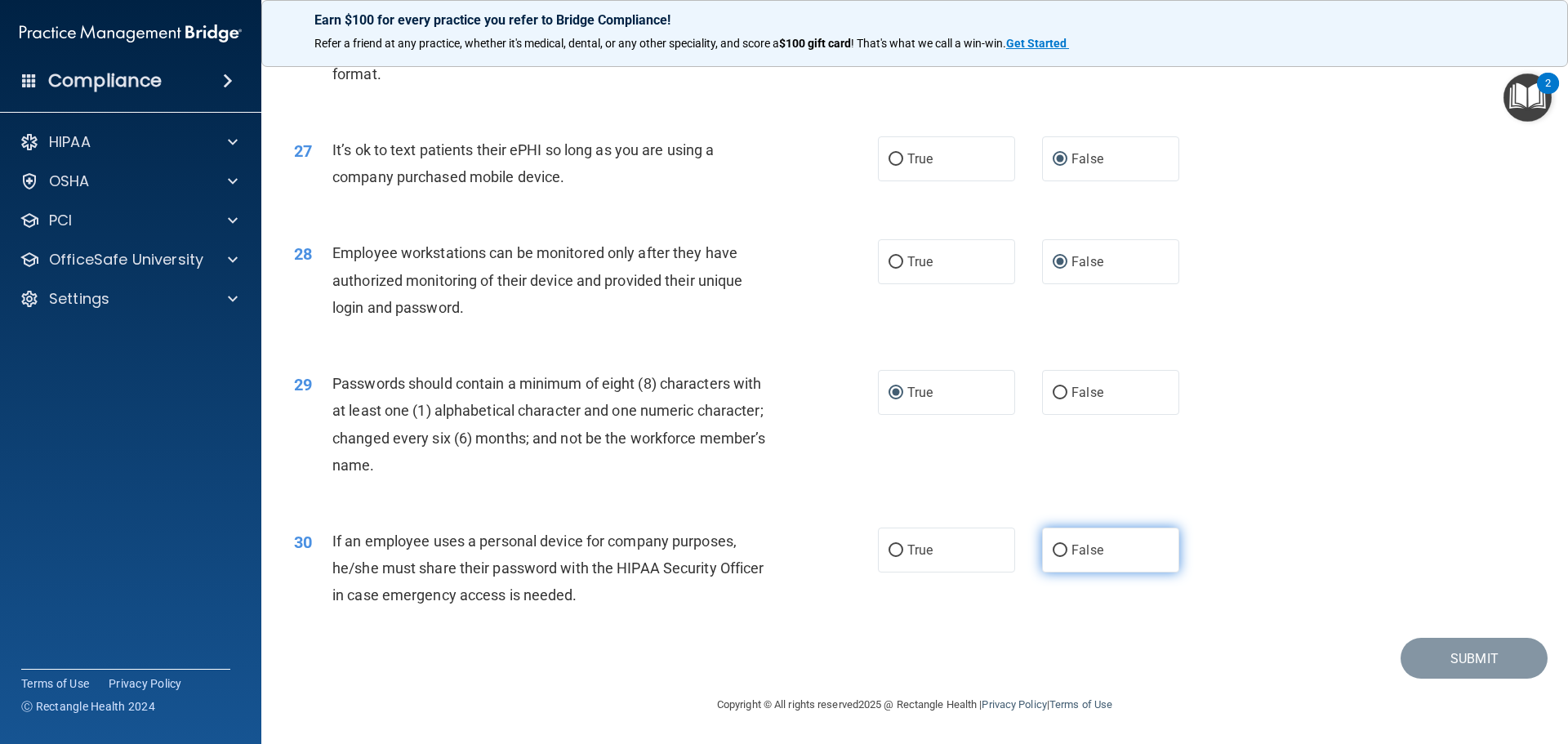
radio input "true"
click at [1490, 661] on button "Submit" at bounding box center [1473, 659] width 147 height 42
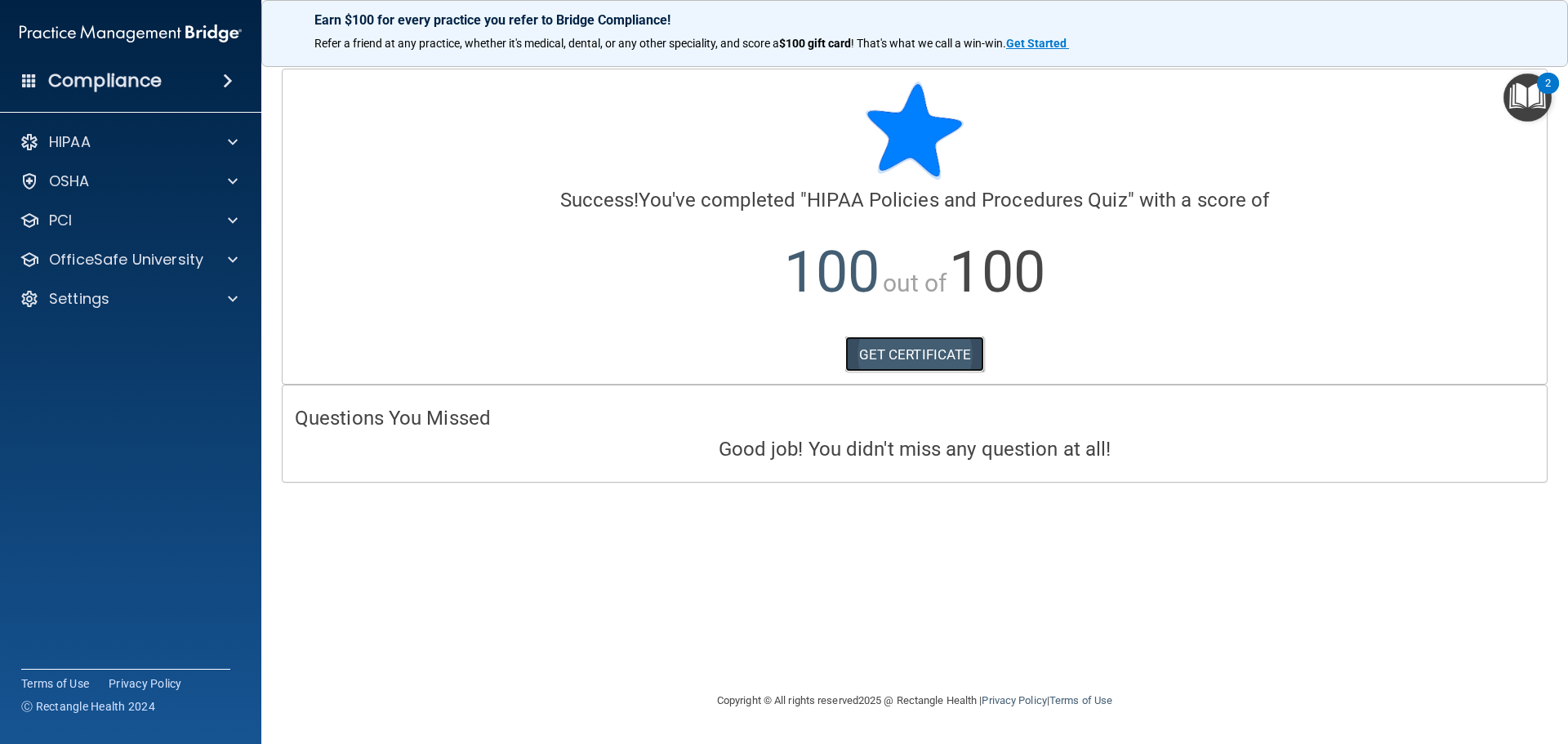
click at [937, 354] on link "GET CERTIFICATE" at bounding box center [914, 354] width 140 height 36
click at [226, 252] on div at bounding box center [230, 259] width 41 height 20
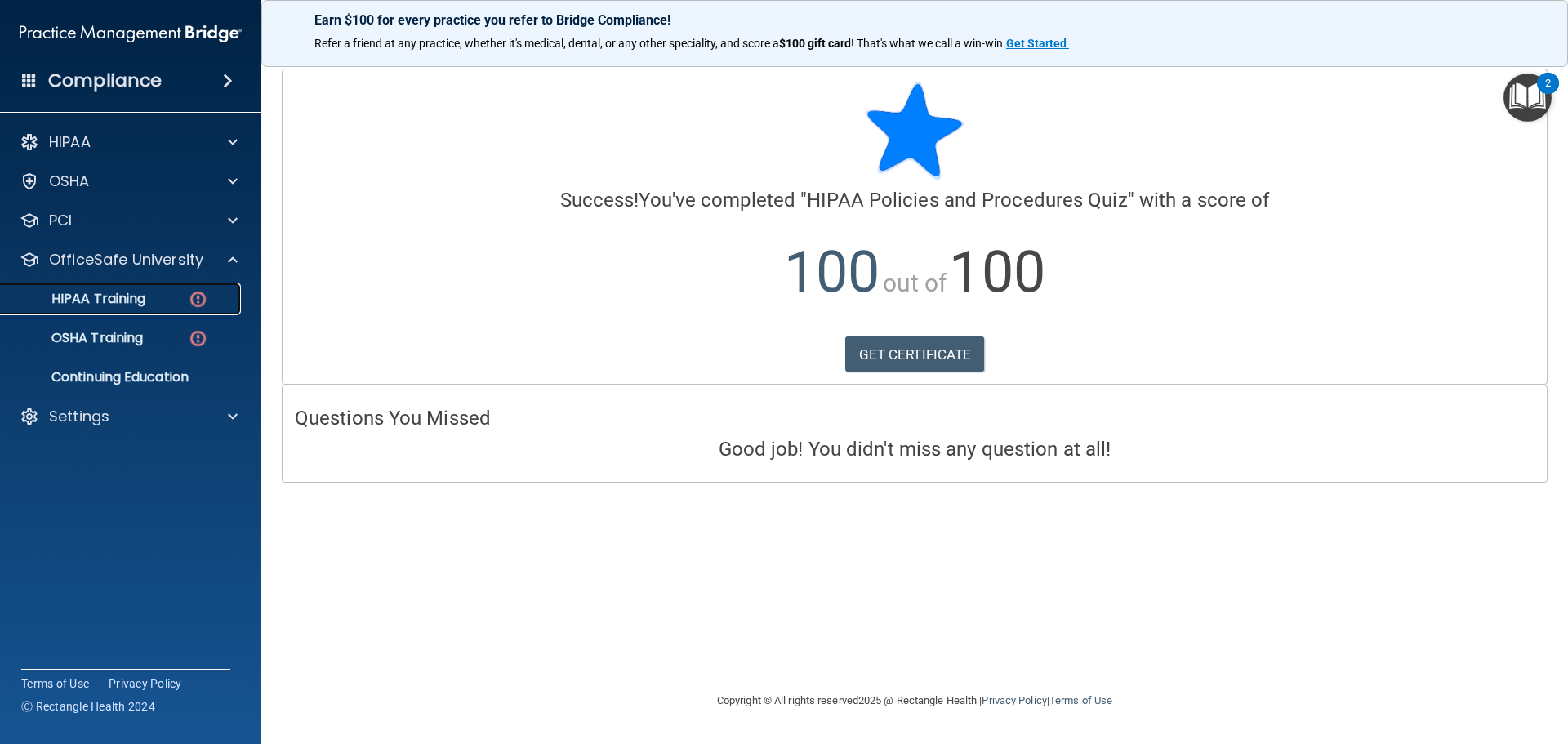
click at [203, 301] on img at bounding box center [198, 300] width 21 height 21
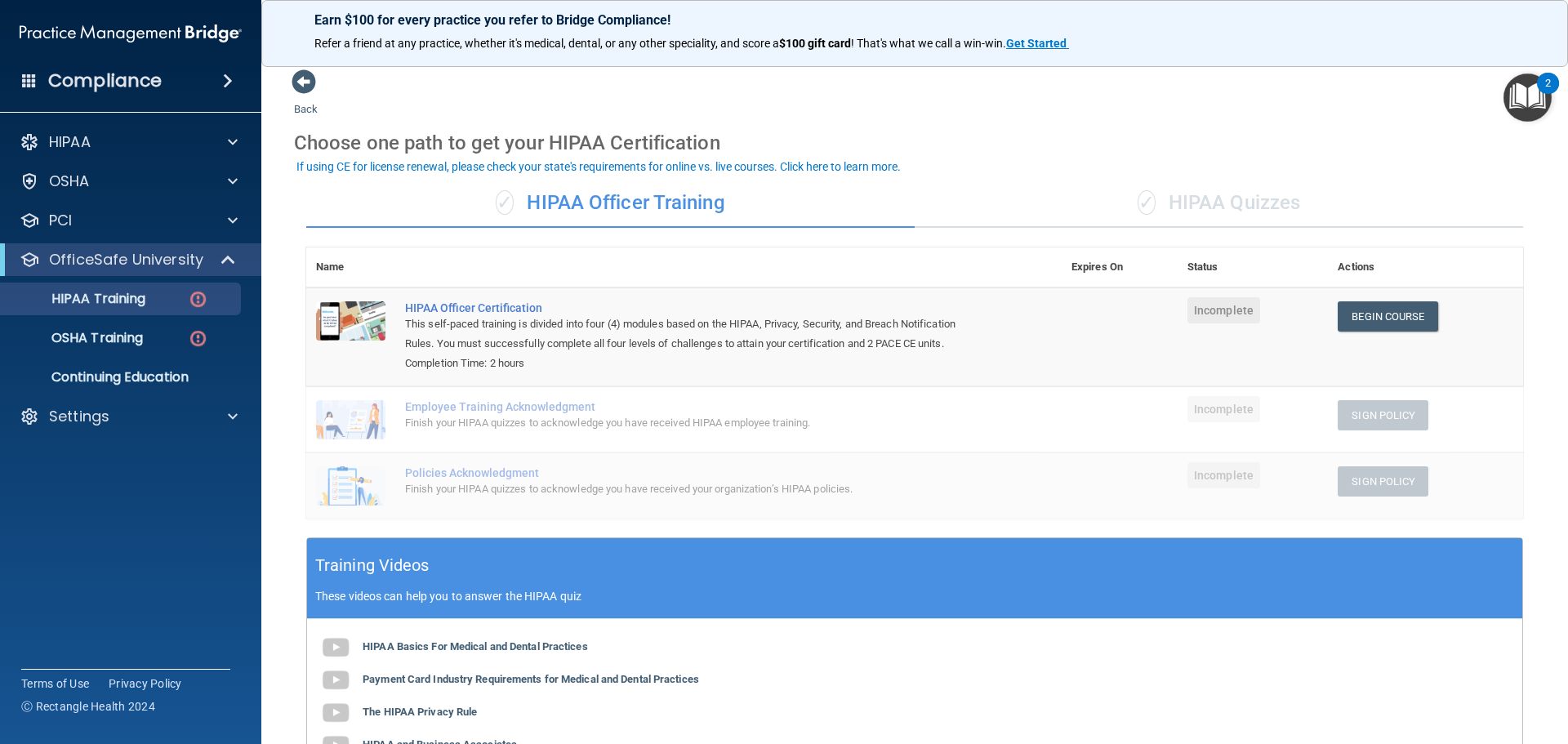
click at [1228, 208] on div "✓ HIPAA Quizzes" at bounding box center [1219, 203] width 608 height 49
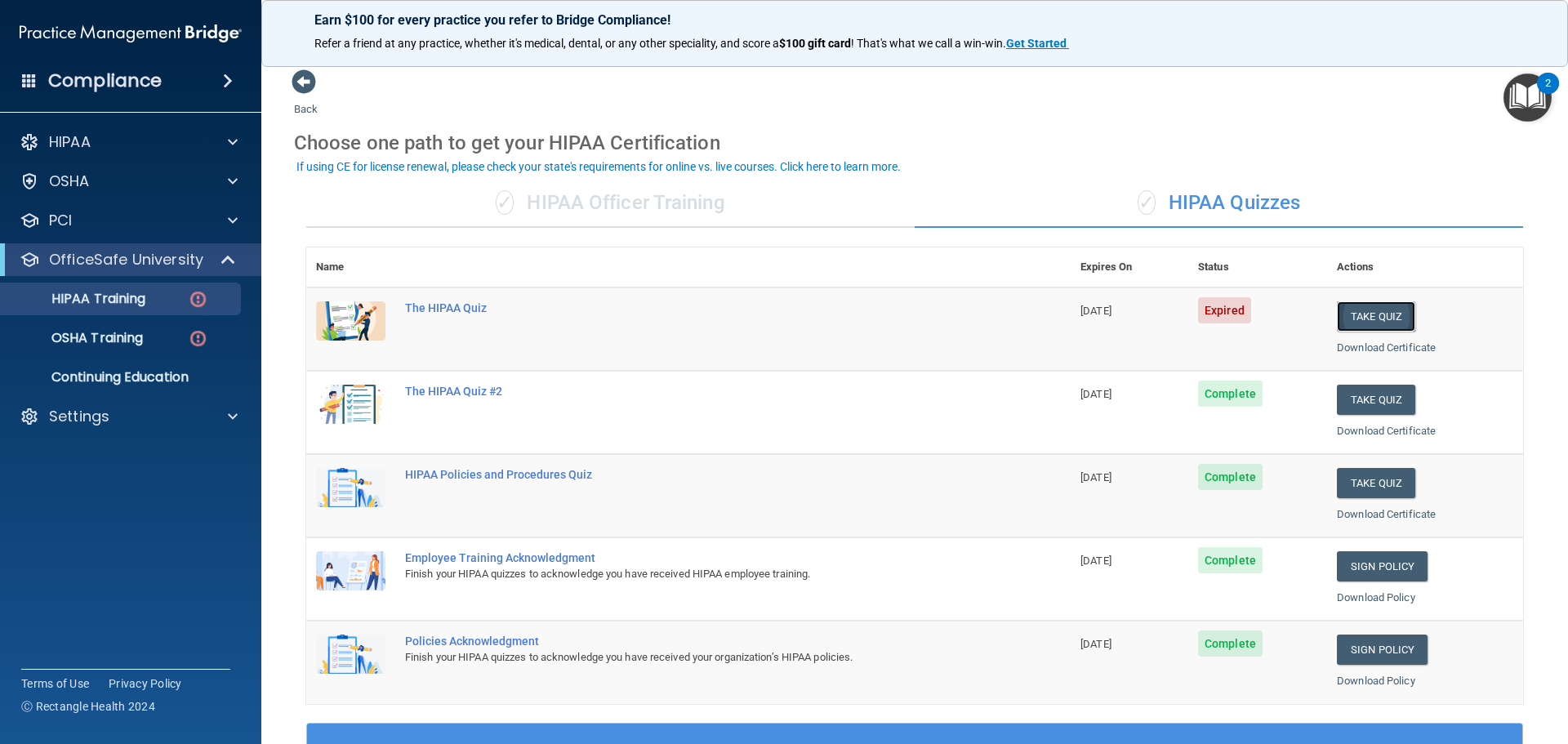
click at [1372, 310] on button "Take Quiz" at bounding box center [1375, 316] width 79 height 30
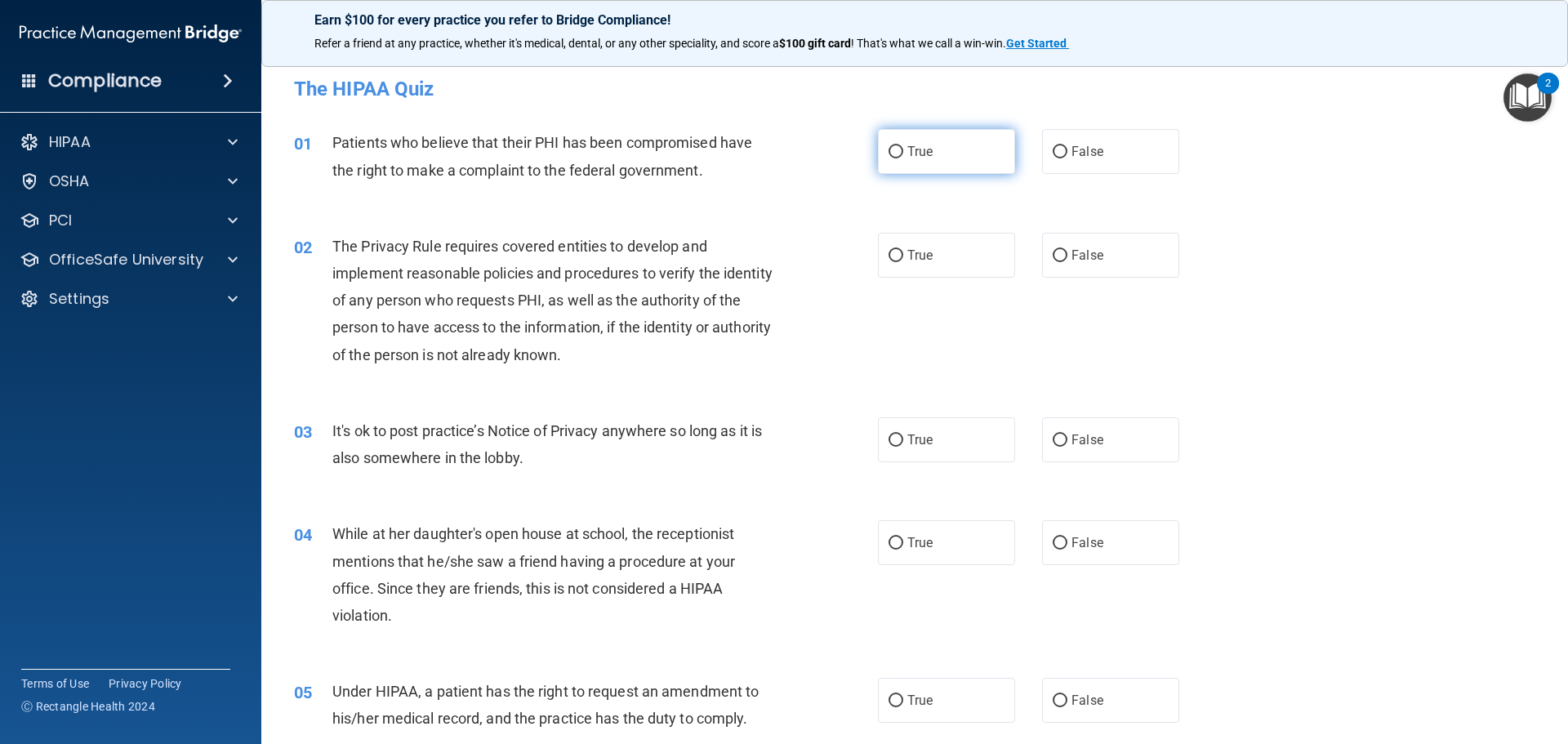
click at [888, 146] on input "True" at bounding box center [895, 152] width 14 height 12
radio input "true"
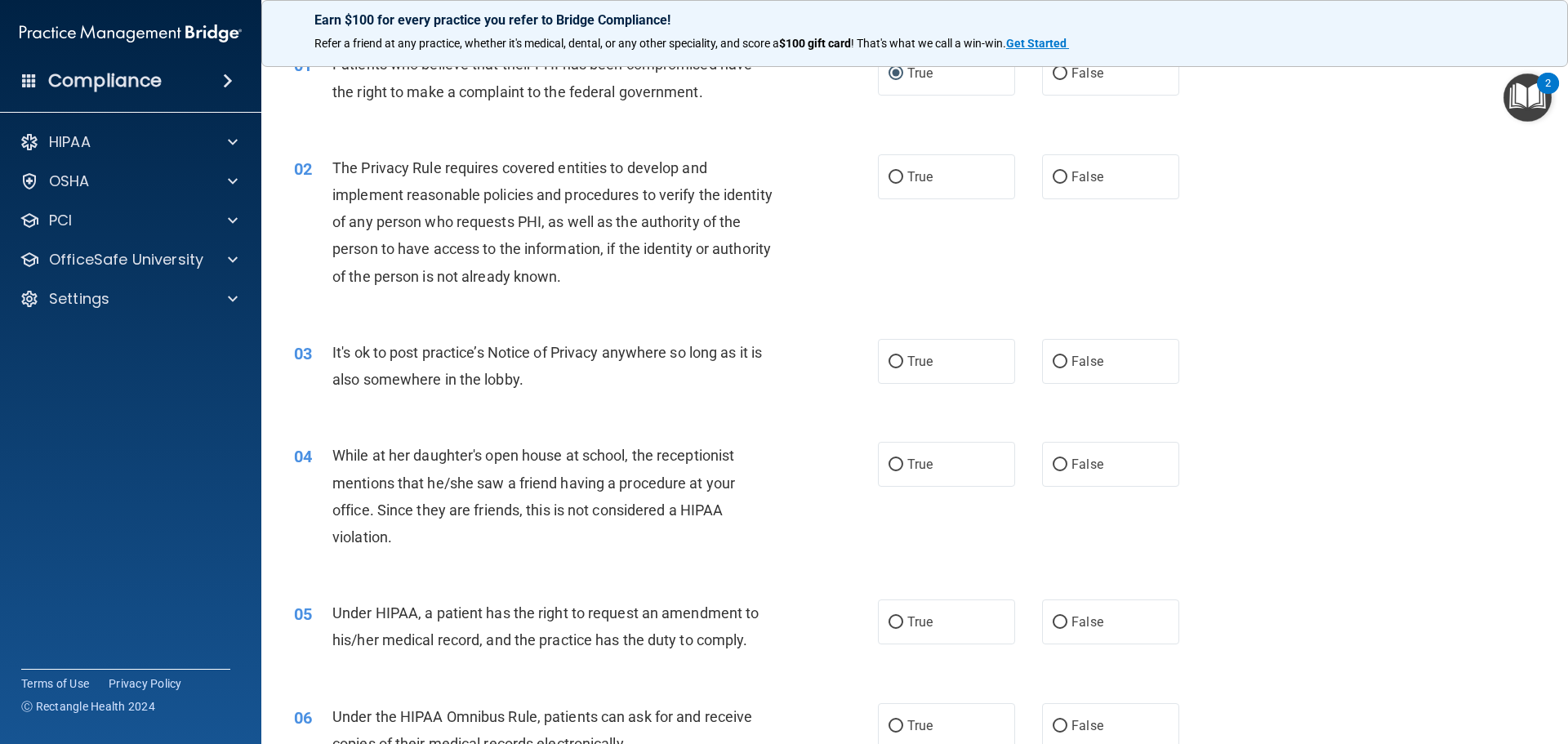
scroll to position [82, 0]
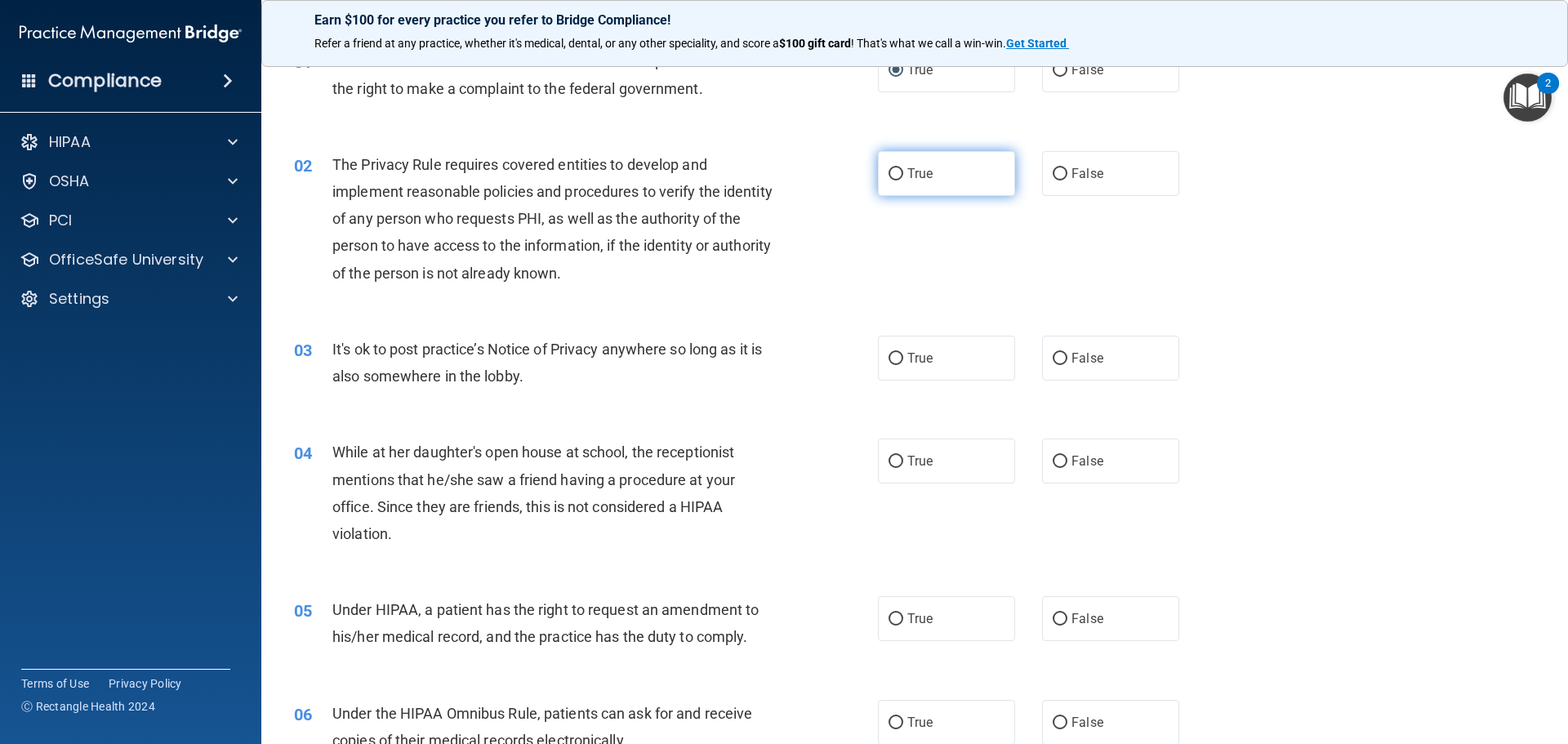
click at [888, 173] on input "True" at bounding box center [895, 174] width 14 height 12
radio input "true"
click at [1055, 354] on input "False" at bounding box center [1059, 359] width 14 height 12
radio input "true"
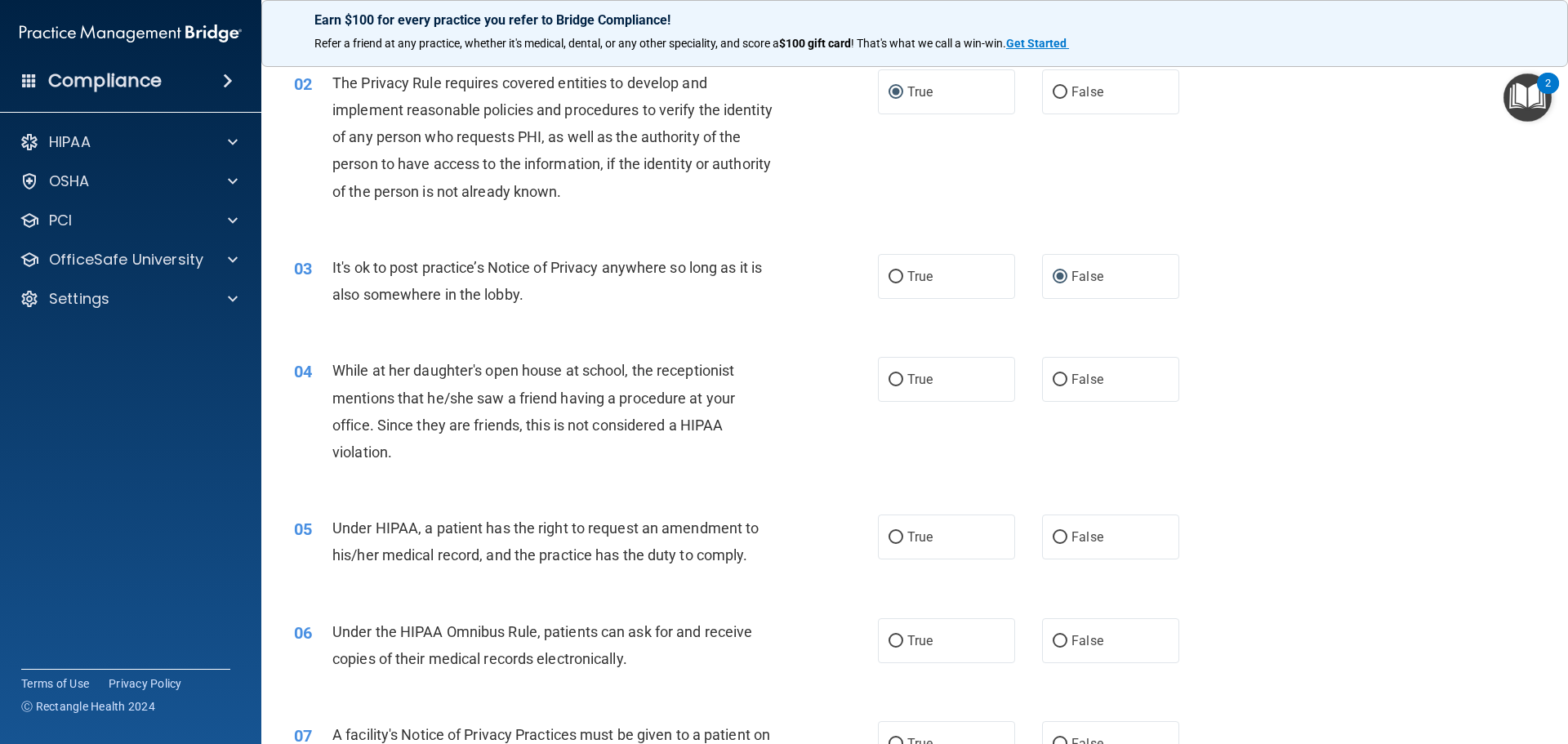
scroll to position [245, 0]
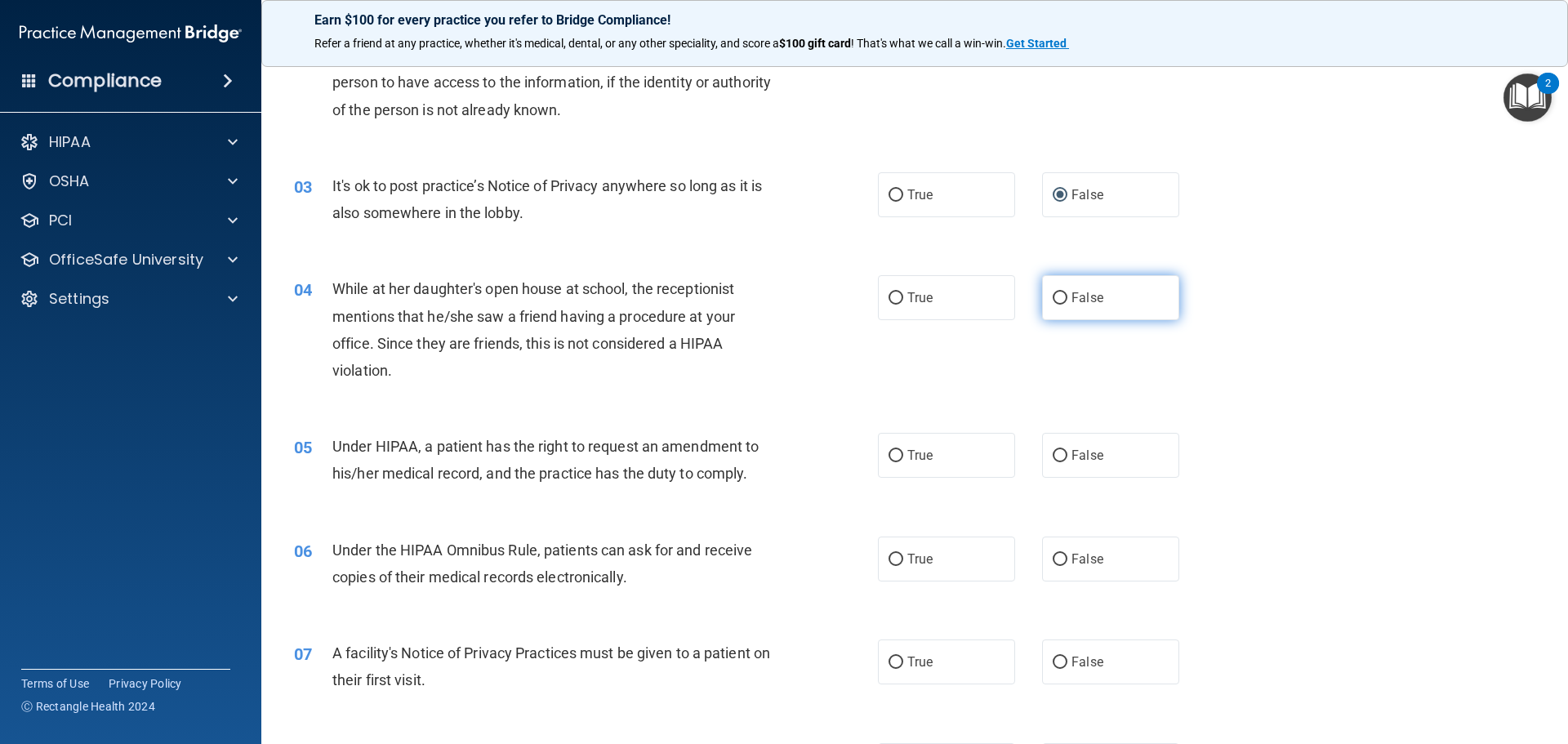
click at [1053, 298] on input "False" at bounding box center [1059, 298] width 14 height 12
radio input "true"
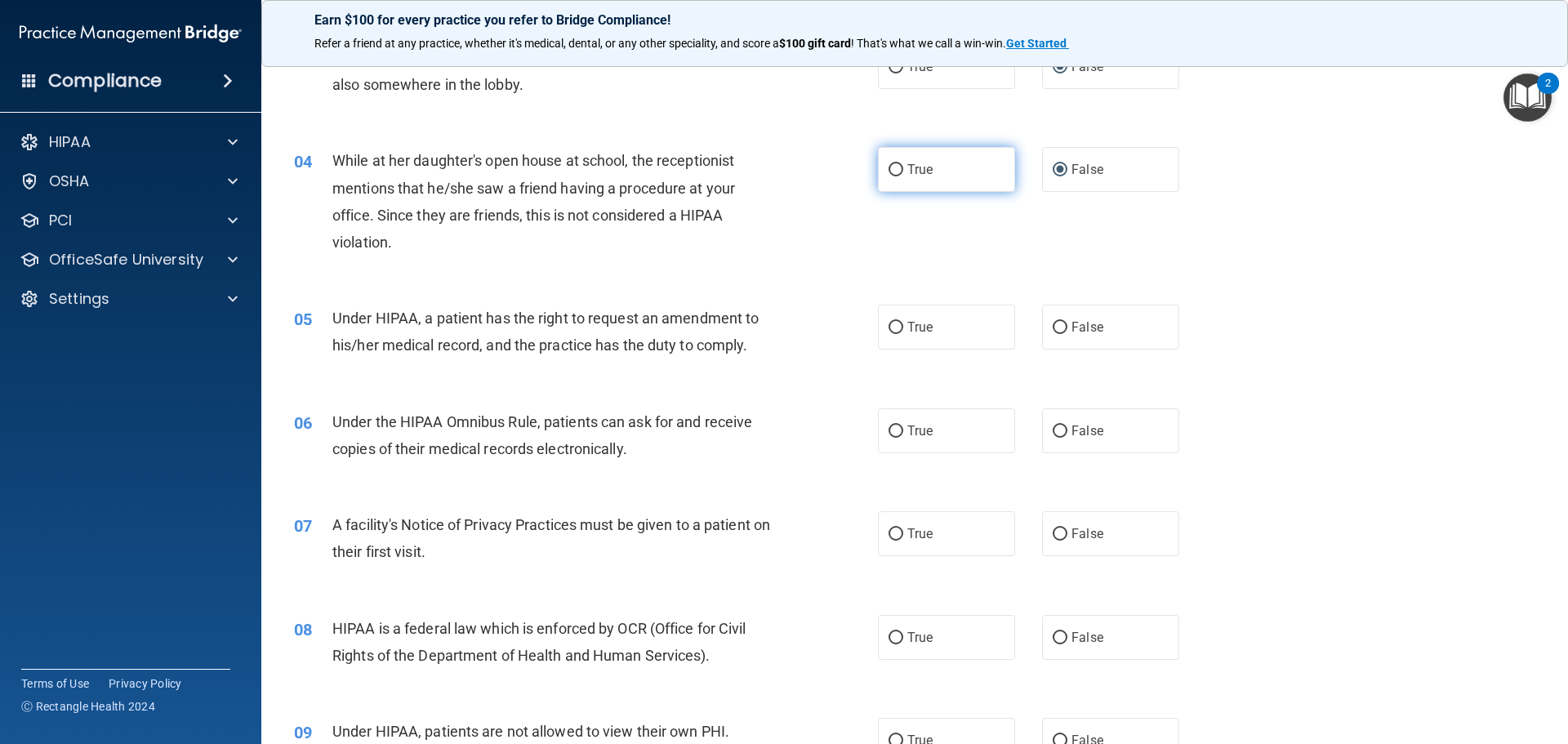
scroll to position [408, 0]
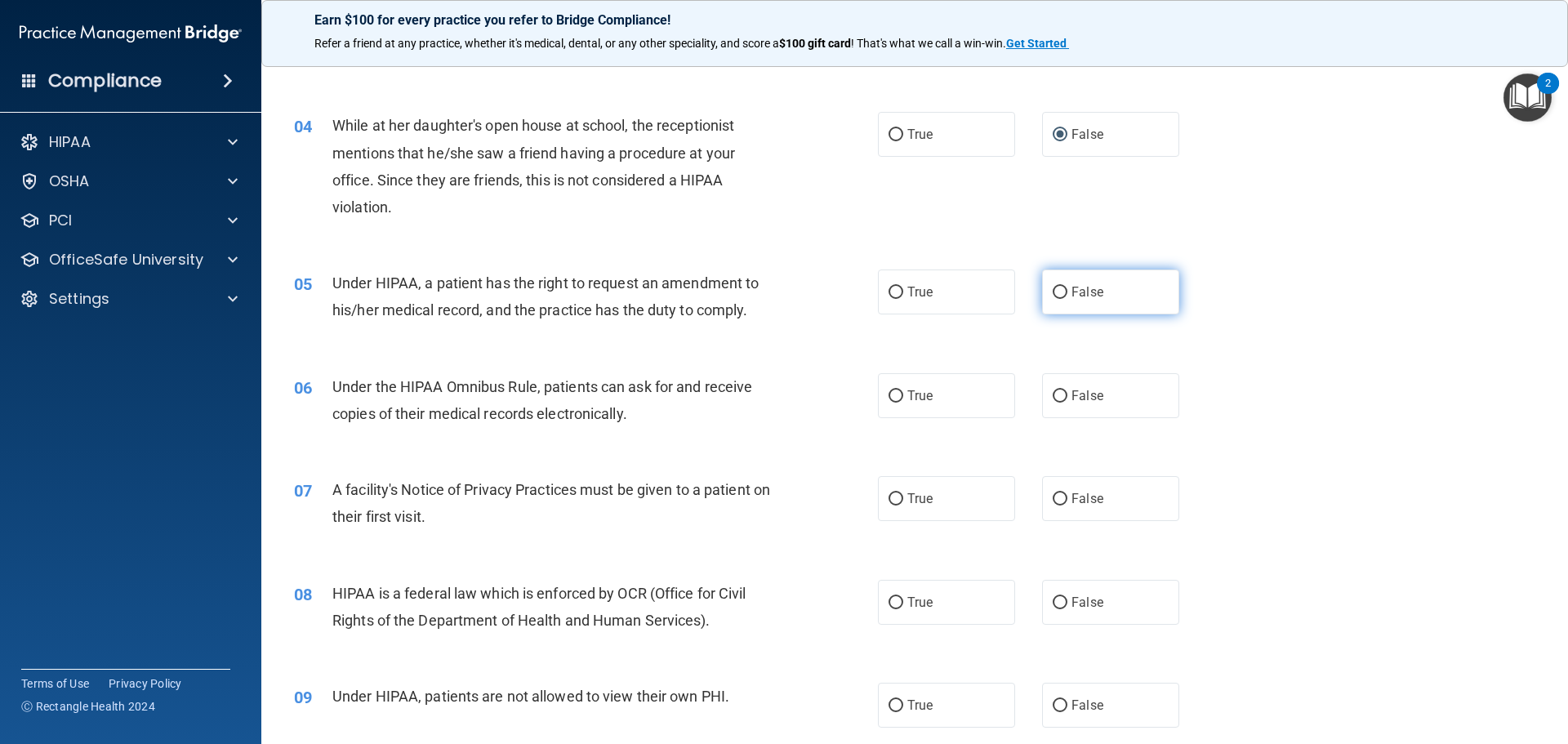
click at [1053, 293] on input "False" at bounding box center [1059, 292] width 14 height 12
radio input "true"
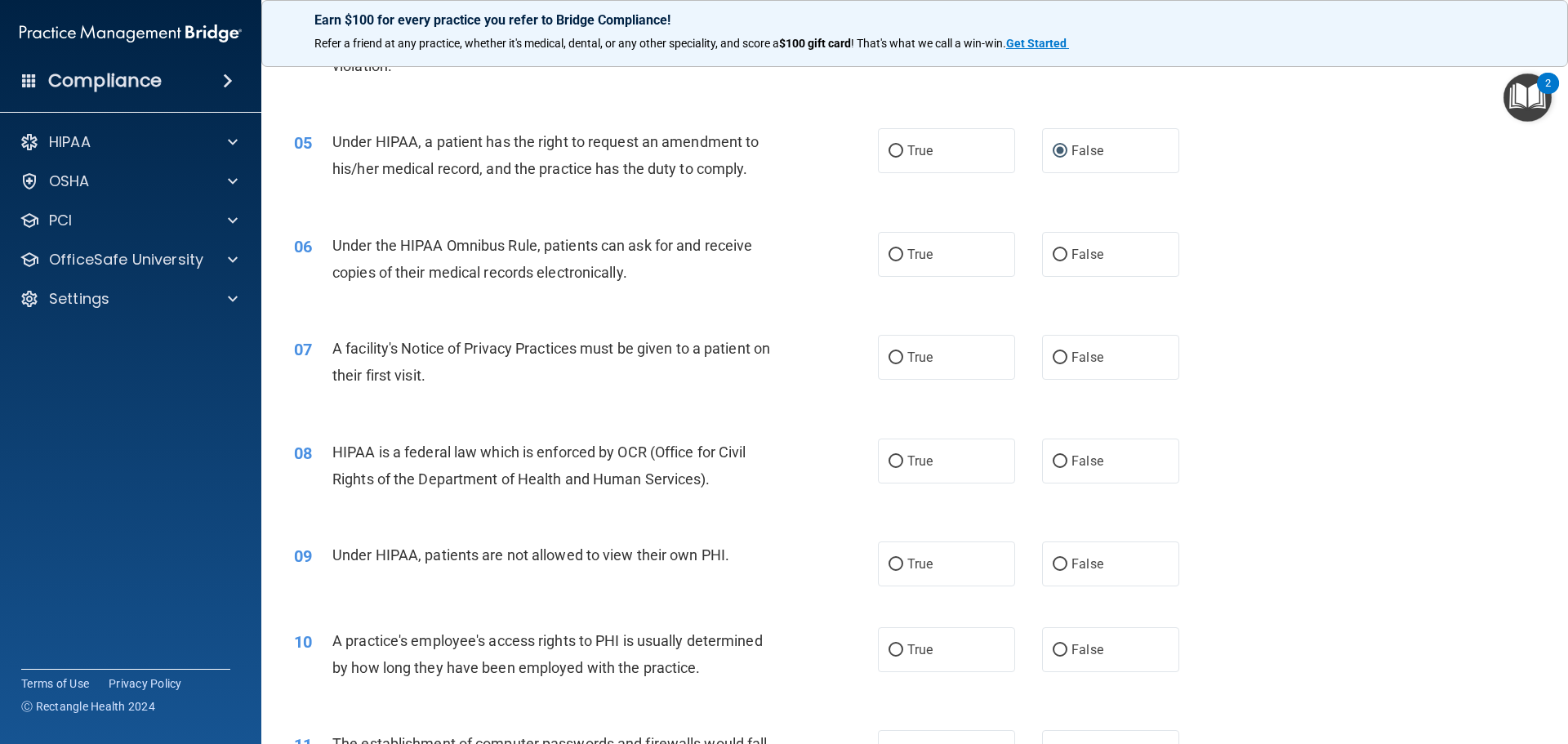
scroll to position [571, 0]
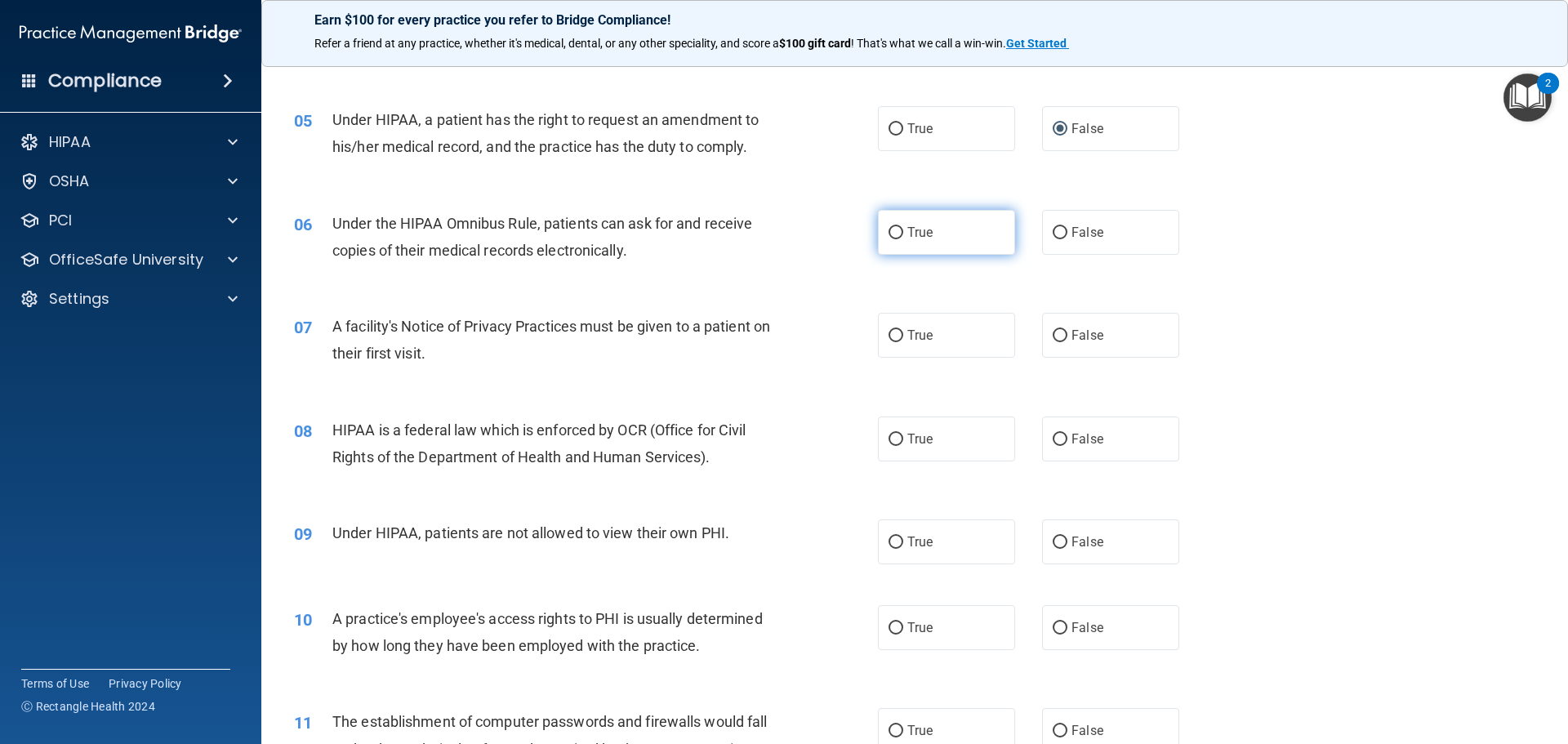
click at [896, 230] on input "True" at bounding box center [895, 232] width 14 height 12
radio input "true"
click at [888, 332] on input "True" at bounding box center [895, 336] width 14 height 12
radio input "true"
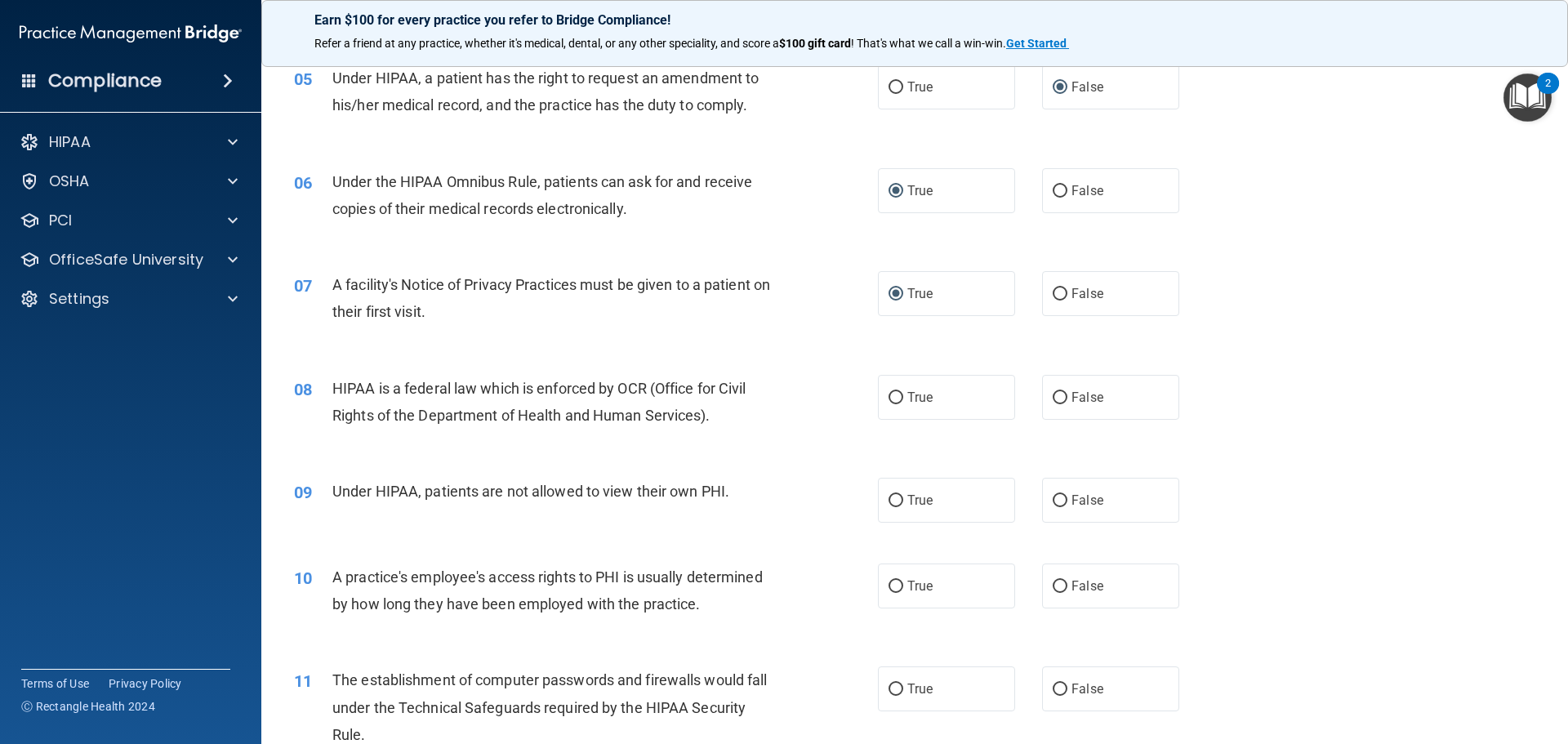
scroll to position [653, 0]
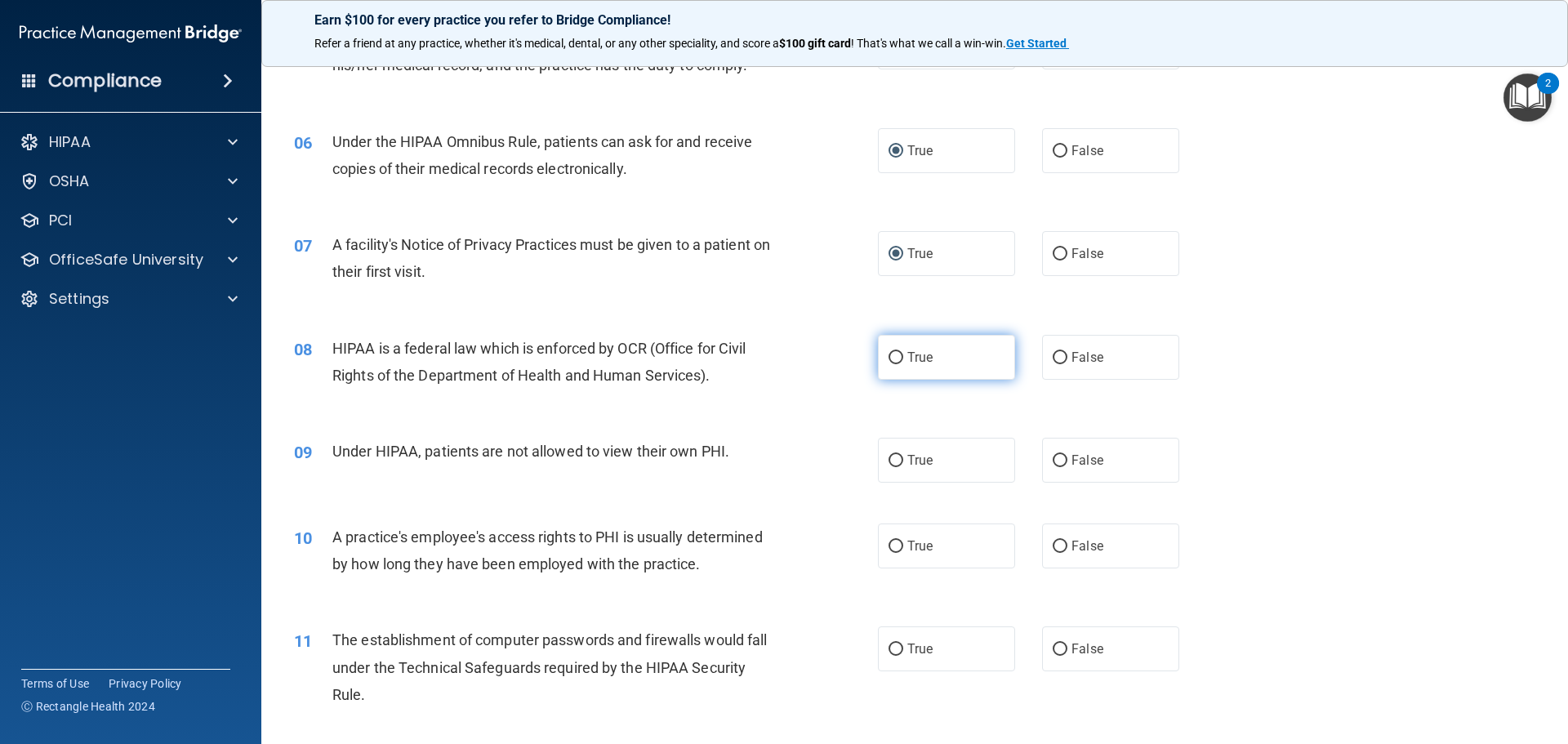
click at [888, 358] on input "True" at bounding box center [895, 358] width 14 height 12
radio input "true"
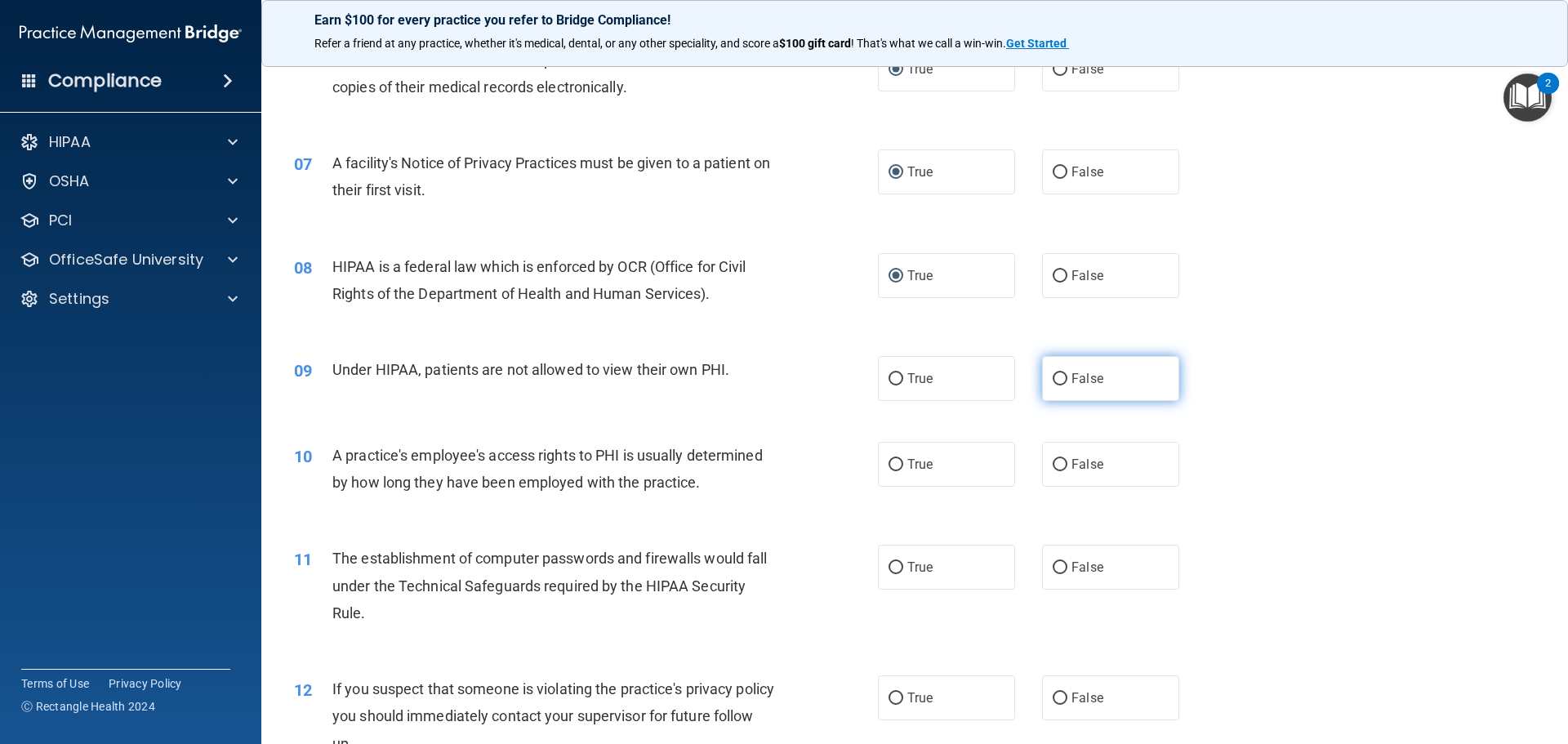
click at [1053, 377] on input "False" at bounding box center [1059, 379] width 14 height 12
radio input "true"
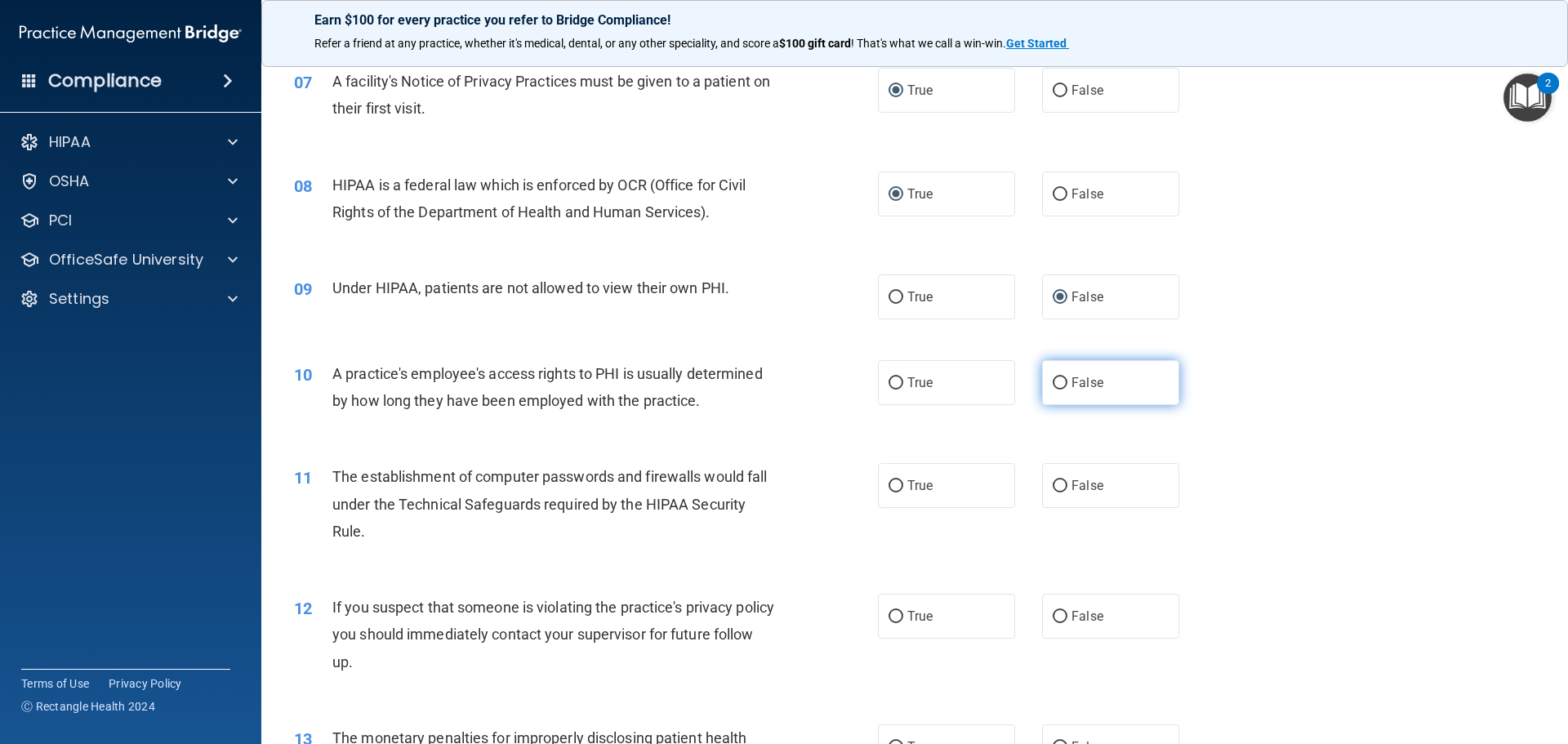
click at [1057, 383] on input "False" at bounding box center [1059, 382] width 14 height 12
radio input "true"
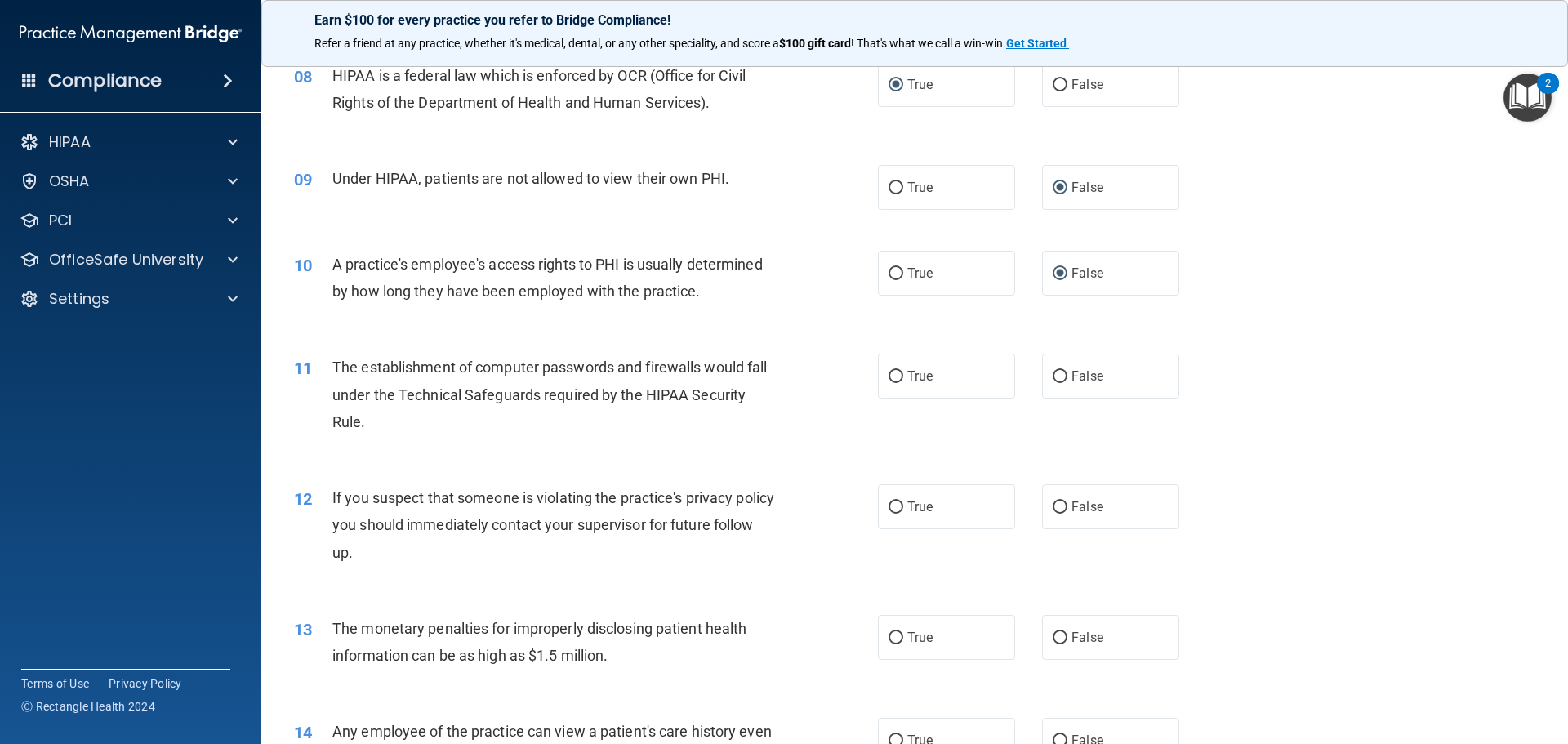
scroll to position [979, 0]
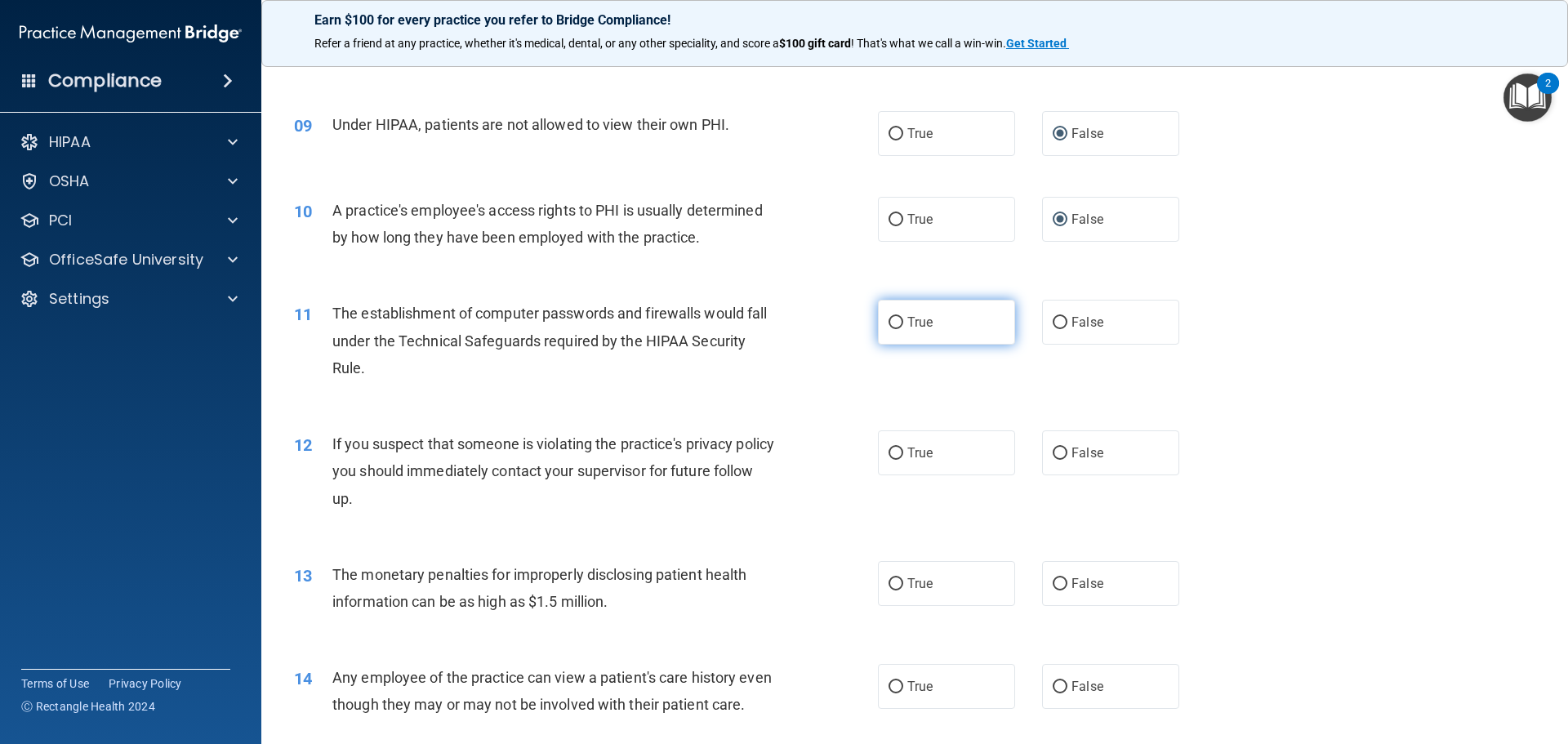
click at [888, 322] on input "True" at bounding box center [895, 323] width 14 height 12
radio input "true"
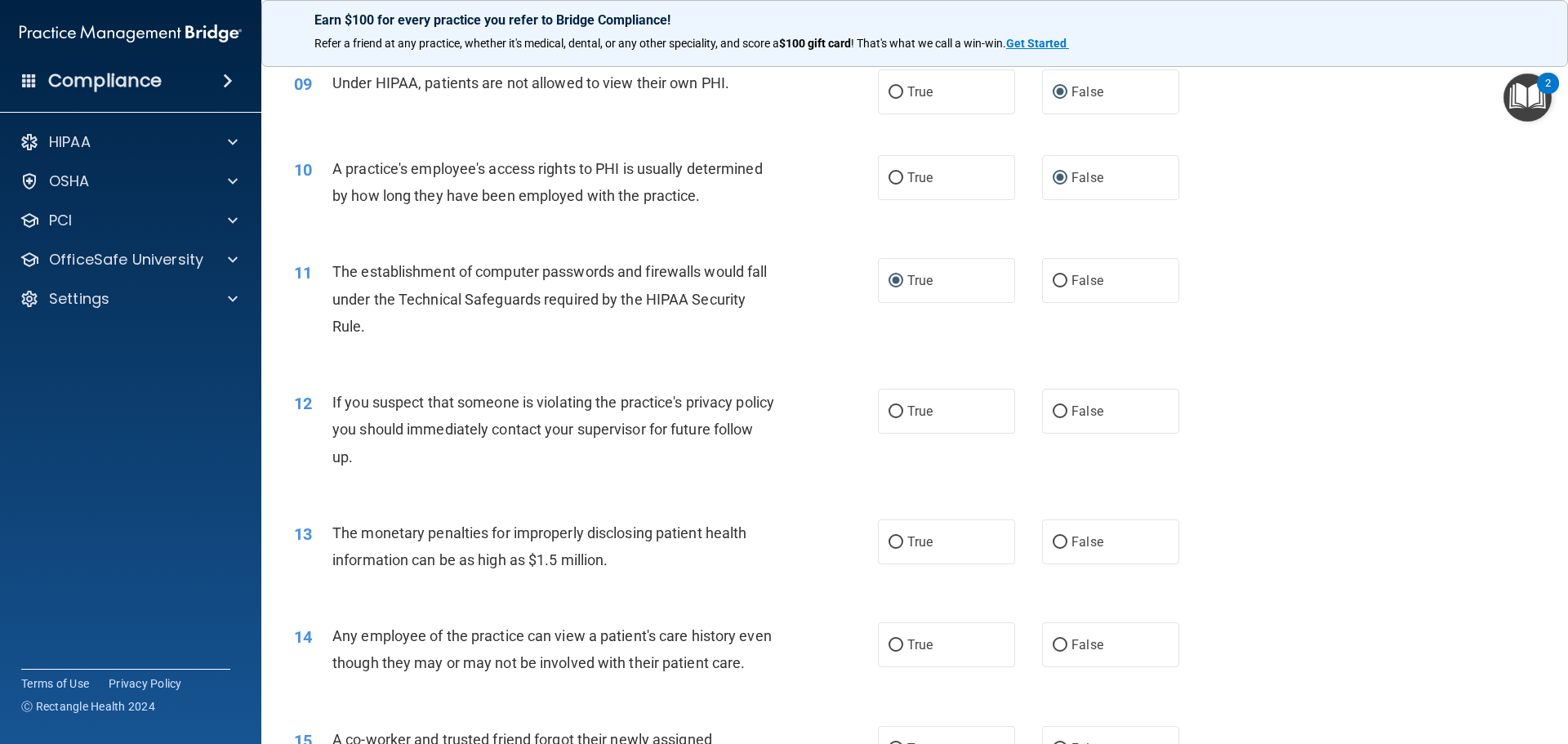
scroll to position [1061, 0]
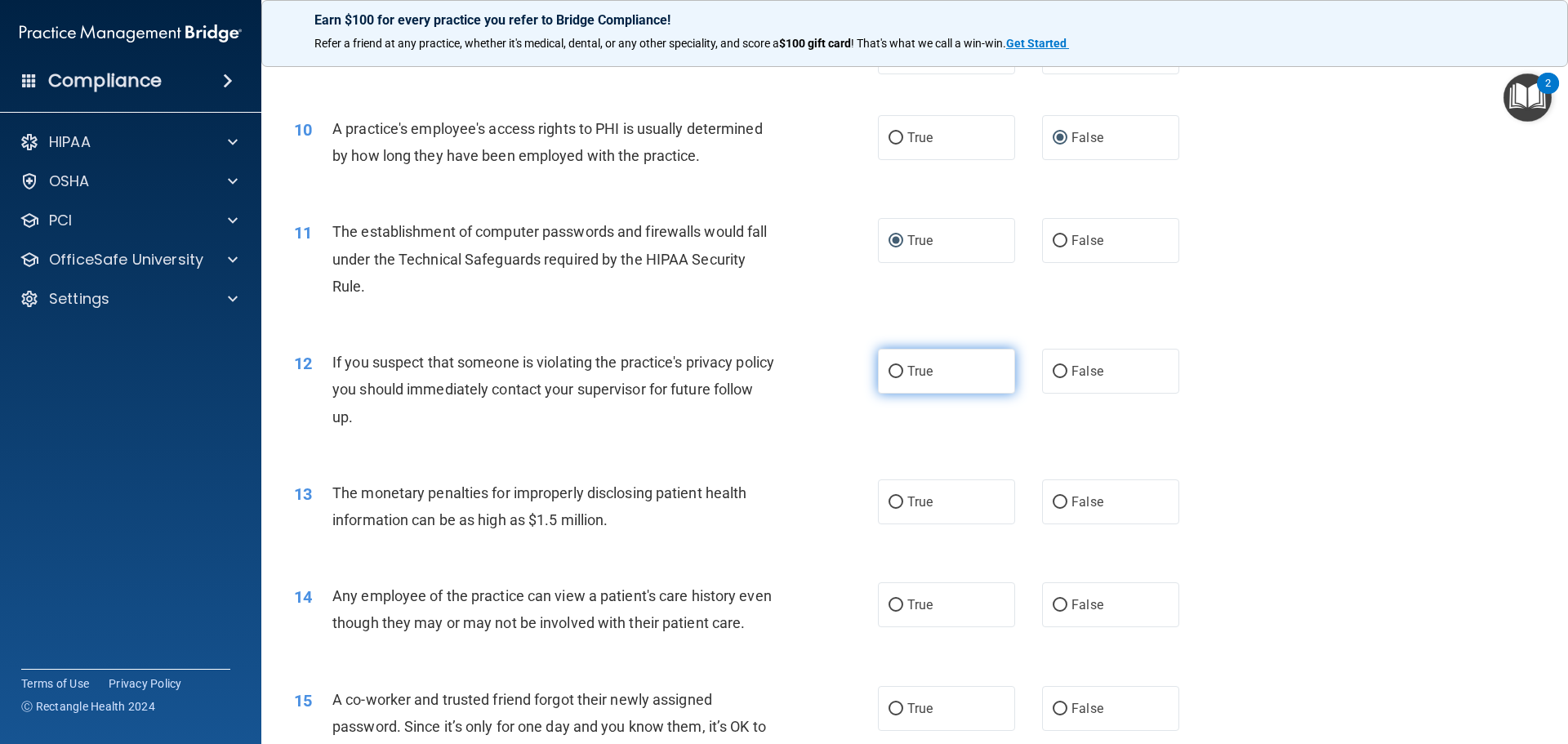
click at [891, 366] on input "True" at bounding box center [895, 371] width 14 height 12
radio input "true"
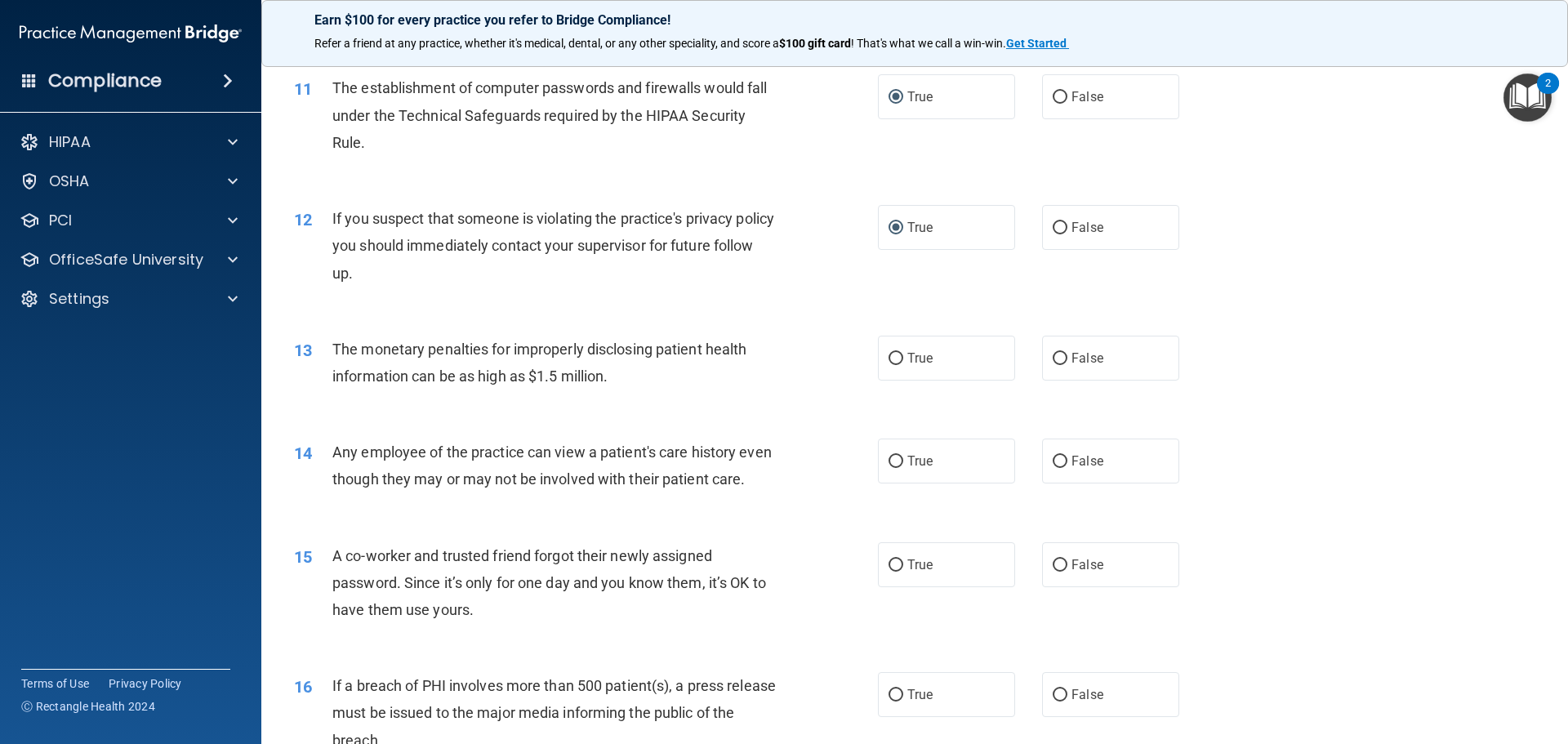
scroll to position [1224, 0]
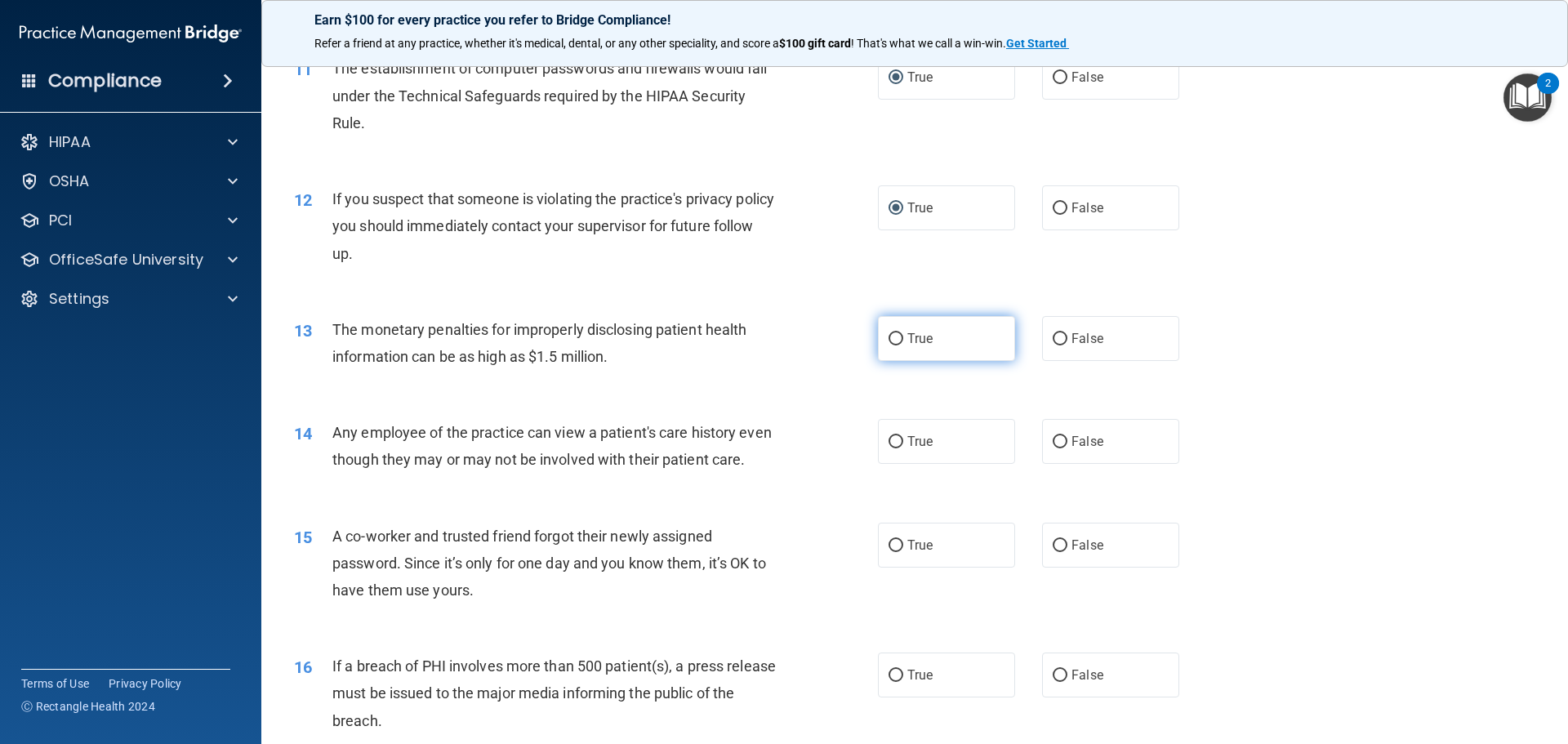
click at [898, 341] on label "True" at bounding box center [946, 338] width 138 height 45
click at [898, 341] on input "True" at bounding box center [895, 339] width 14 height 12
radio input "true"
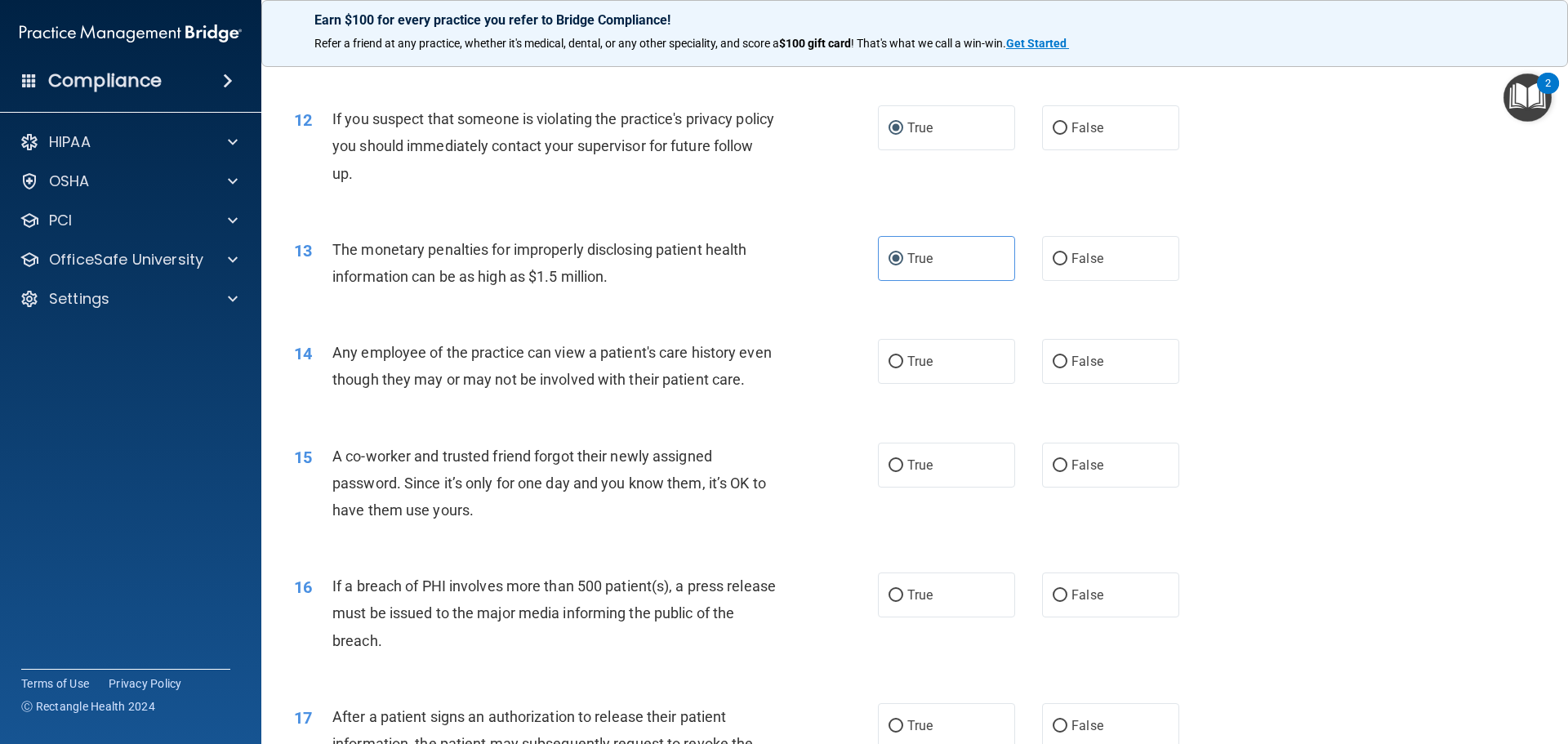
scroll to position [1306, 0]
click at [1055, 355] on input "False" at bounding box center [1059, 360] width 14 height 12
radio input "true"
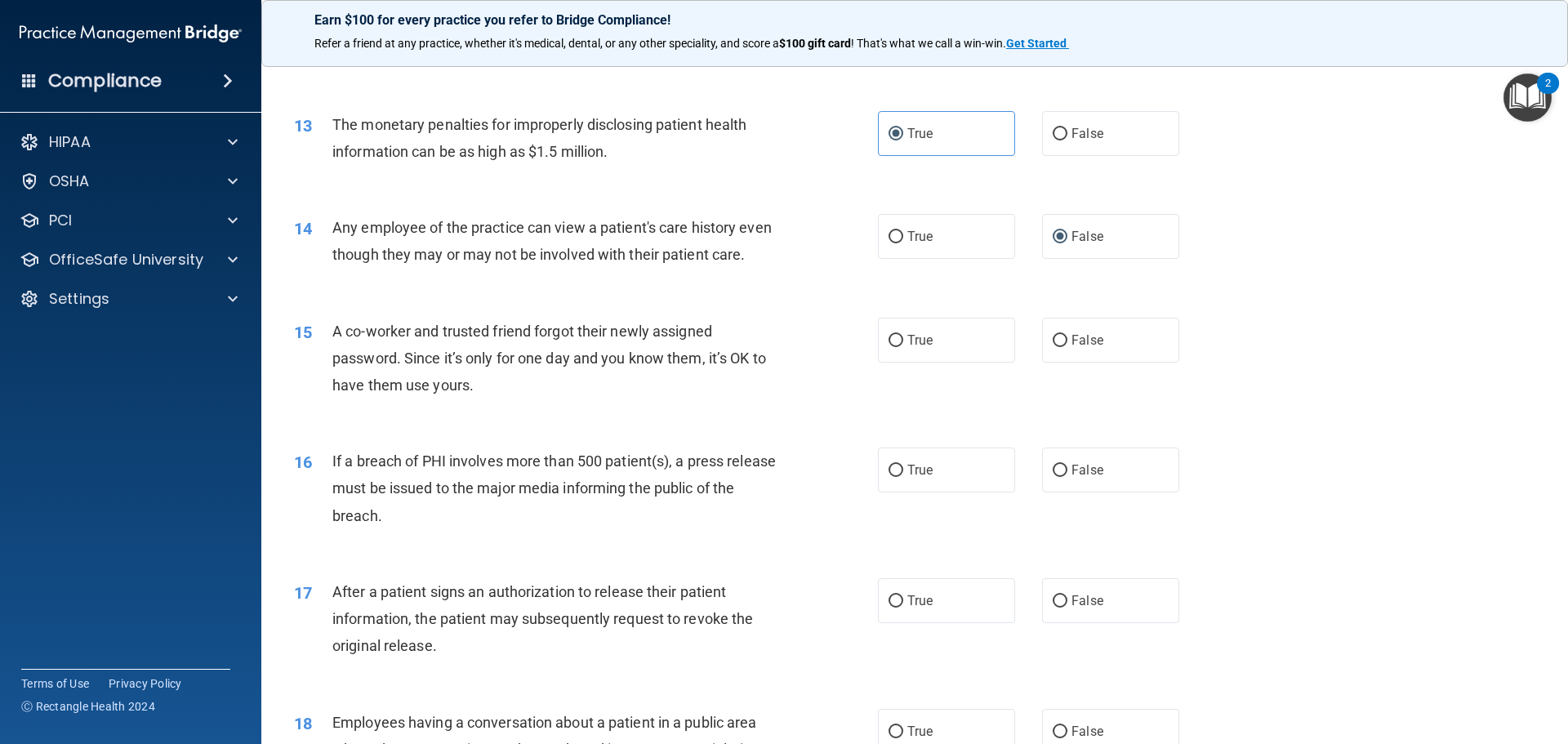
scroll to position [1470, 0]
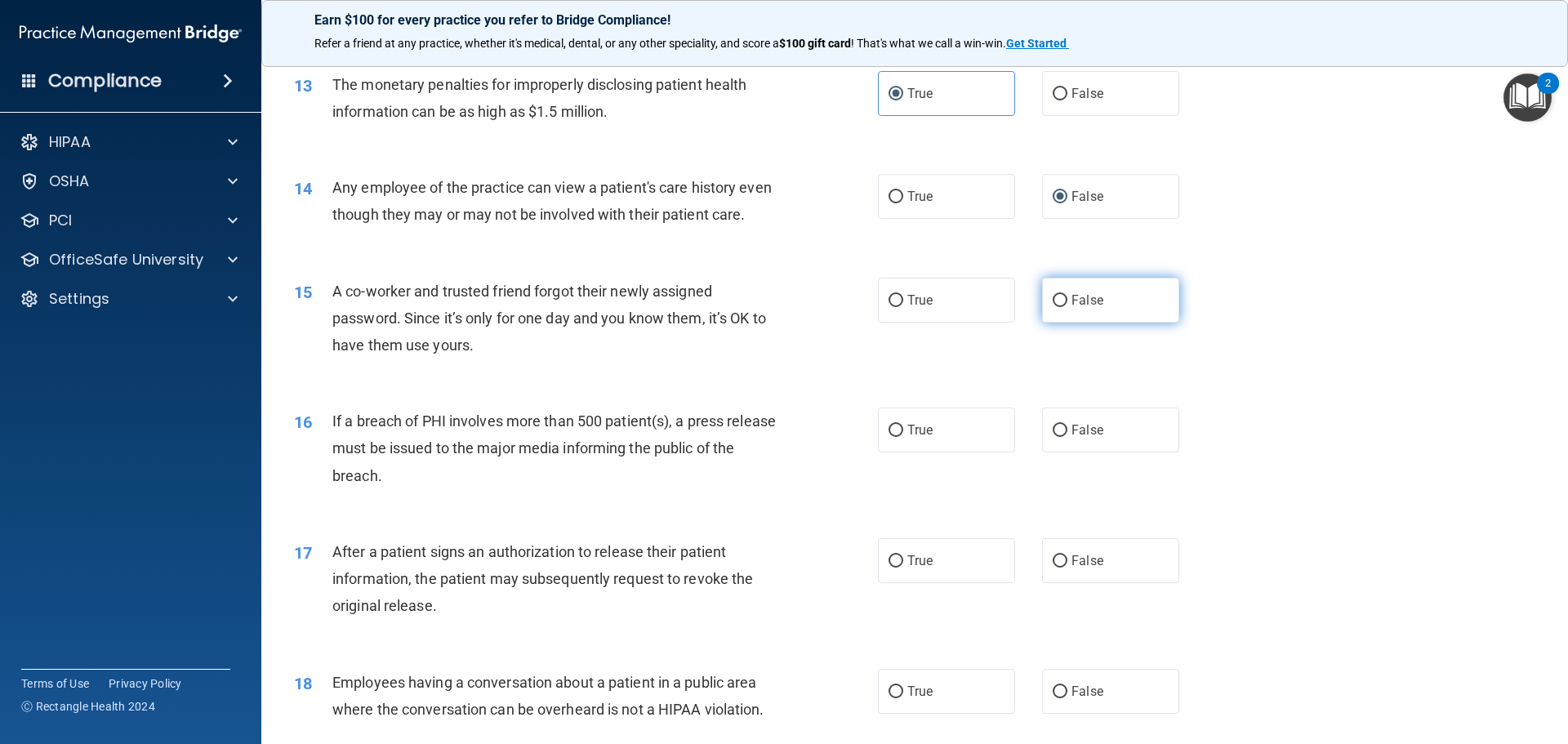
click at [1053, 307] on input "False" at bounding box center [1059, 301] width 14 height 12
radio input "true"
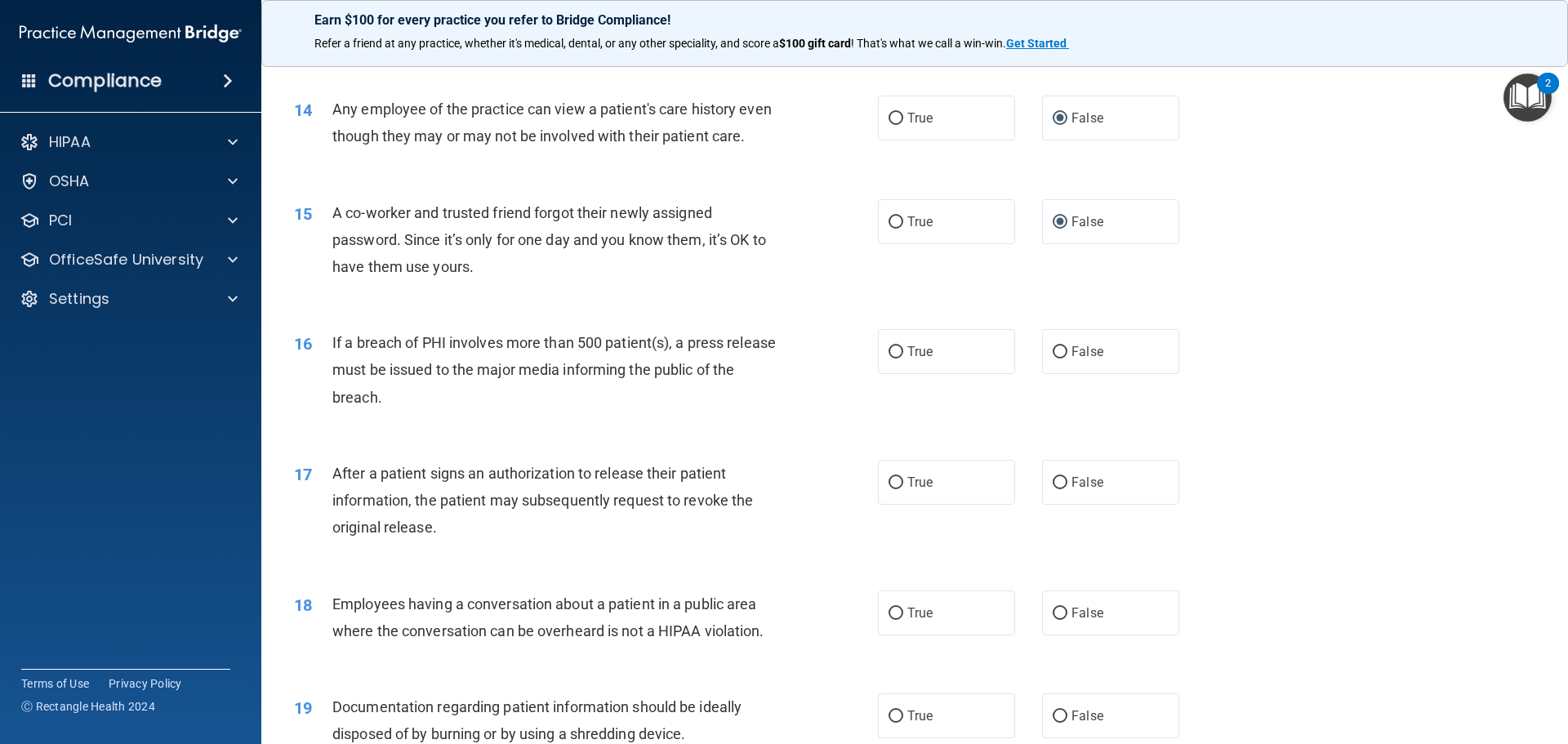
scroll to position [1552, 0]
click at [888, 355] on input "True" at bounding box center [895, 348] width 14 height 12
radio input "true"
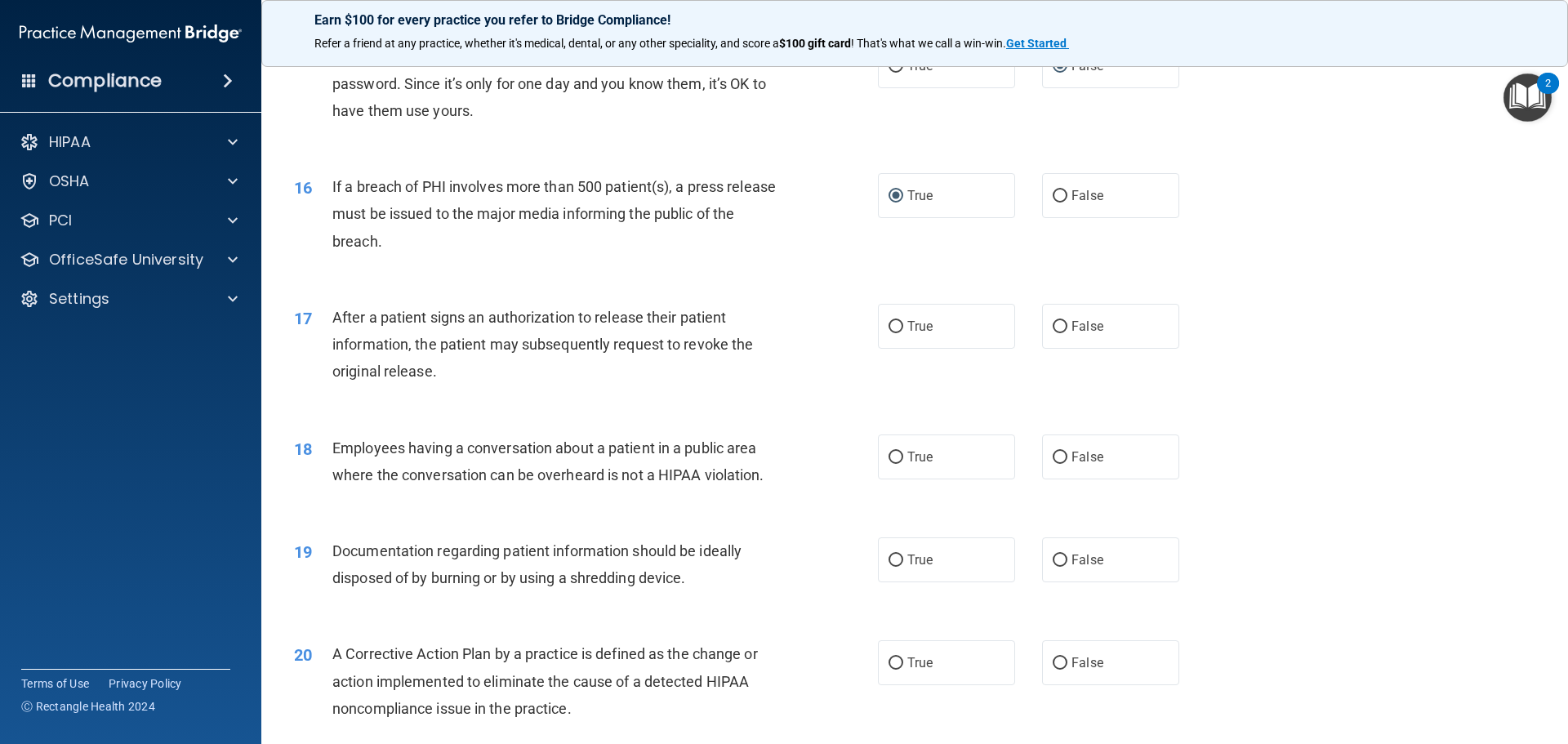
scroll to position [1715, 0]
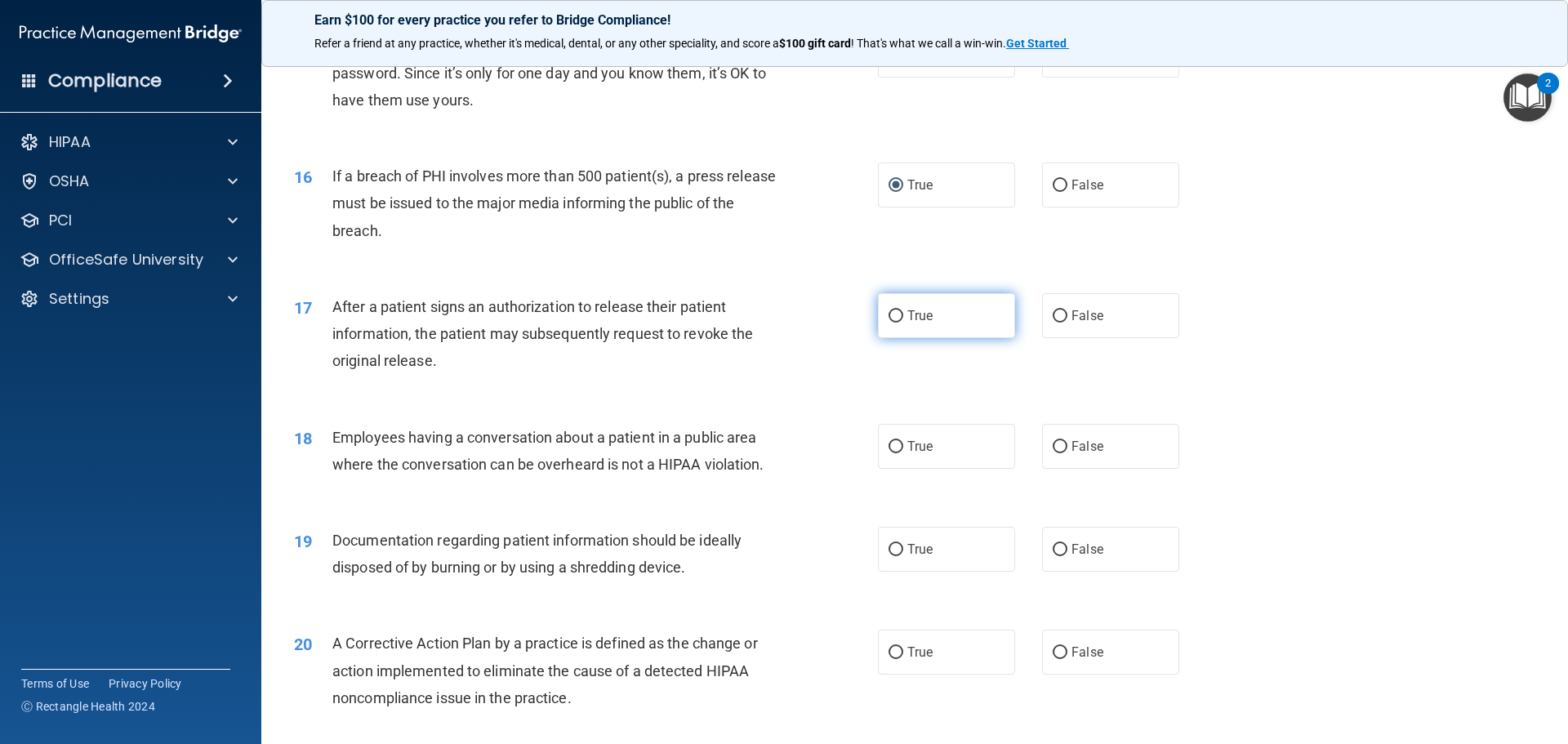
click at [893, 323] on input "True" at bounding box center [895, 316] width 14 height 12
radio input "true"
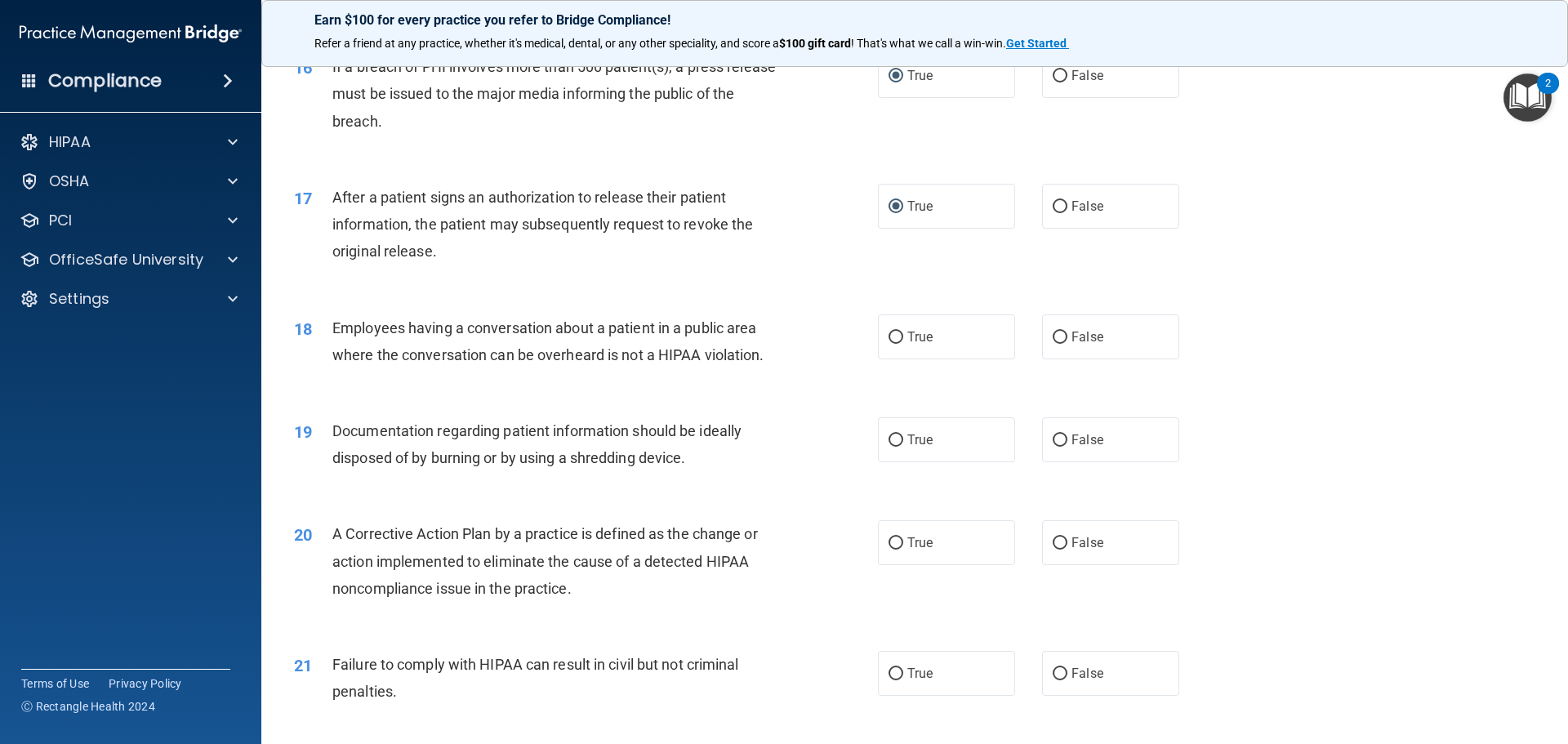
scroll to position [1878, 0]
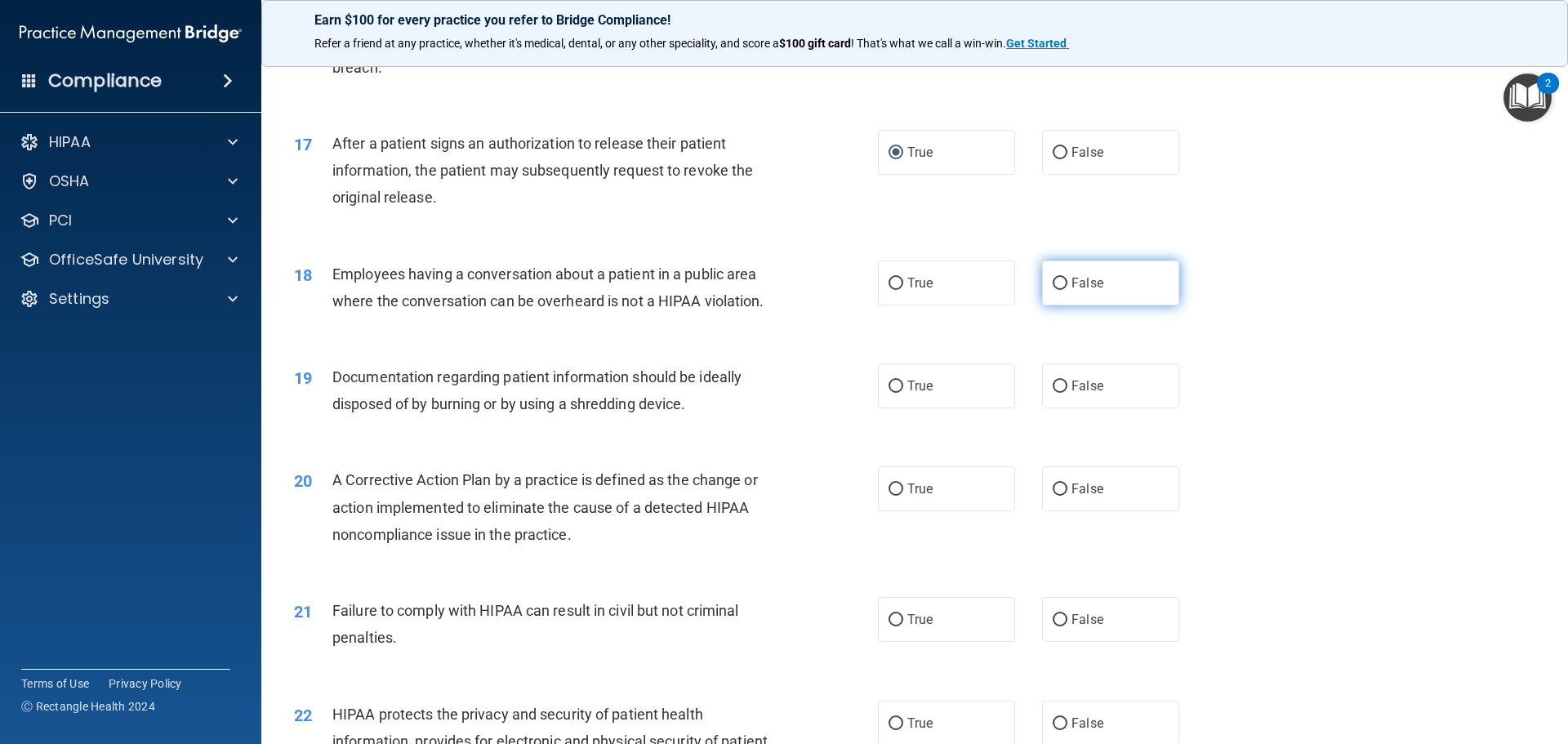
click at [1054, 289] on input "False" at bounding box center [1059, 283] width 14 height 12
radio input "true"
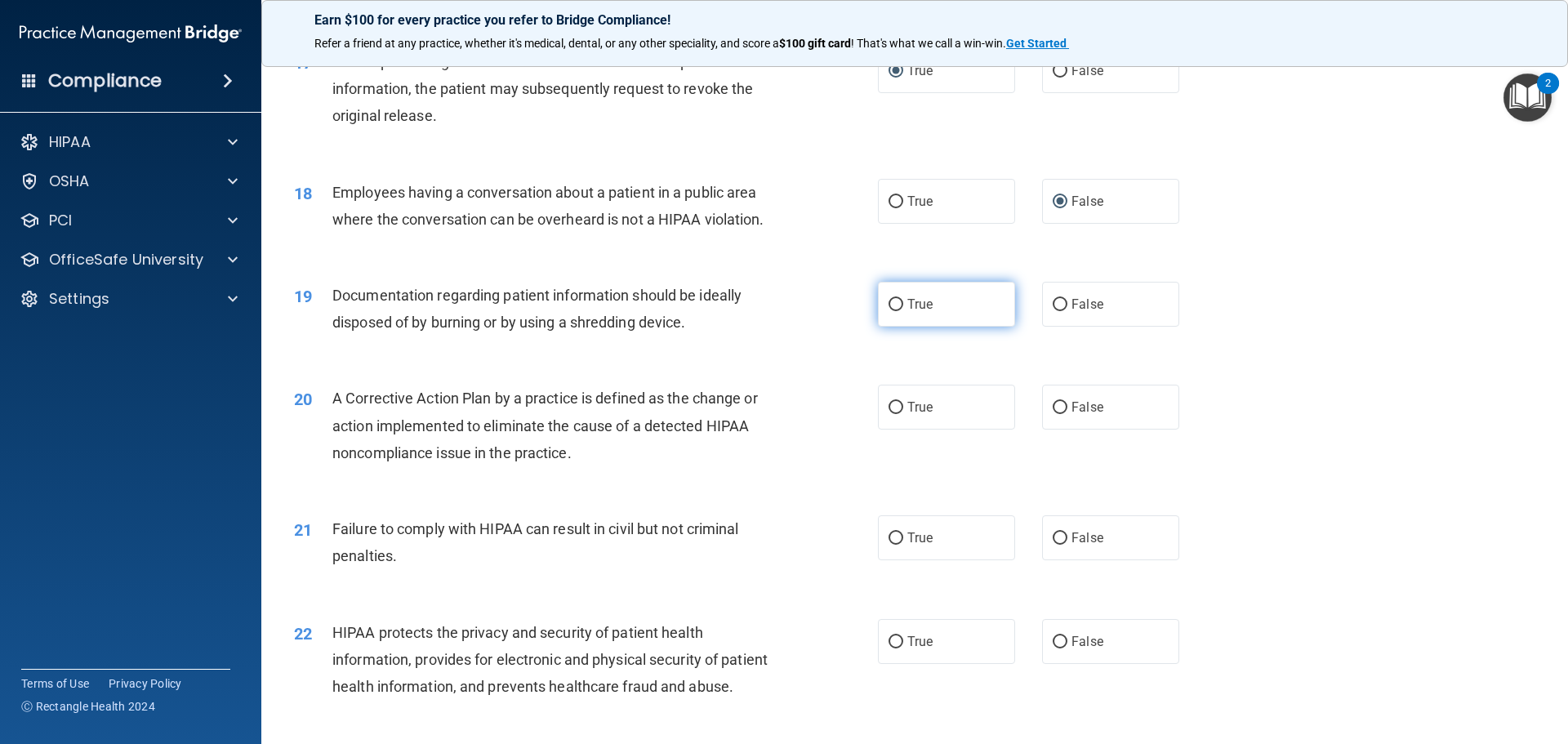
click at [888, 311] on input "True" at bounding box center [895, 305] width 14 height 12
radio input "true"
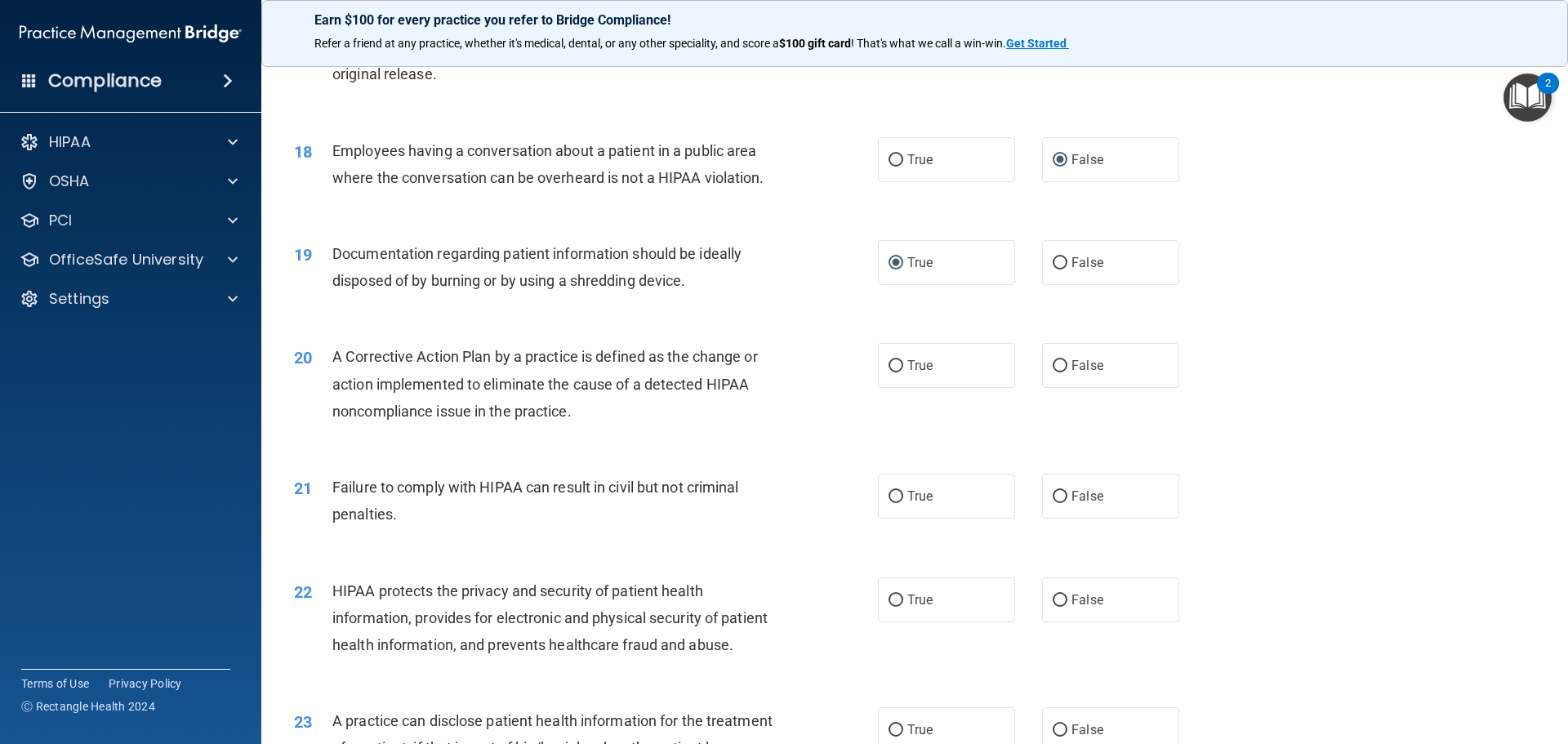
scroll to position [2041, 0]
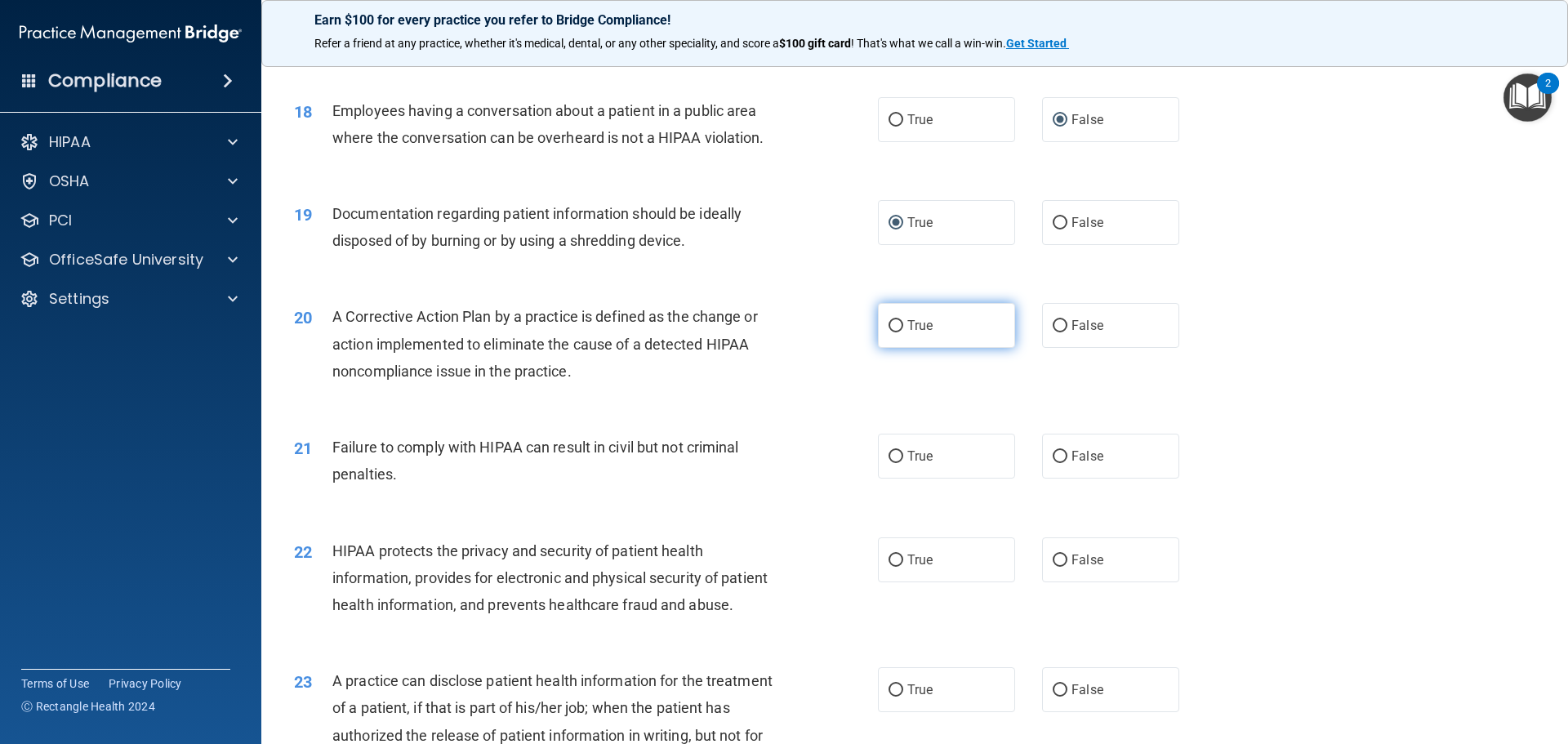
click at [890, 332] on input "True" at bounding box center [895, 326] width 14 height 12
radio input "true"
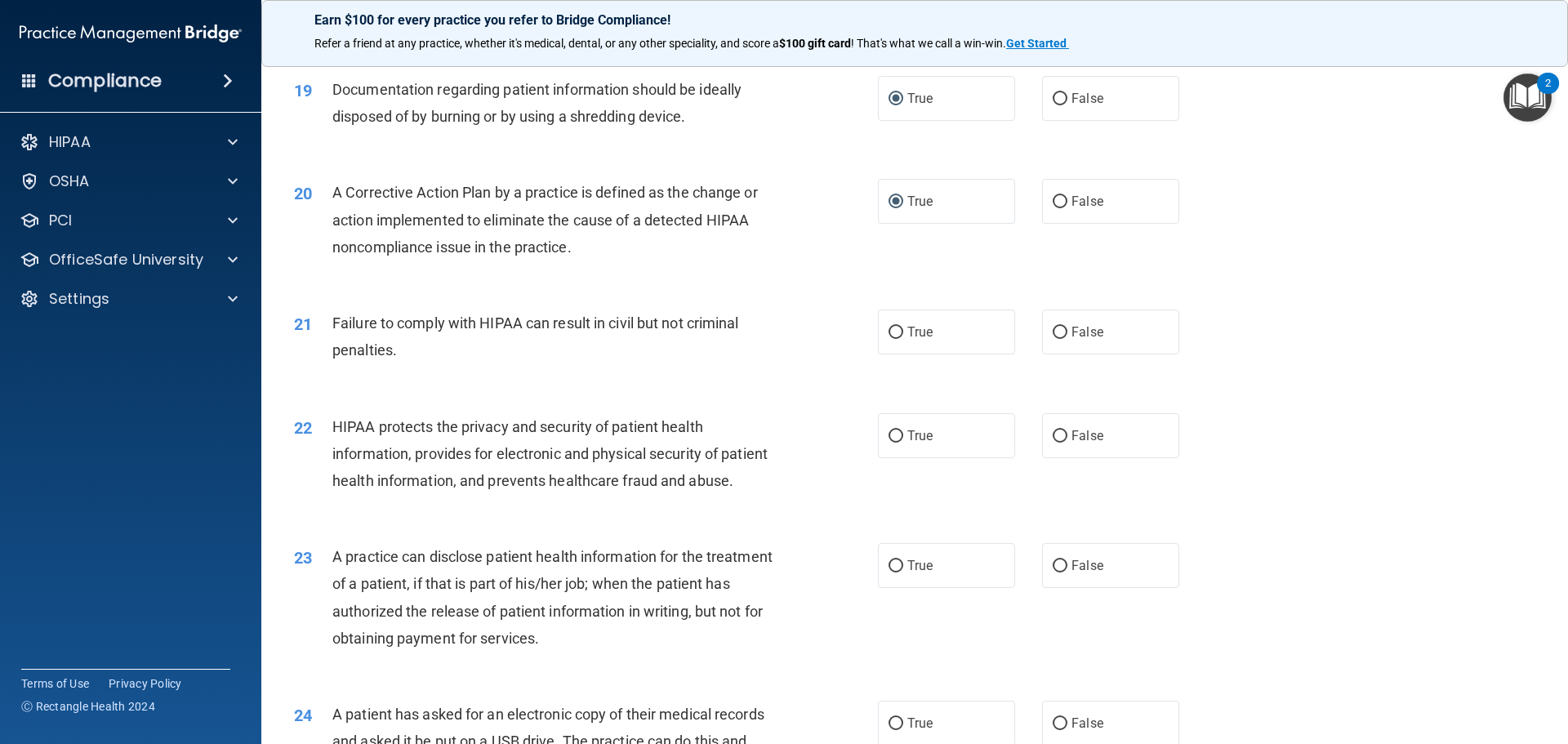
scroll to position [2204, 0]
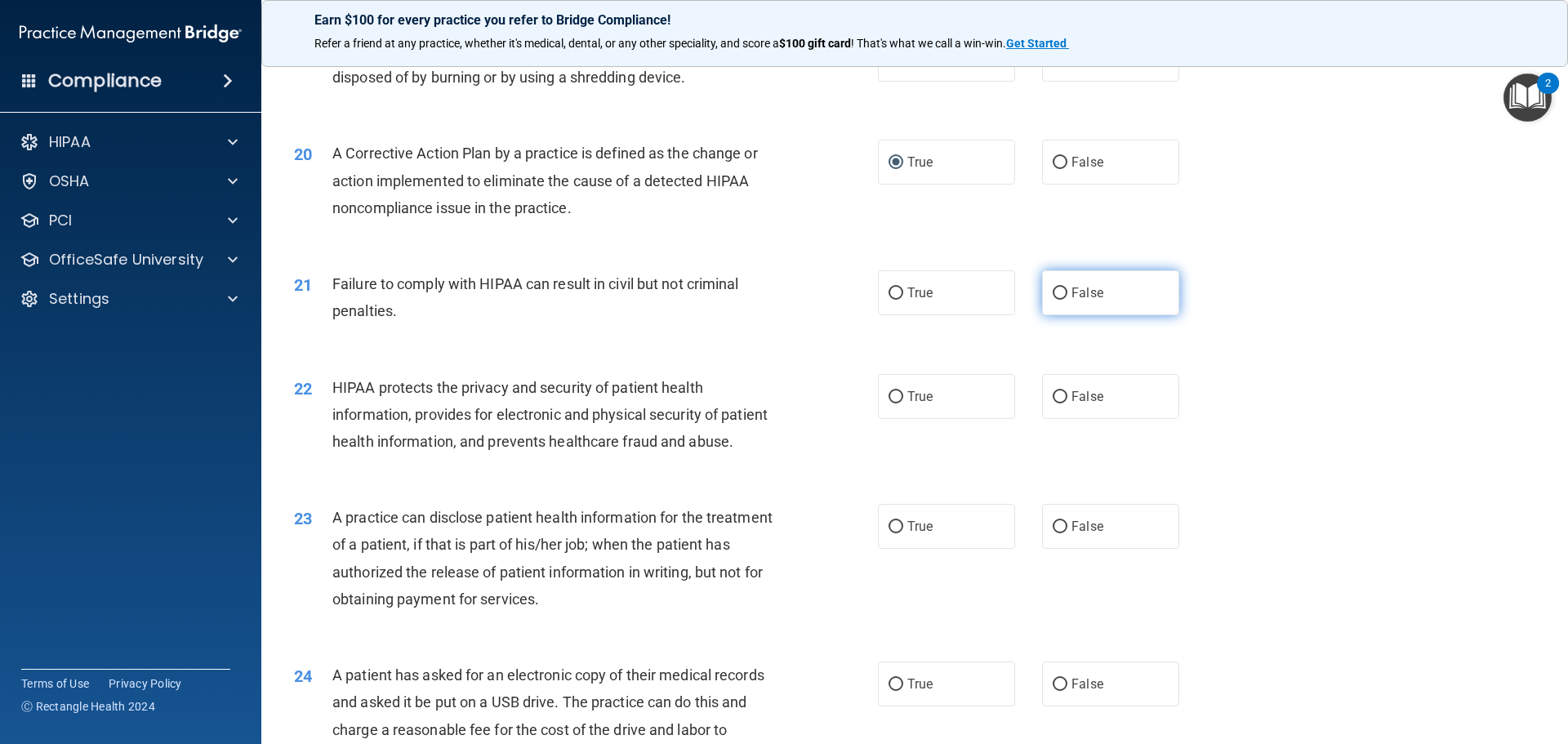
click at [1055, 300] on input "False" at bounding box center [1059, 293] width 14 height 12
radio input "true"
click at [888, 403] on input "True" at bounding box center [895, 397] width 14 height 12
radio input "true"
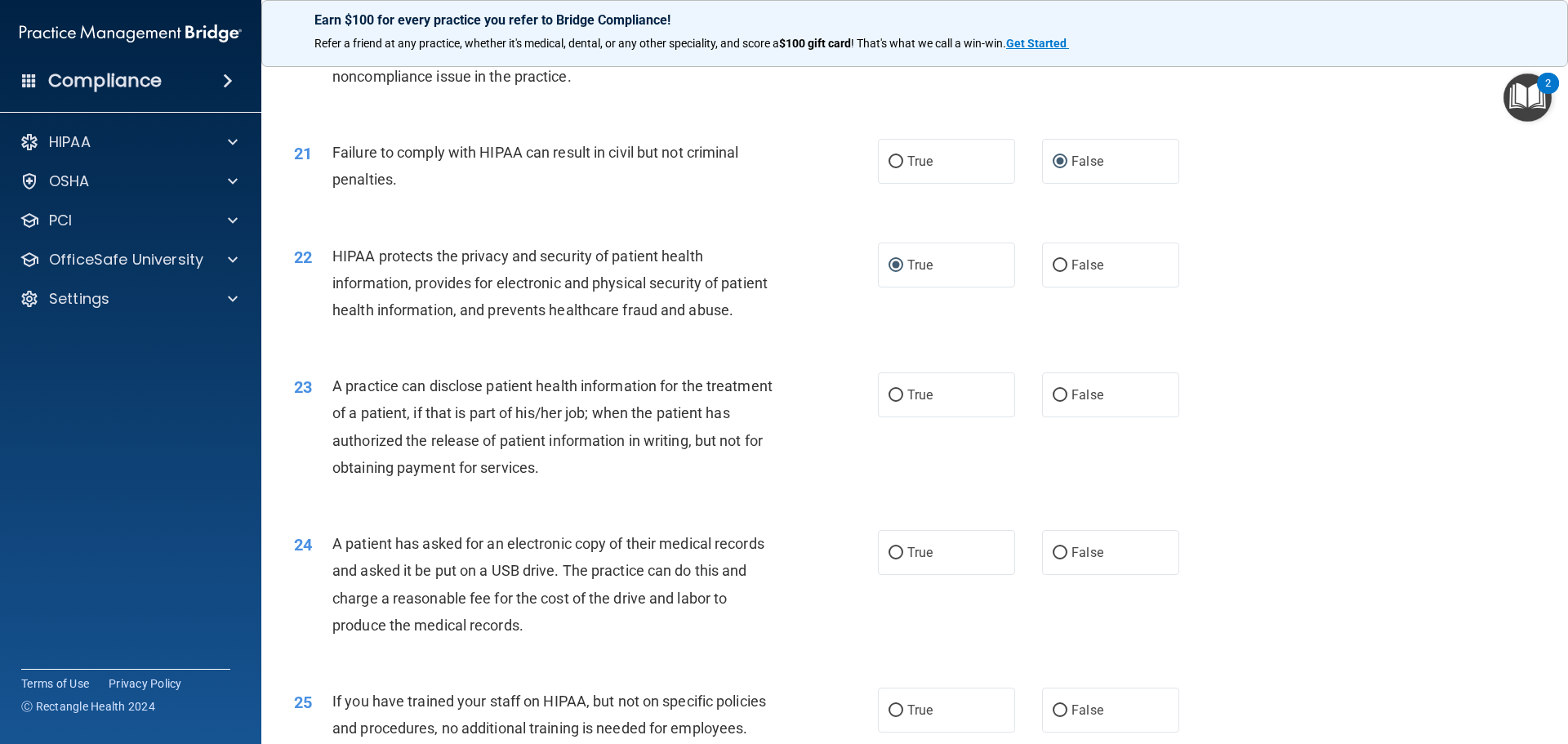
scroll to position [2368, 0]
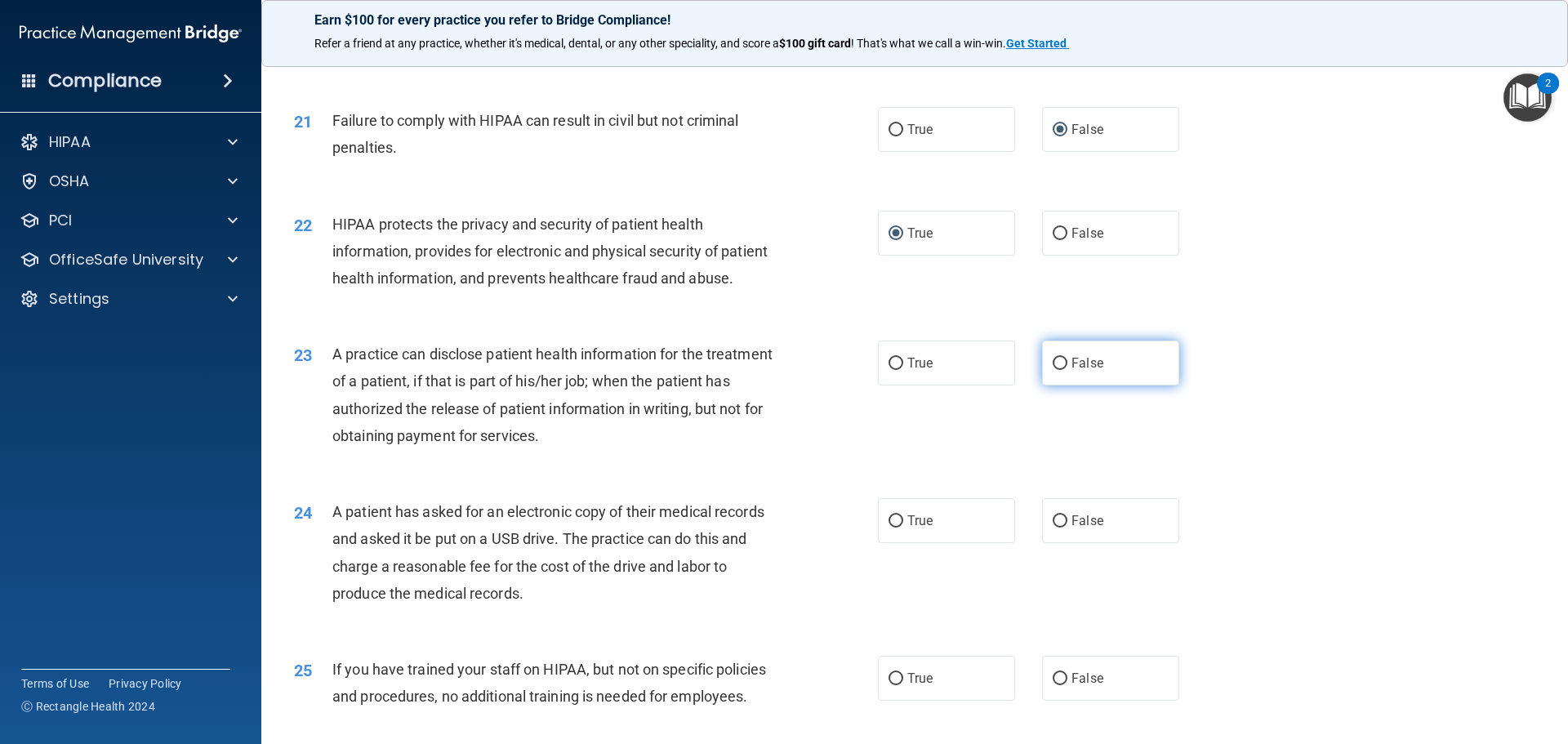
click at [1058, 370] on input "False" at bounding box center [1059, 363] width 14 height 12
radio input "true"
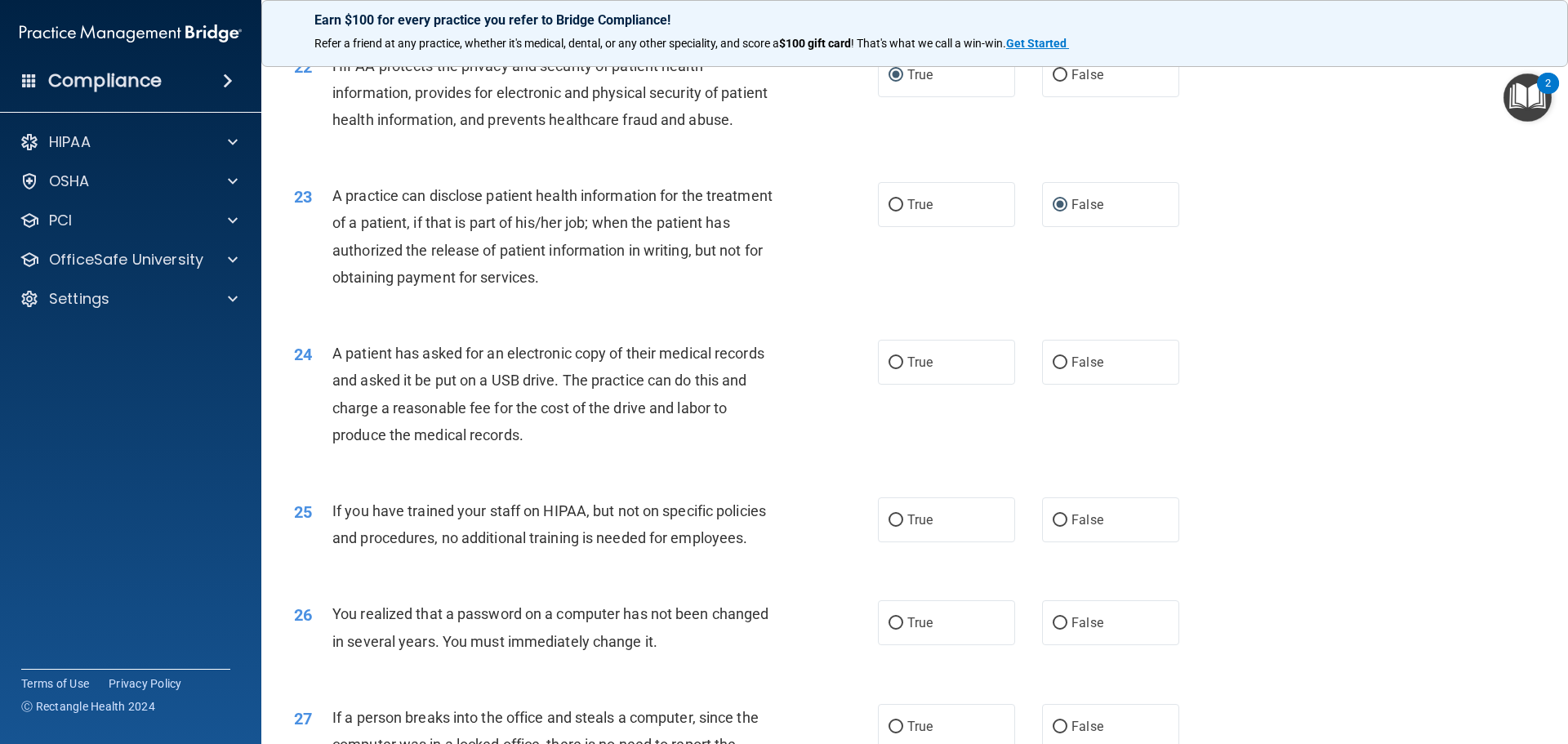
scroll to position [2531, 0]
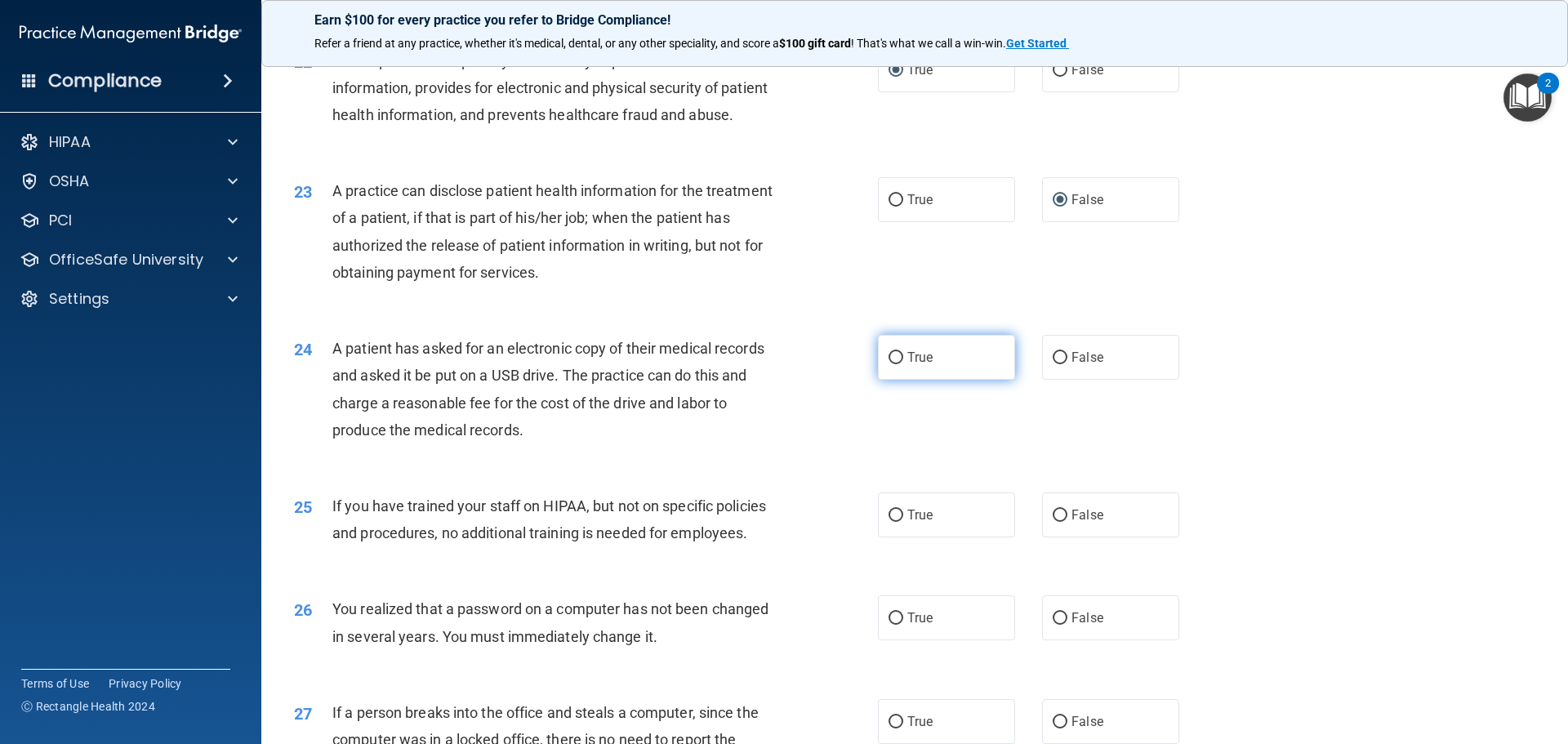
click at [890, 364] on input "True" at bounding box center [895, 358] width 14 height 12
radio input "true"
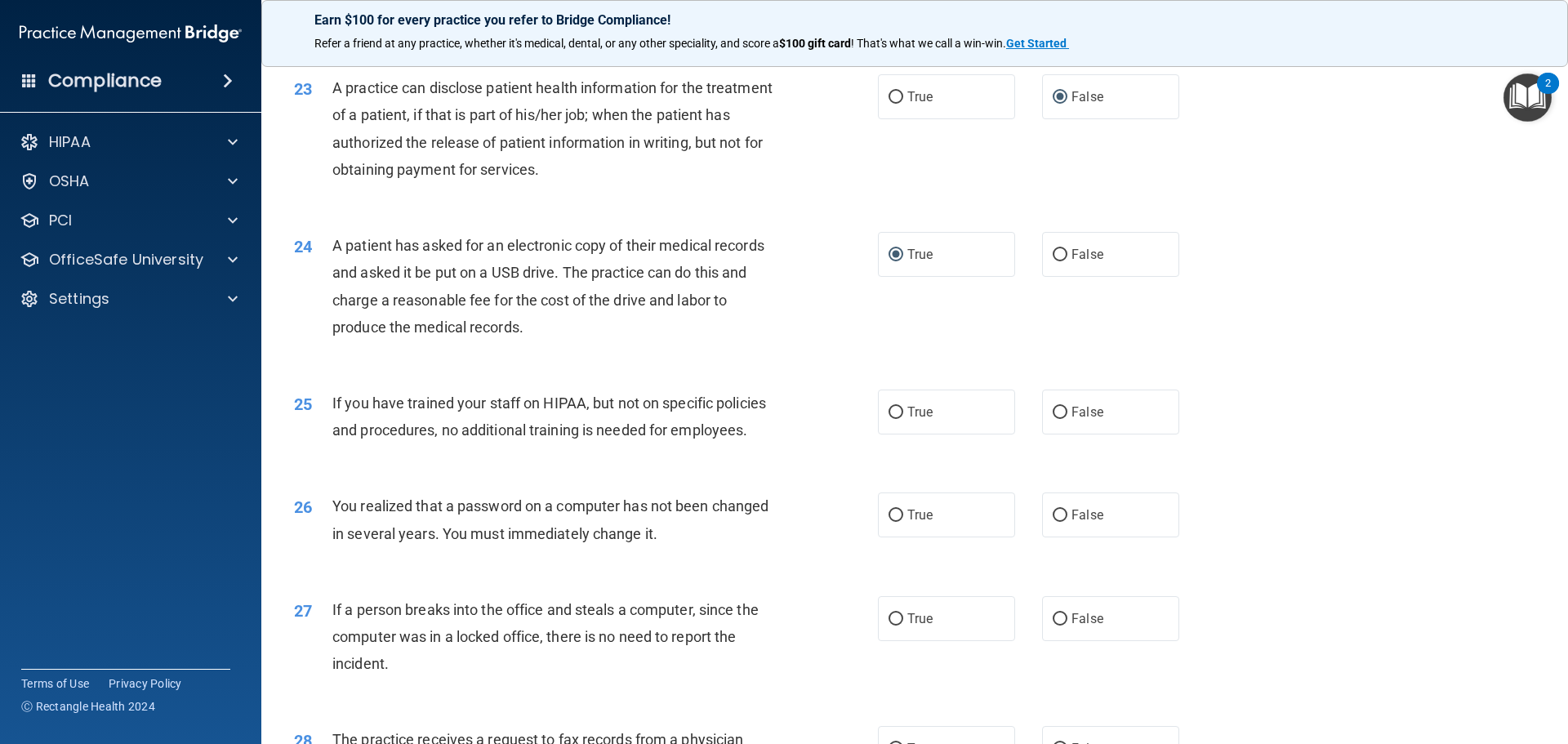
scroll to position [2694, 0]
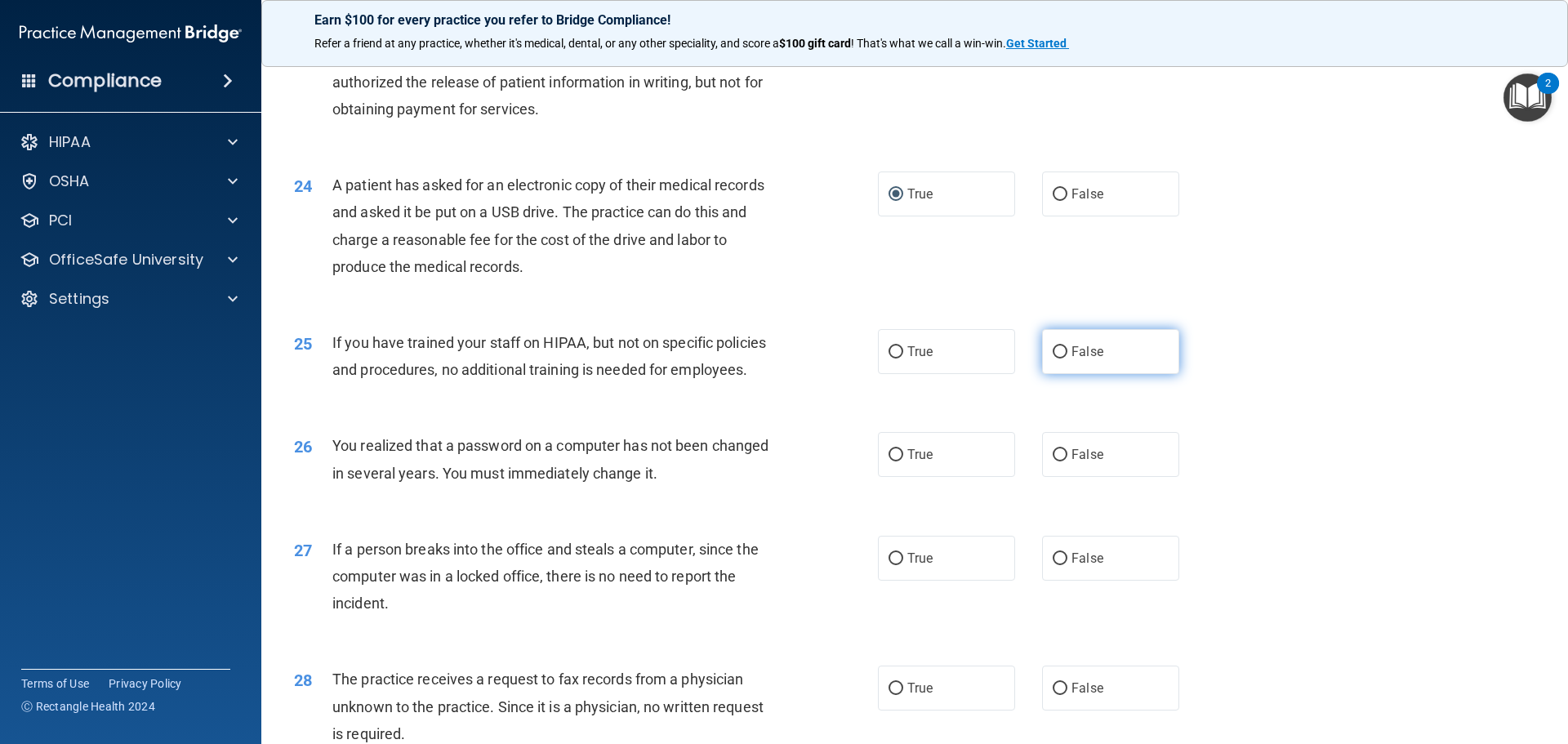
click at [1055, 359] on input "False" at bounding box center [1059, 352] width 14 height 12
radio input "true"
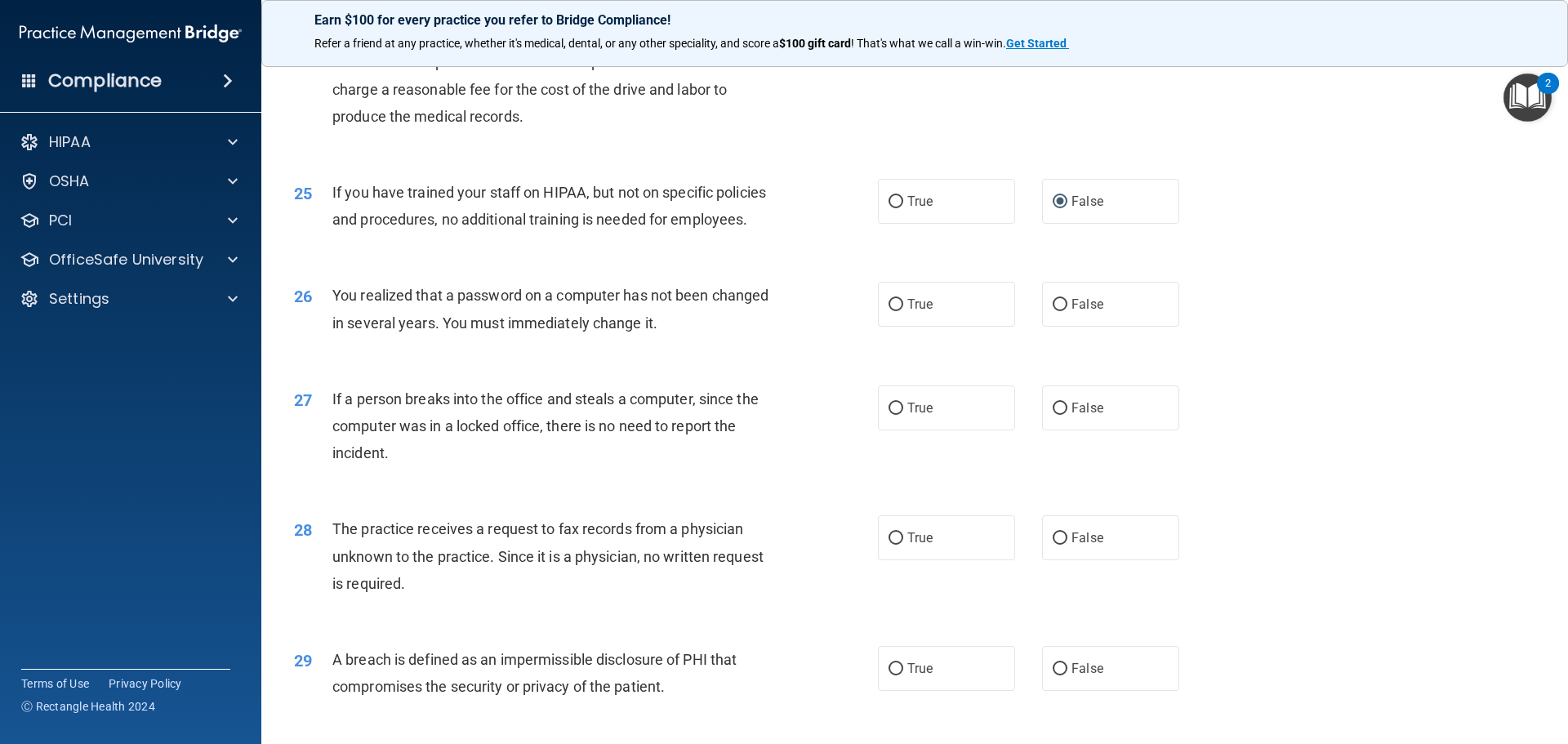
scroll to position [2857, 0]
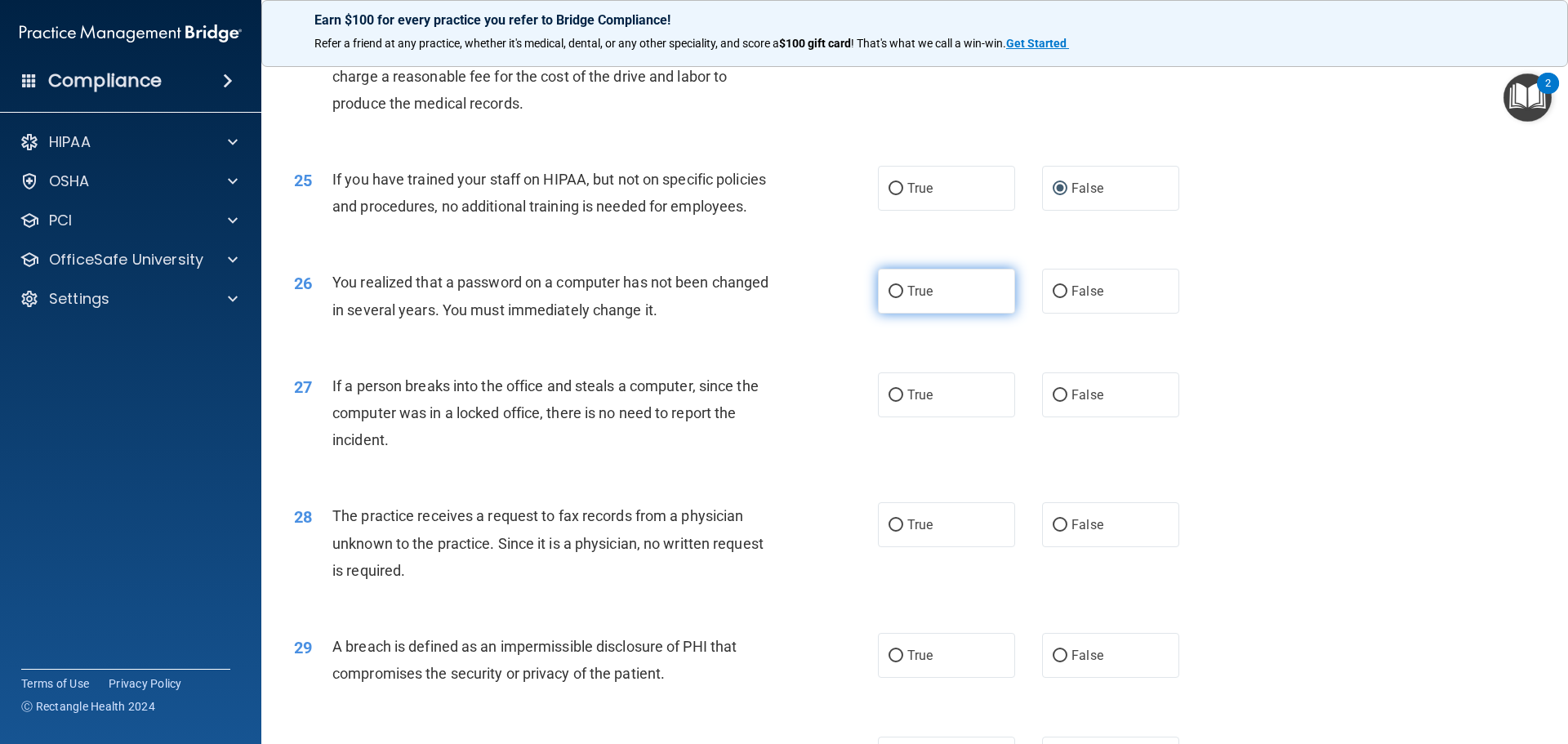
click at [888, 298] on input "True" at bounding box center [895, 291] width 14 height 12
radio input "true"
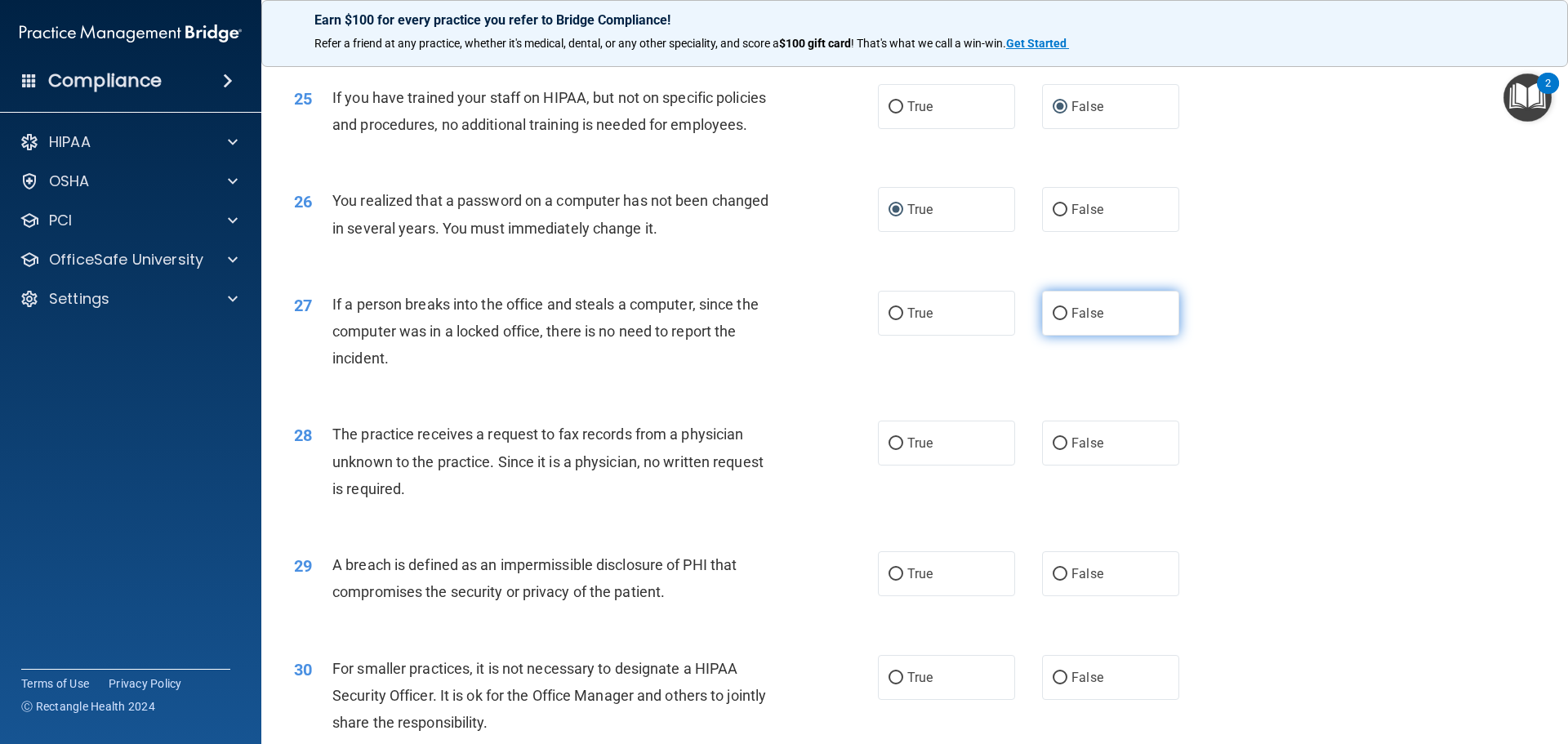
click at [1055, 320] on input "False" at bounding box center [1059, 313] width 14 height 12
radio input "true"
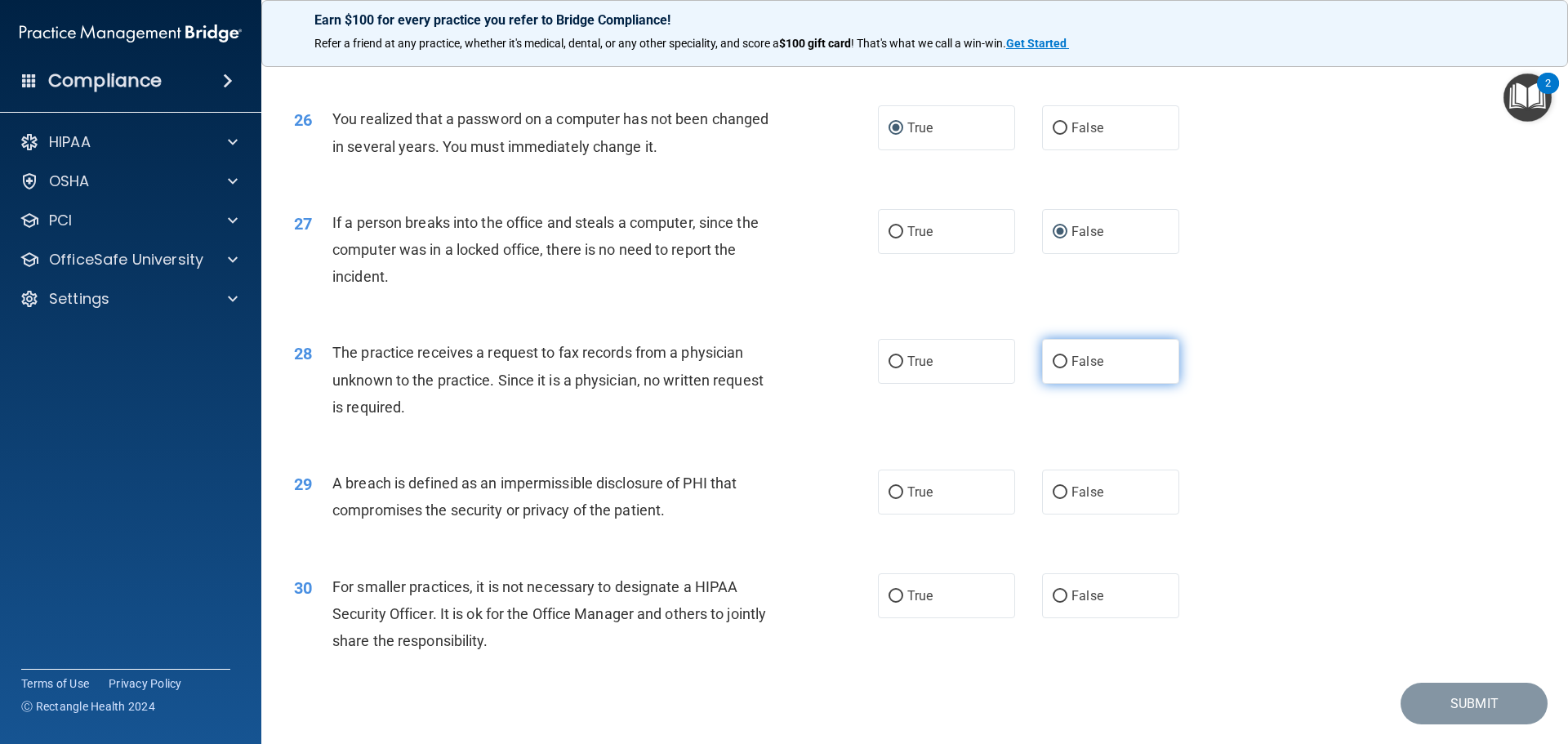
click at [1053, 368] on input "False" at bounding box center [1059, 362] width 14 height 12
radio input "true"
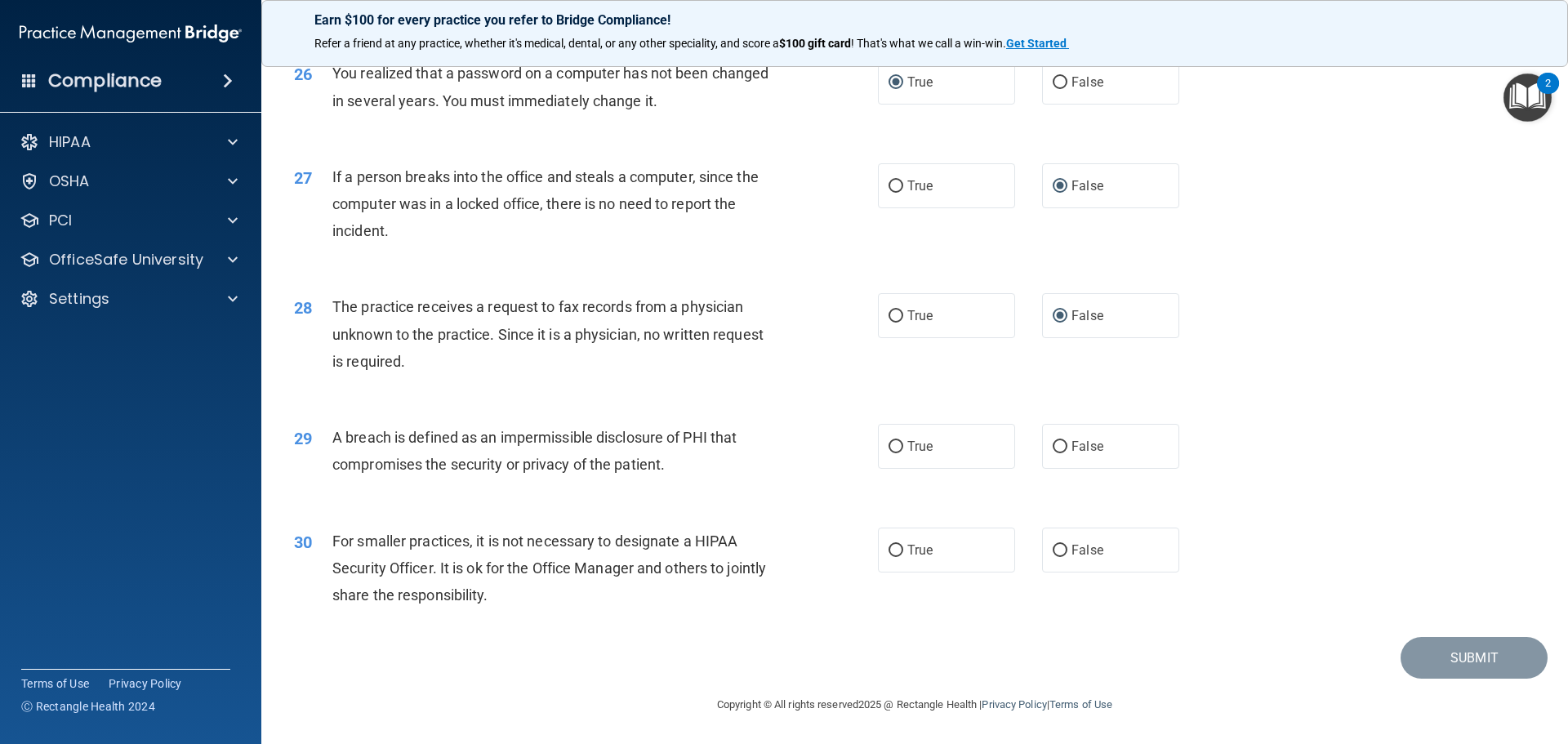
scroll to position [3120, 0]
click at [888, 449] on input "True" at bounding box center [895, 447] width 14 height 12
radio input "true"
click at [1053, 550] on input "False" at bounding box center [1059, 550] width 14 height 12
radio input "true"
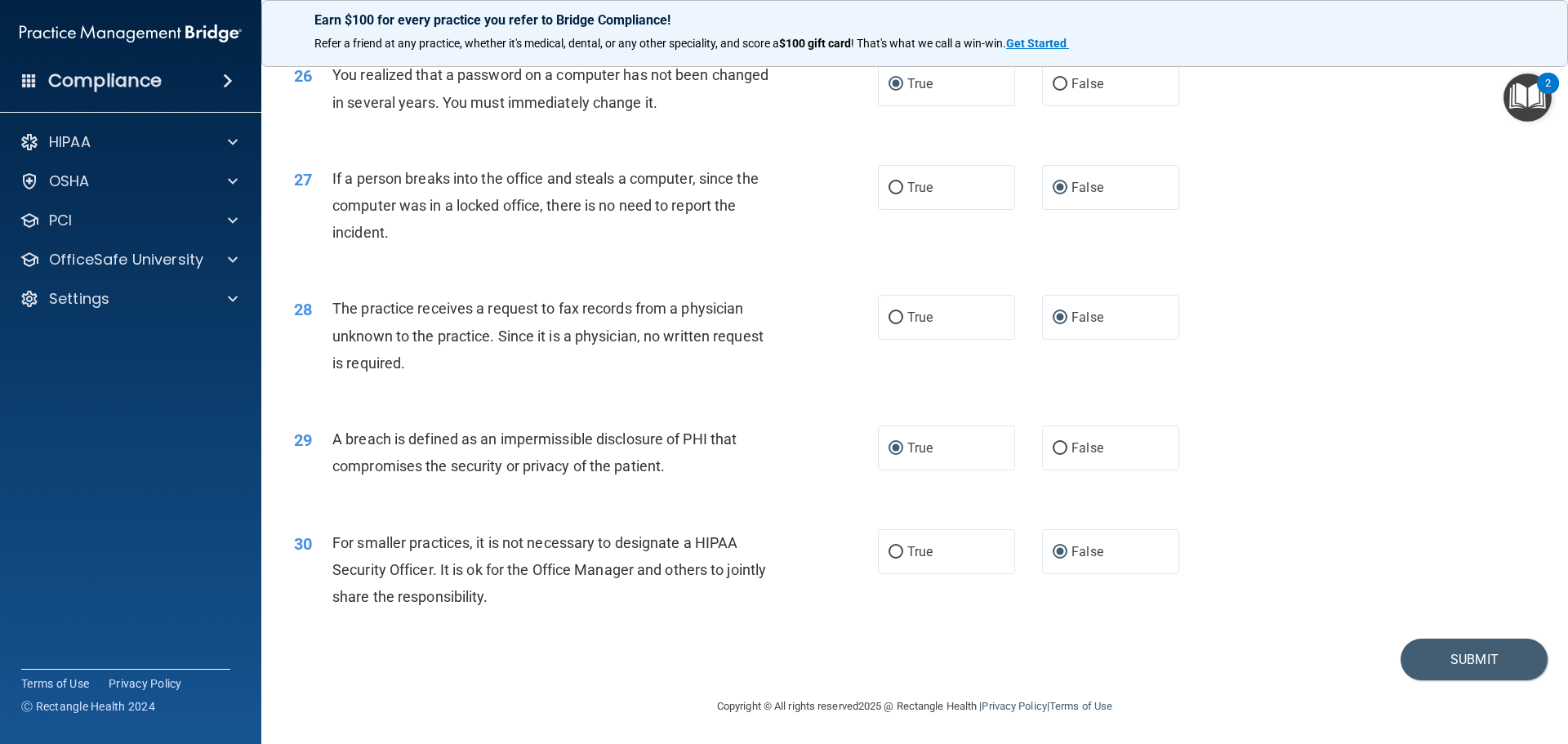
scroll to position [3102, 0]
click at [1435, 666] on button "Submit" at bounding box center [1473, 658] width 147 height 42
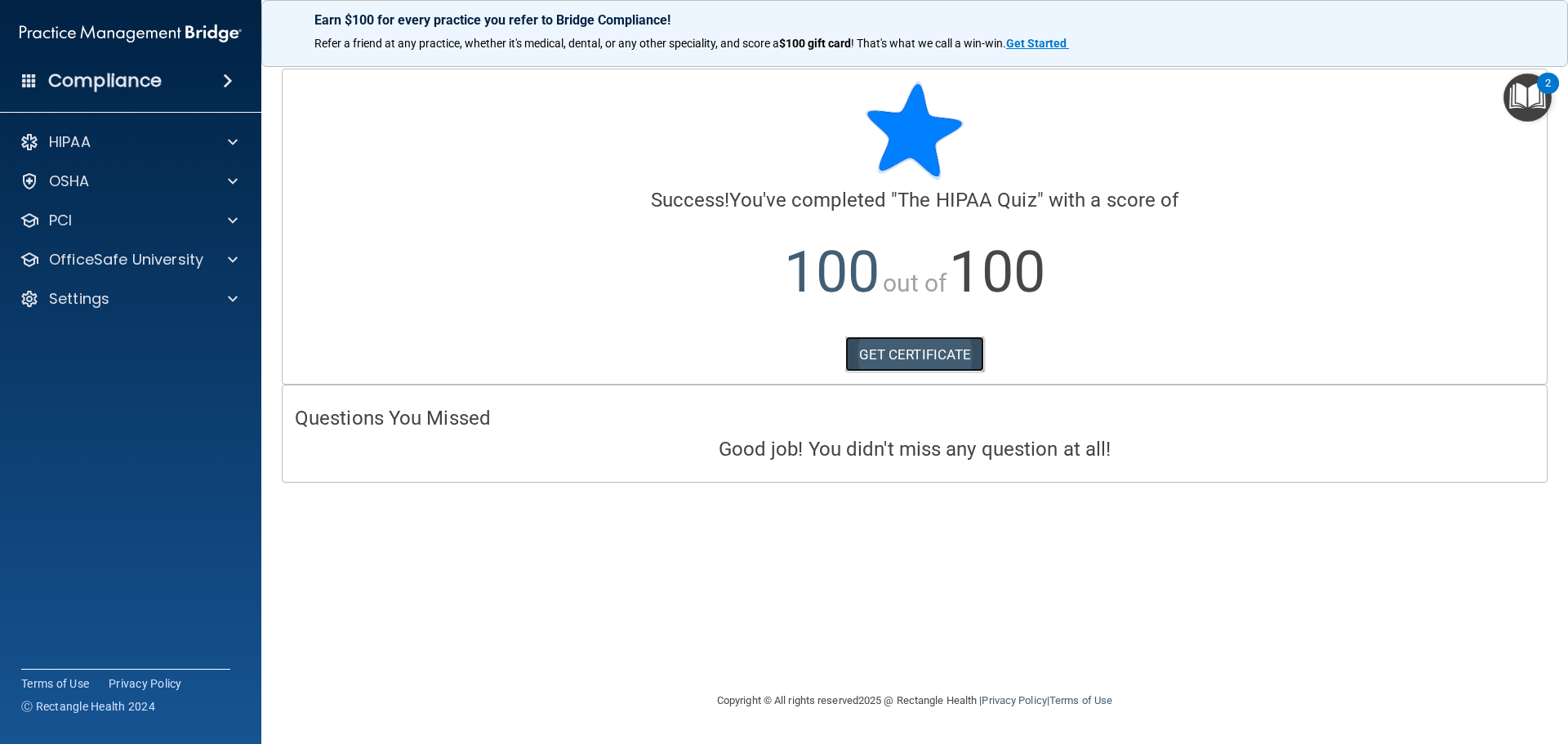
click at [915, 354] on link "GET CERTIFICATE" at bounding box center [914, 354] width 140 height 36
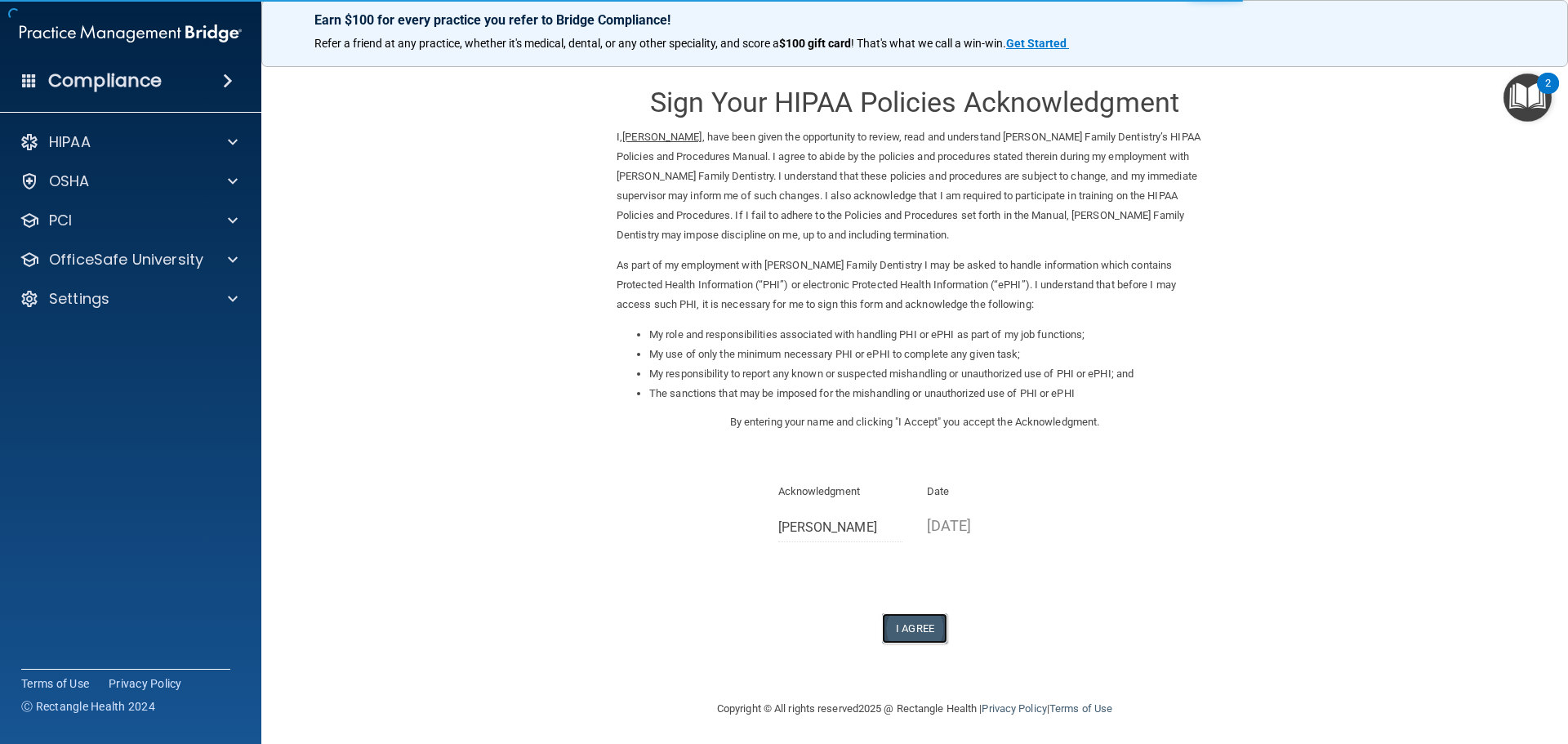
click at [924, 627] on button "I Agree" at bounding box center [914, 628] width 65 height 30
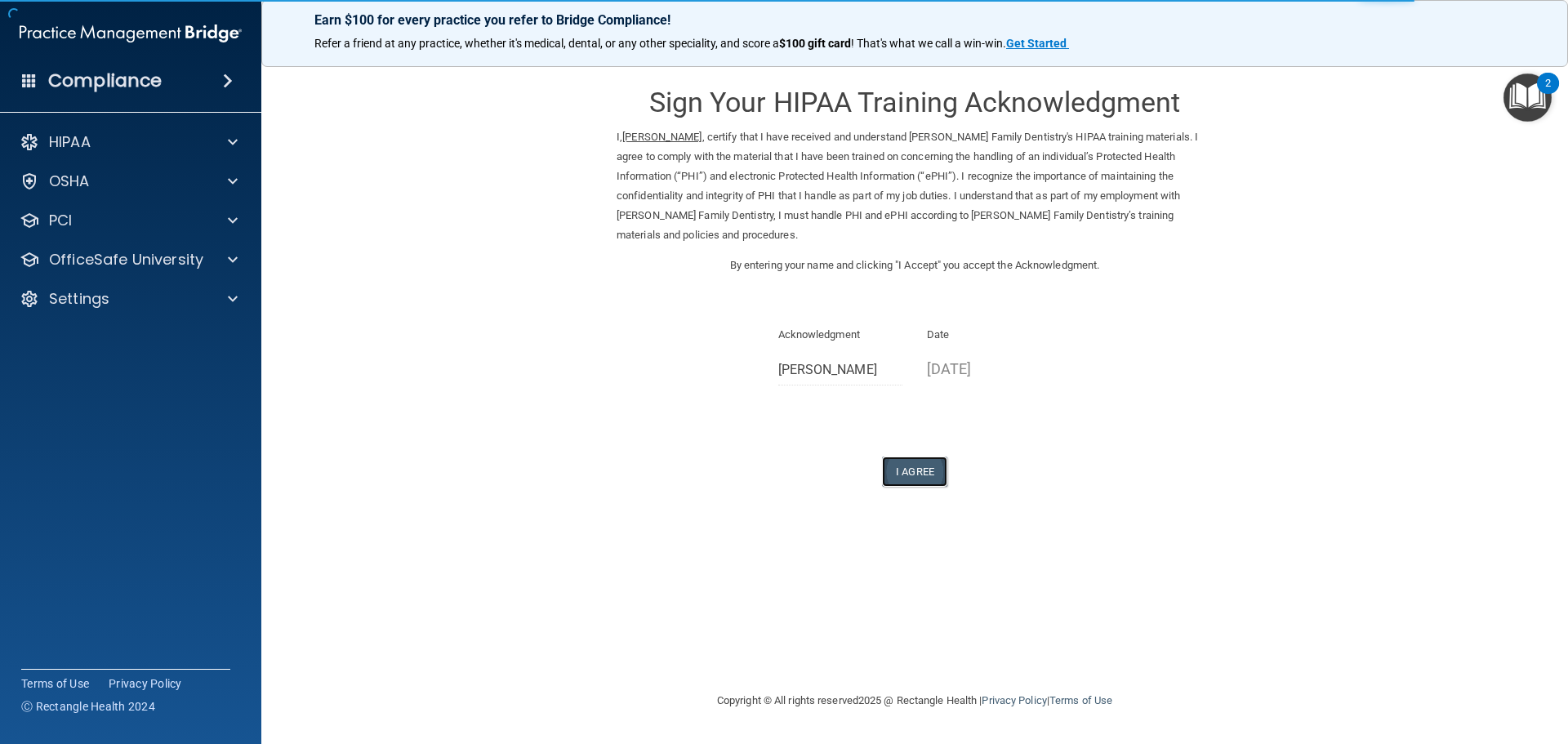
click at [920, 456] on button "I Agree" at bounding box center [914, 472] width 65 height 30
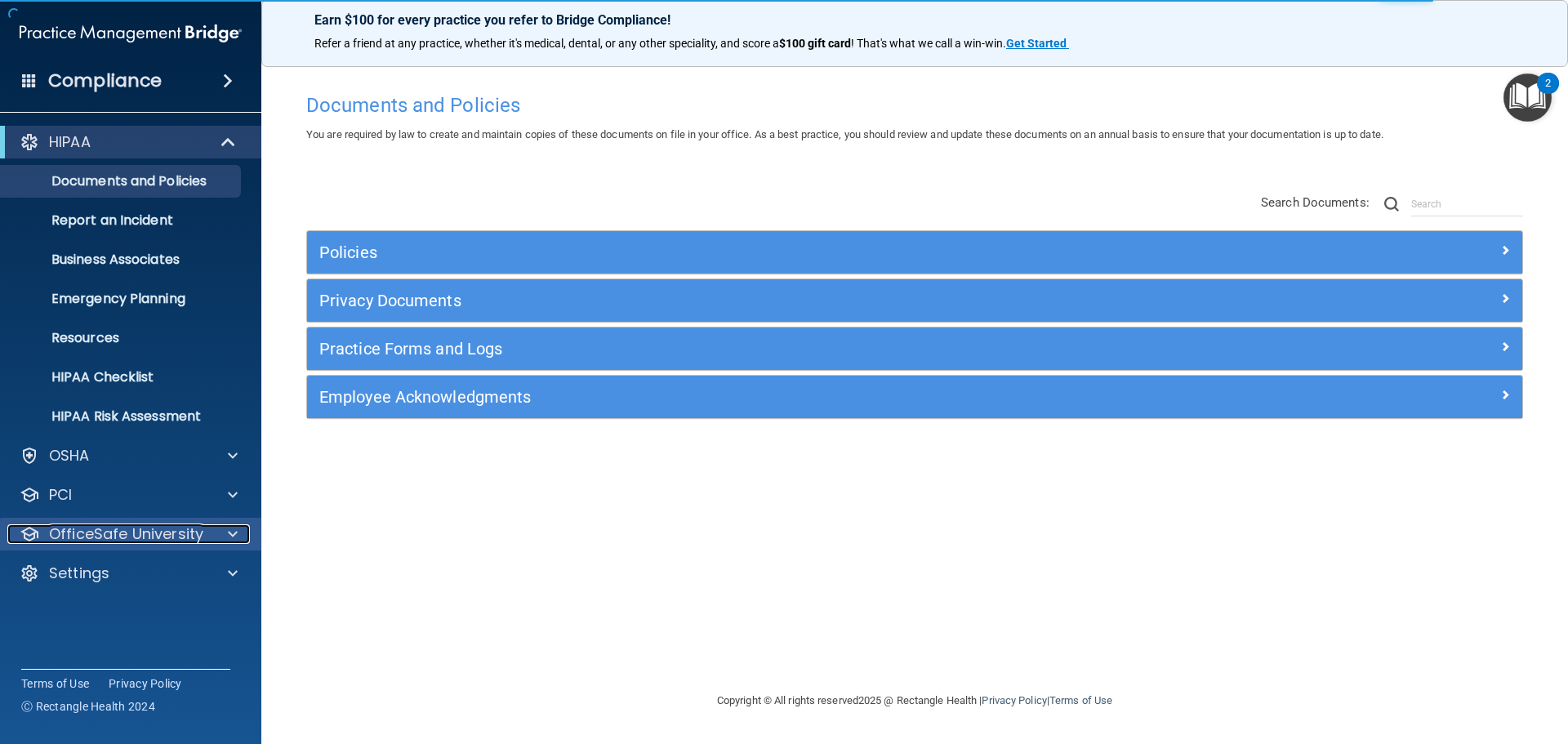
click at [229, 531] on span at bounding box center [233, 533] width 9 height 20
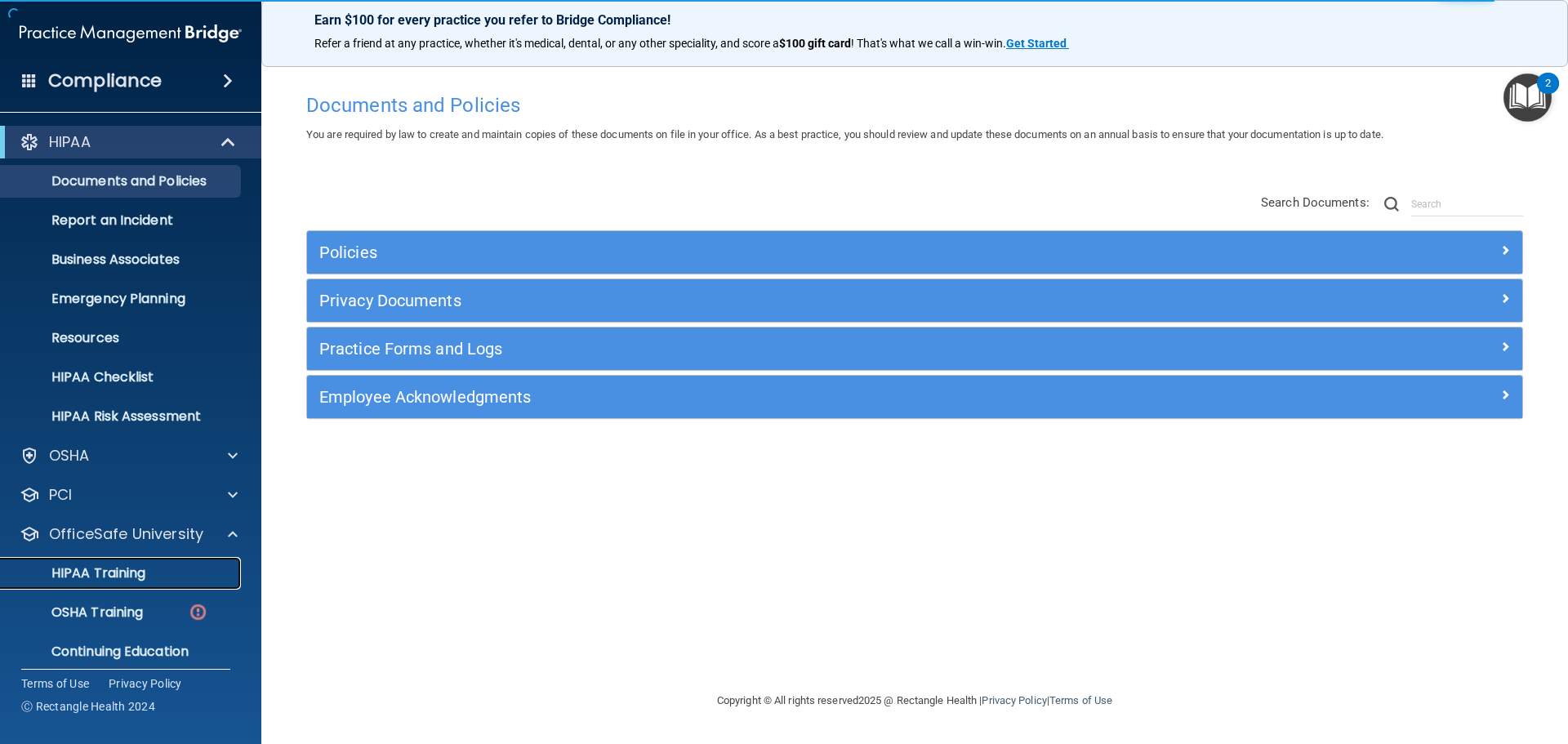
click at [135, 573] on p "HIPAA Training" at bounding box center [78, 572] width 135 height 16
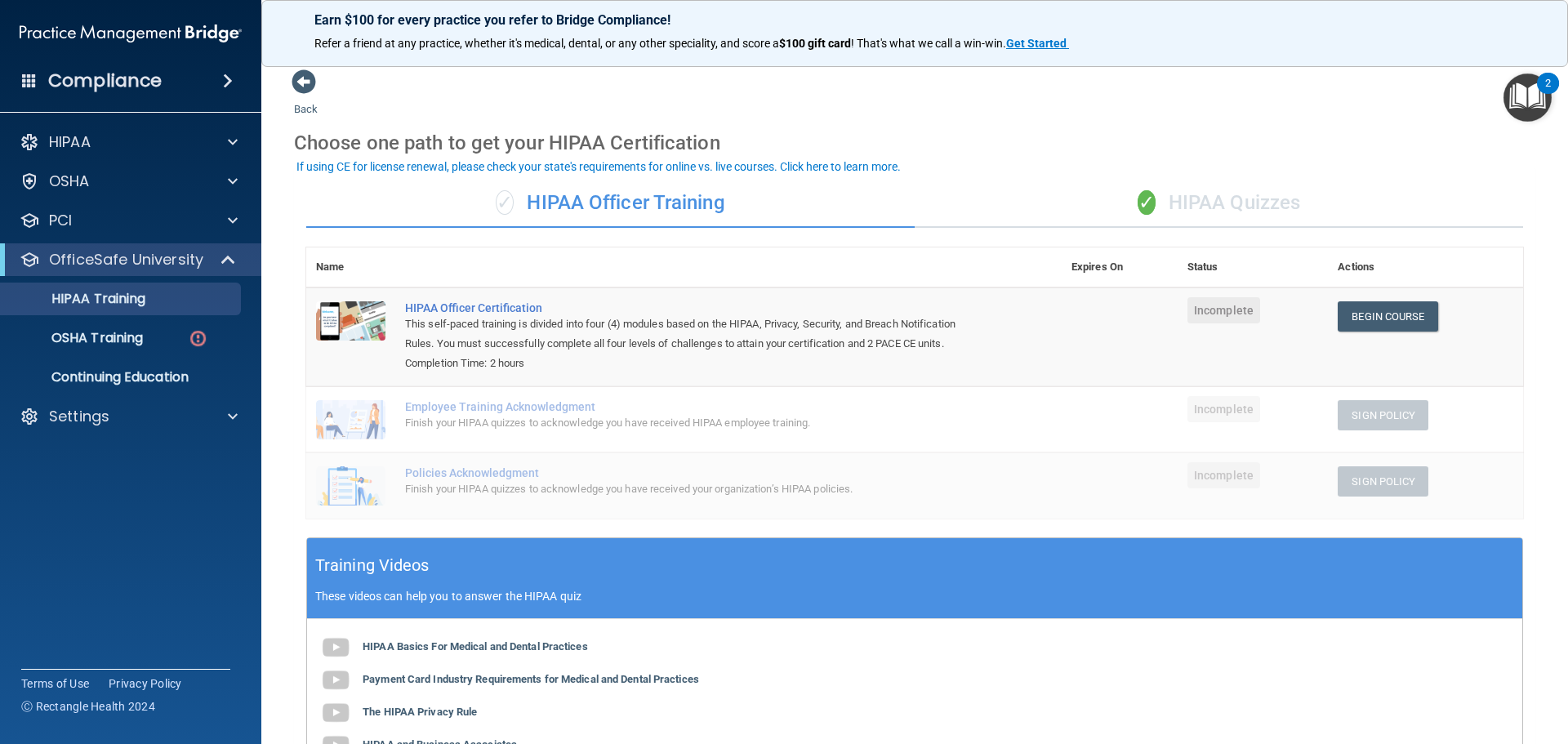
click at [1258, 198] on div "✓ HIPAA Quizzes" at bounding box center [1219, 203] width 608 height 49
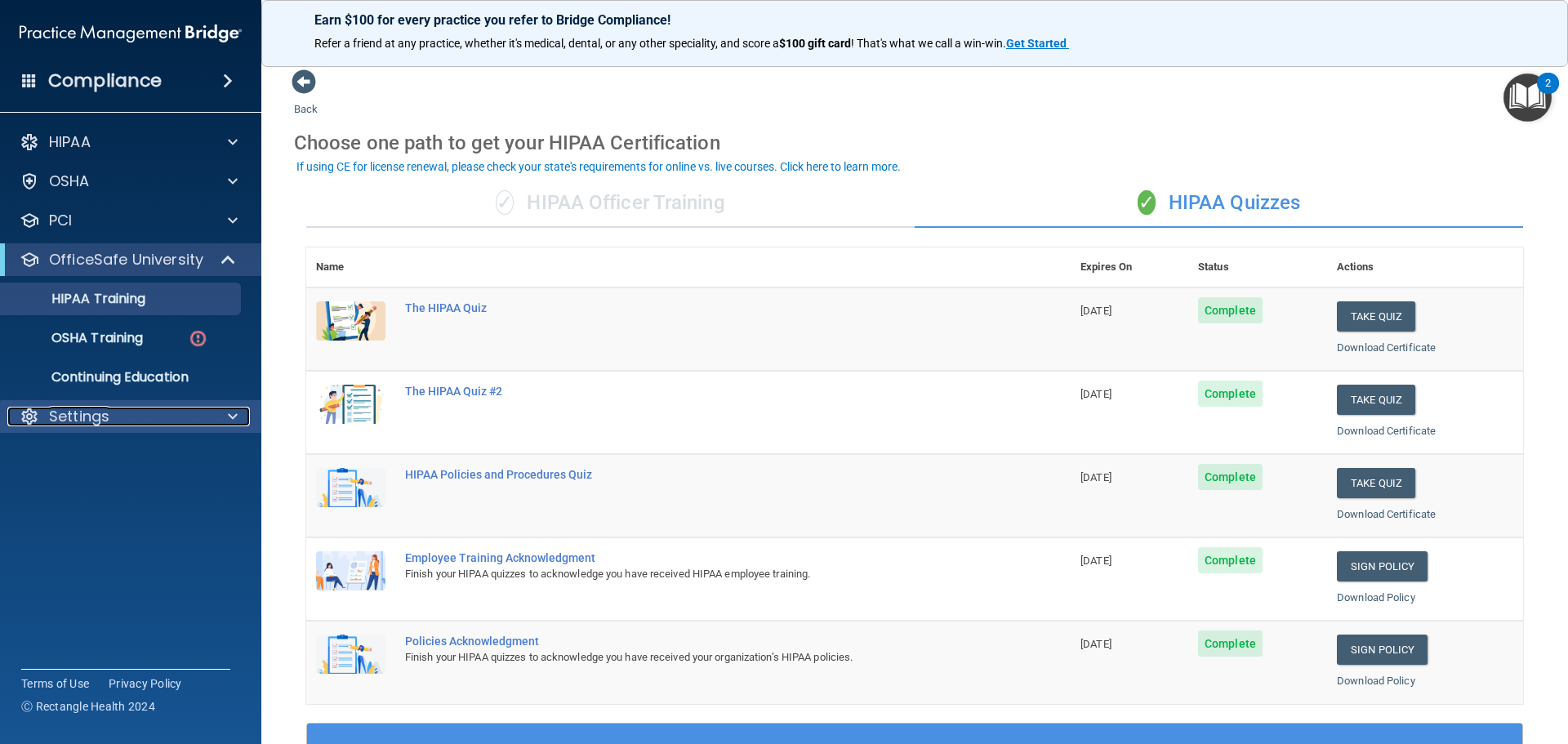
click at [238, 415] on div at bounding box center [230, 416] width 41 height 20
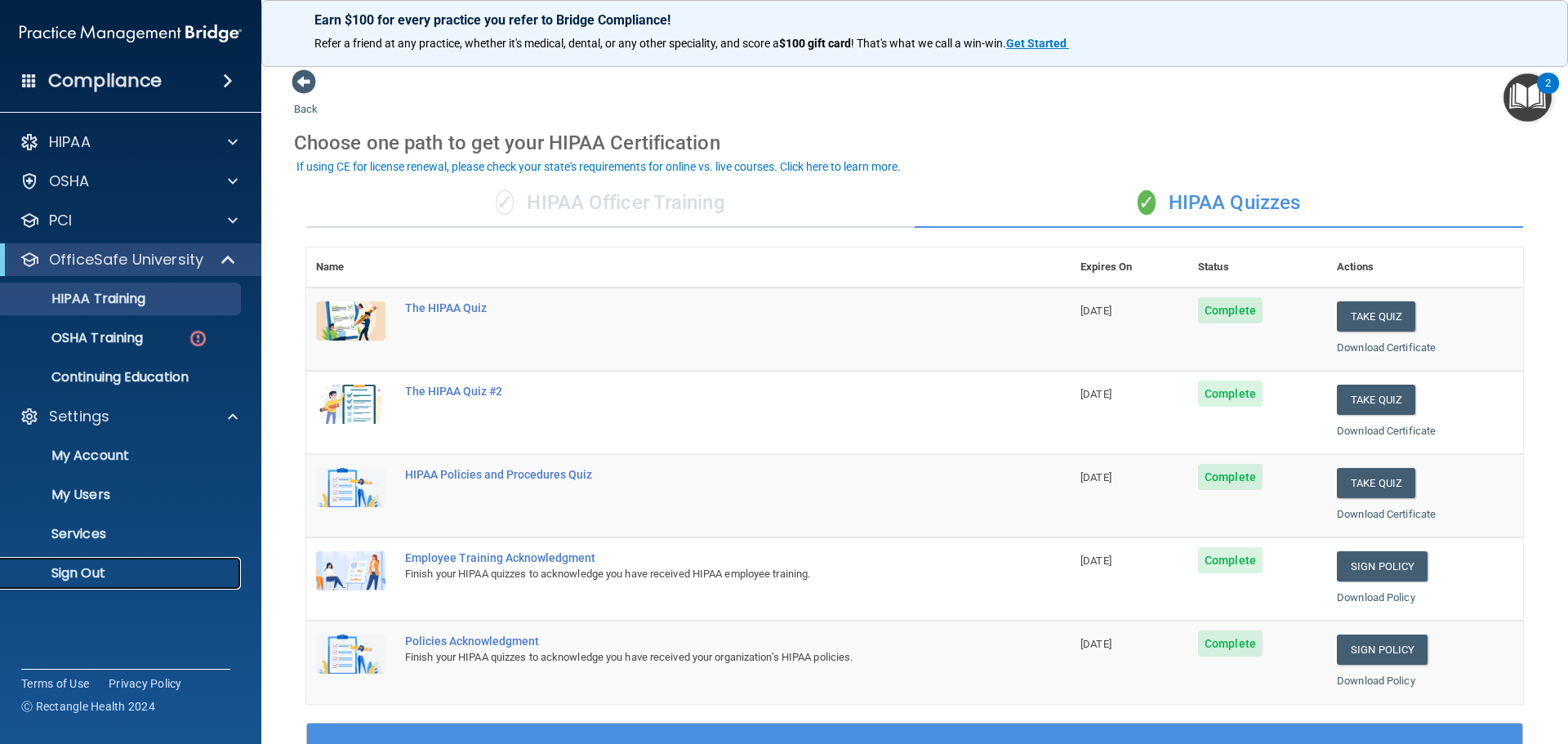
click at [81, 566] on p "Sign Out" at bounding box center [121, 572] width 223 height 16
